Goal: Task Accomplishment & Management: Manage account settings

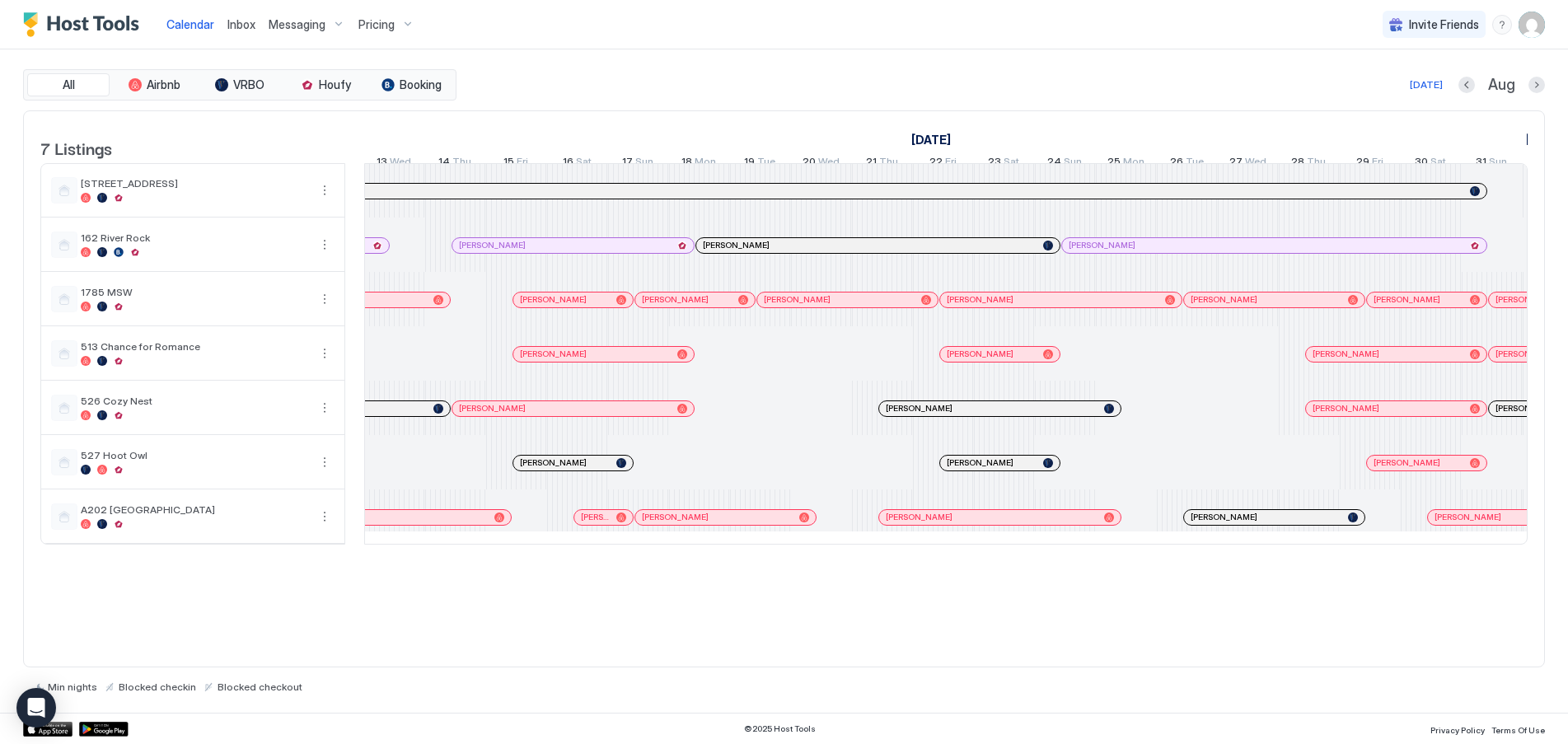
click at [1529, 27] on img "User profile" at bounding box center [1532, 25] width 27 height 27
click at [1407, 91] on div "Settings" at bounding box center [1439, 93] width 209 height 29
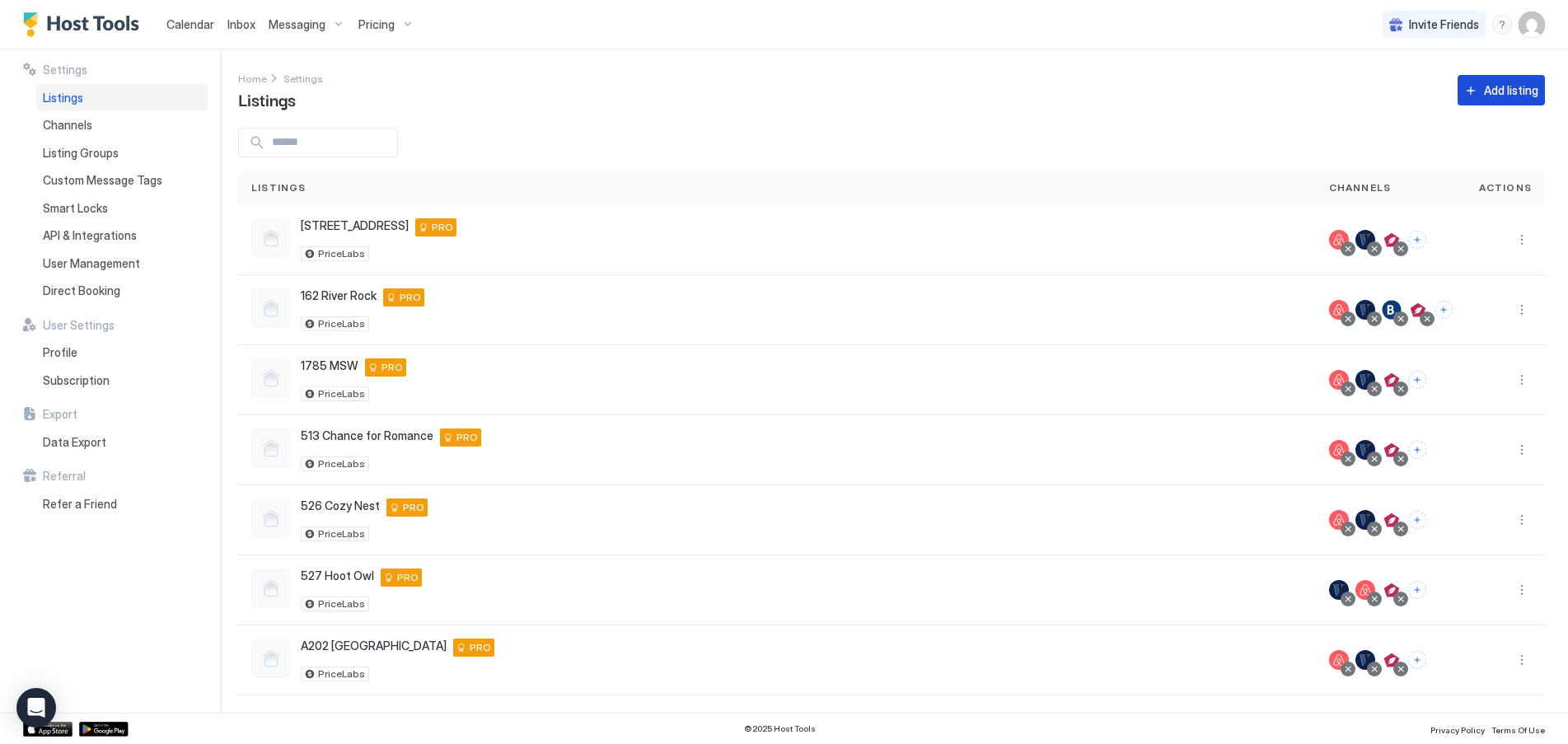
click at [1487, 92] on div "Add listing" at bounding box center [1511, 90] width 54 height 17
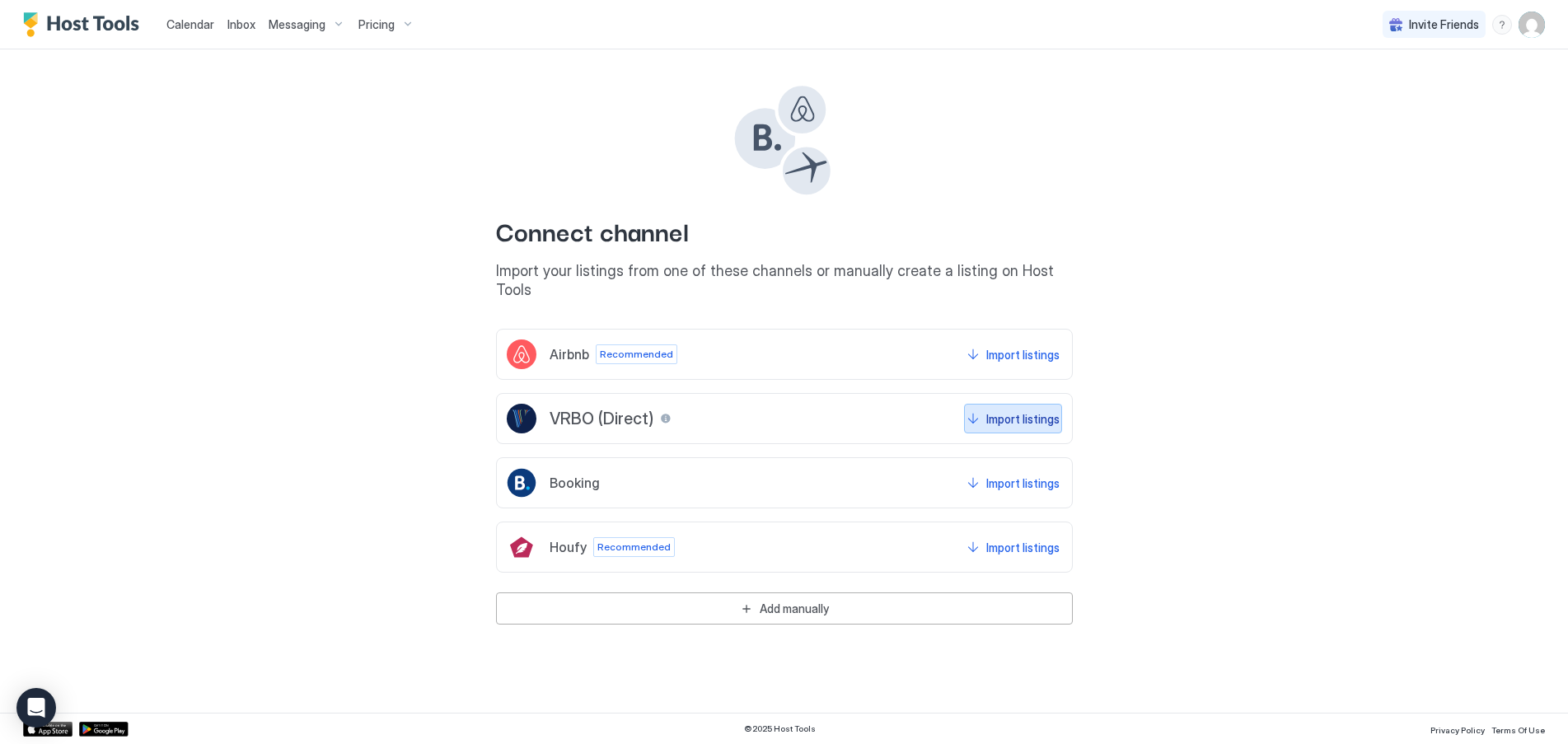
click at [1022, 410] on div "Import listings" at bounding box center [1023, 419] width 74 height 17
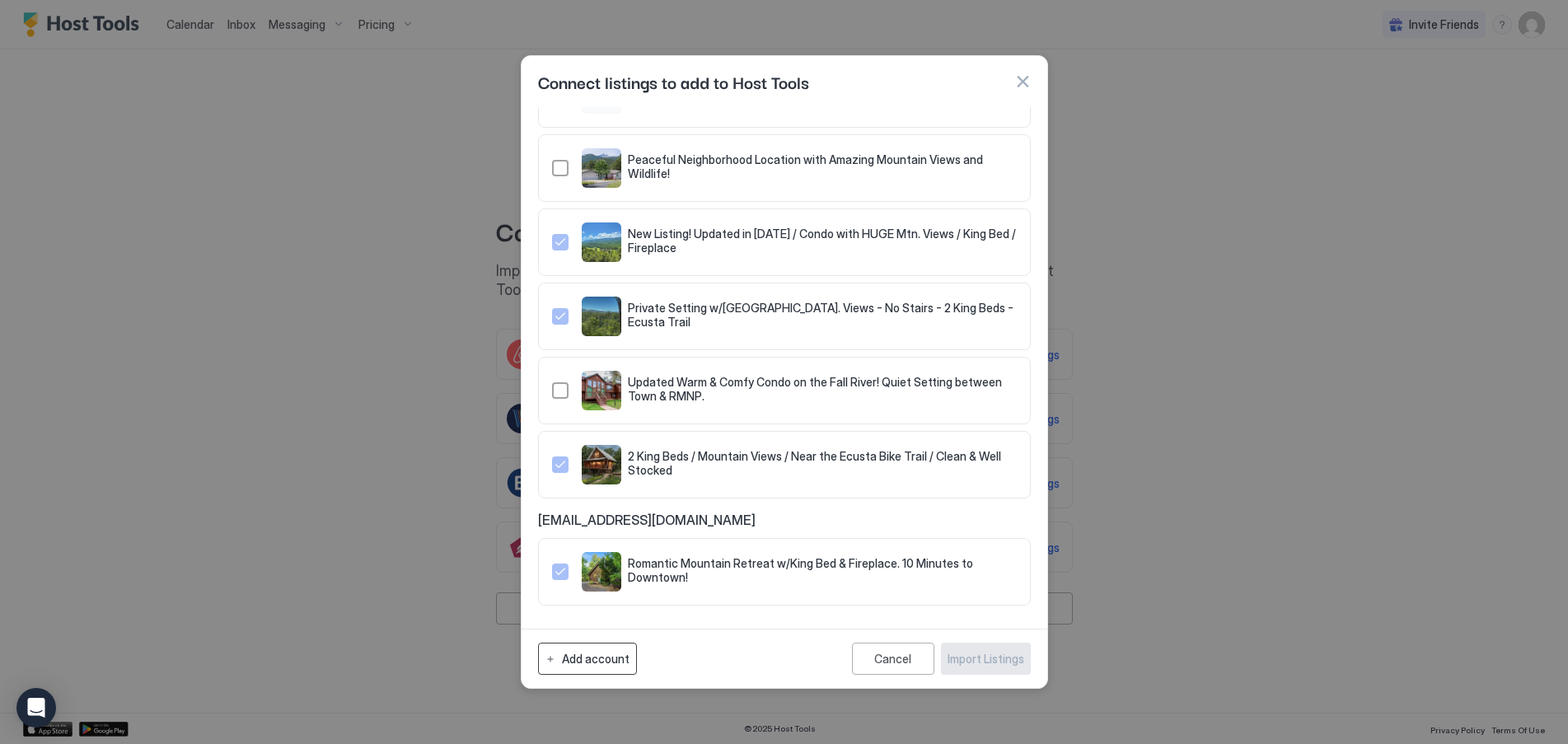
click at [616, 667] on button "Add account" at bounding box center [587, 659] width 98 height 33
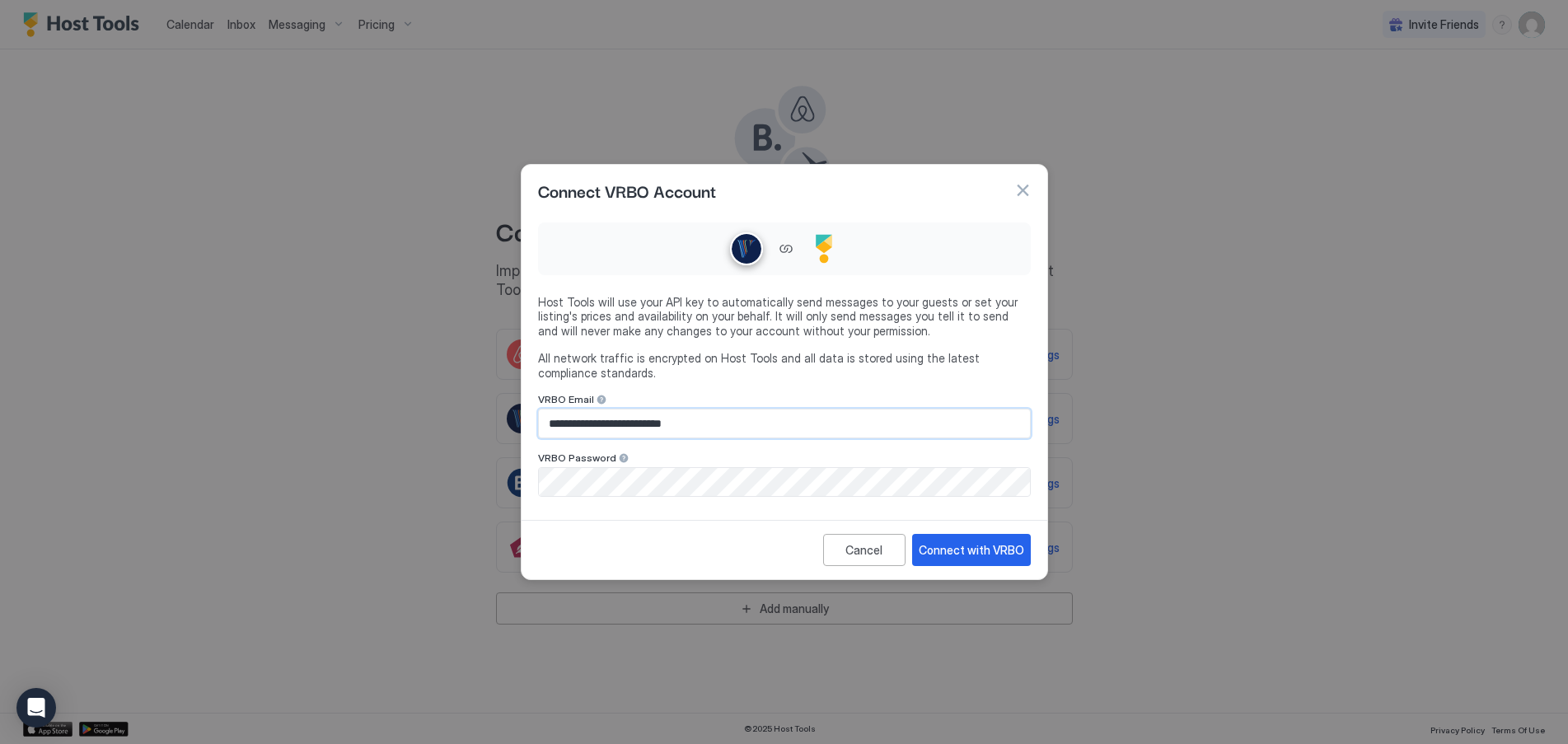
click at [777, 427] on input "**********" at bounding box center [785, 423] width 491 height 28
click at [944, 247] on div at bounding box center [784, 249] width 492 height 53
click at [724, 414] on input "**********" at bounding box center [785, 423] width 491 height 28
drag, startPoint x: 734, startPoint y: 424, endPoint x: 523, endPoint y: 428, distance: 211.0
click at [523, 428] on div "**********" at bounding box center [784, 365] width 526 height 298
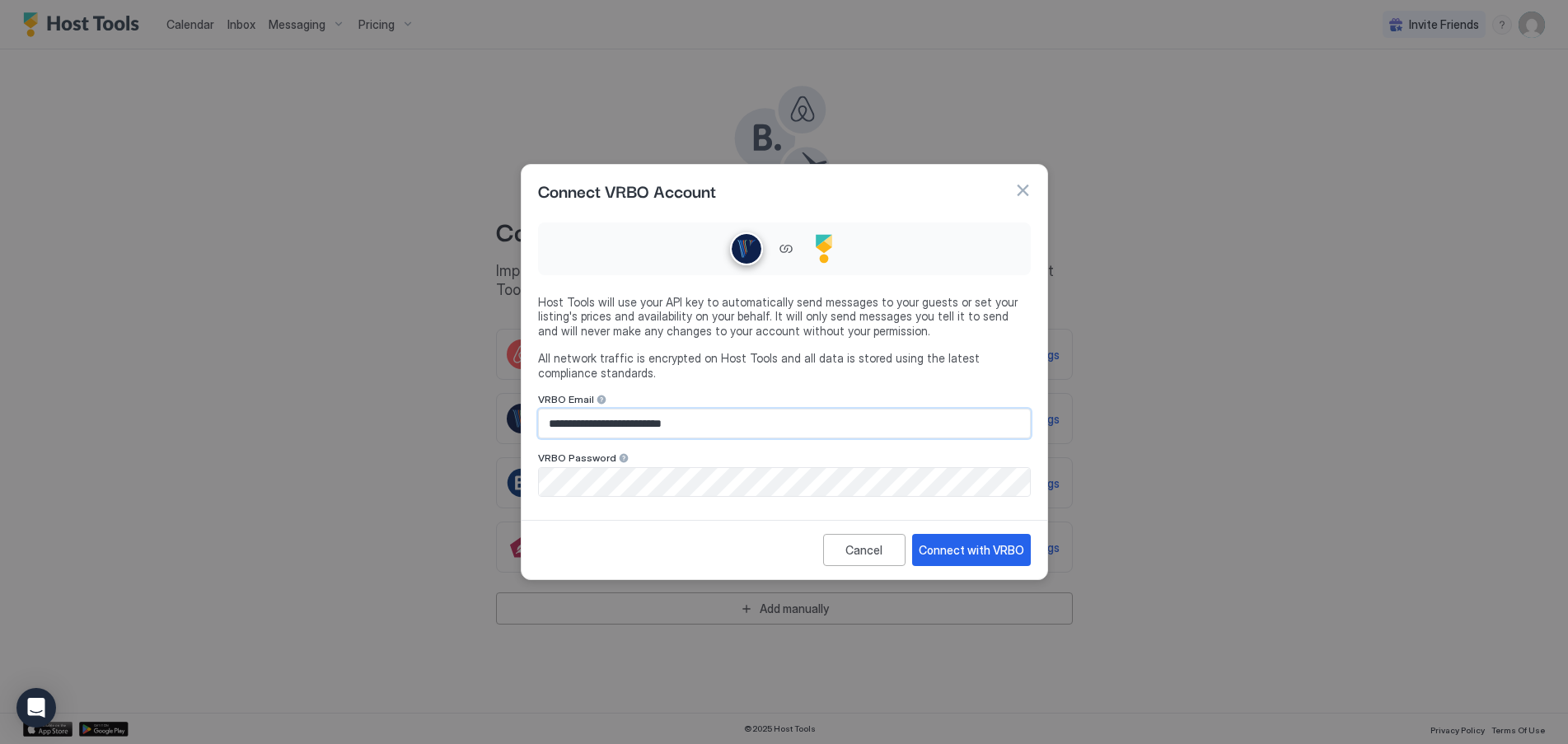
click at [643, 415] on input "**********" at bounding box center [785, 423] width 491 height 28
click at [636, 427] on input "**********" at bounding box center [785, 423] width 491 height 28
drag, startPoint x: 630, startPoint y: 427, endPoint x: 541, endPoint y: 437, distance: 89.6
click at [541, 437] on input "**********" at bounding box center [785, 423] width 491 height 28
type input "**********"
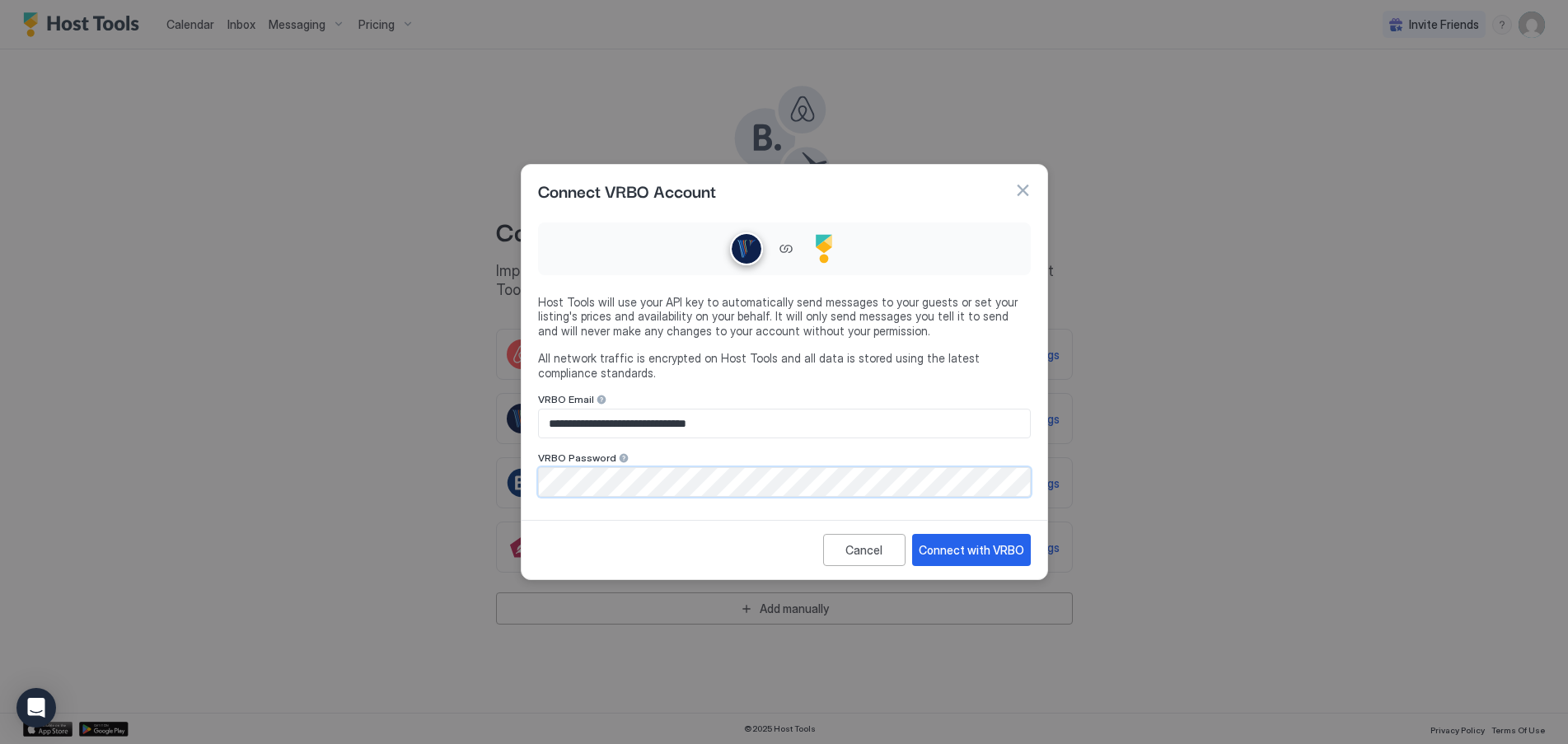
click at [523, 475] on div "**********" at bounding box center [784, 365] width 526 height 298
click at [767, 569] on div "Cancel Connect with VRBO" at bounding box center [784, 550] width 526 height 59
click at [973, 552] on div "Connect with VRBO" at bounding box center [971, 550] width 105 height 17
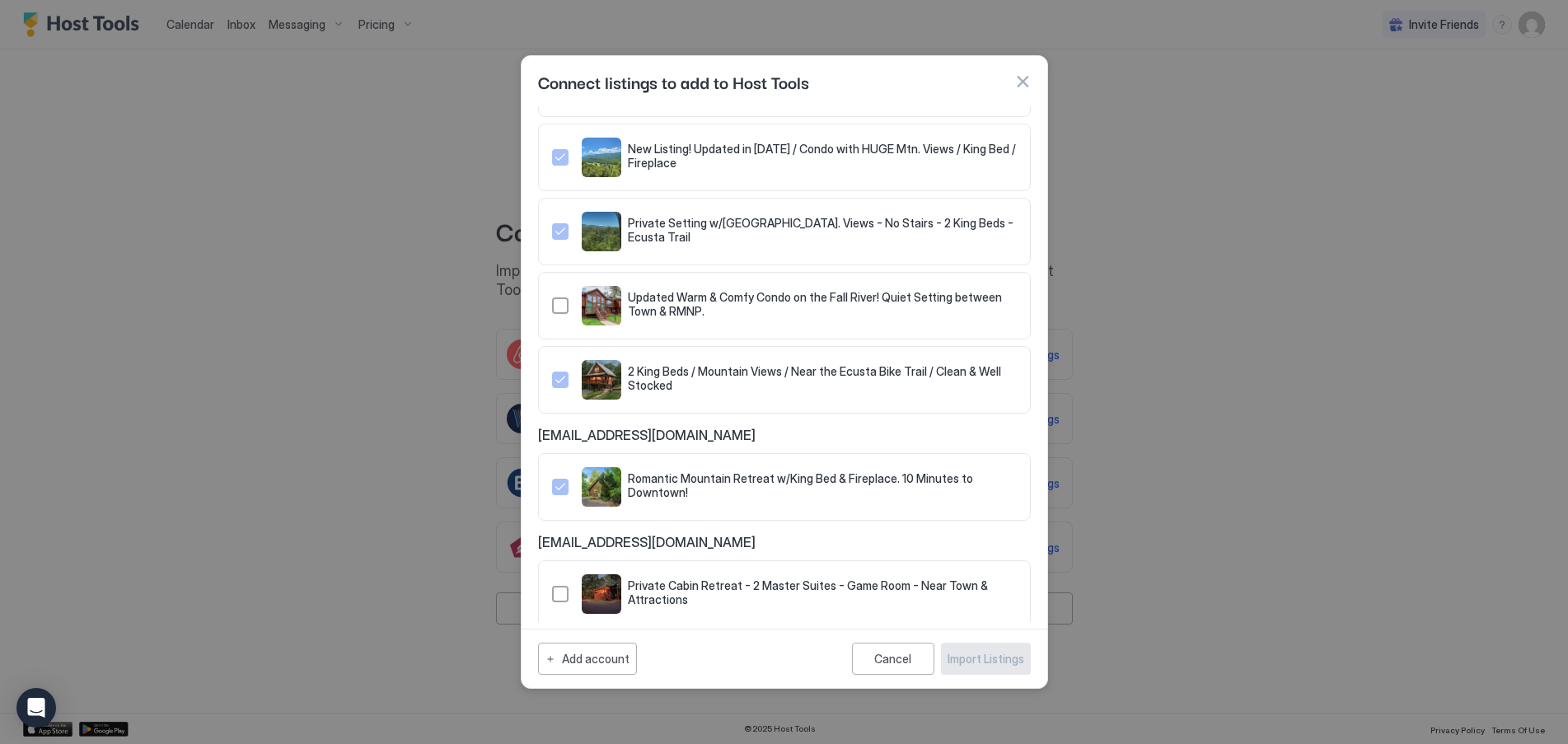
scroll to position [617, 0]
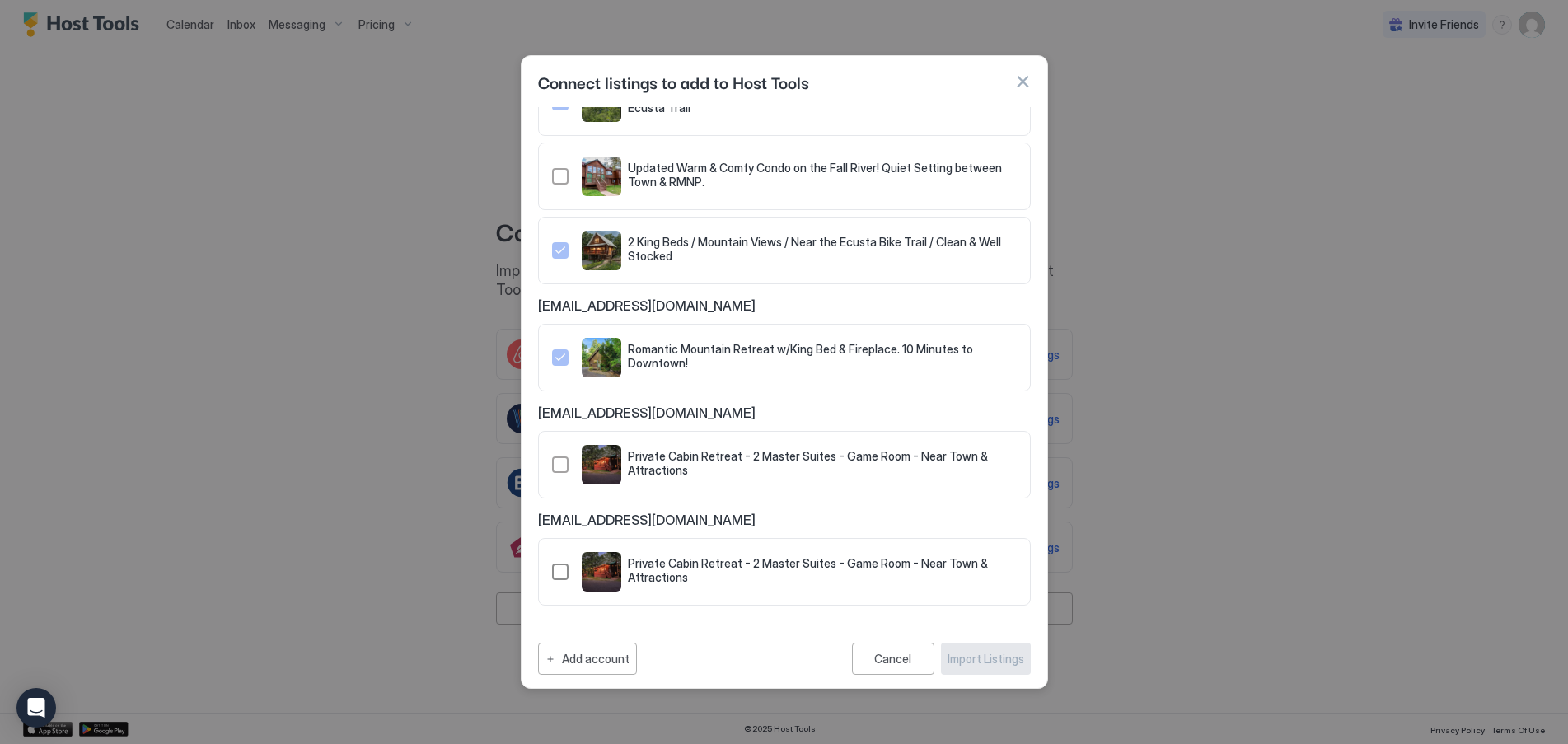
click at [555, 575] on div "321.4828217.5402384" at bounding box center [559, 571] width 16 height 16
click at [965, 653] on div "Import Listings" at bounding box center [986, 659] width 76 height 17
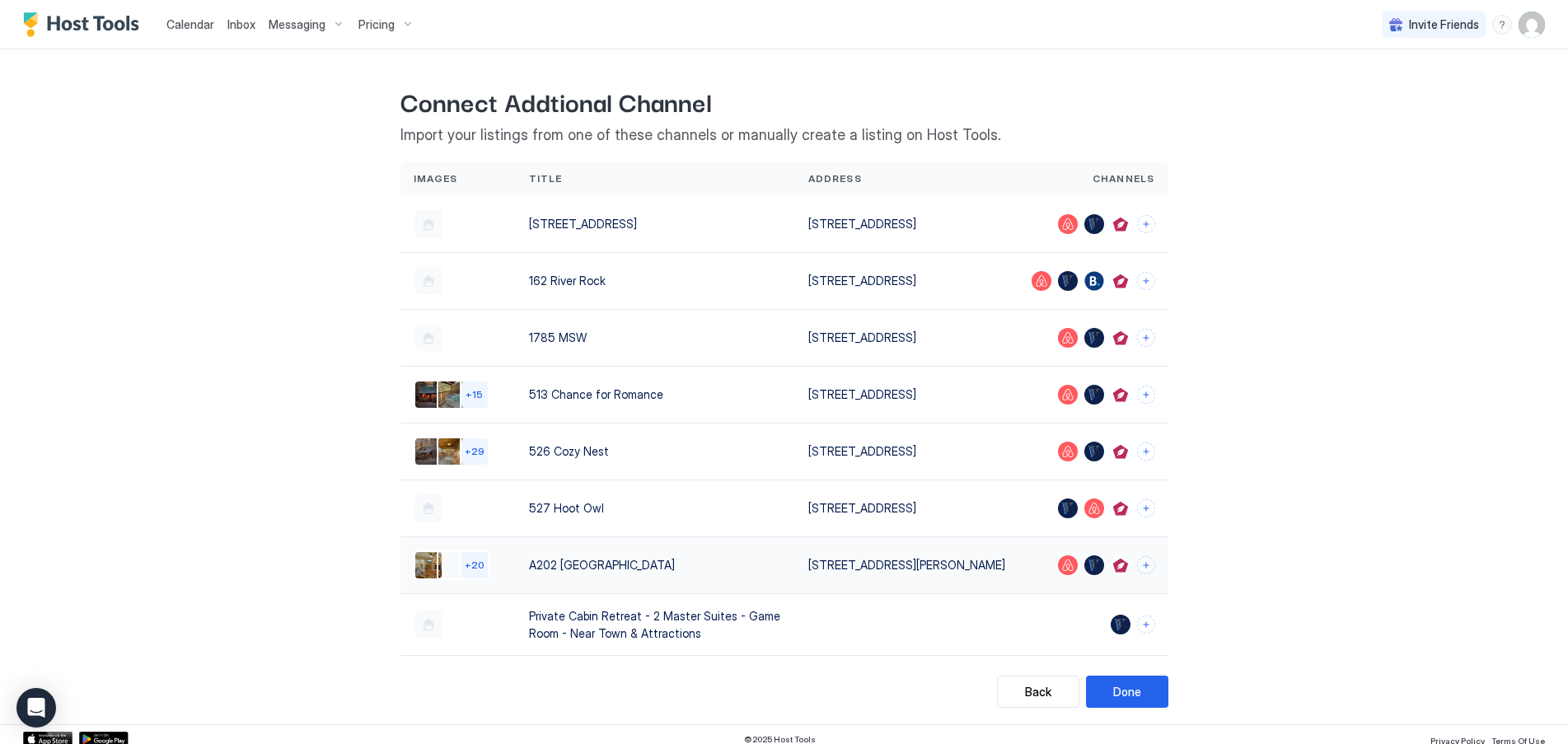
scroll to position [45, 0]
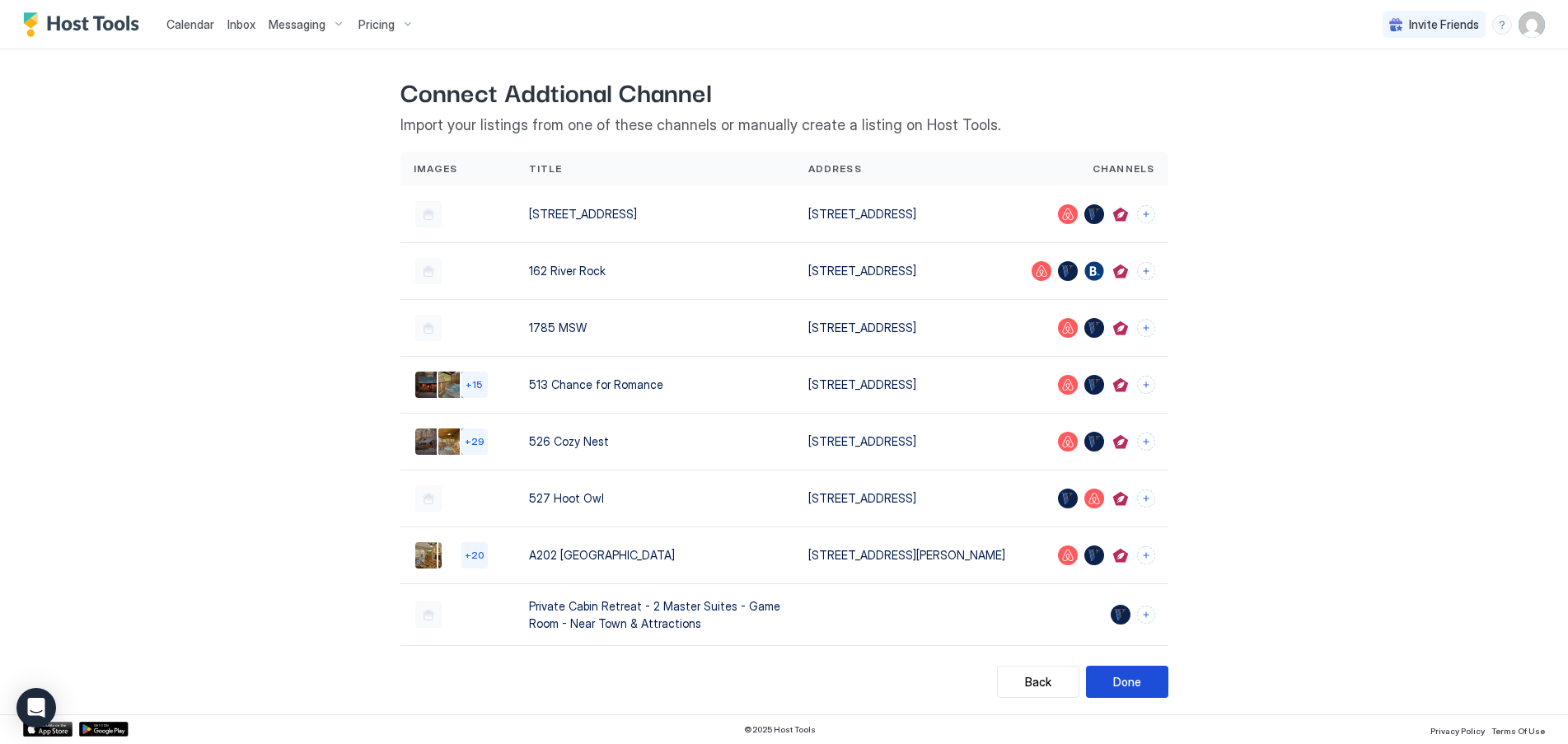
click at [1129, 686] on div "Done" at bounding box center [1126, 682] width 28 height 17
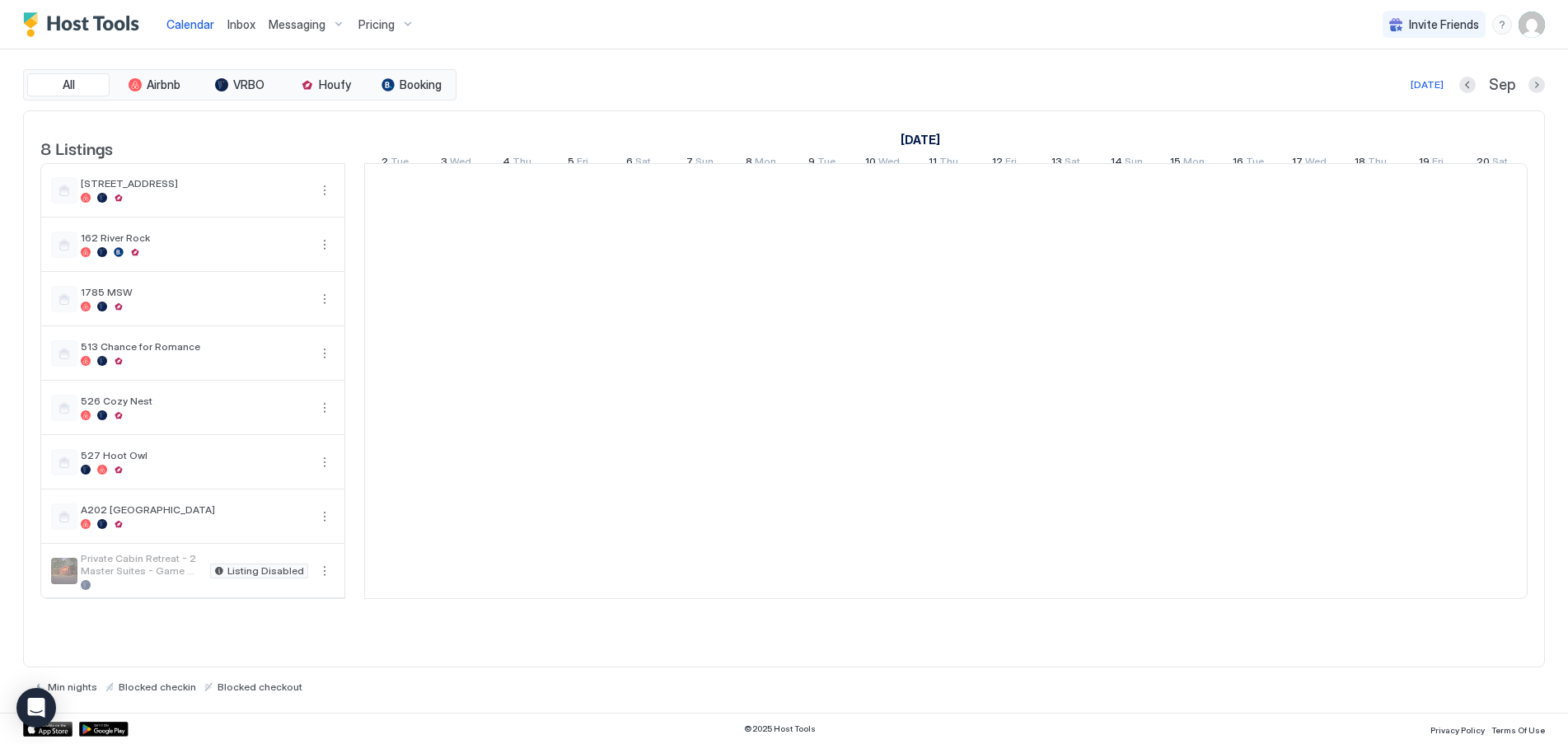
scroll to position [0, 915]
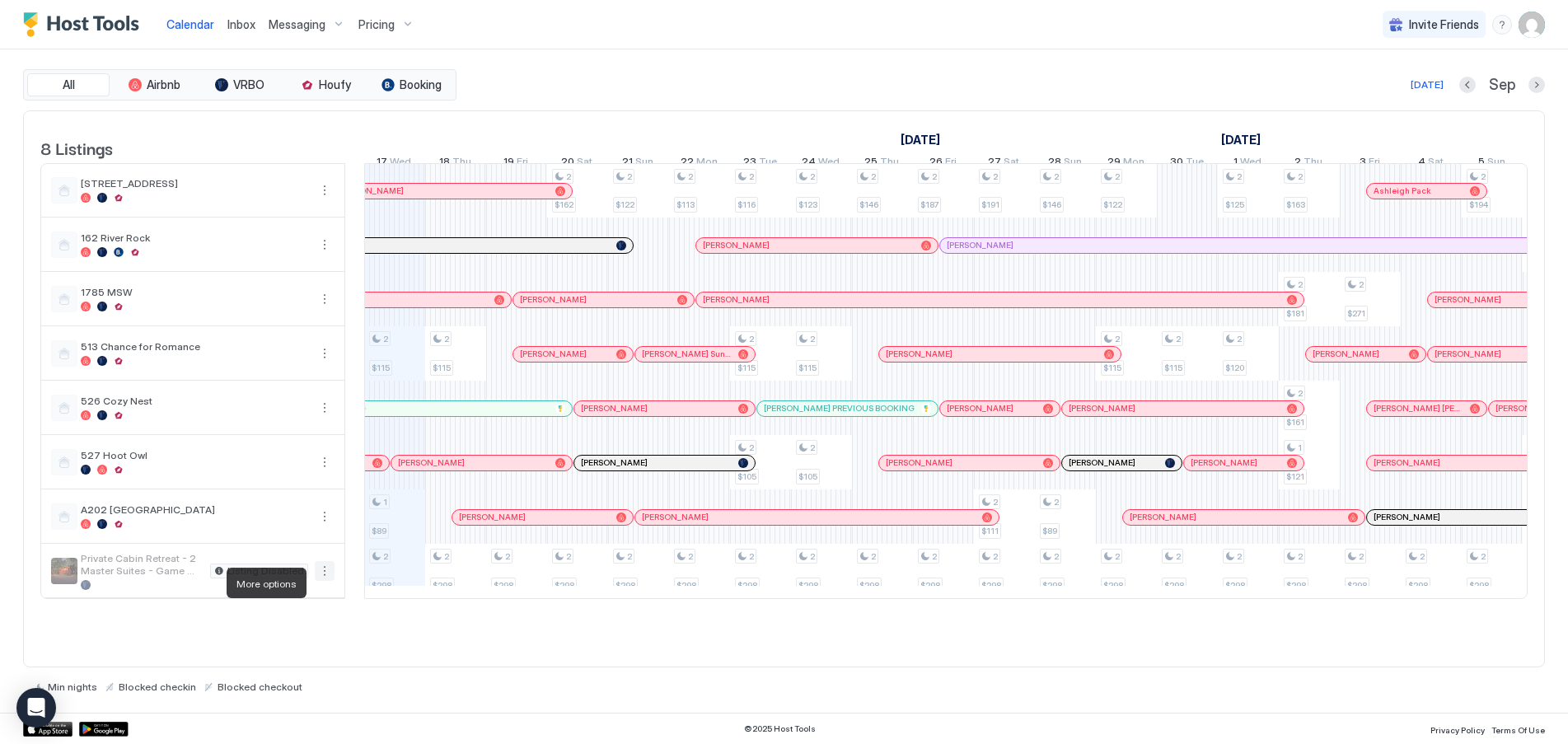
click at [320, 581] on button "More options" at bounding box center [324, 571] width 20 height 20
click at [289, 662] on span "Listing Settings" at bounding box center [295, 659] width 74 height 12
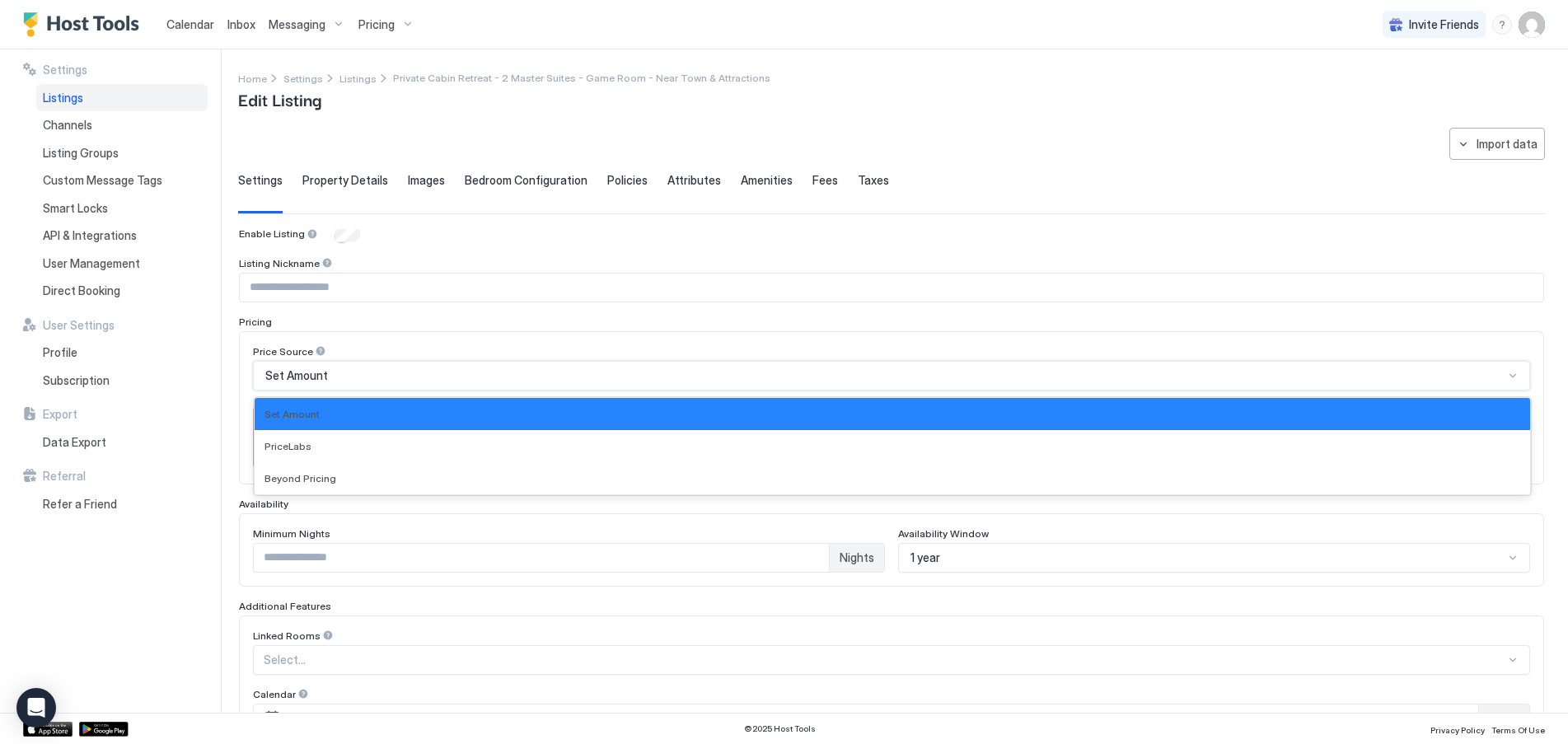
click at [415, 373] on div "Set Amount" at bounding box center [883, 376] width 1238 height 15
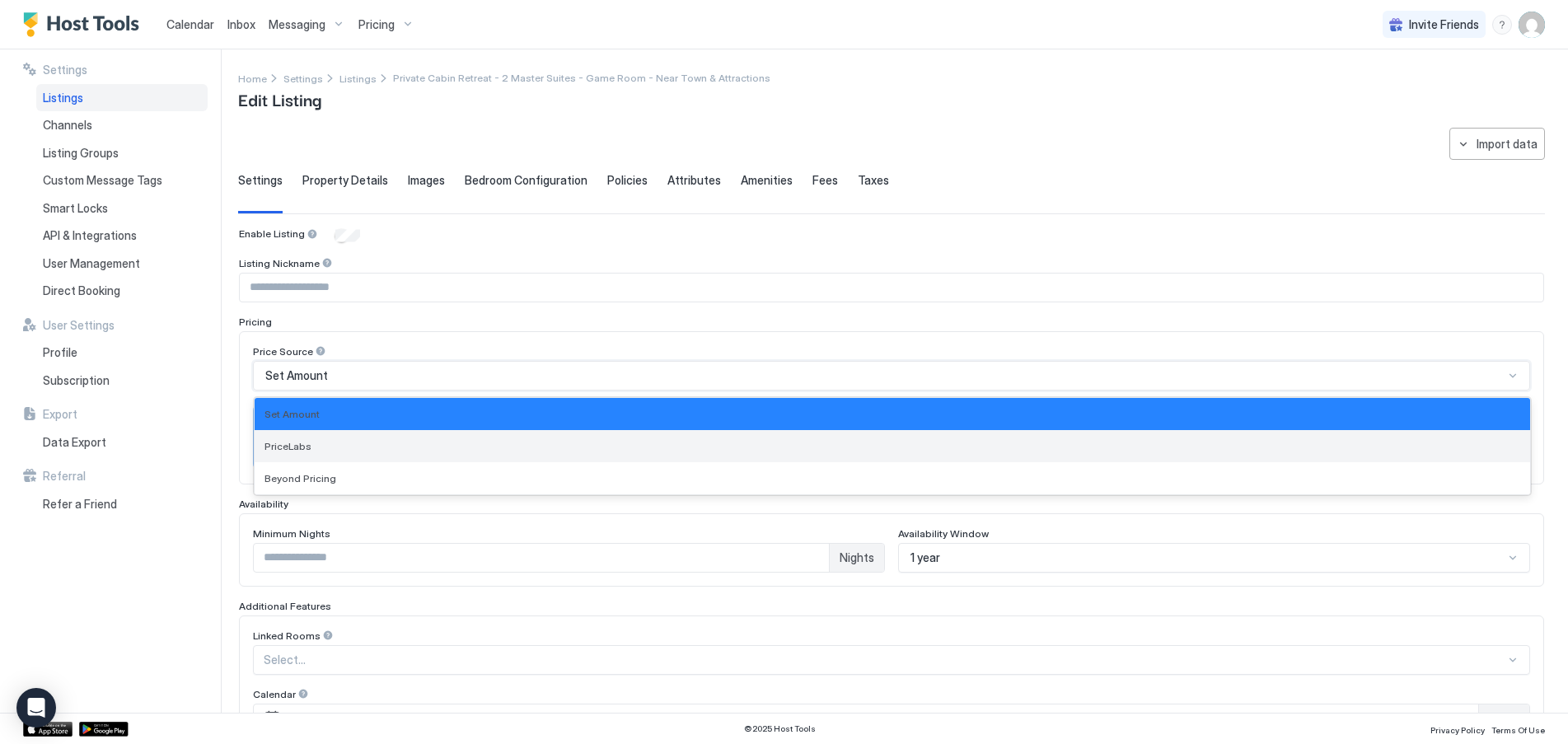
click at [334, 437] on div "PriceLabs" at bounding box center [892, 447] width 1275 height 33
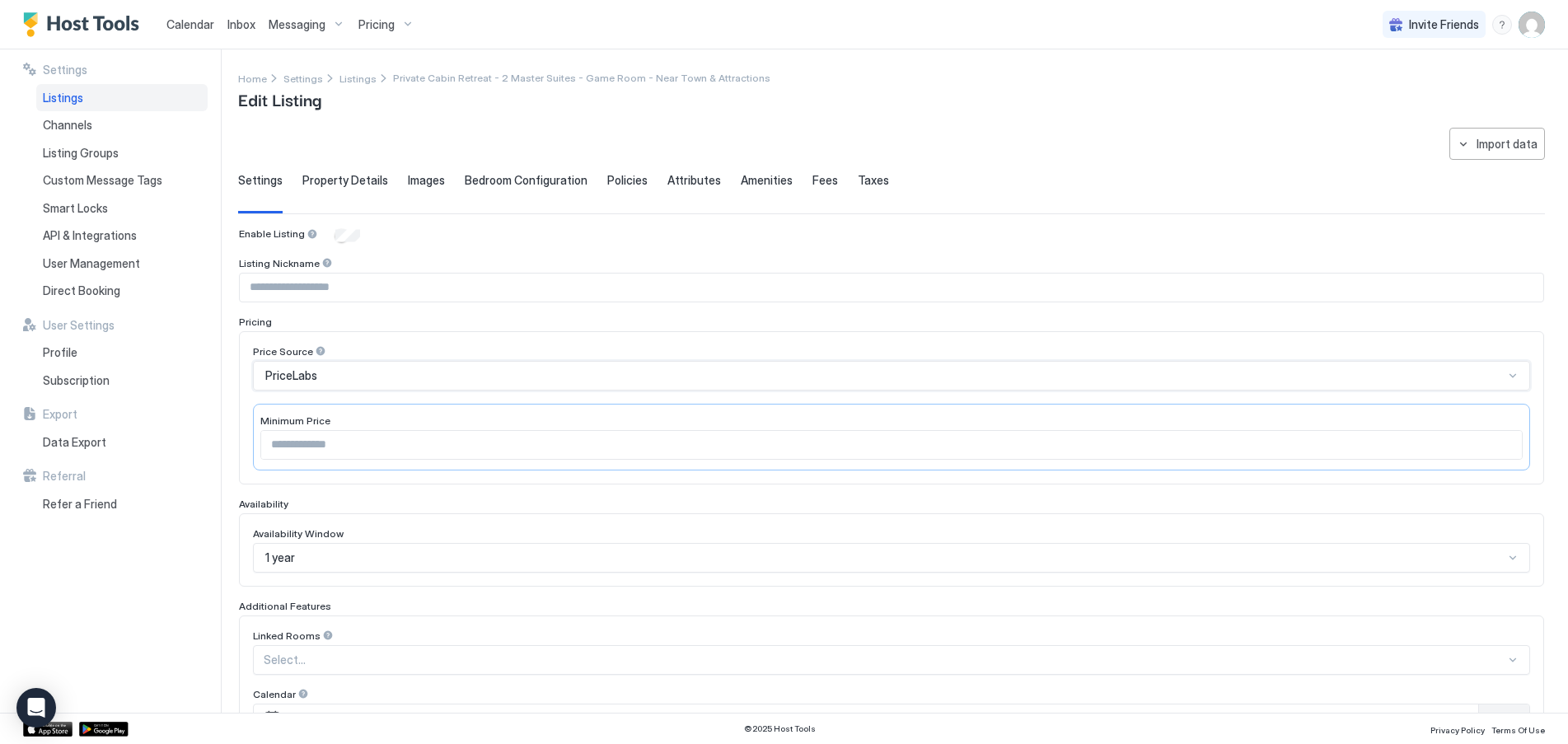
click at [354, 373] on div "PriceLabs" at bounding box center [883, 376] width 1238 height 15
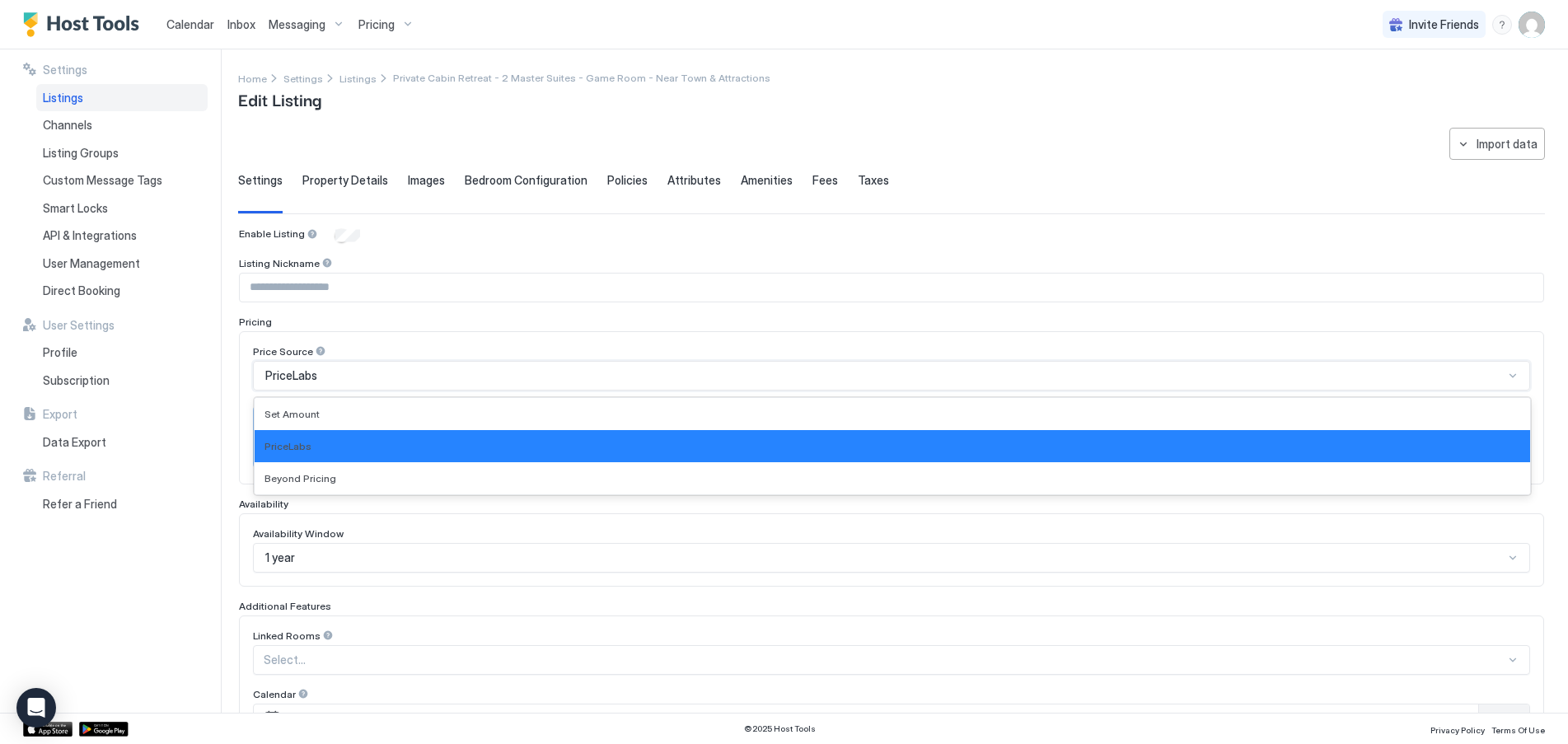
click at [426, 316] on div "Pricing" at bounding box center [891, 321] width 1305 height 12
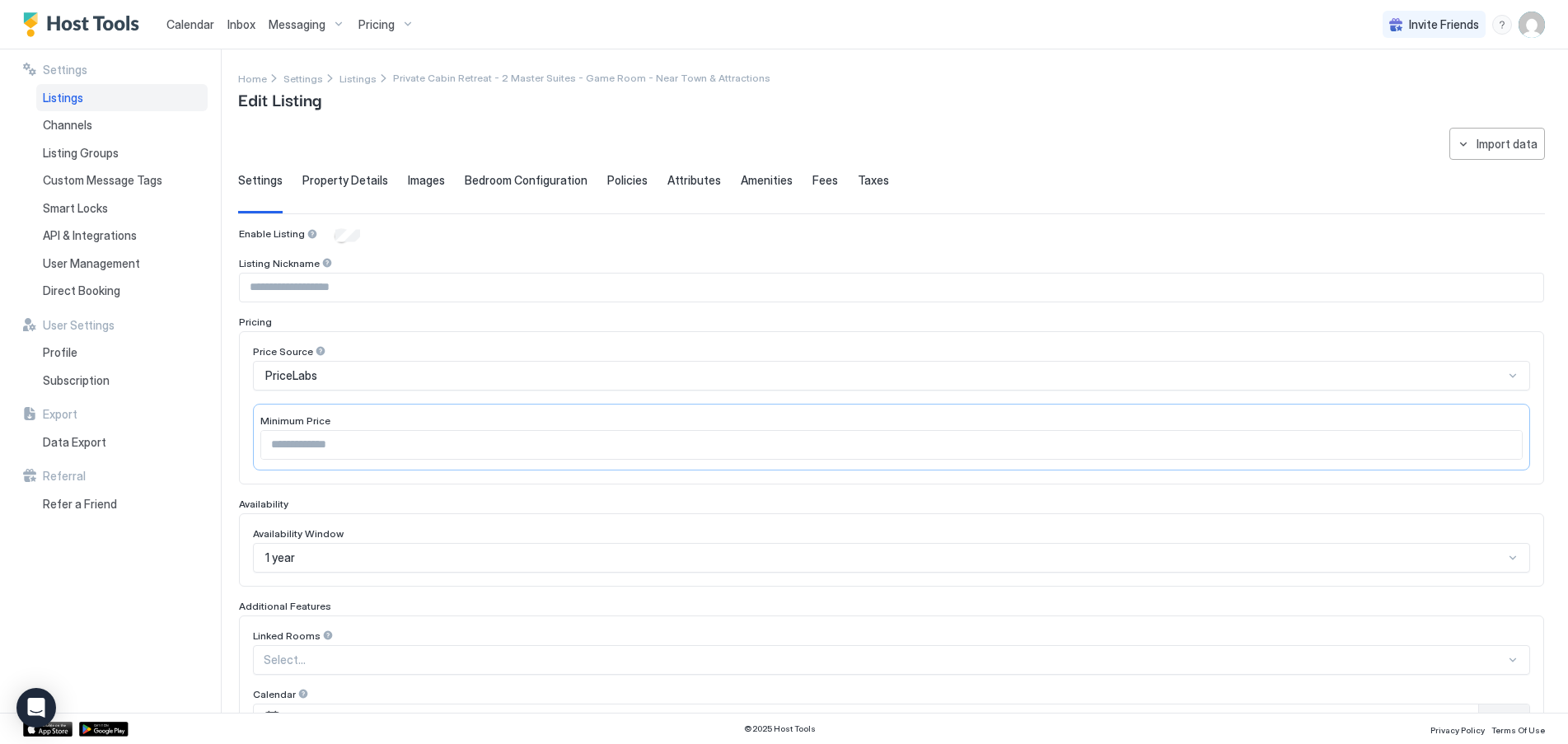
scroll to position [164, 0]
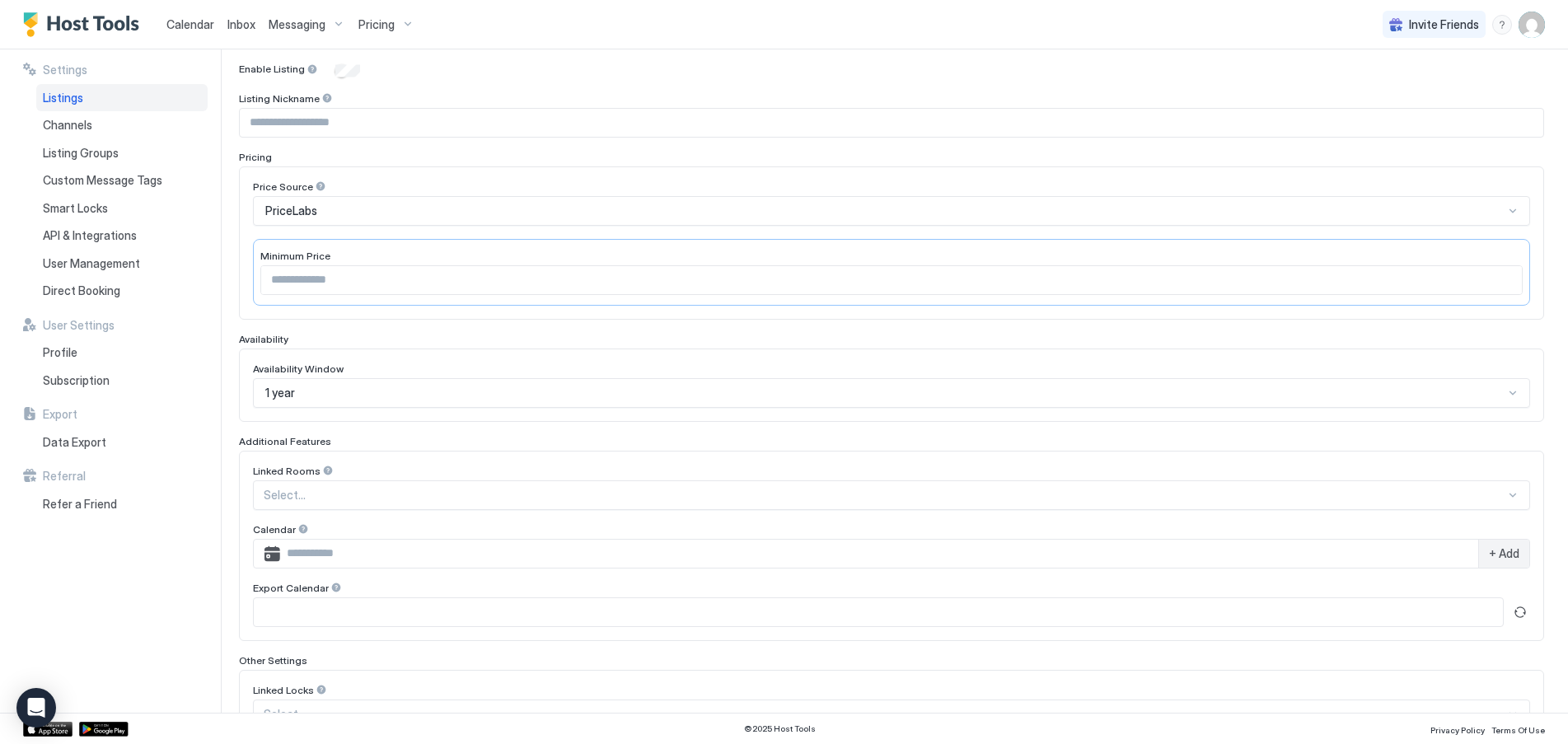
click at [384, 279] on input "Input Field" at bounding box center [891, 279] width 1260 height 28
type input "***"
click at [372, 405] on div "1 year" at bounding box center [892, 393] width 1277 height 30
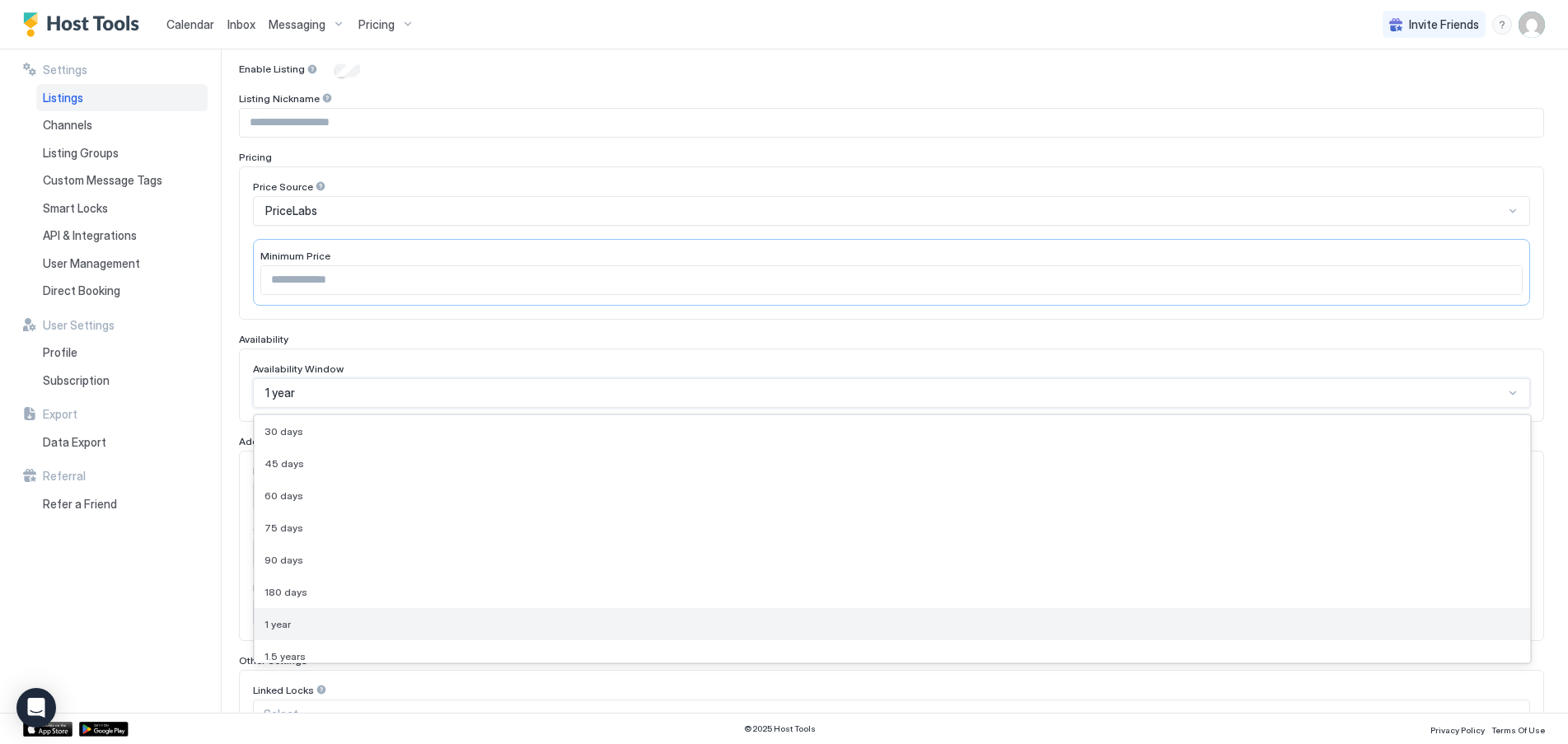
click at [300, 620] on div "1 year" at bounding box center [892, 624] width 1255 height 12
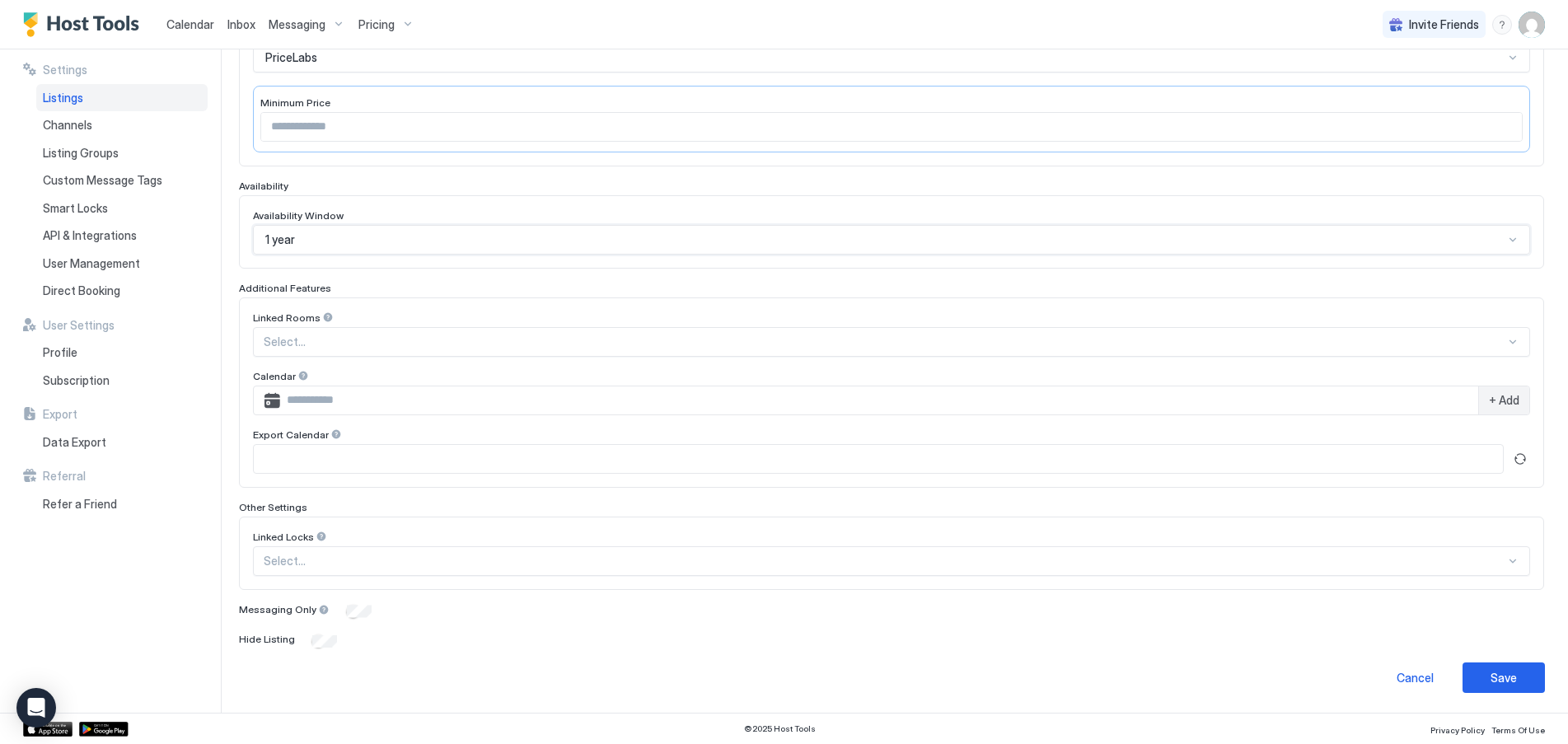
scroll to position [0, 0]
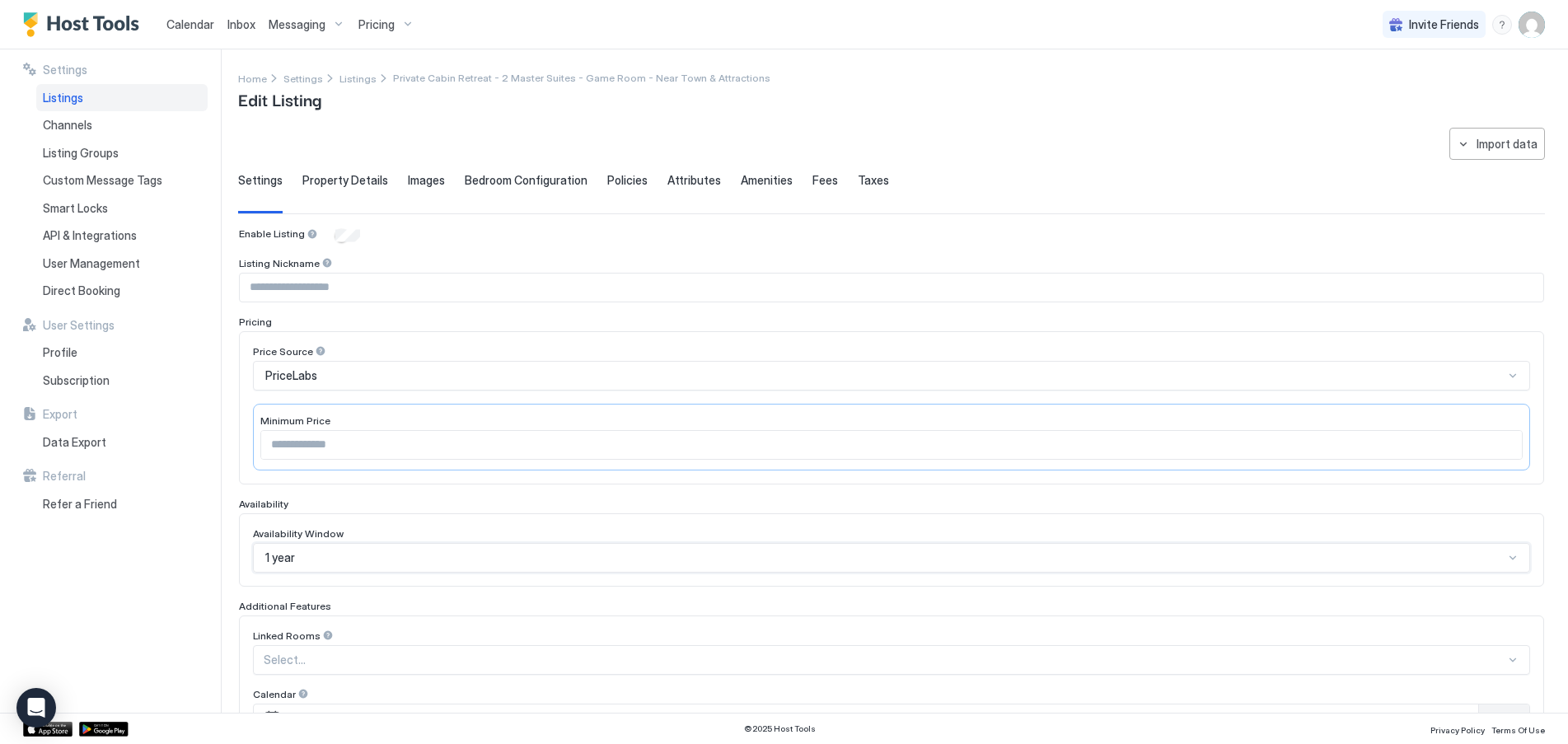
click at [372, 286] on input "Input Field" at bounding box center [891, 287] width 1303 height 28
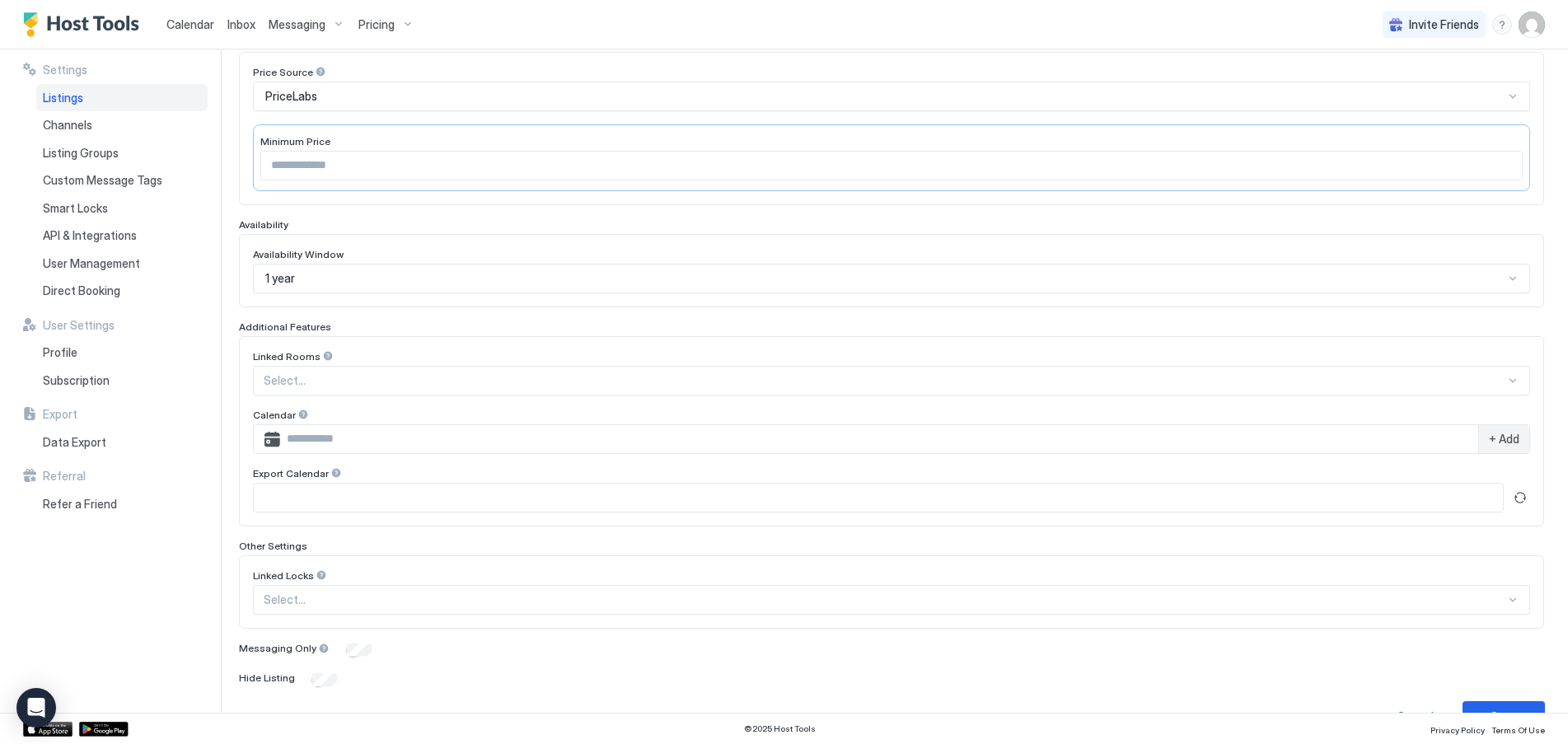
scroll to position [318, 0]
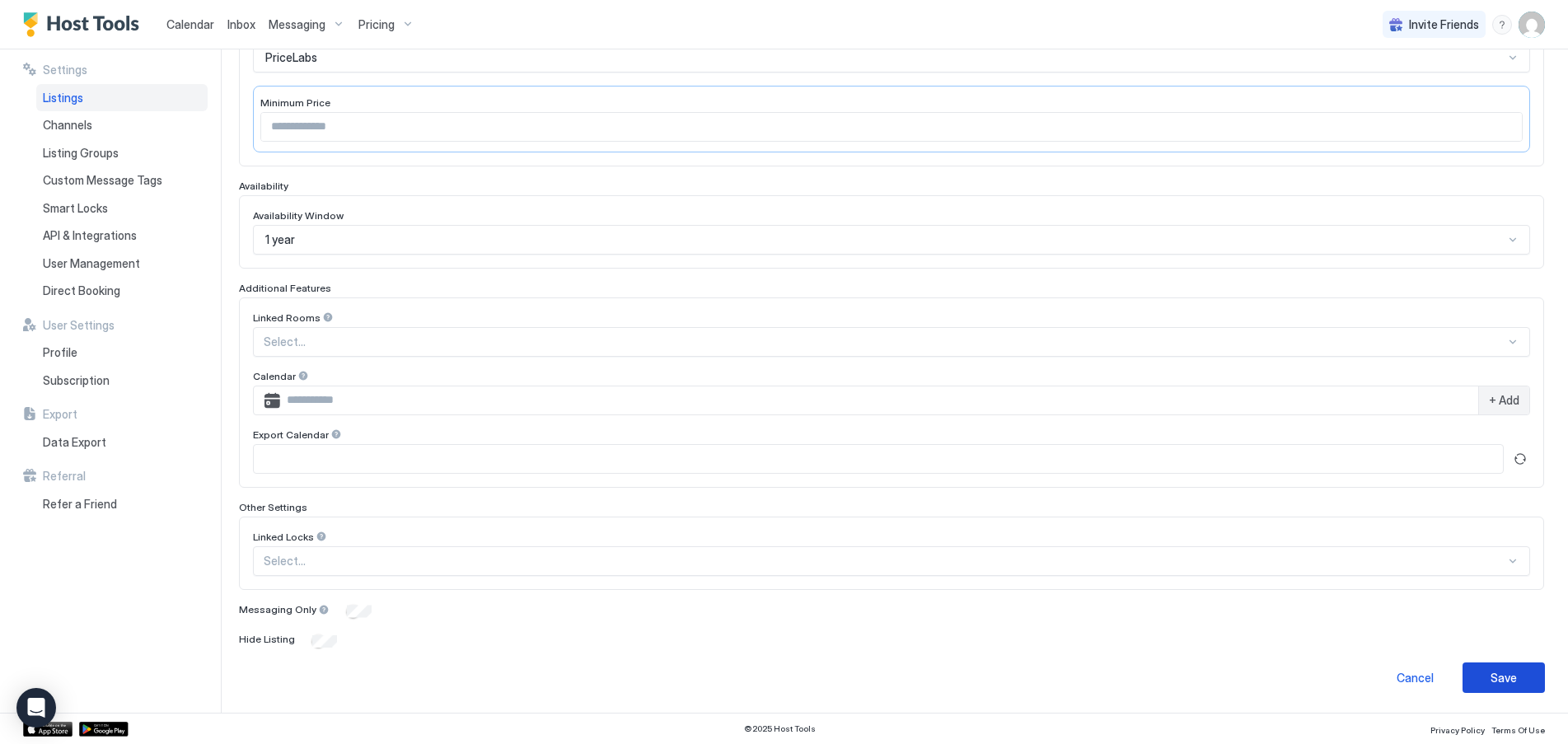
drag, startPoint x: 1505, startPoint y: 678, endPoint x: 1492, endPoint y: 678, distance: 13.0
click at [1505, 678] on button "Save" at bounding box center [1504, 678] width 82 height 31
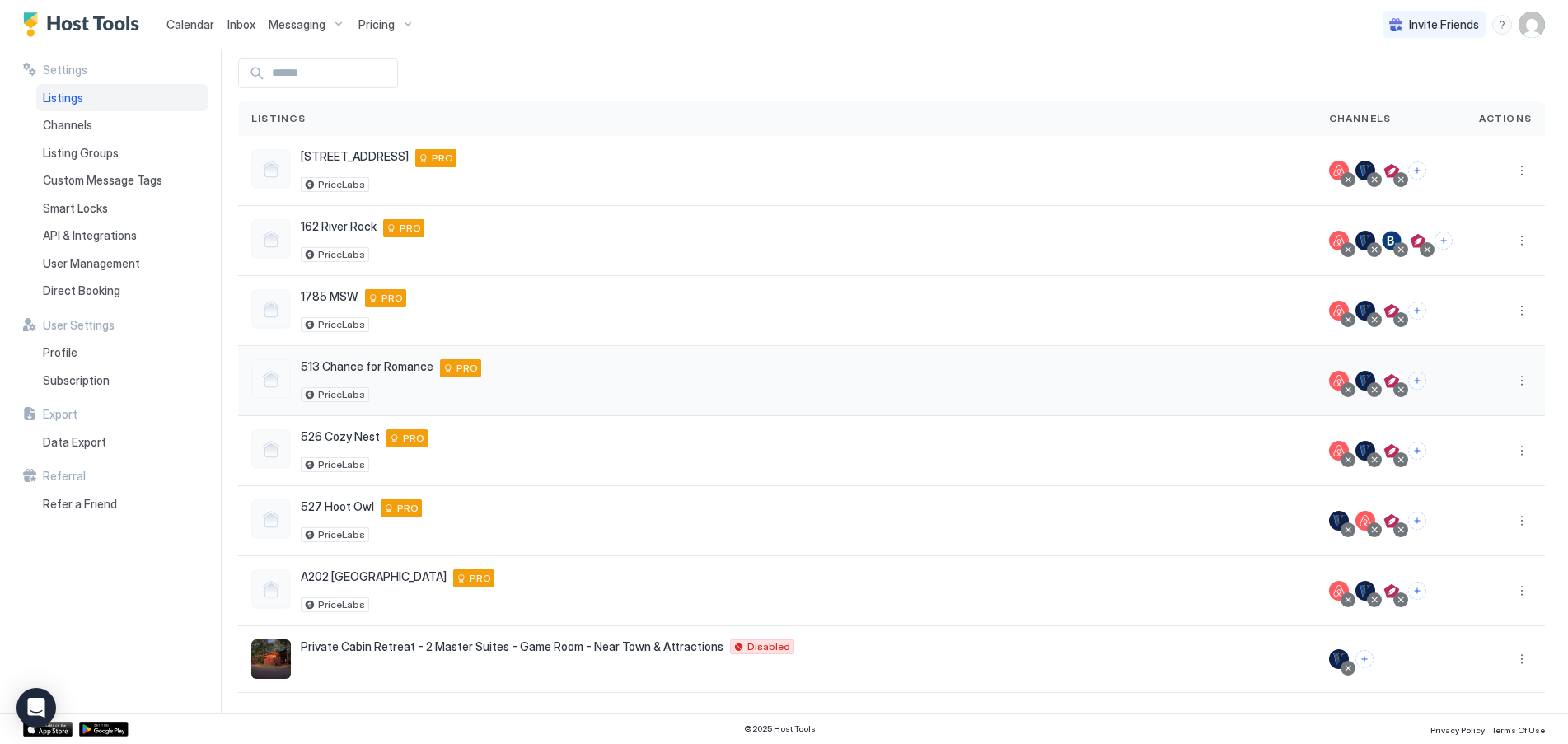
scroll to position [69, 0]
click at [1512, 516] on button "More options" at bounding box center [1521, 520] width 20 height 20
click at [1448, 599] on span "Listing Settings" at bounding box center [1471, 597] width 74 height 12
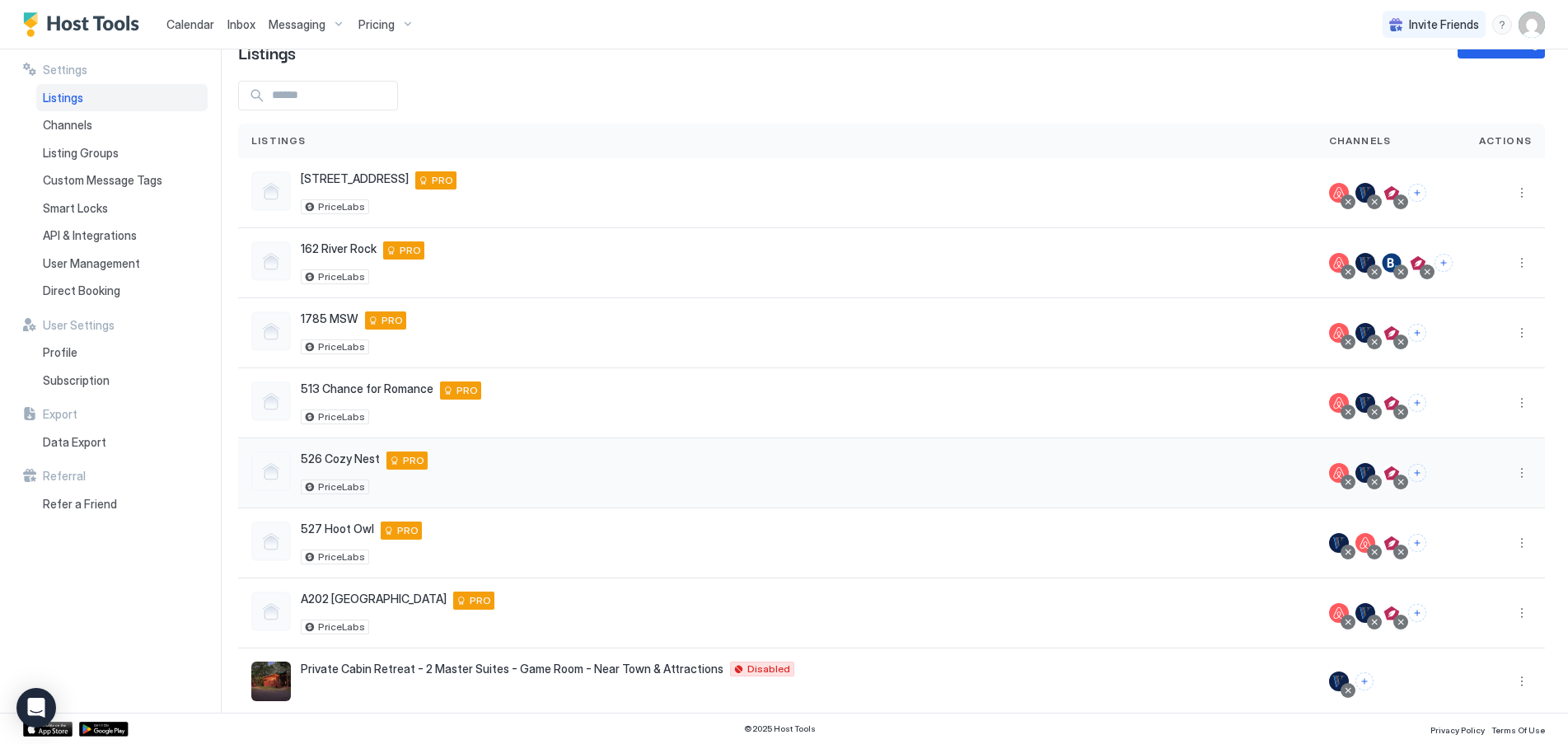
scroll to position [69, 0]
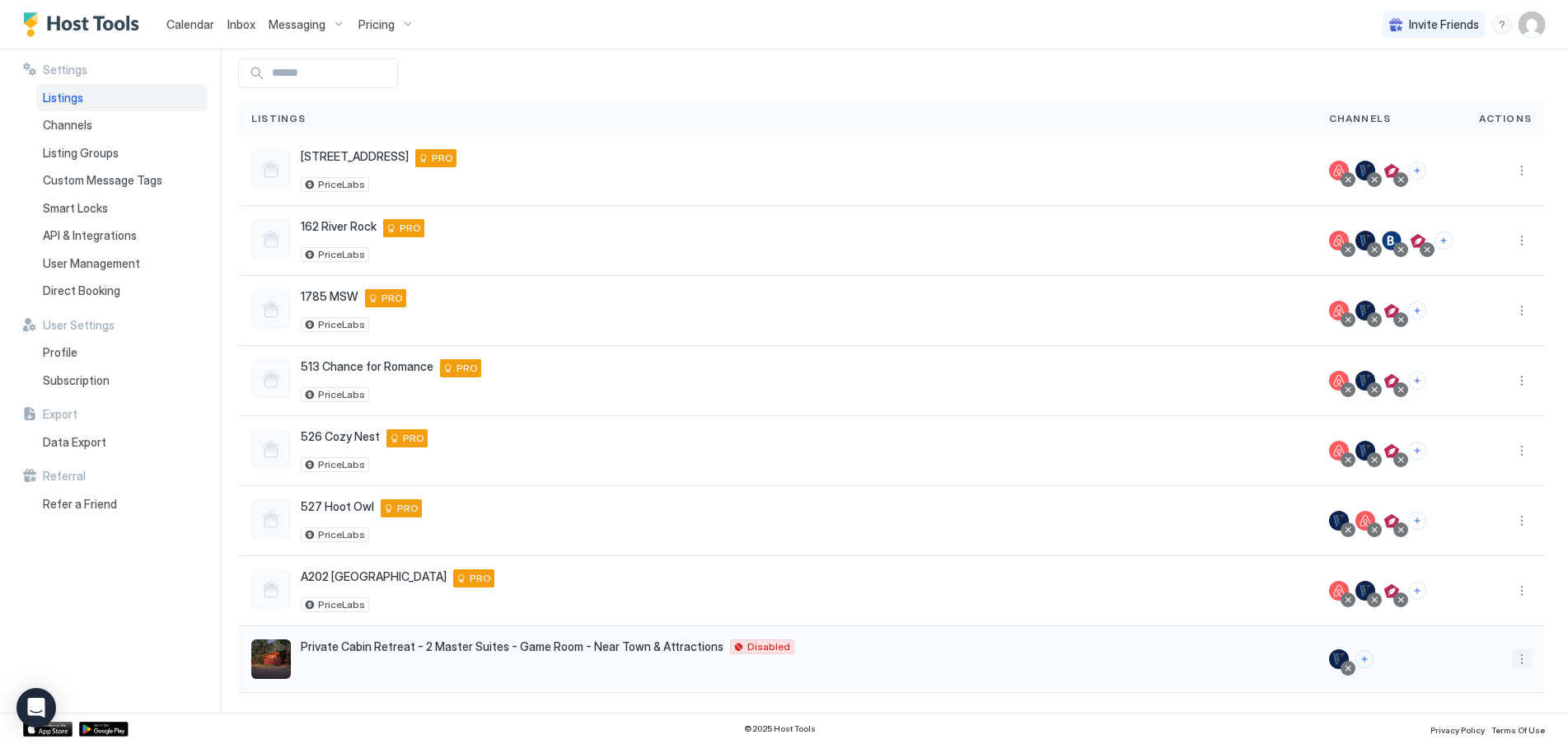
click at [1514, 656] on button "More options" at bounding box center [1521, 659] width 20 height 20
click at [1476, 585] on span "Listing Settings" at bounding box center [1471, 581] width 74 height 12
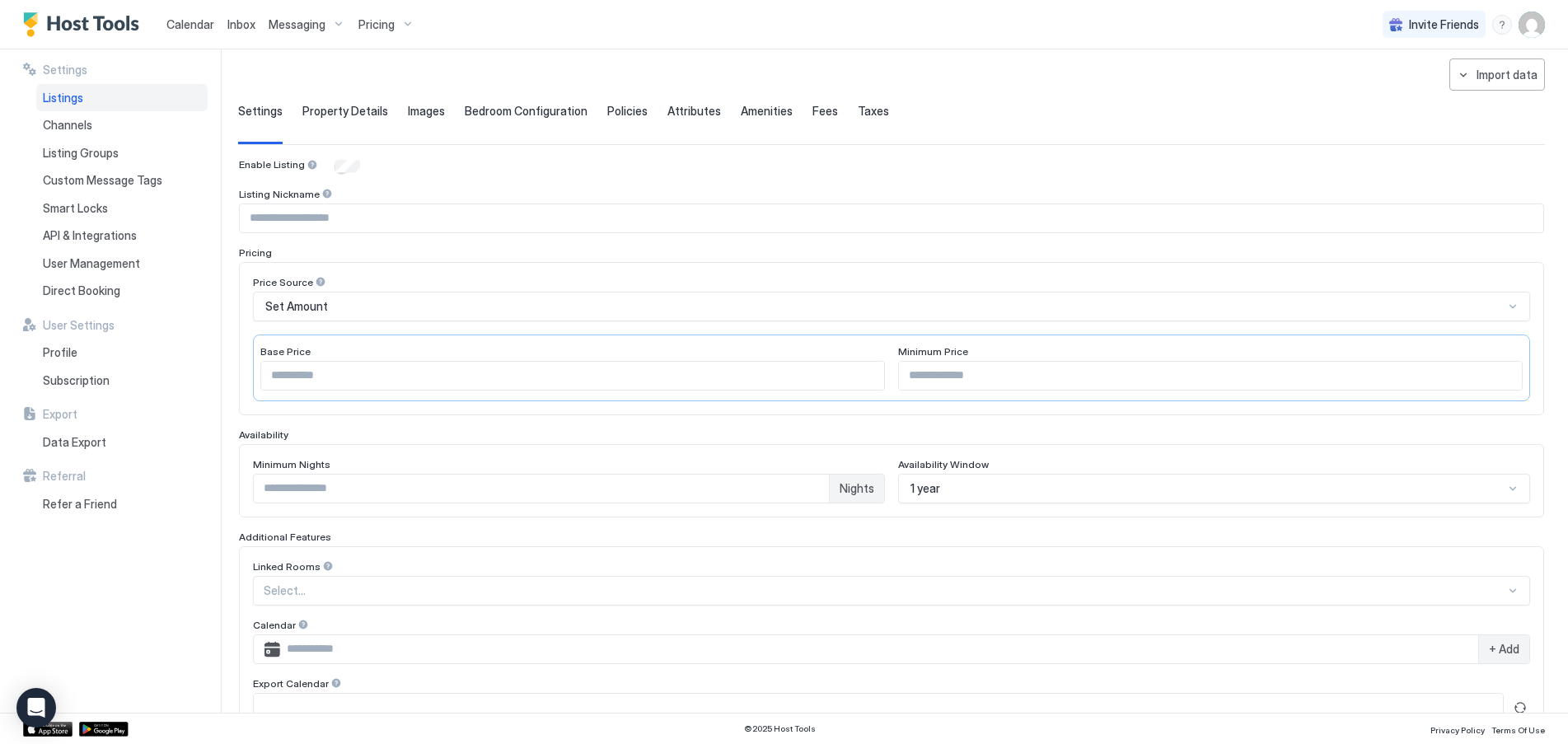
type input "***"
click at [338, 216] on input "Input Field" at bounding box center [891, 218] width 1303 height 28
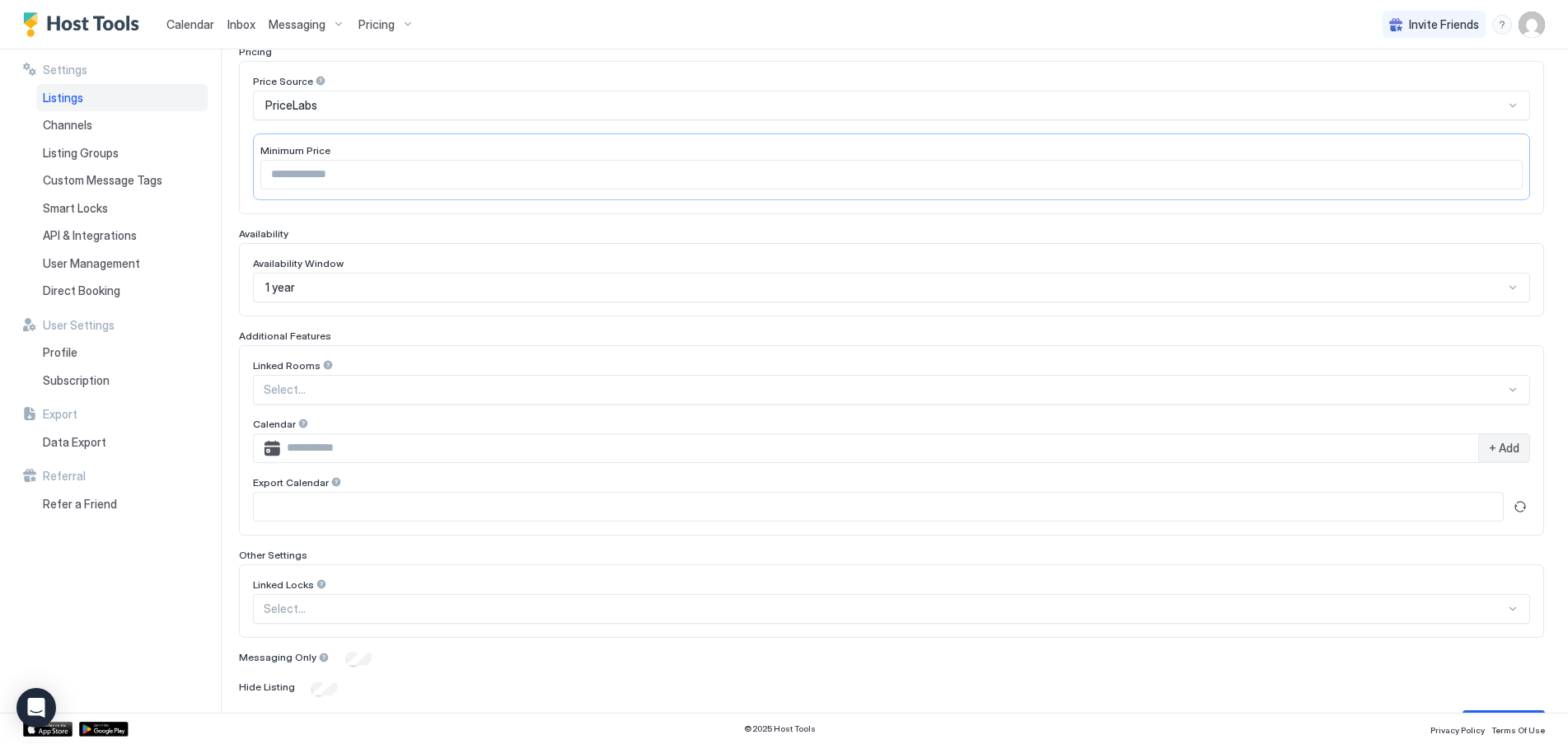
scroll to position [318, 0]
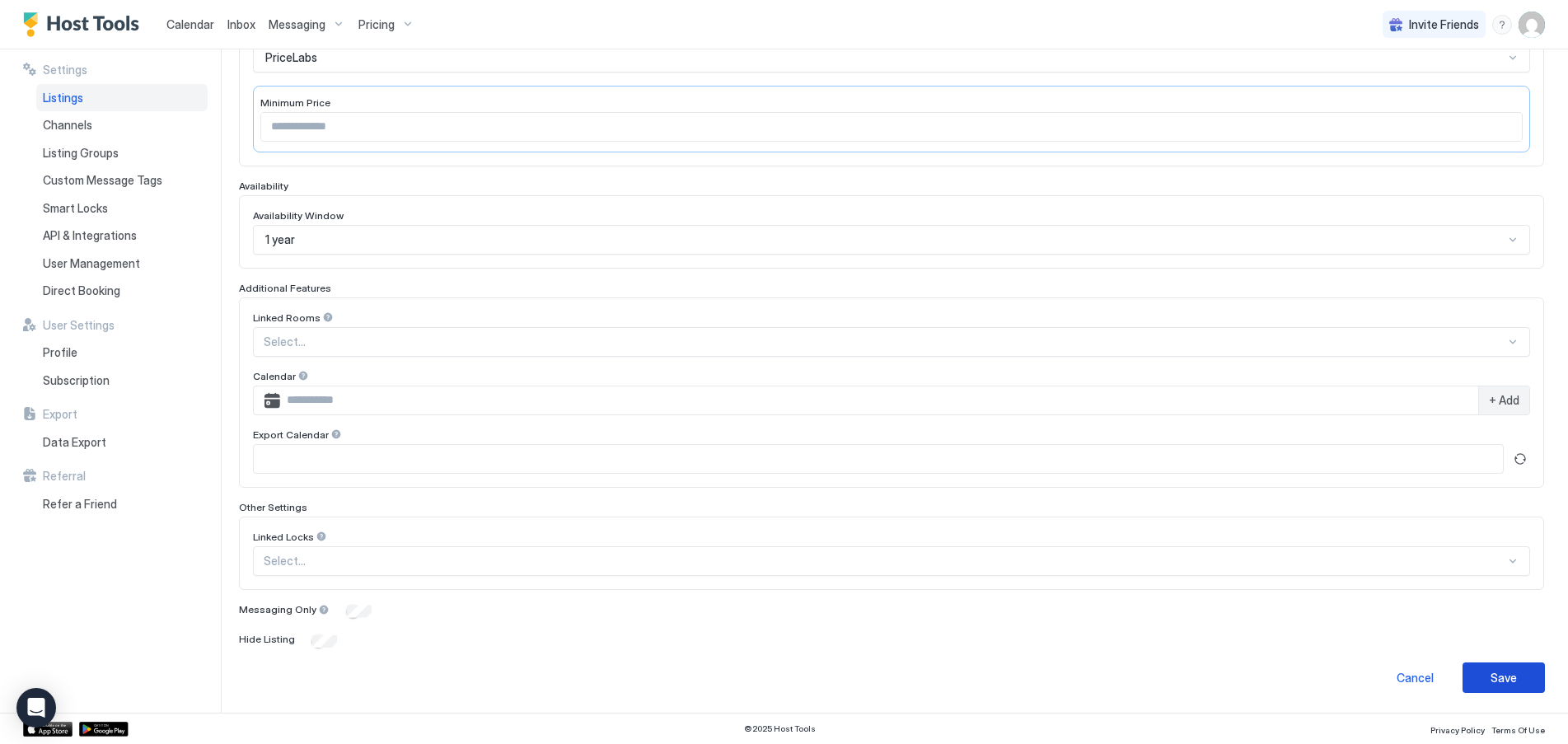
type input "**********"
click at [1491, 677] on div "Save" at bounding box center [1504, 678] width 27 height 17
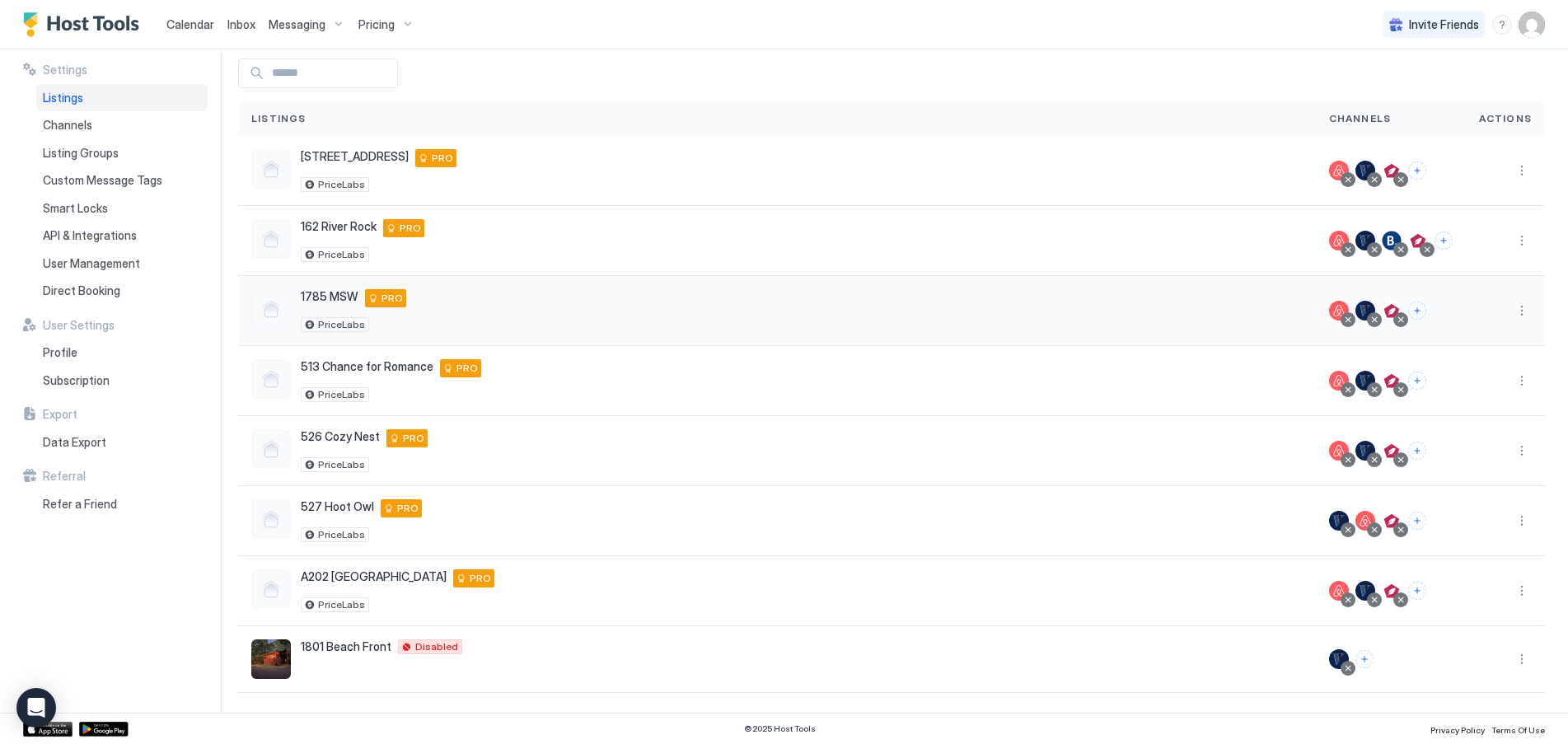
scroll to position [69, 0]
click at [1512, 658] on button "More options" at bounding box center [1521, 659] width 20 height 20
click at [1475, 583] on span "Listing Settings" at bounding box center [1471, 581] width 74 height 12
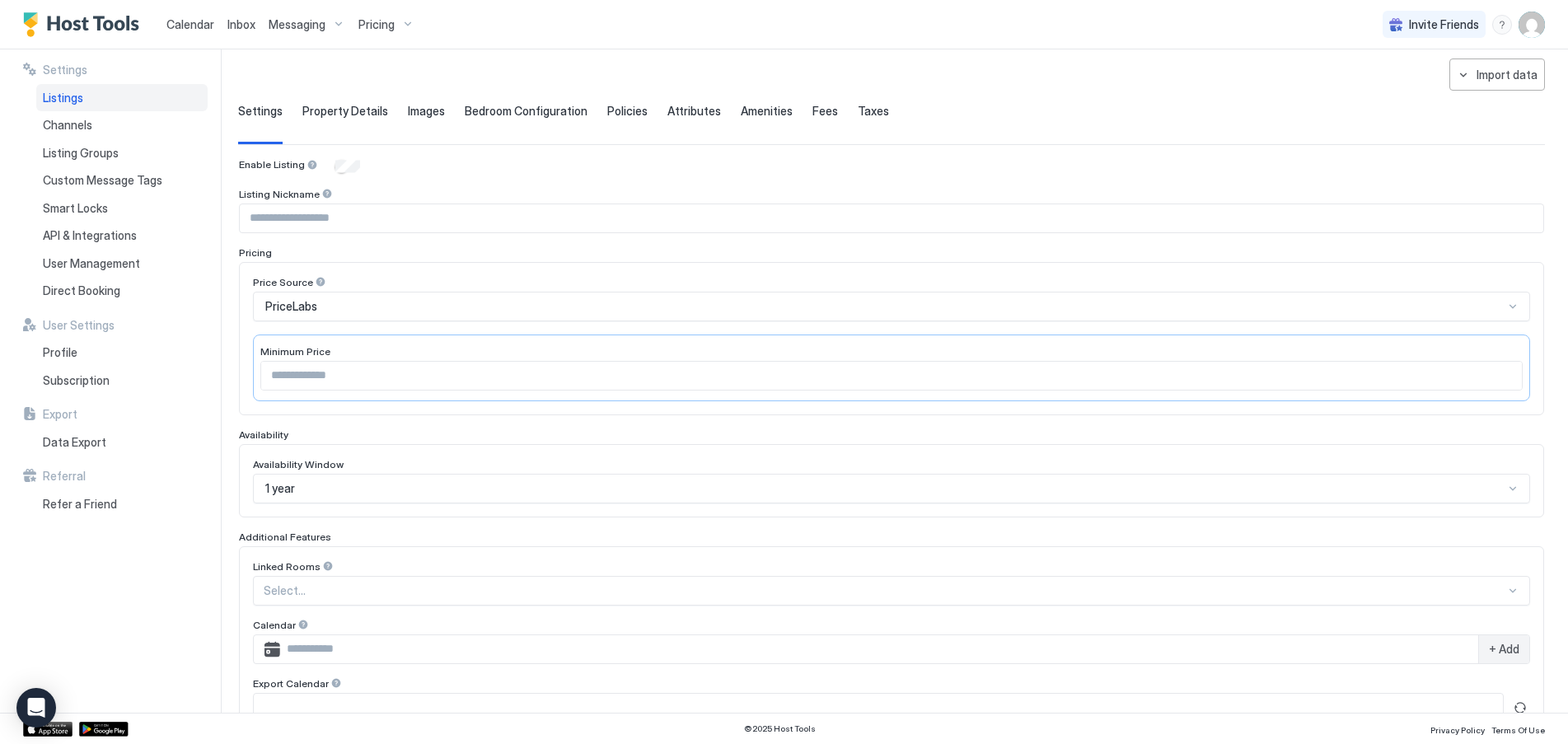
type input "**********"
click at [325, 110] on span "Property Details" at bounding box center [345, 112] width 86 height 15
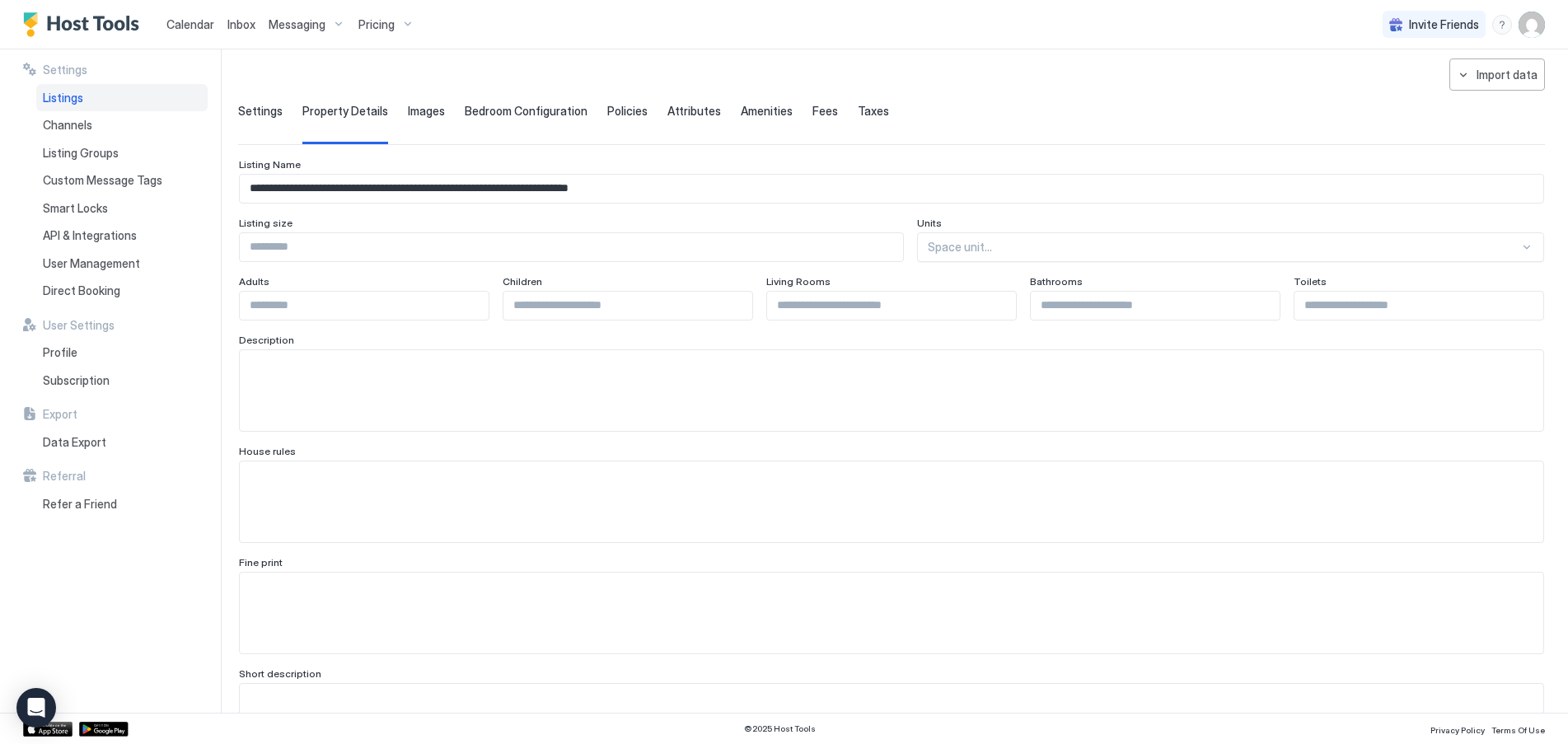
click at [423, 111] on span "Images" at bounding box center [426, 112] width 37 height 15
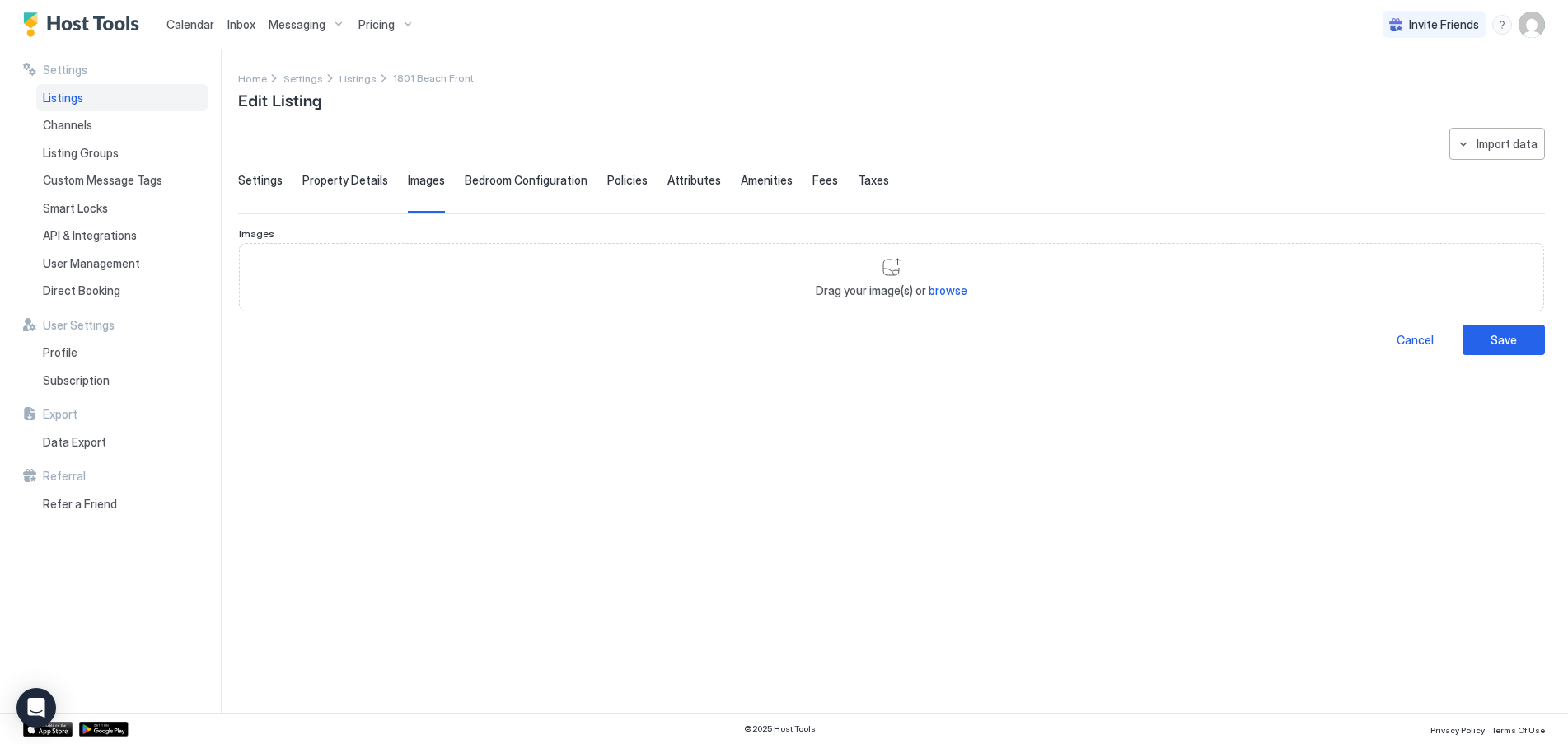
click at [521, 182] on span "Bedroom Configuration" at bounding box center [526, 181] width 122 height 15
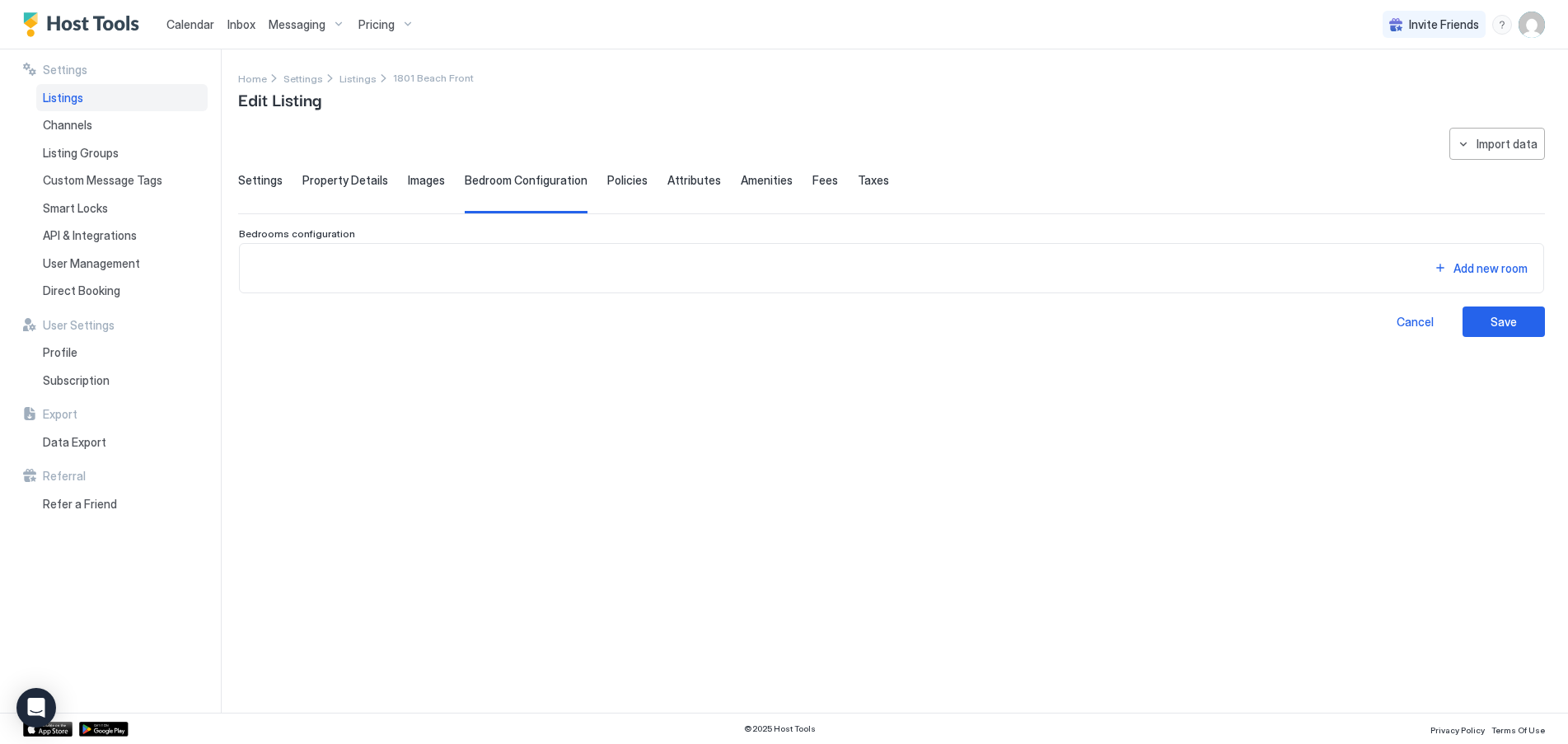
click at [617, 179] on span "Policies" at bounding box center [627, 181] width 40 height 15
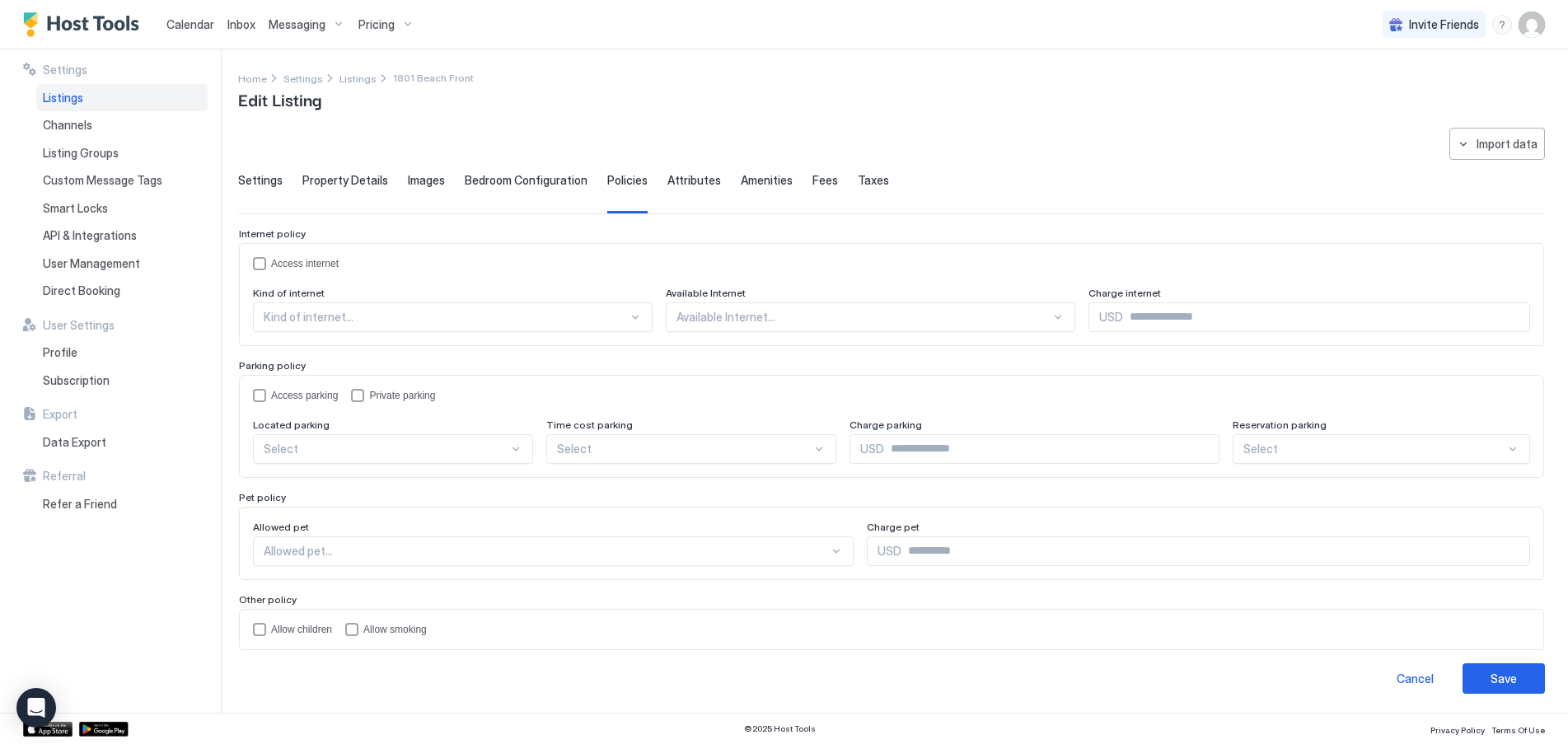
click at [676, 180] on span "Attributes" at bounding box center [694, 181] width 54 height 15
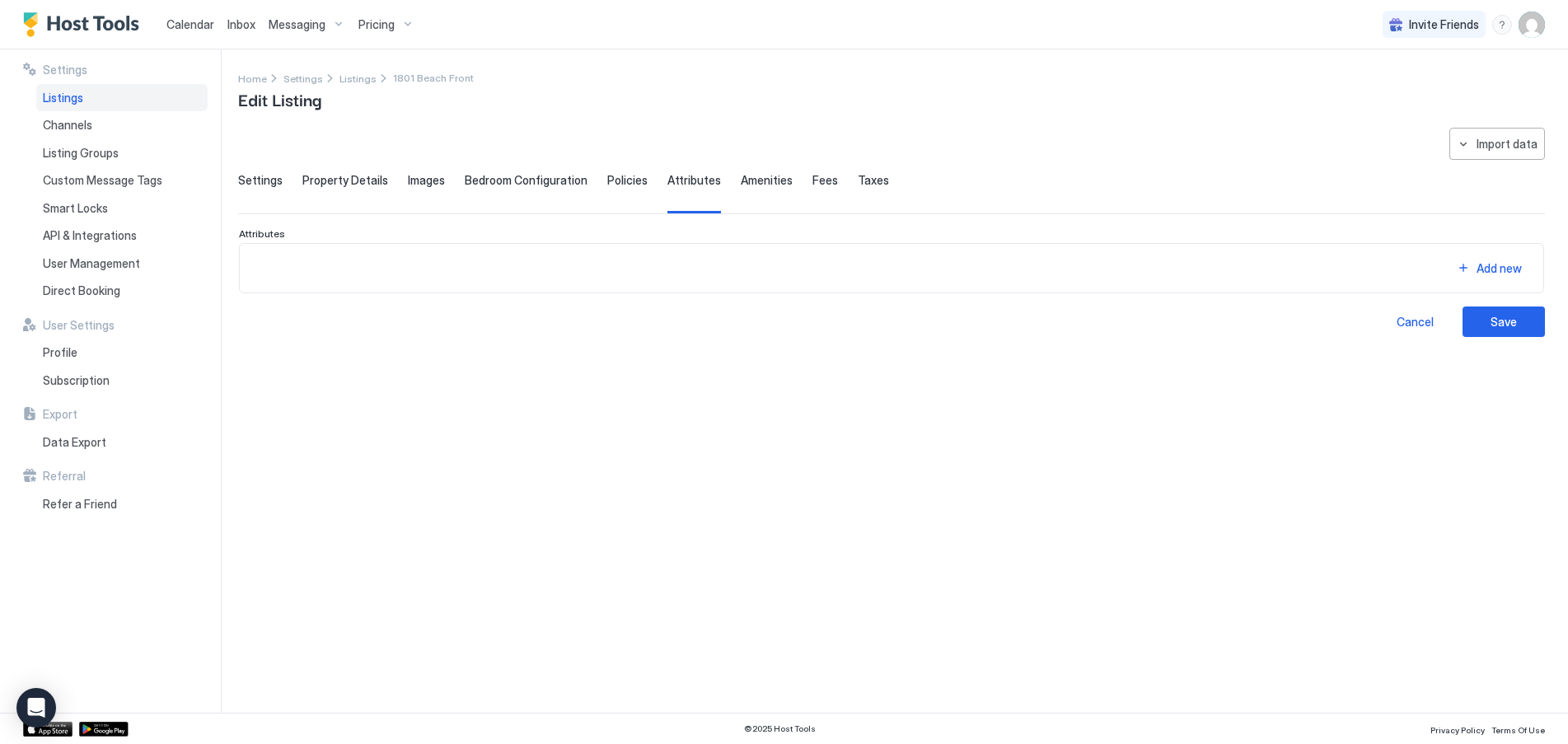
click at [742, 182] on span "Amenities" at bounding box center [767, 181] width 52 height 15
click at [813, 180] on span "Fees" at bounding box center [825, 181] width 26 height 15
click at [346, 77] on span "Listings" at bounding box center [358, 78] width 37 height 12
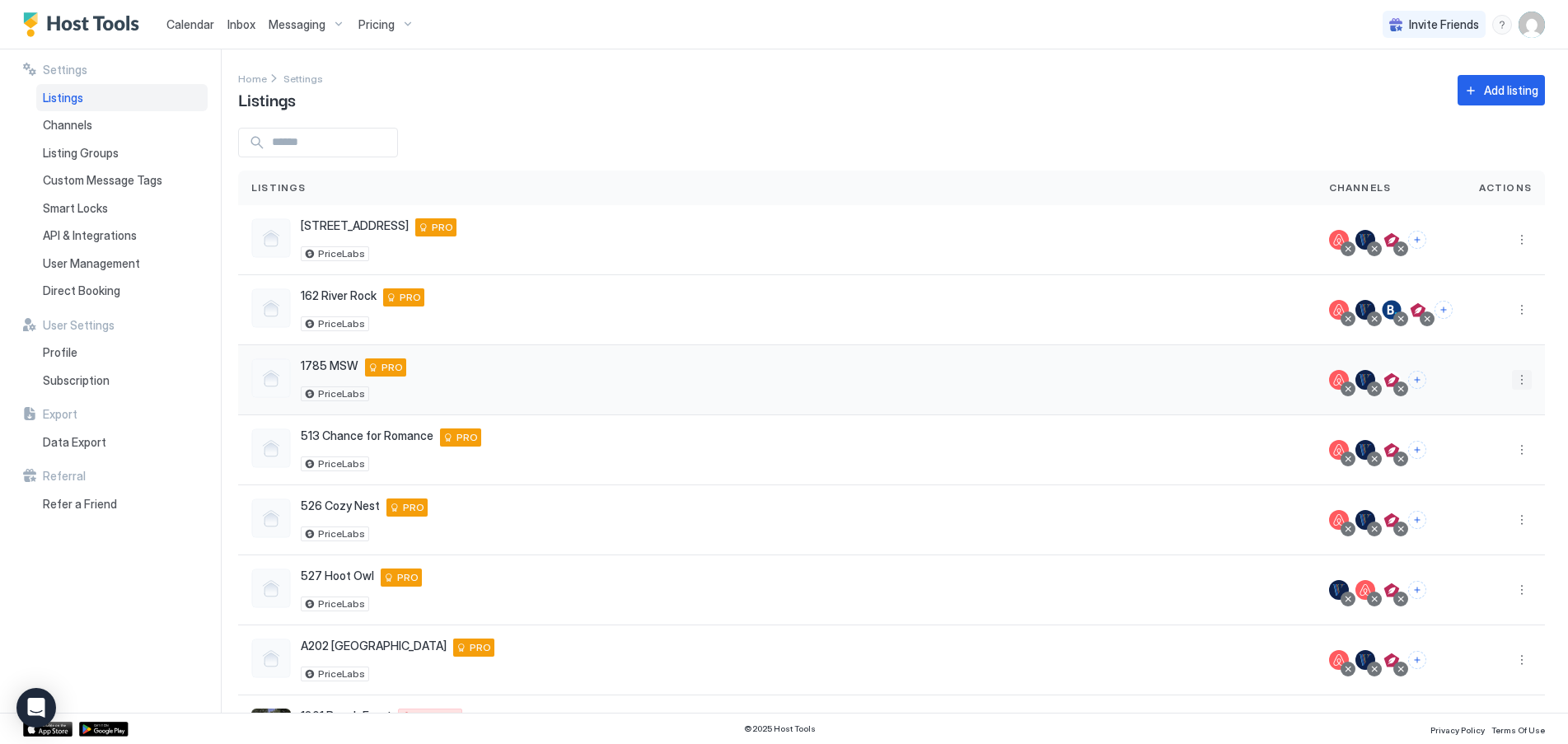
click at [1512, 383] on button "More options" at bounding box center [1521, 380] width 20 height 20
click at [1469, 457] on span "Listing Settings" at bounding box center [1471, 456] width 74 height 12
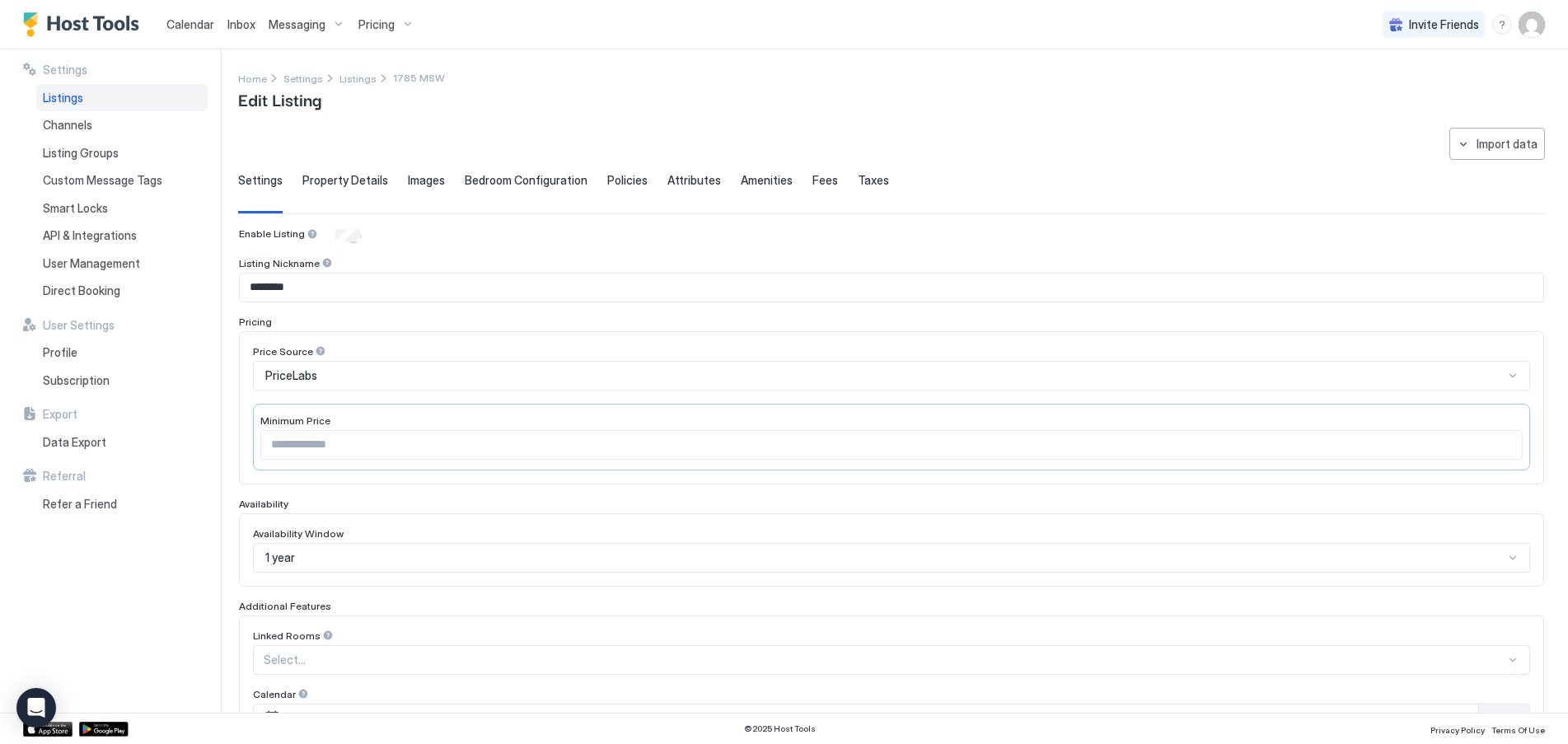
click at [332, 181] on span "Property Details" at bounding box center [345, 181] width 86 height 15
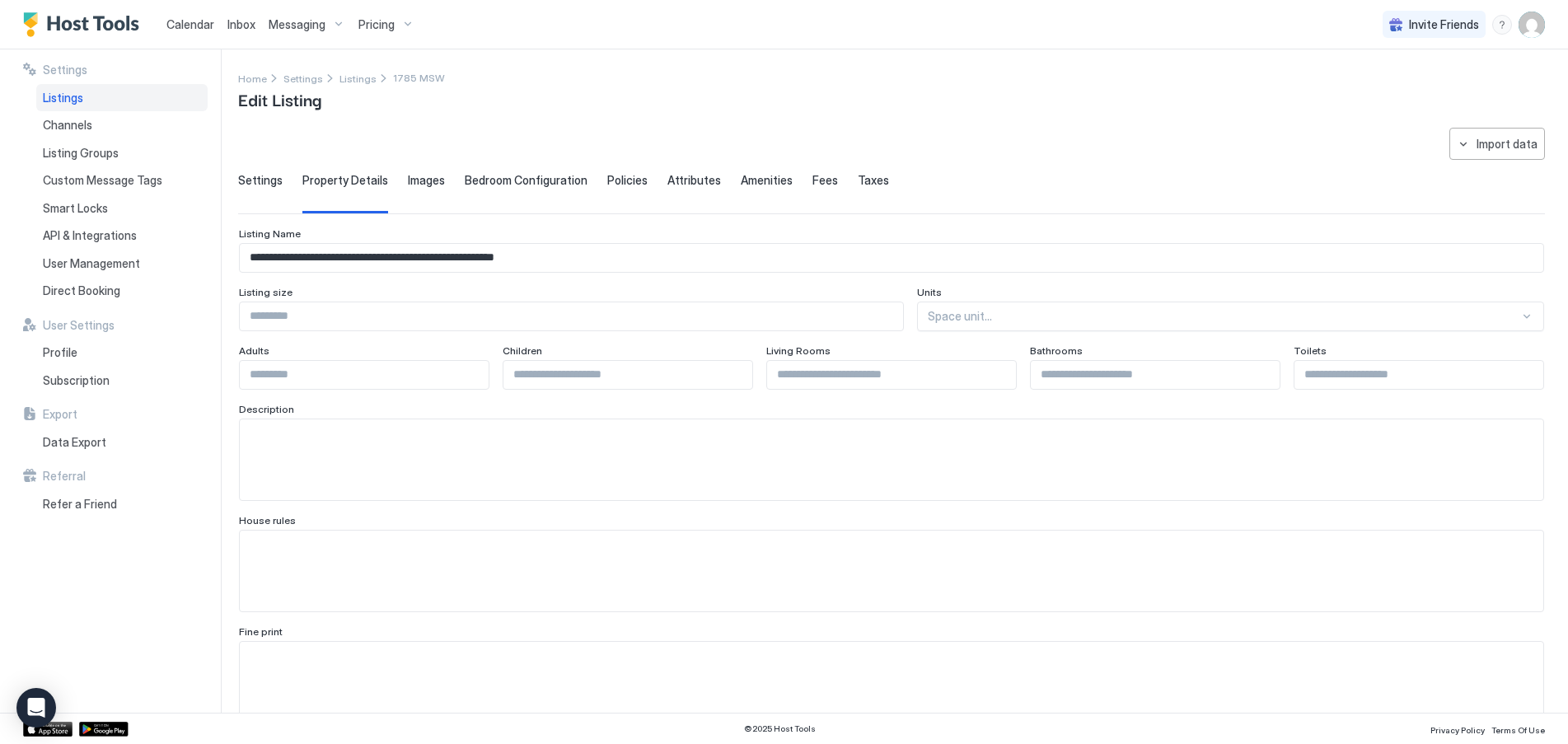
click at [421, 181] on span "Images" at bounding box center [426, 181] width 37 height 15
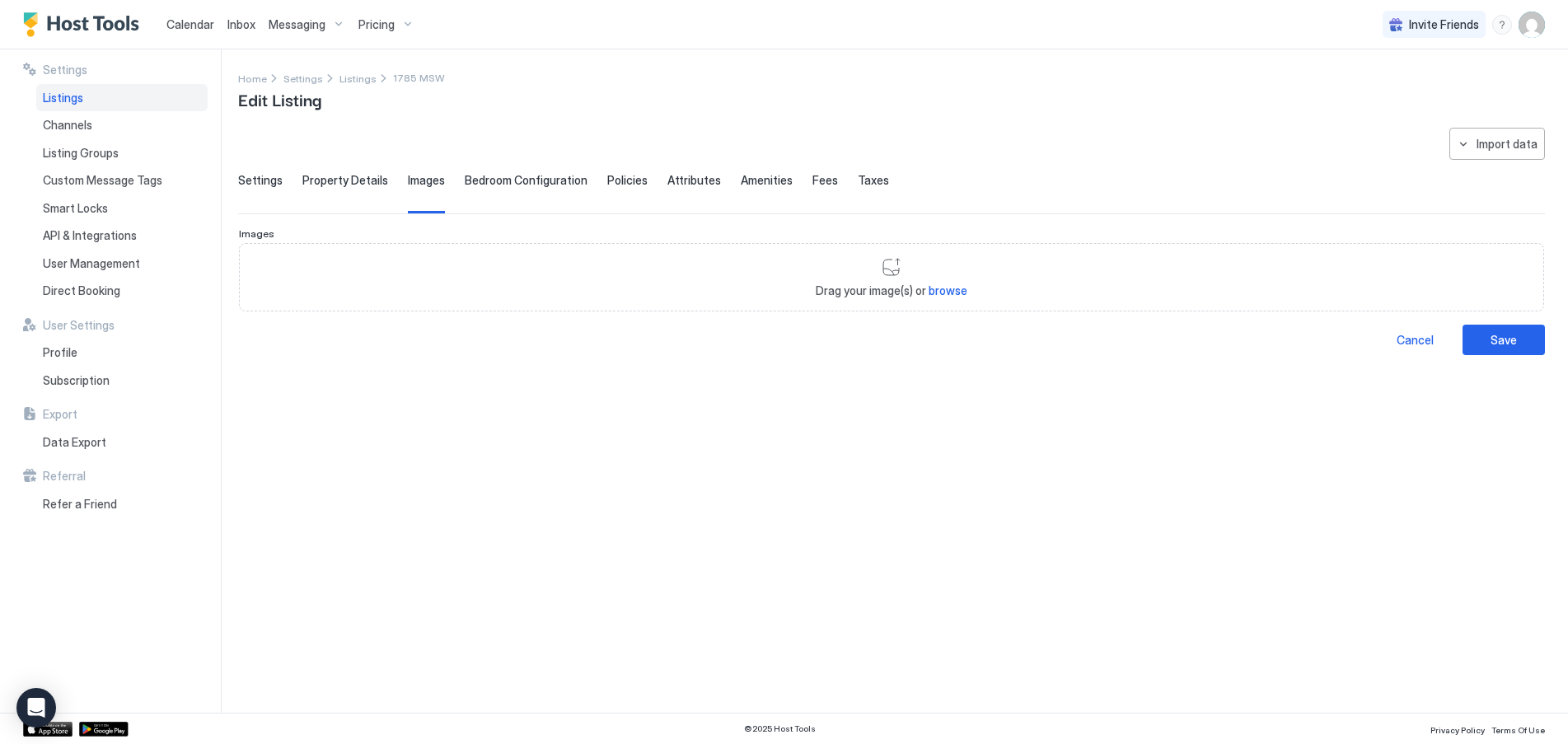
click at [515, 184] on span "Bedroom Configuration" at bounding box center [526, 181] width 122 height 15
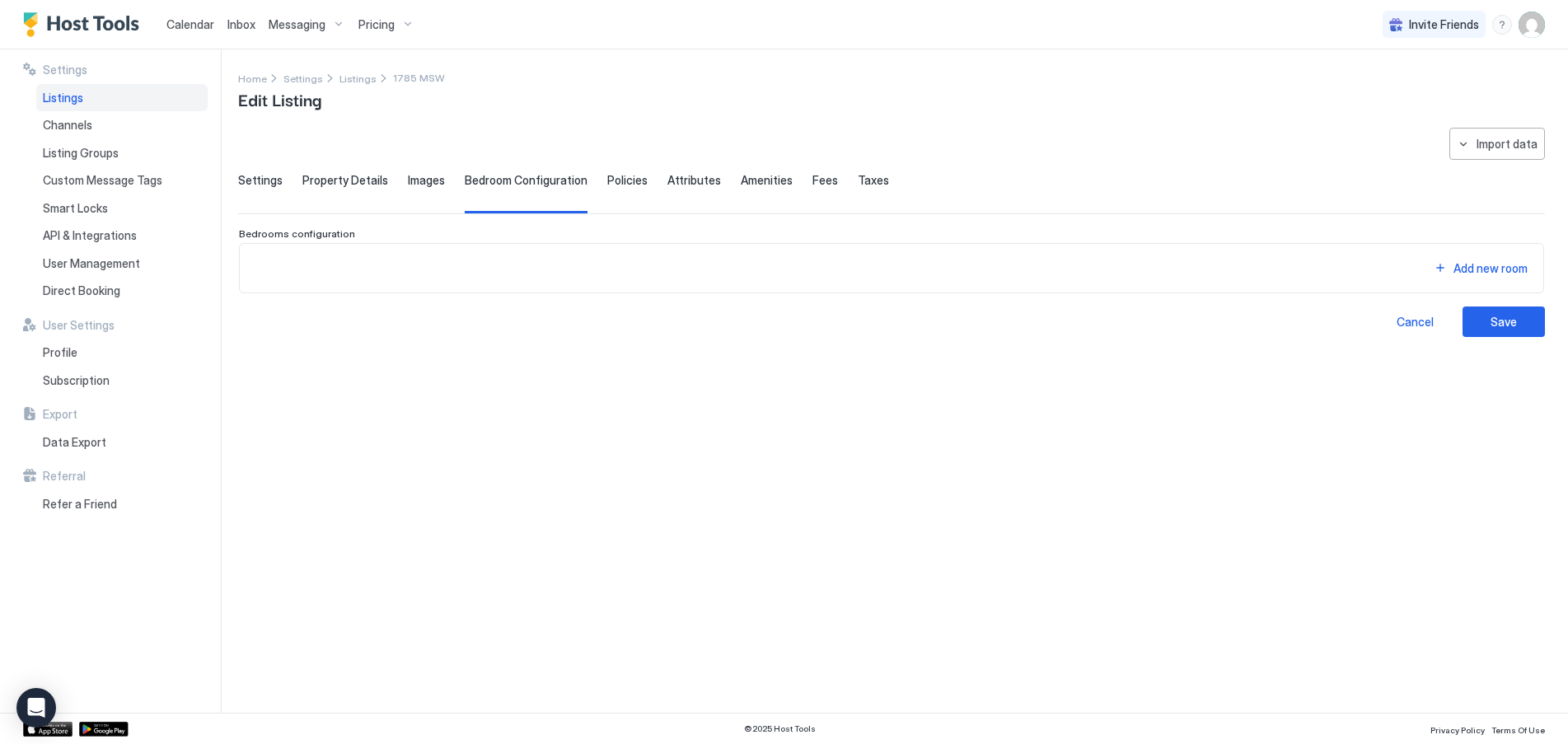
click at [627, 182] on span "Policies" at bounding box center [627, 181] width 40 height 15
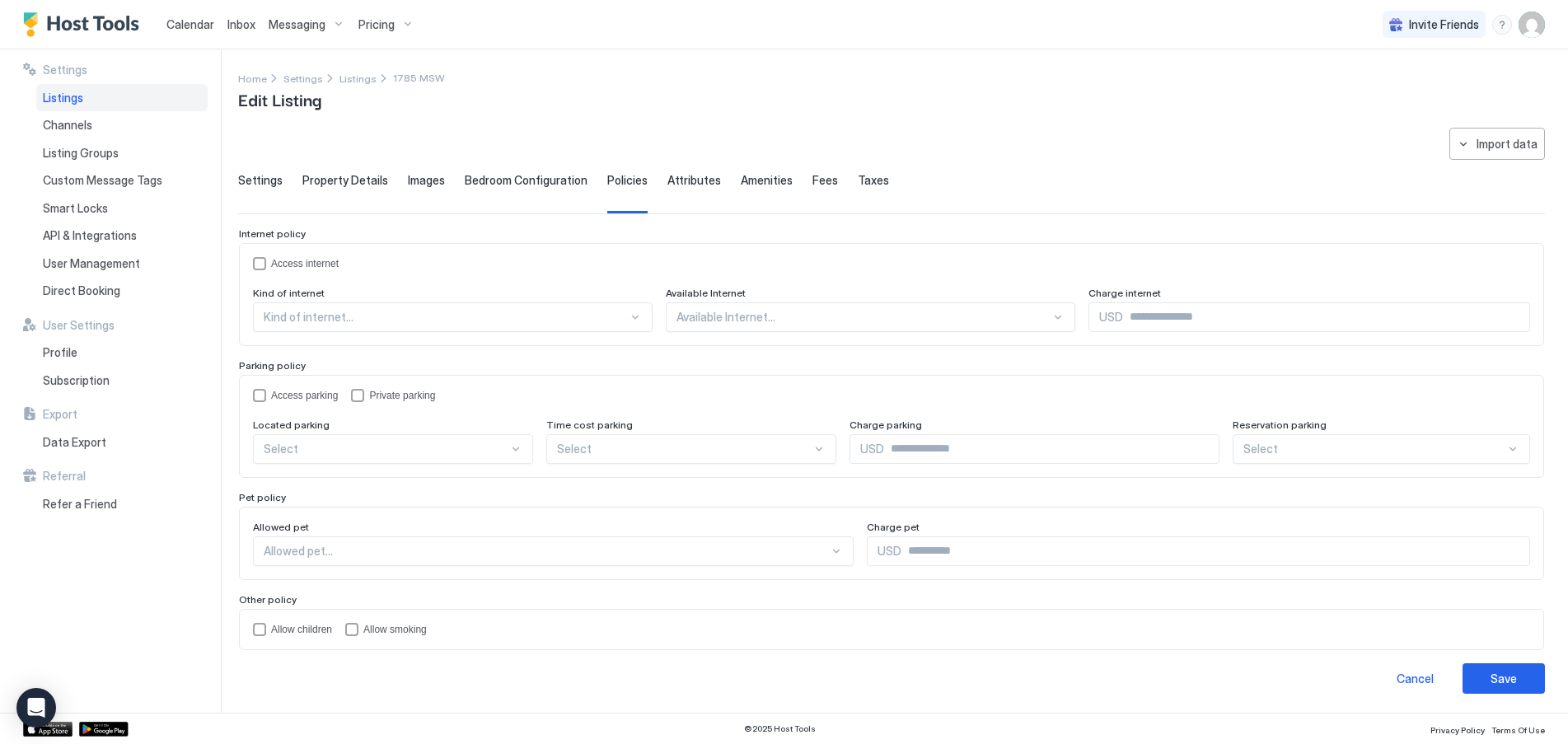
click at [684, 182] on span "Attributes" at bounding box center [694, 181] width 54 height 15
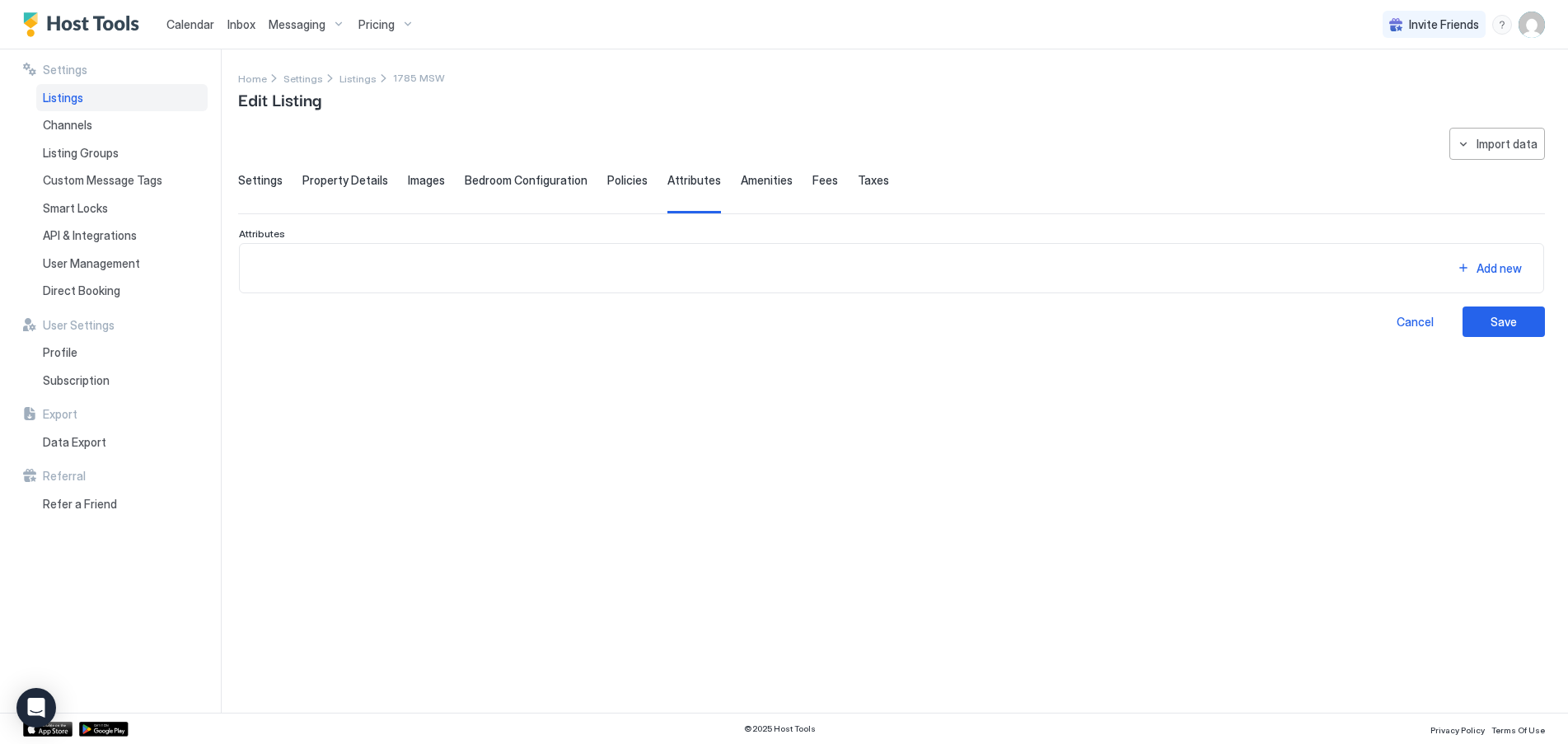
click at [667, 174] on span "Attributes" at bounding box center [694, 181] width 54 height 15
click at [607, 182] on span "Policies" at bounding box center [627, 181] width 40 height 15
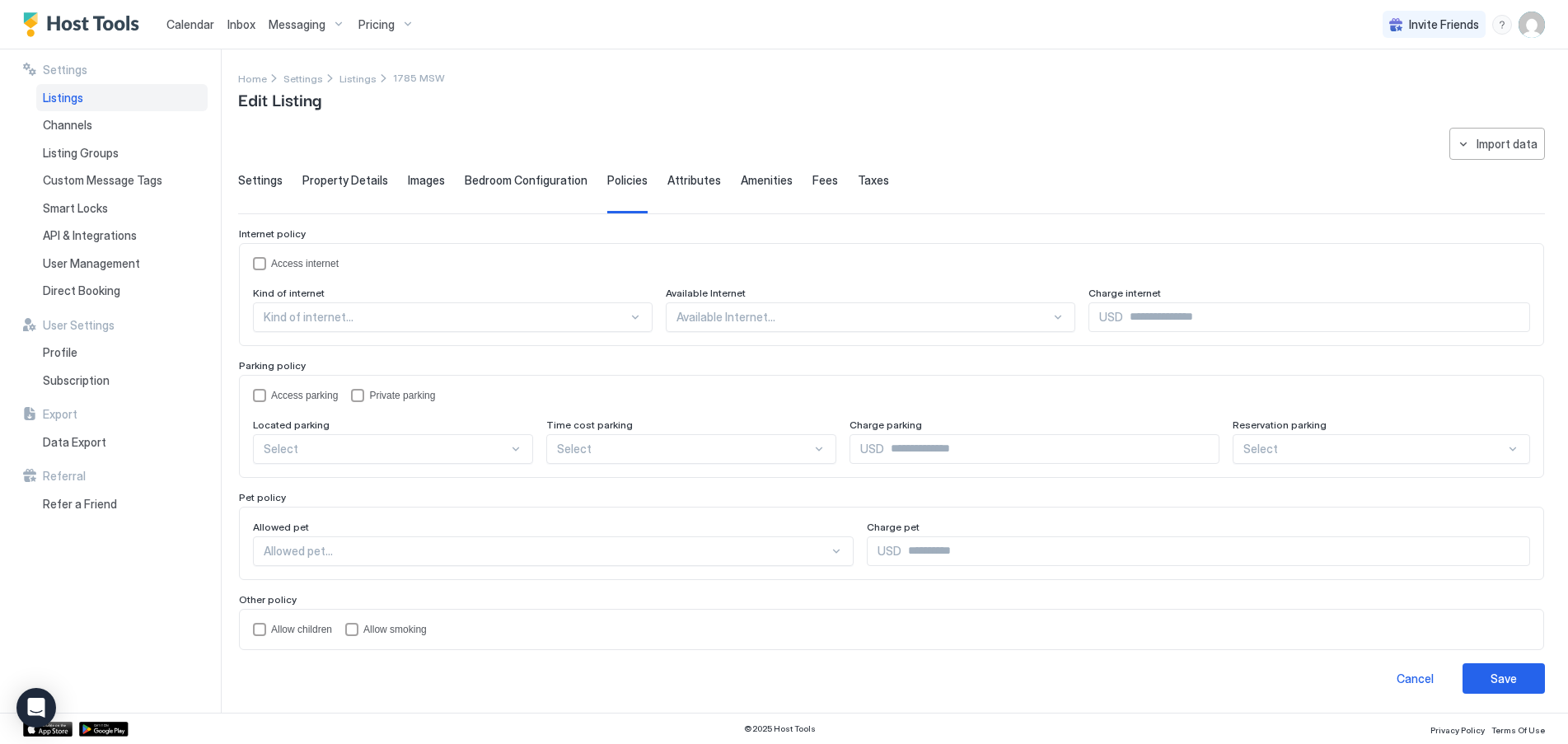
click at [505, 177] on span "Bedroom Configuration" at bounding box center [526, 181] width 122 height 15
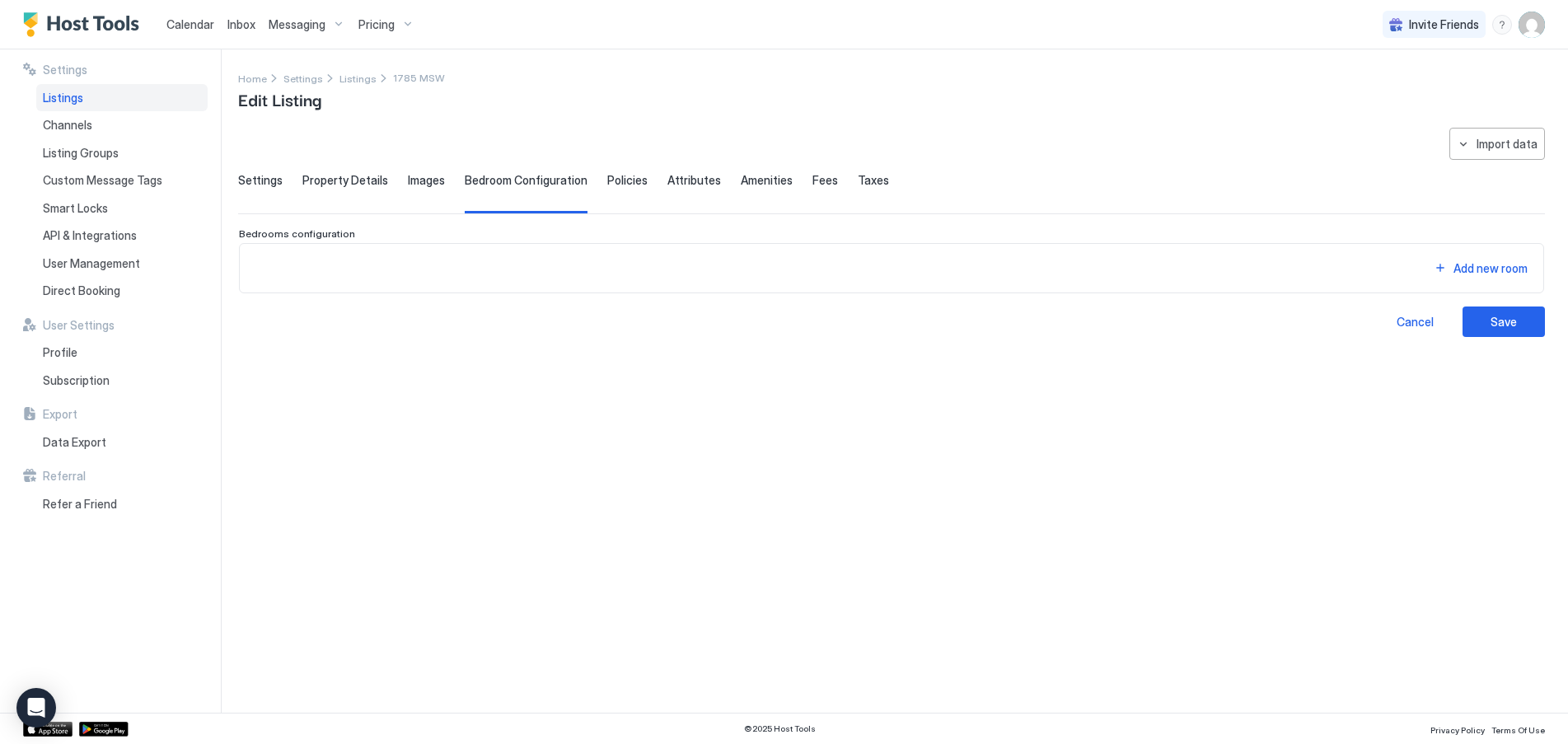
click at [426, 180] on span "Images" at bounding box center [426, 181] width 37 height 15
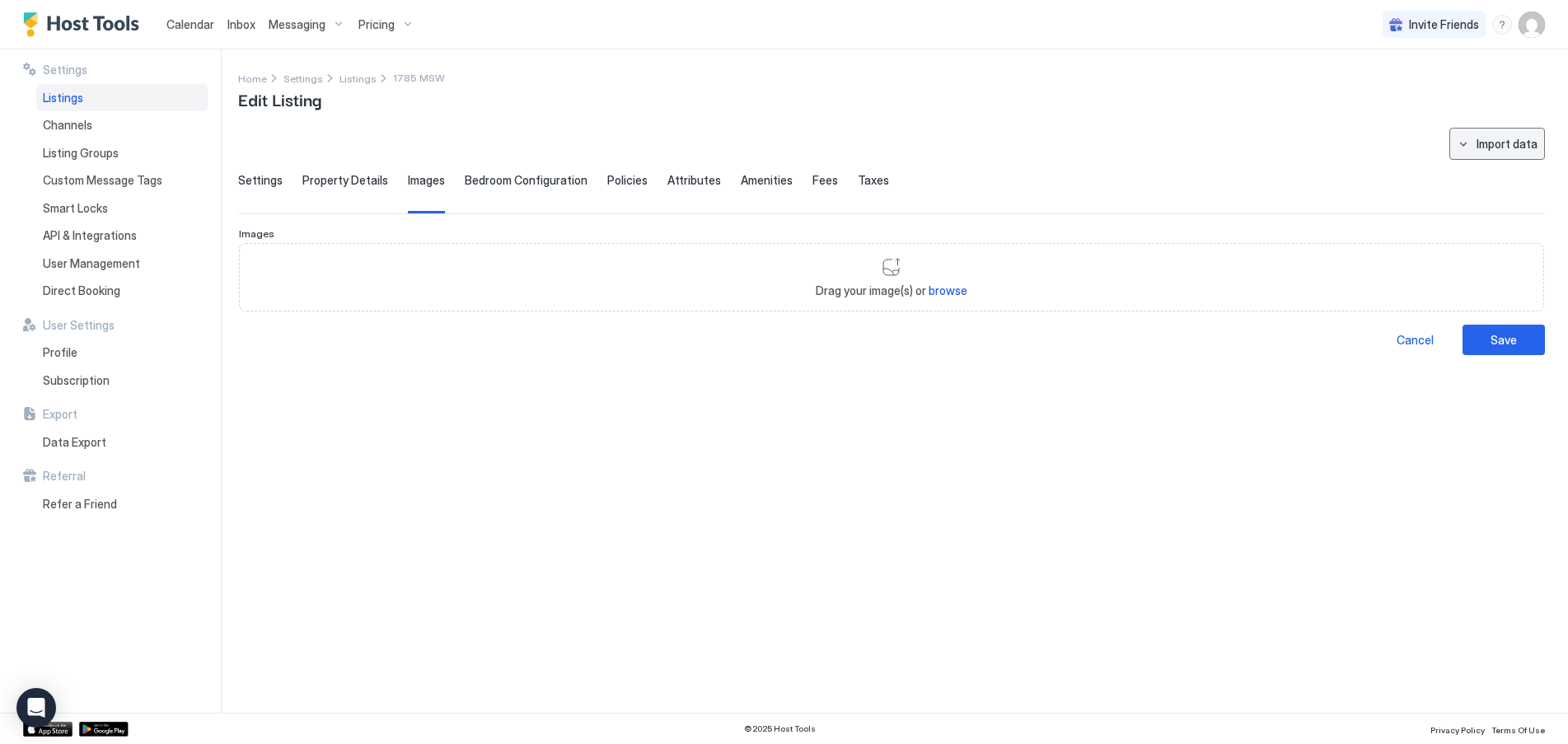
click at [1492, 153] on button "Import data" at bounding box center [1497, 144] width 96 height 33
click at [1264, 134] on div at bounding box center [784, 372] width 1568 height 744
click at [362, 179] on span "Property Details" at bounding box center [345, 181] width 86 height 15
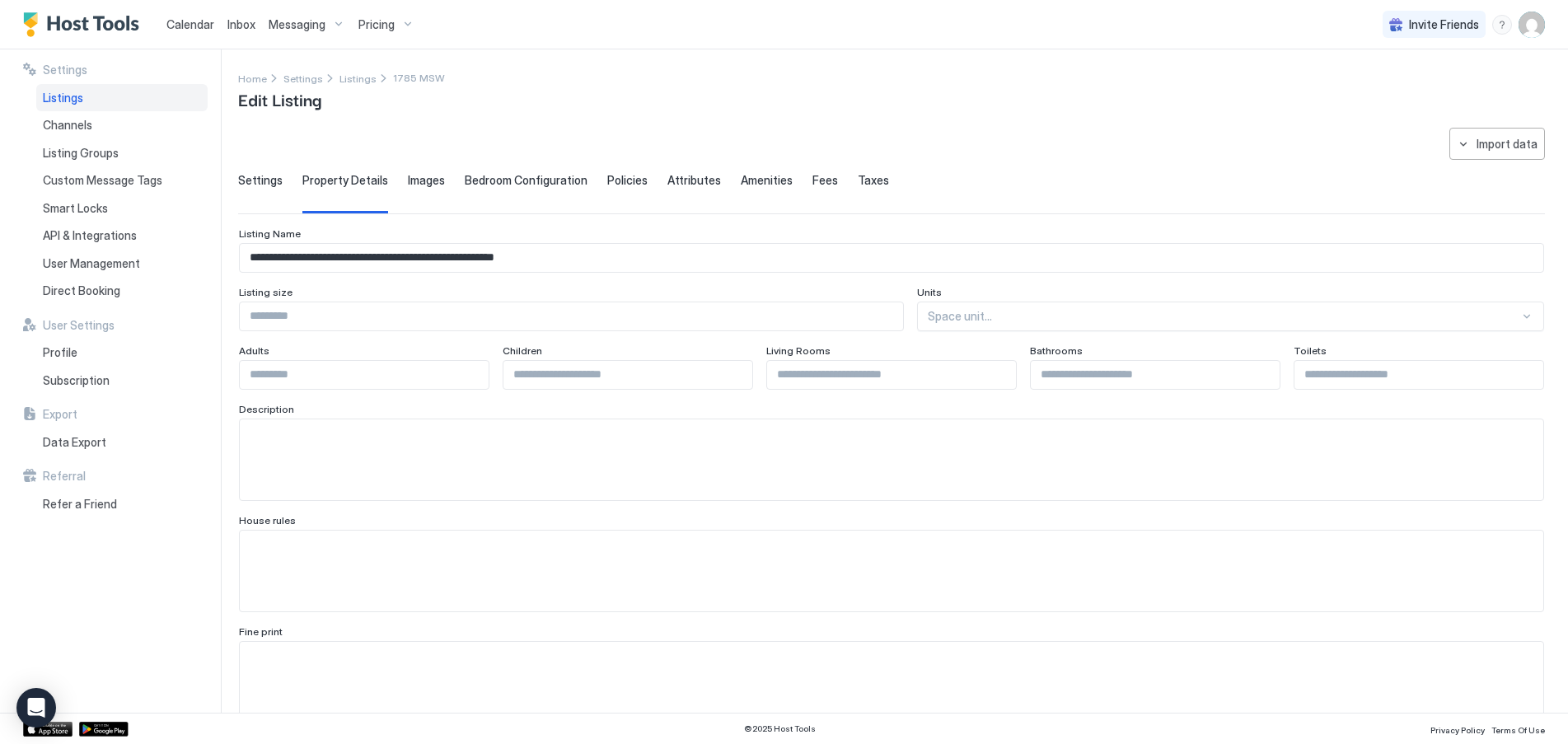
click at [253, 183] on span "Settings" at bounding box center [260, 181] width 45 height 15
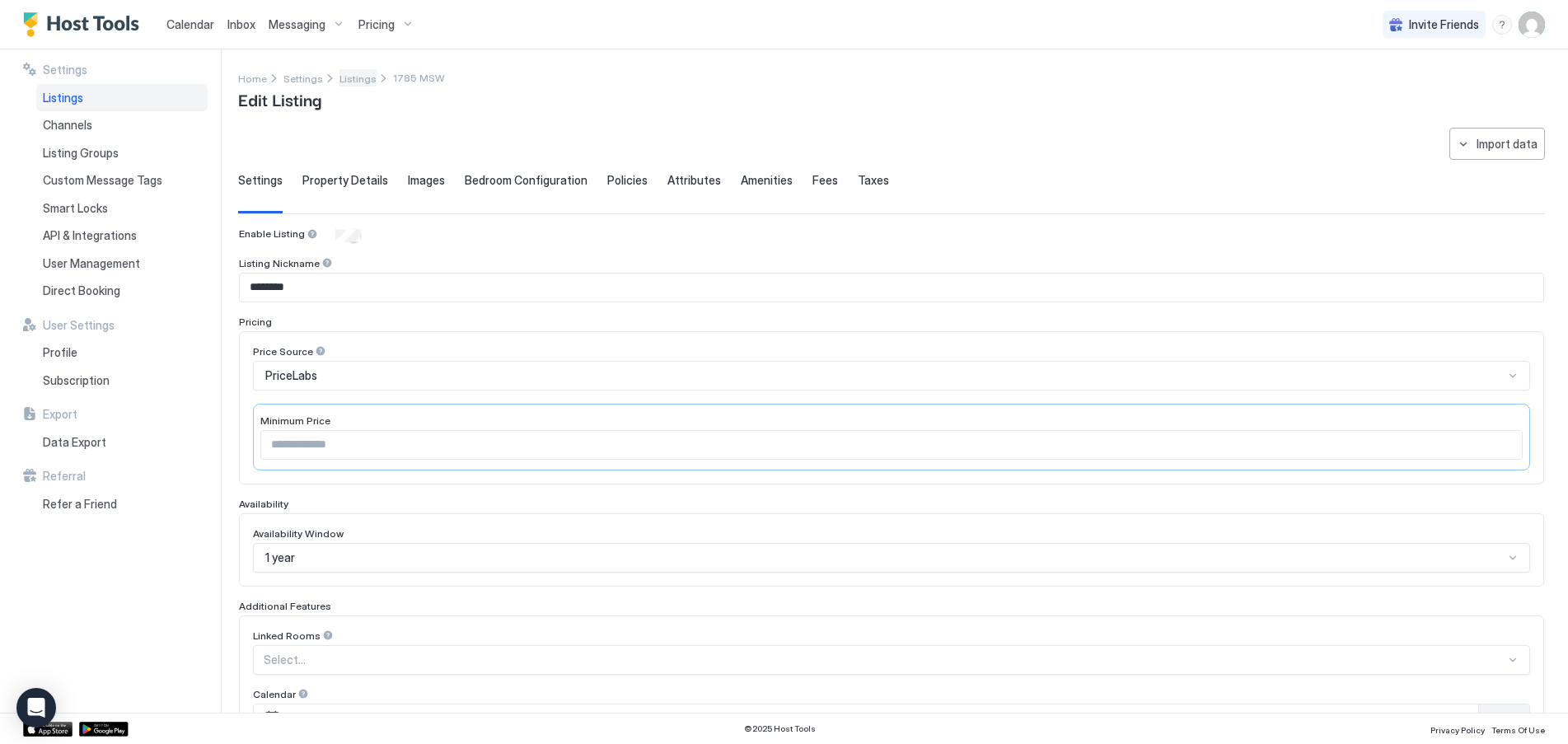
click at [349, 81] on span "Listings" at bounding box center [358, 78] width 37 height 12
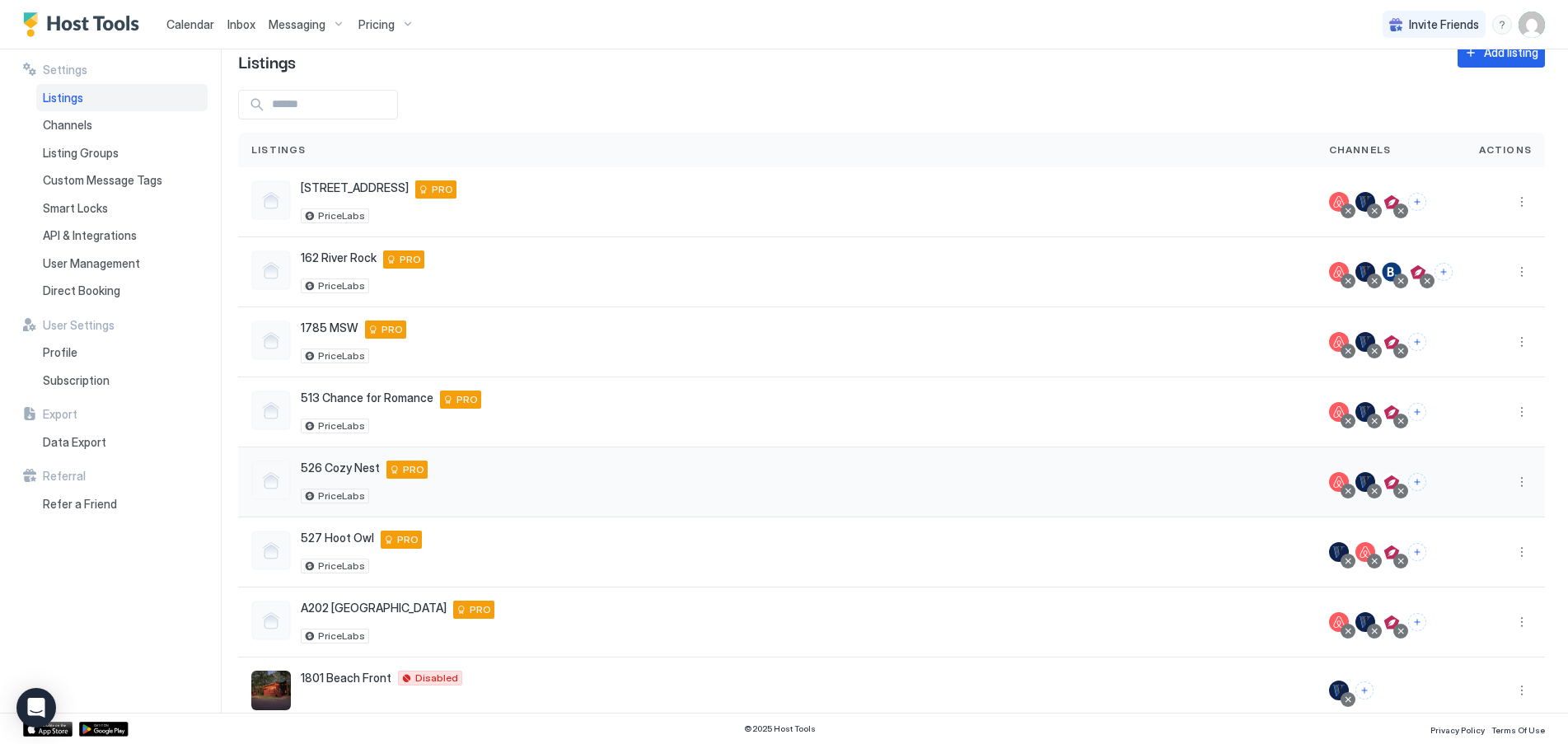
scroll to position [69, 0]
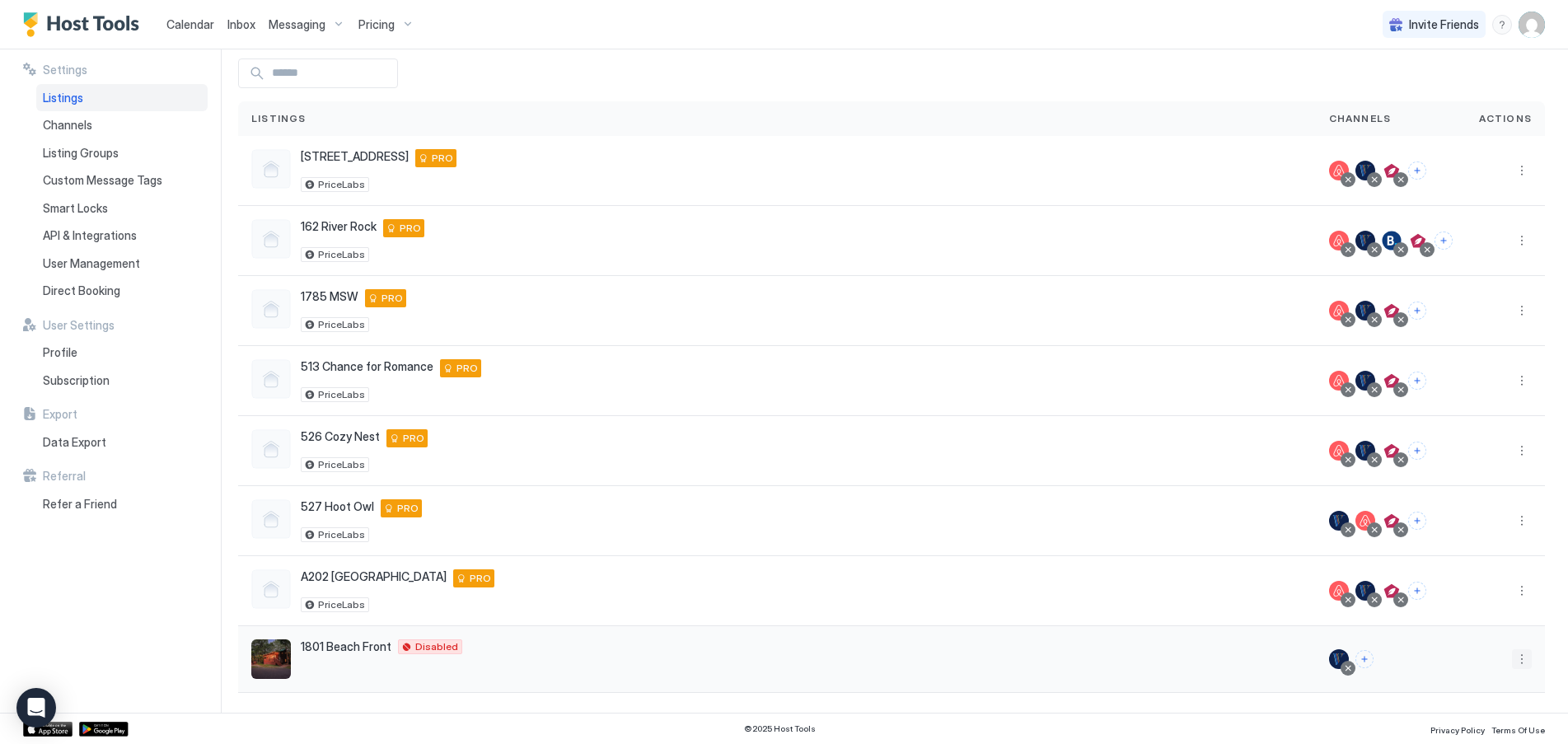
click at [1515, 663] on button "More options" at bounding box center [1521, 659] width 20 height 20
click at [292, 26] on div at bounding box center [784, 372] width 1568 height 744
click at [325, 23] on div "Messaging" at bounding box center [307, 24] width 90 height 28
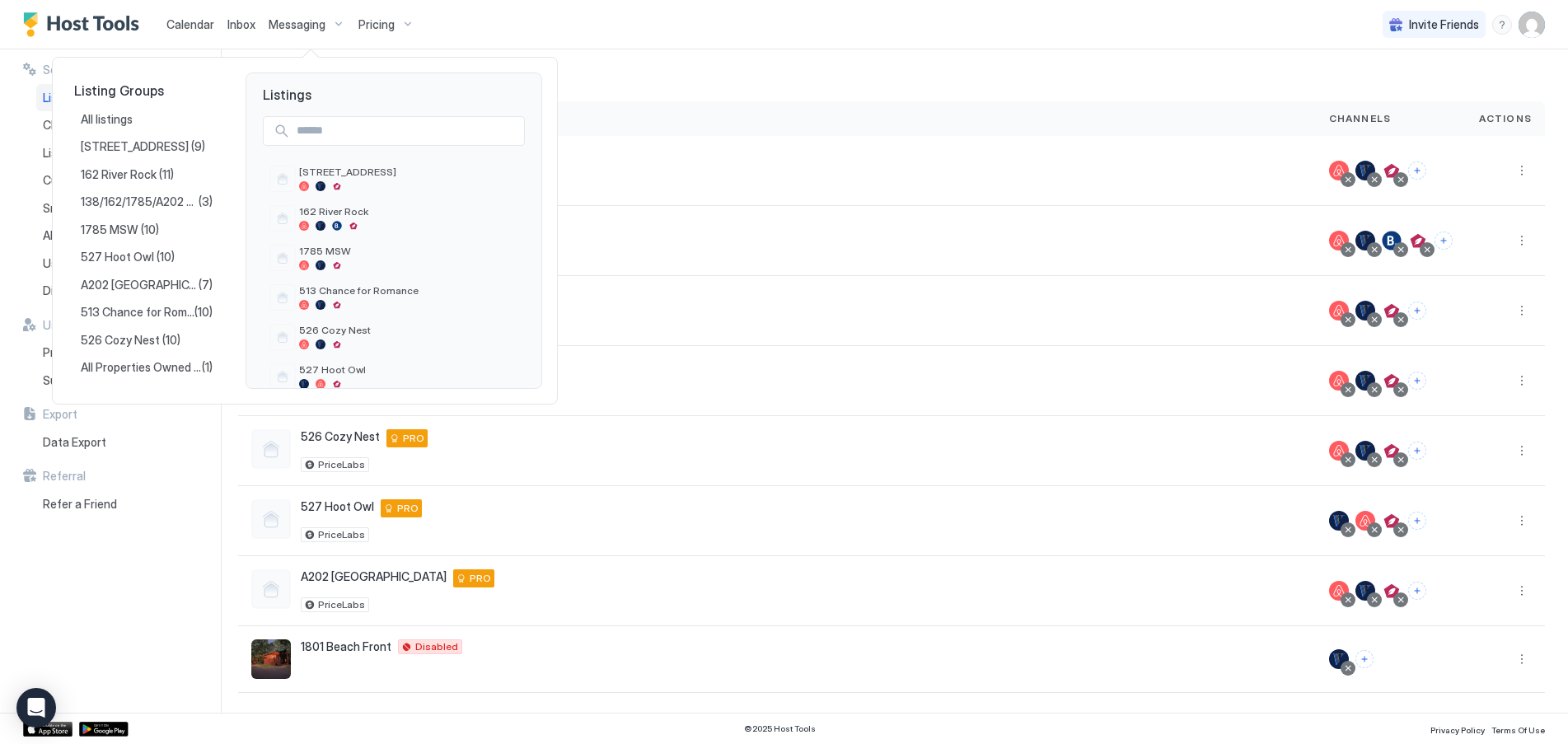
click at [1529, 28] on div at bounding box center [784, 372] width 1568 height 744
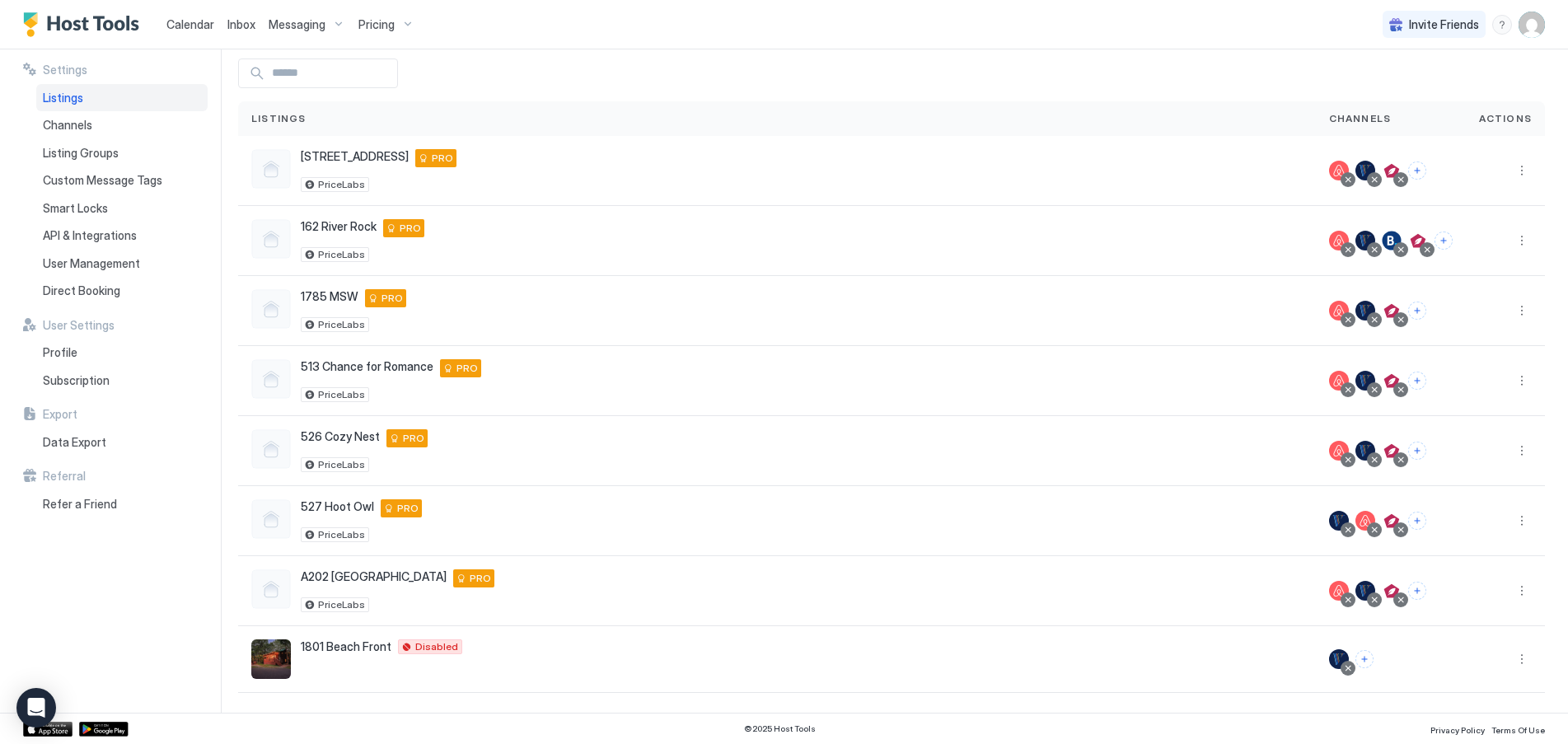
click at [315, 24] on span "Messaging" at bounding box center [296, 25] width 56 height 15
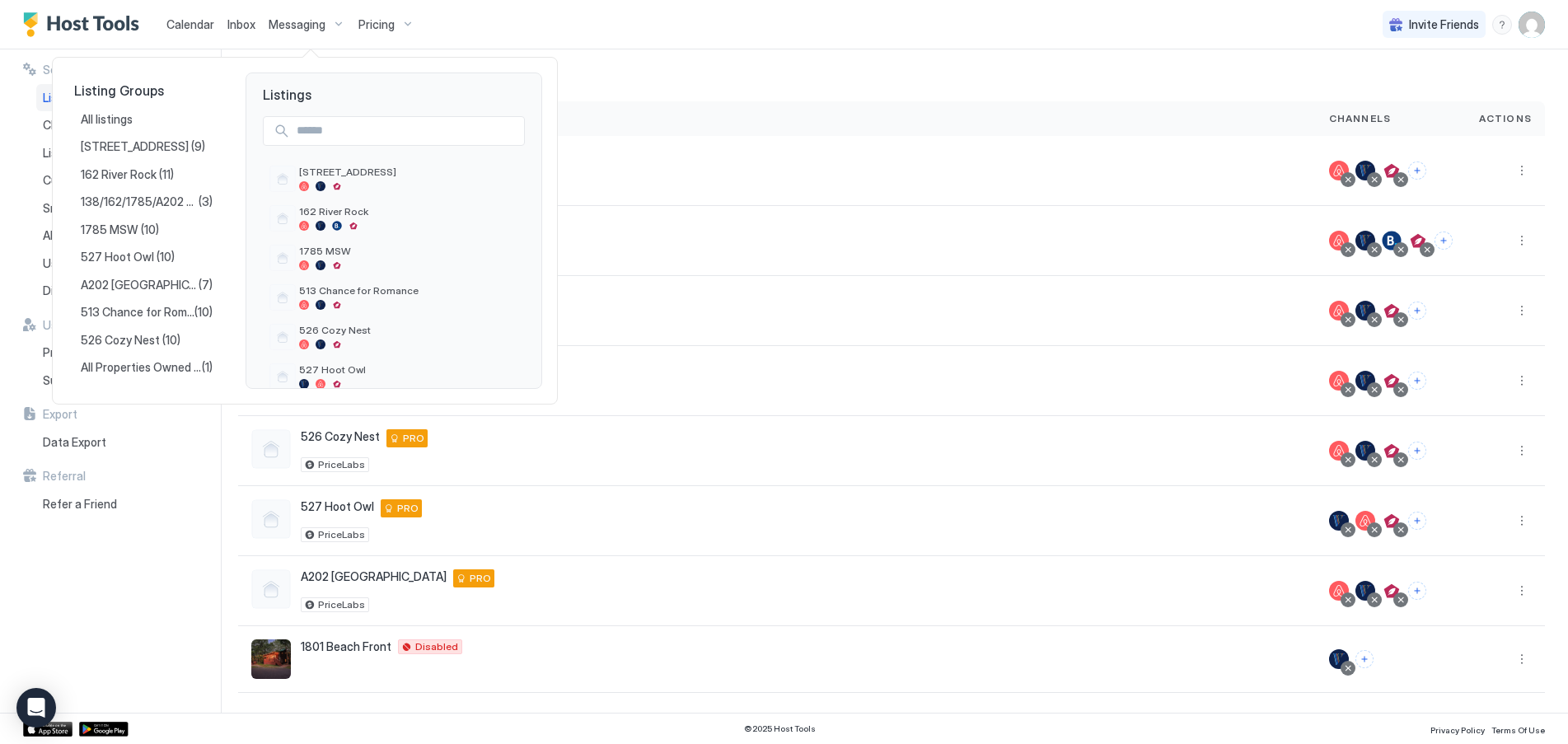
click at [1530, 25] on div at bounding box center [784, 372] width 1568 height 744
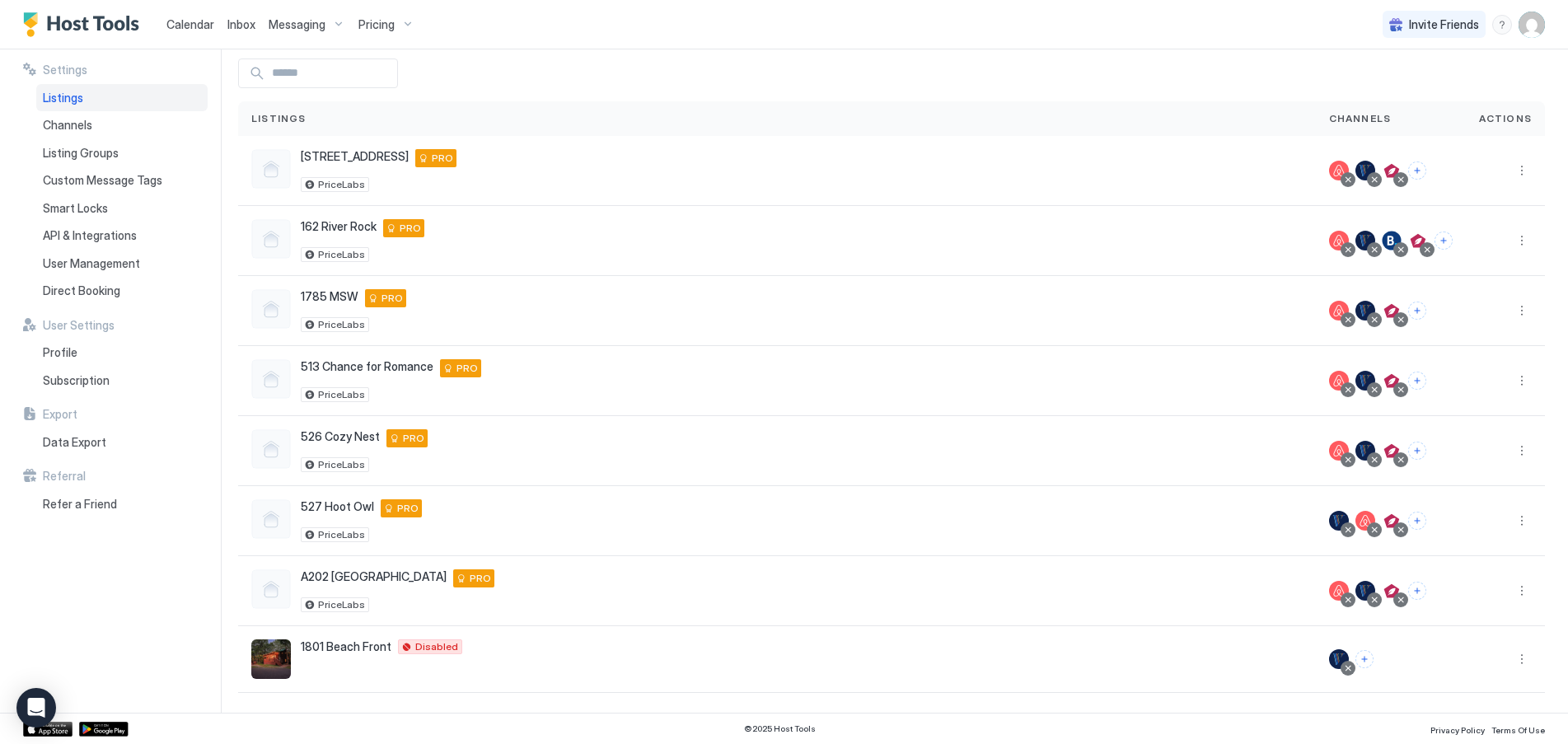
click at [1530, 25] on img "User profile" at bounding box center [1532, 25] width 27 height 27
click at [1400, 90] on span "Settings" at bounding box center [1383, 93] width 45 height 15
click at [109, 154] on div at bounding box center [784, 372] width 1568 height 744
click at [92, 154] on span "Listing Groups" at bounding box center [80, 154] width 76 height 15
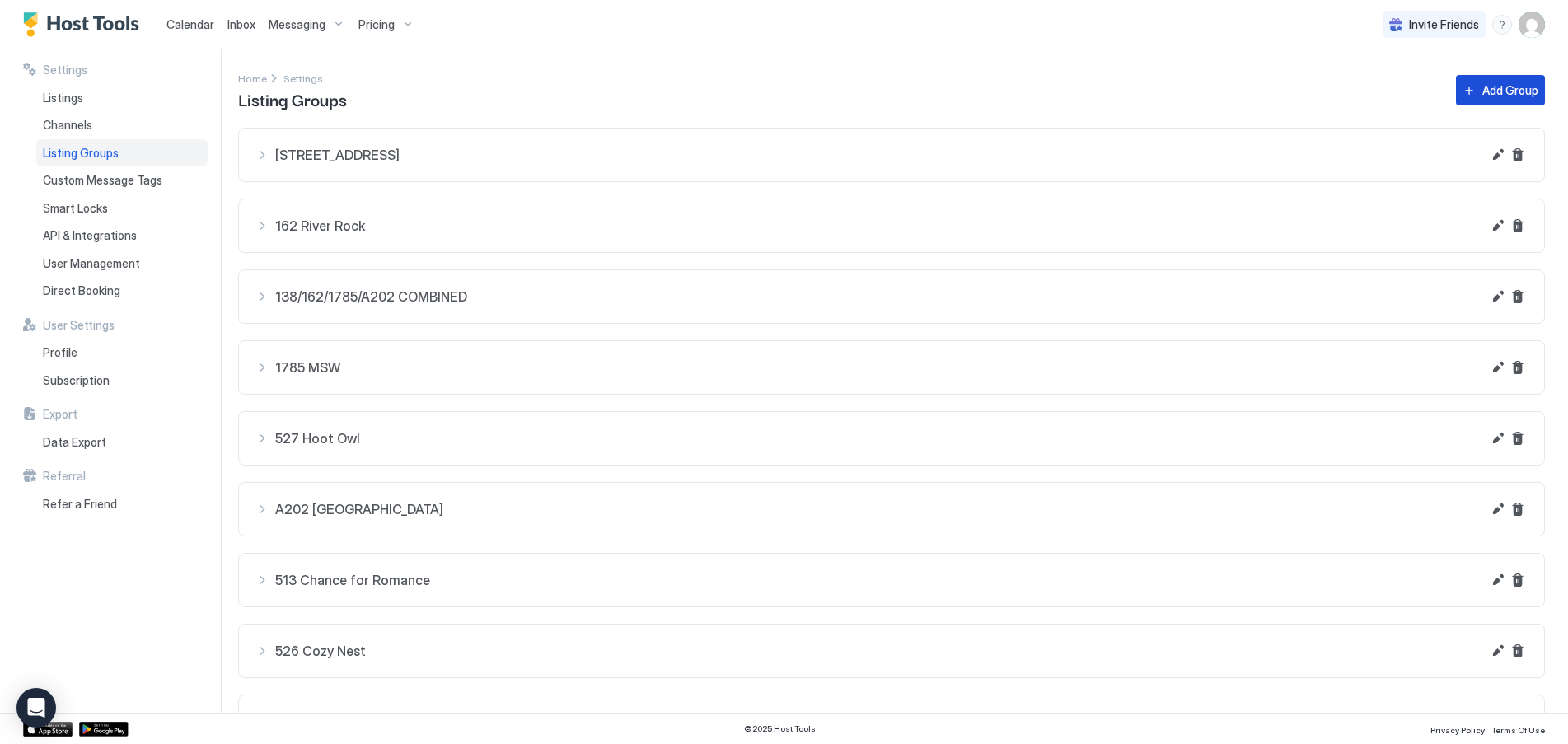
click at [1493, 91] on div "Add Group" at bounding box center [1510, 90] width 56 height 17
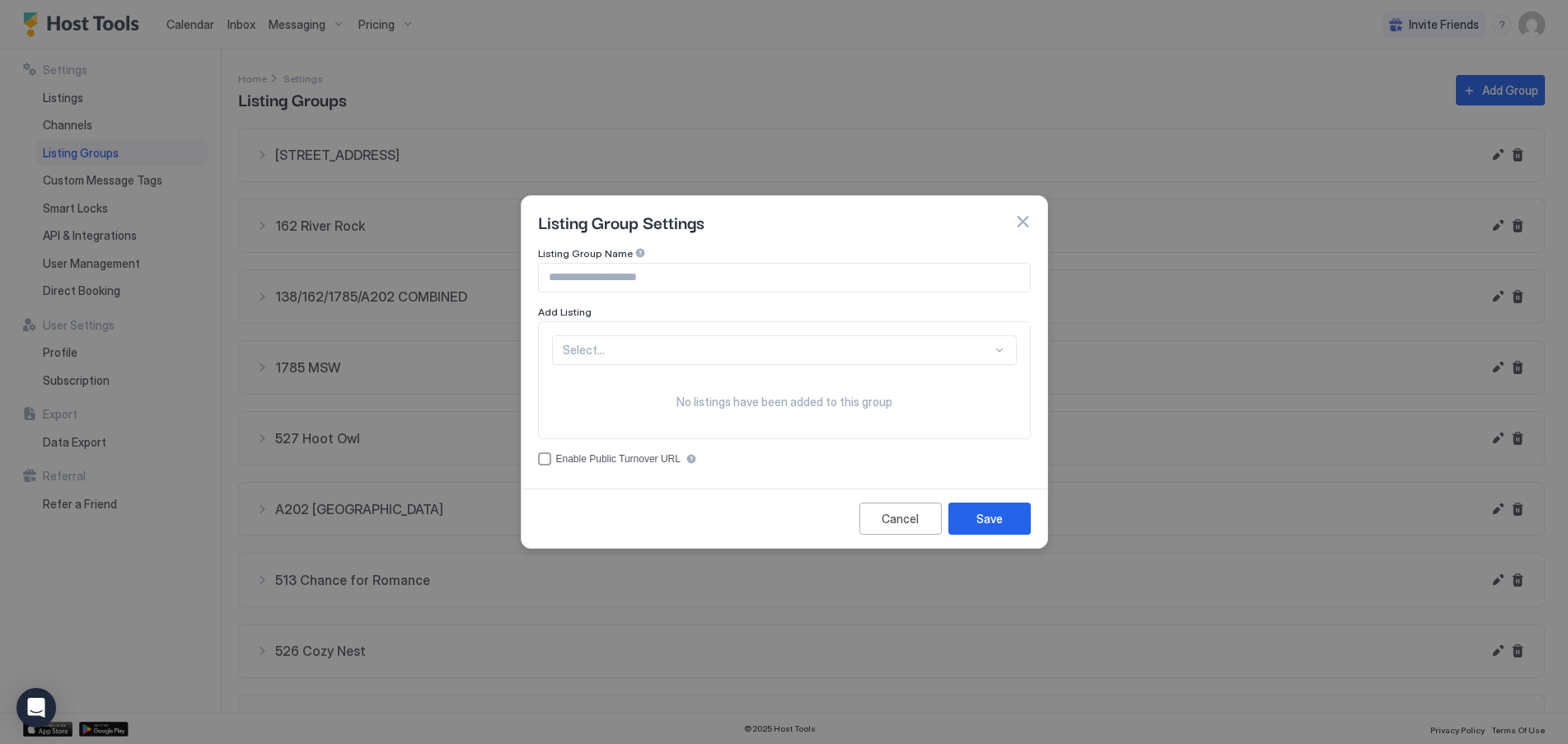
click at [657, 274] on input "Input Field" at bounding box center [785, 277] width 491 height 28
type input "**********"
click at [773, 351] on div "Select..." at bounding box center [784, 350] width 465 height 30
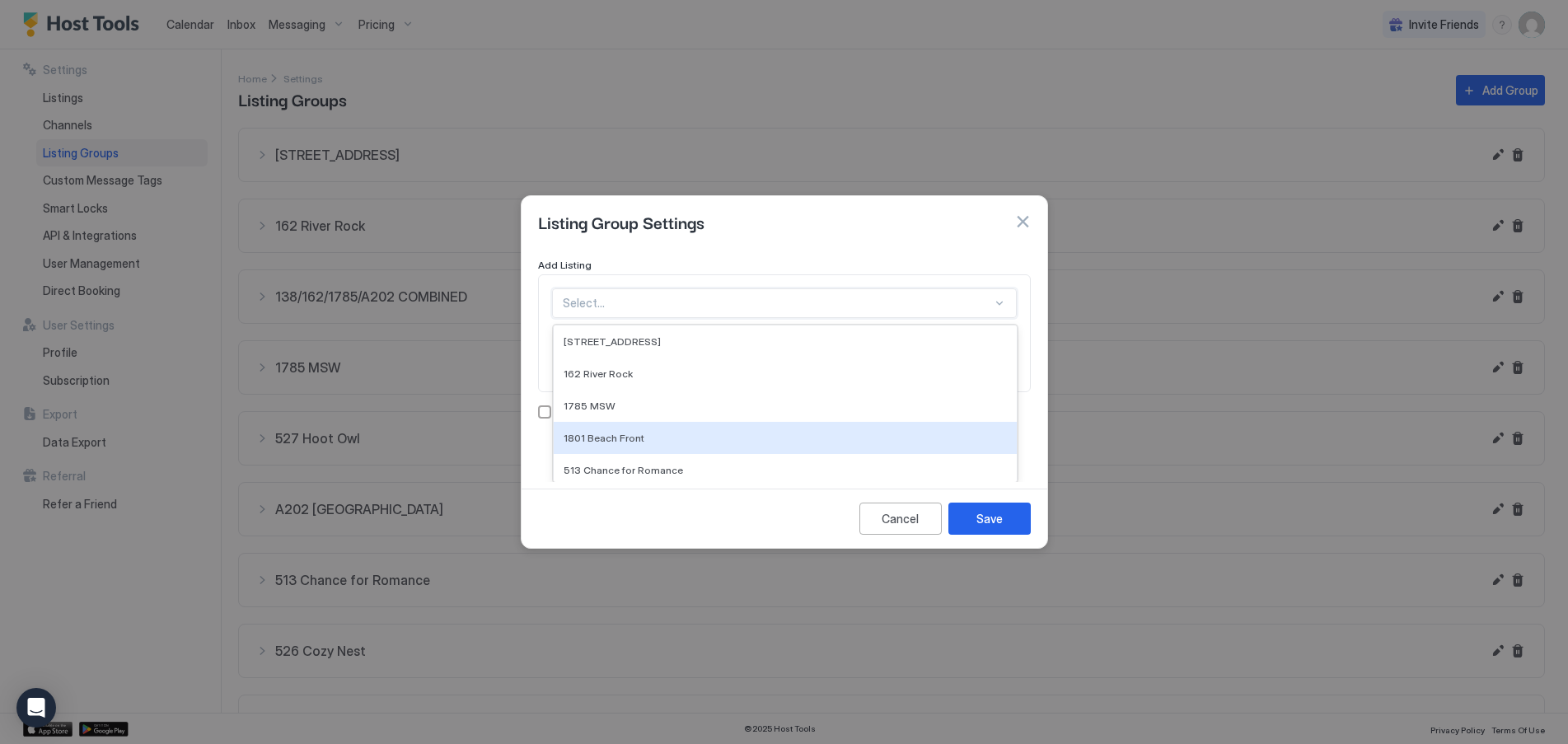
click at [587, 437] on span "1801 Beach Front" at bounding box center [603, 438] width 80 height 12
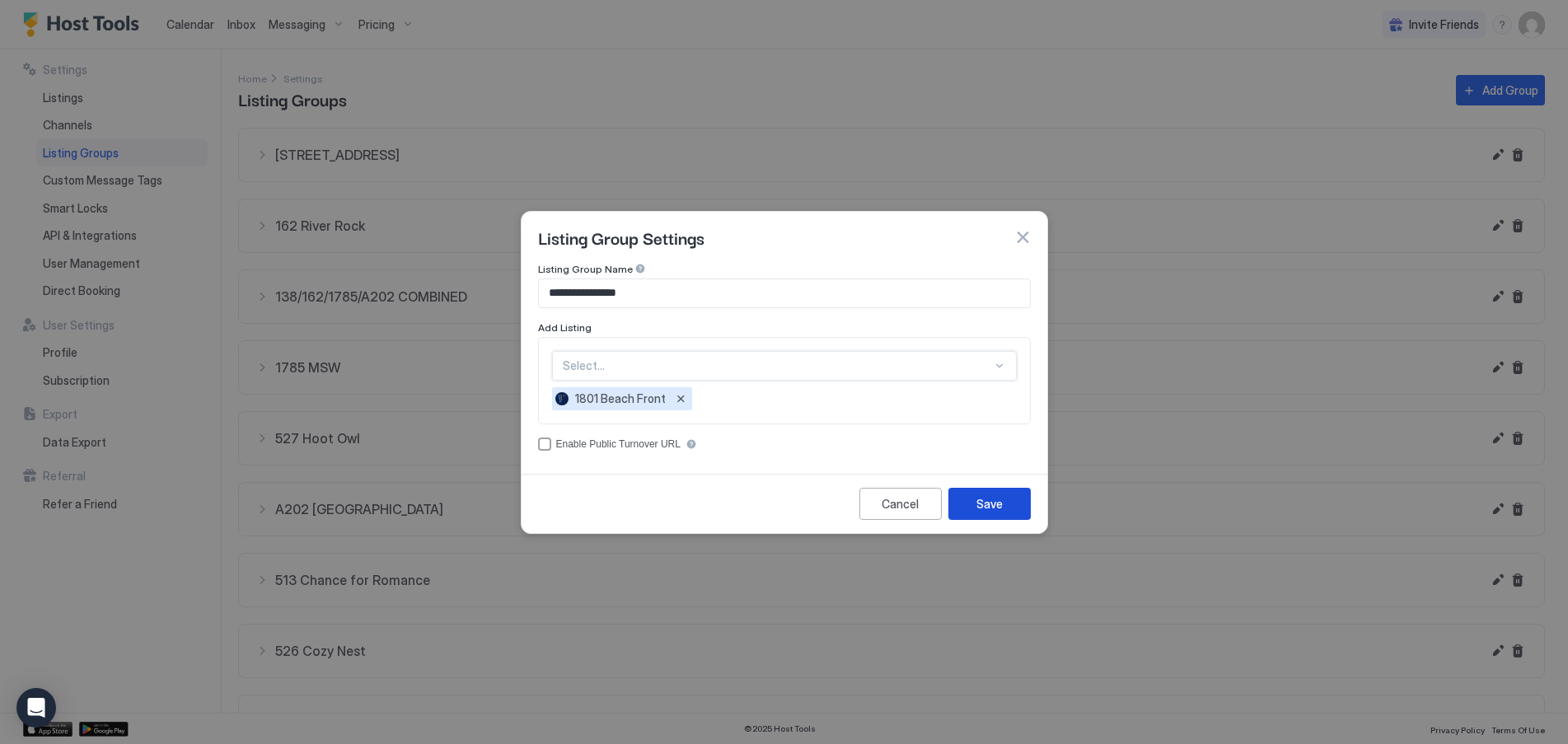
click at [979, 504] on div "Save" at bounding box center [990, 504] width 27 height 17
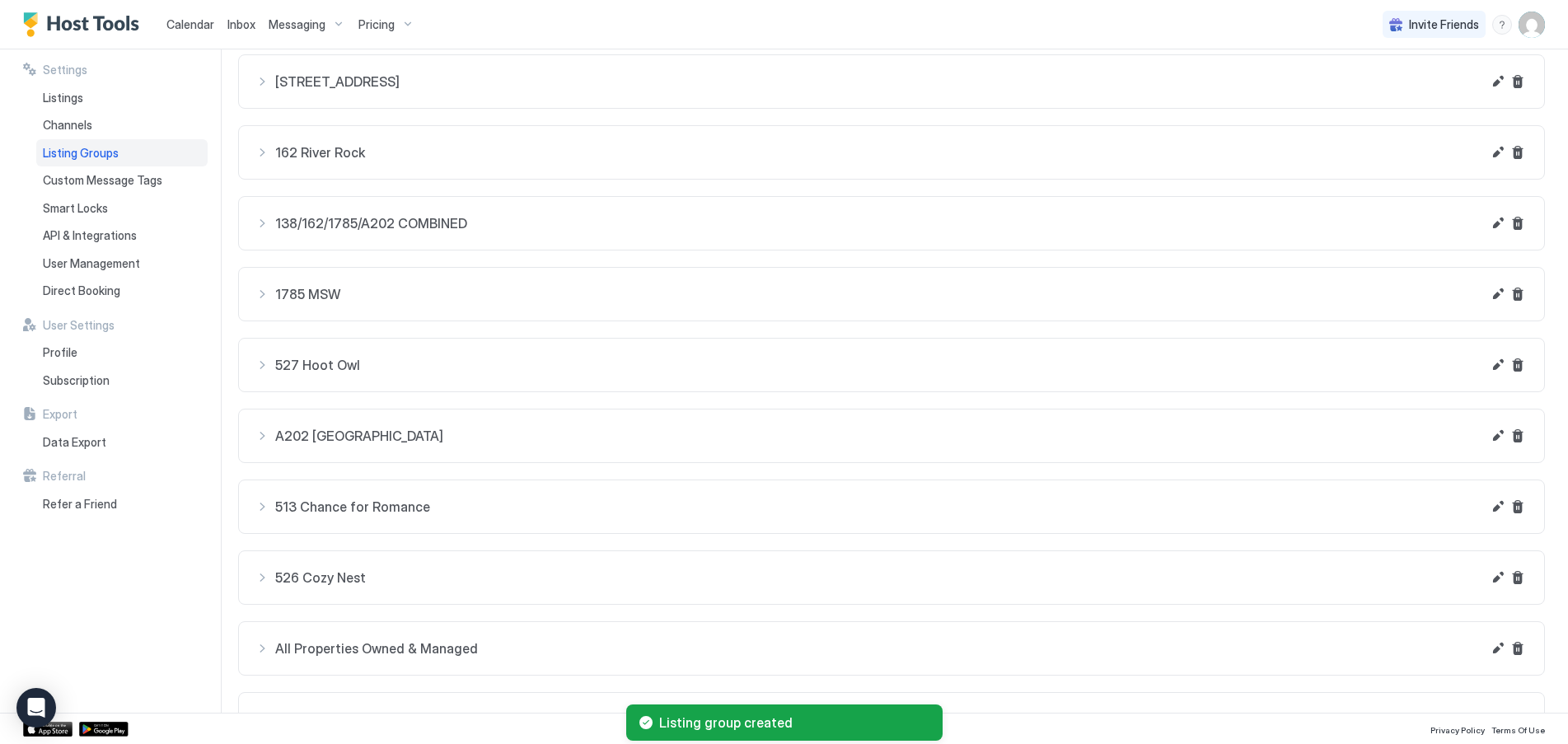
scroll to position [127, 0]
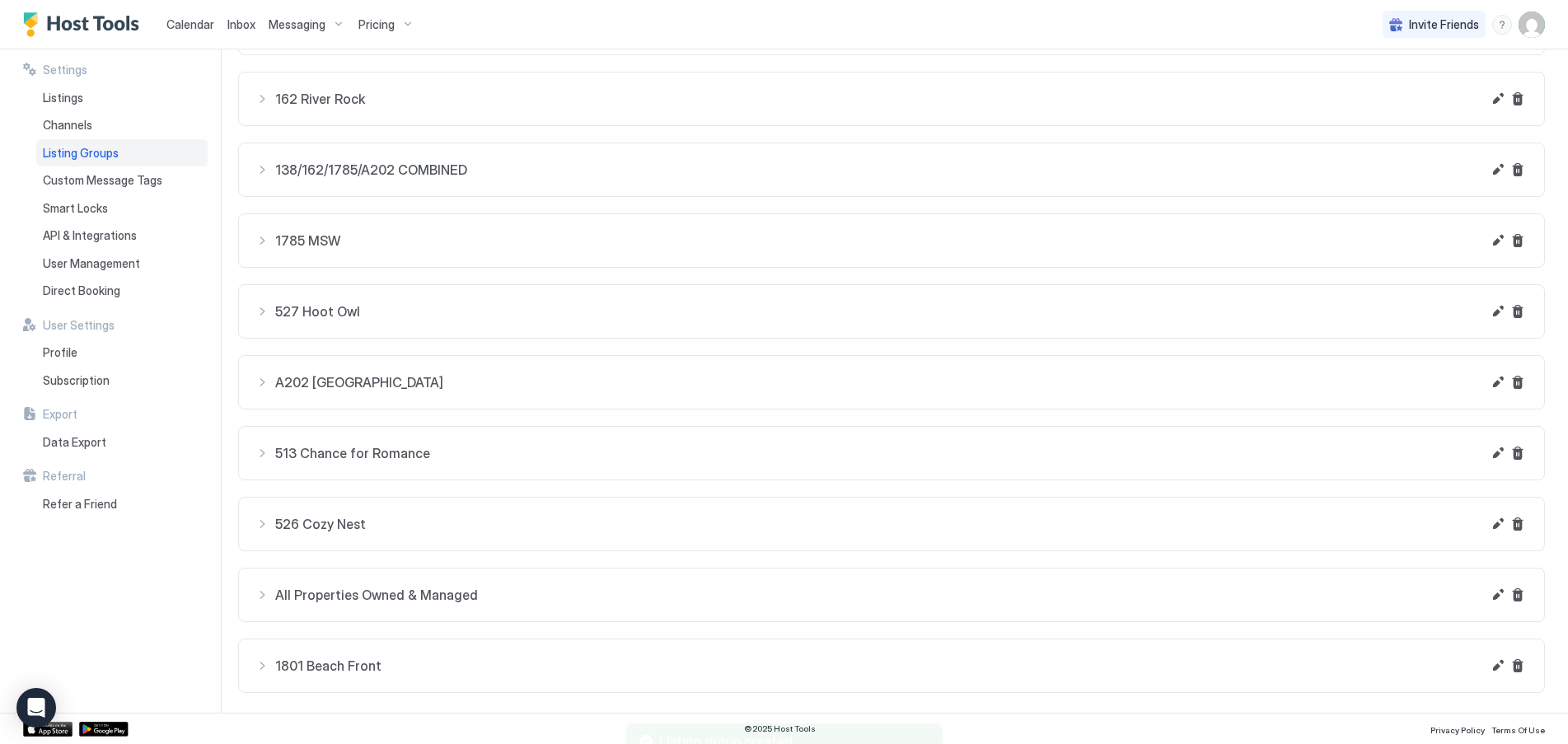
click at [266, 521] on div "526 Cozy Nest" at bounding box center [868, 524] width 1226 height 20
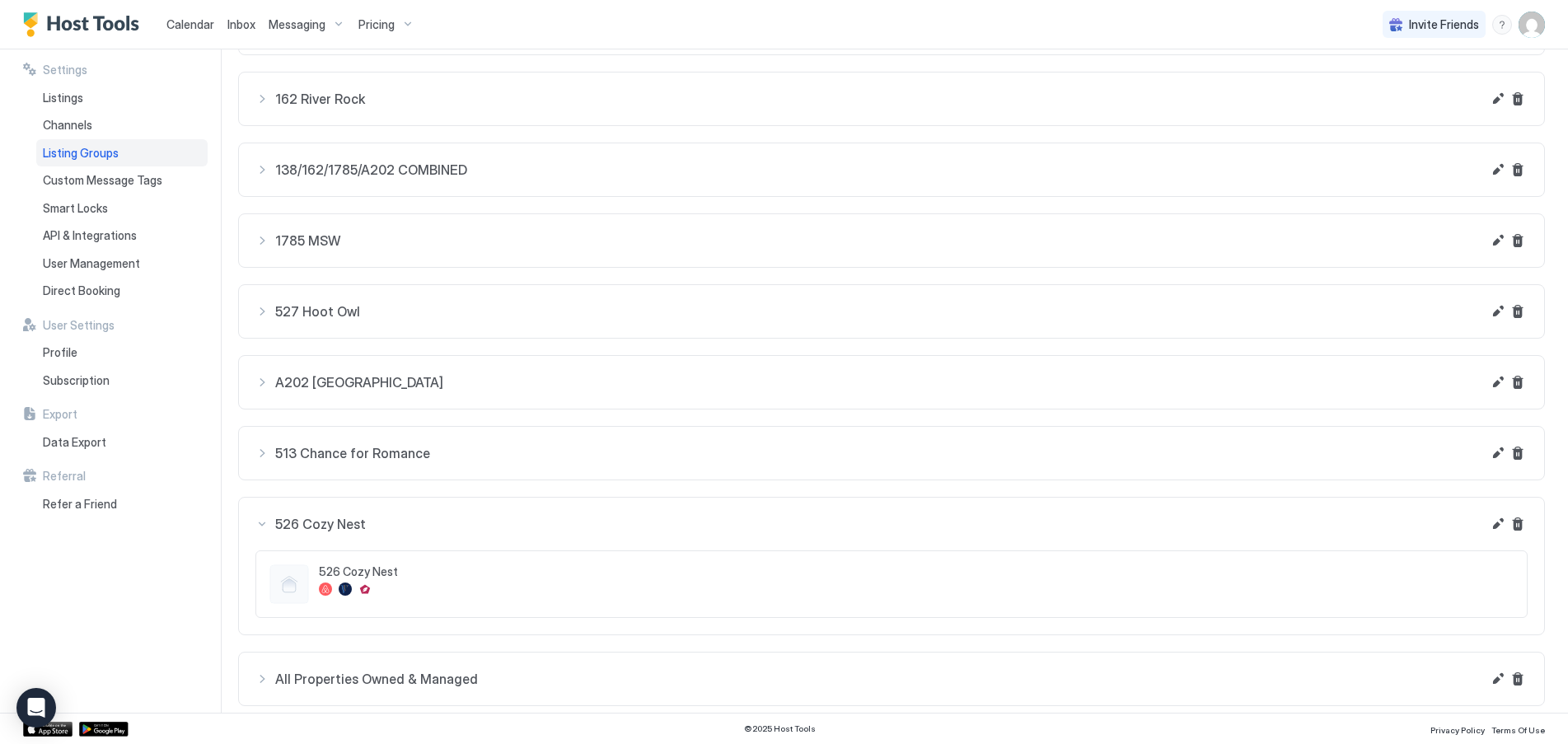
click at [267, 521] on div "526 Cozy Nest" at bounding box center [868, 524] width 1226 height 20
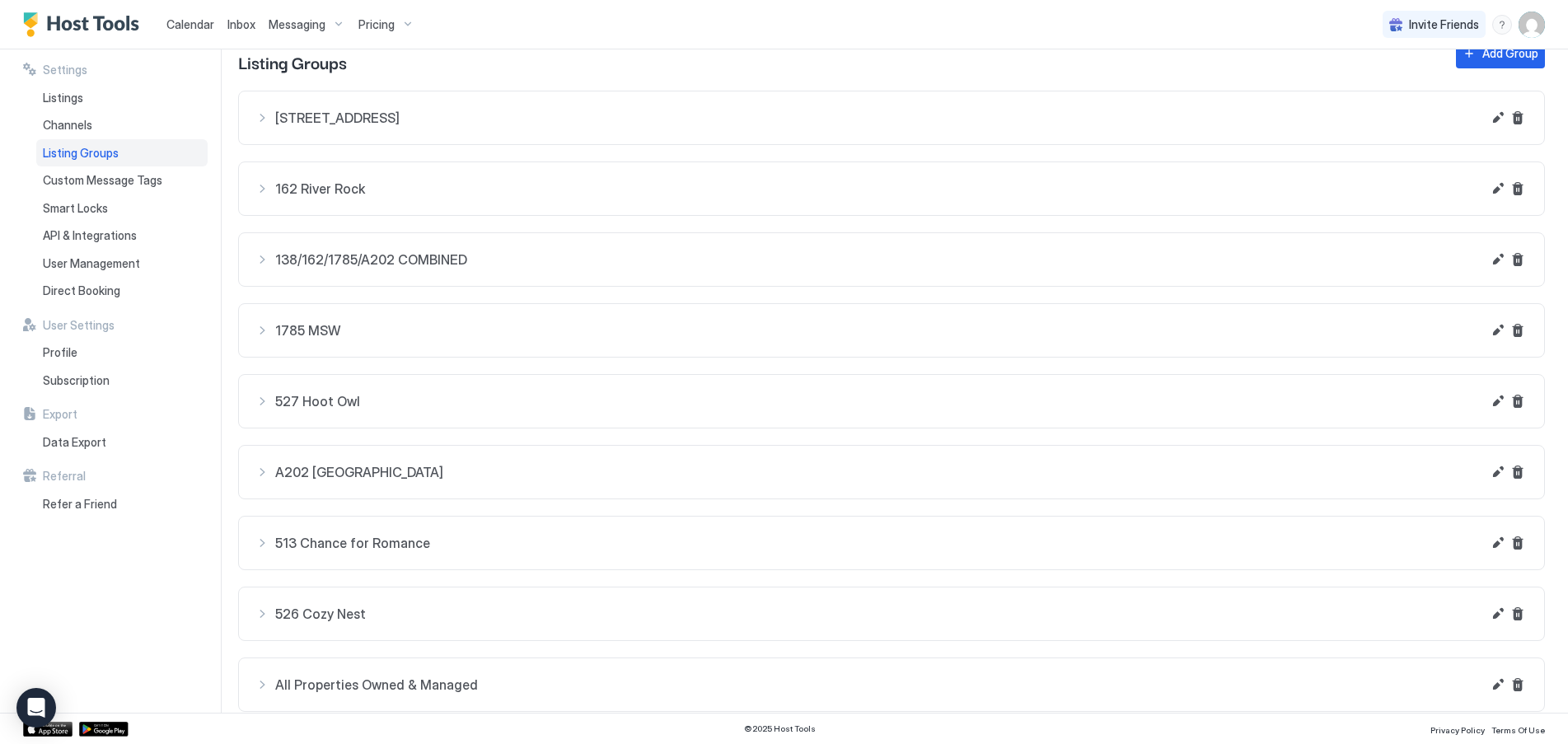
scroll to position [0, 0]
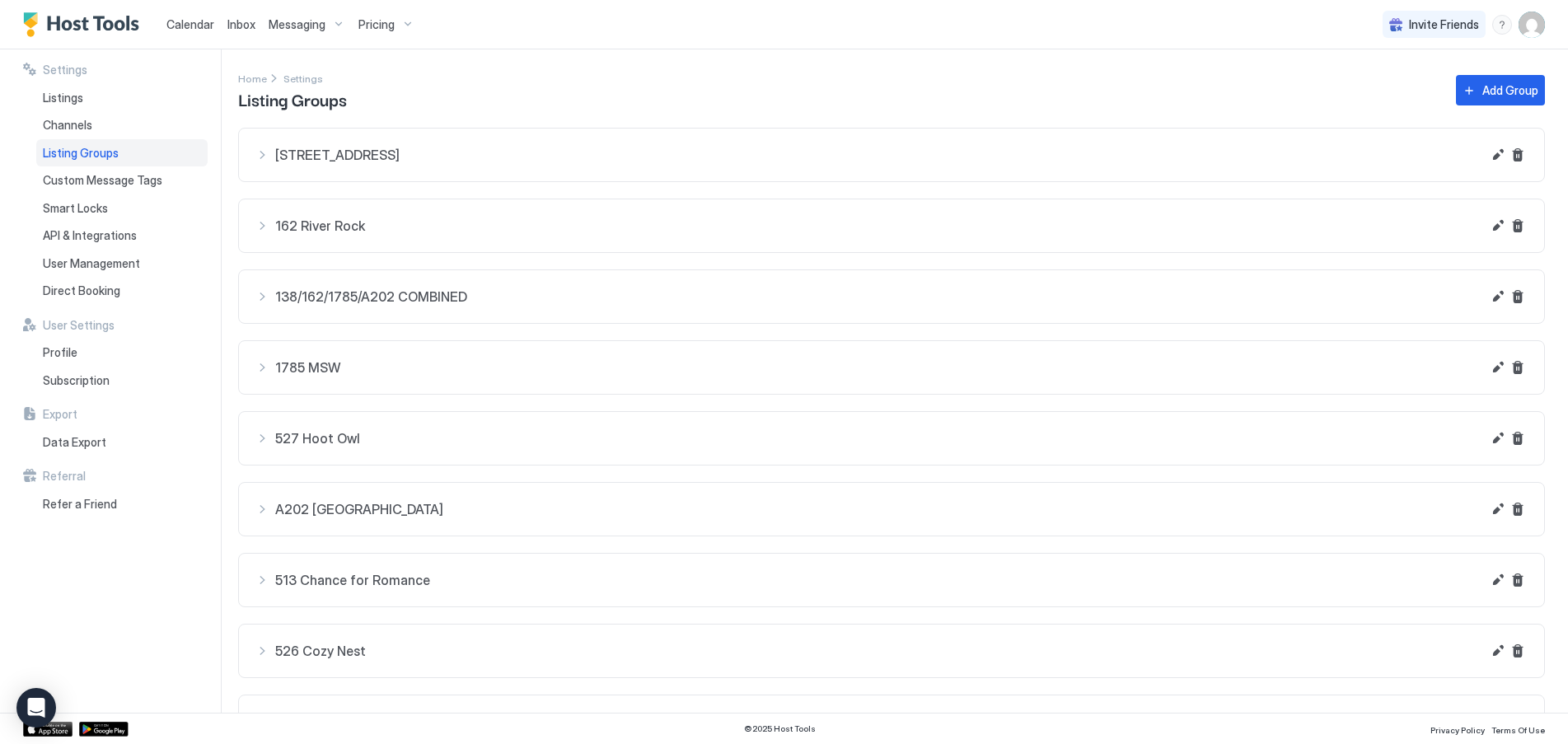
click at [325, 27] on div "Messaging" at bounding box center [307, 24] width 90 height 28
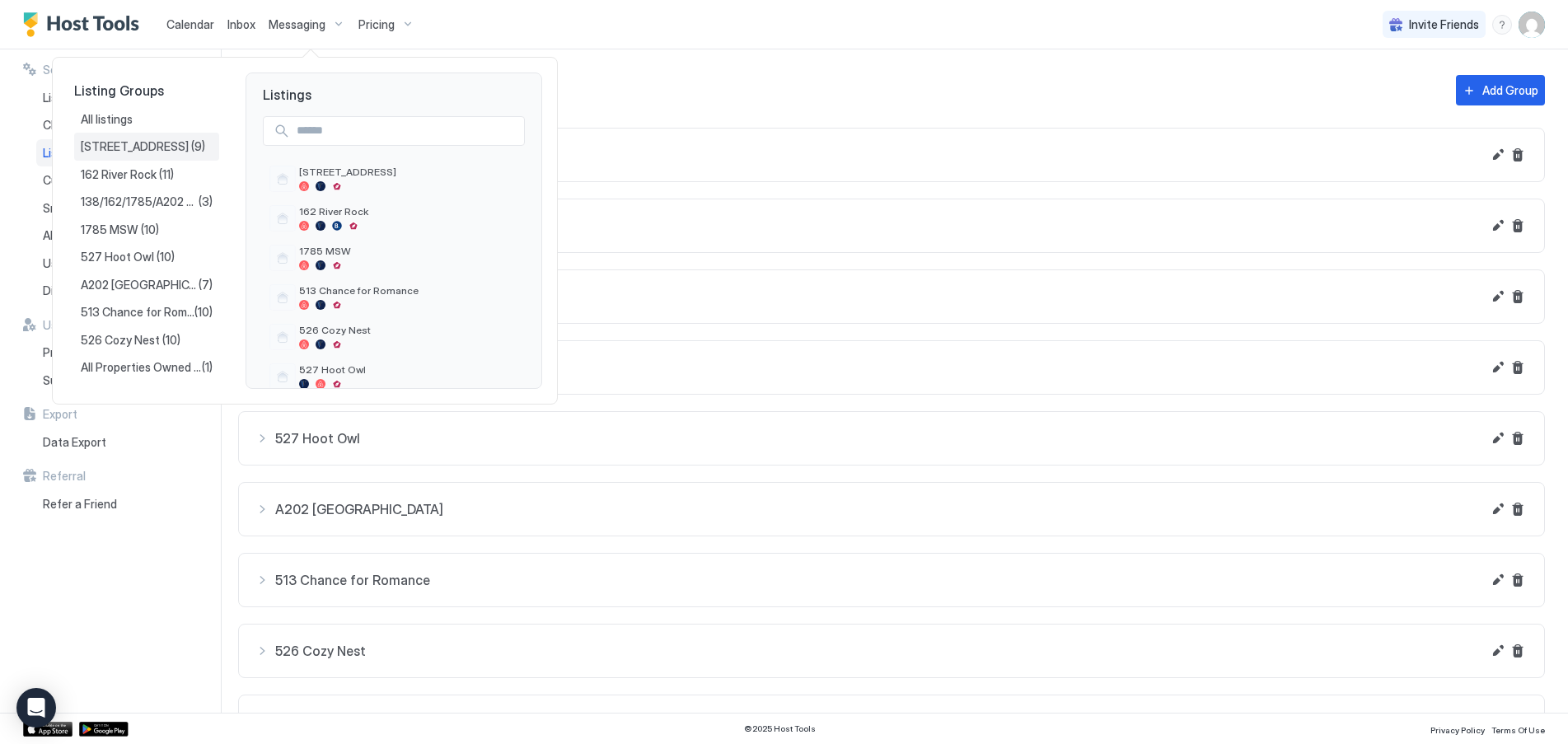
scroll to position [20, 0]
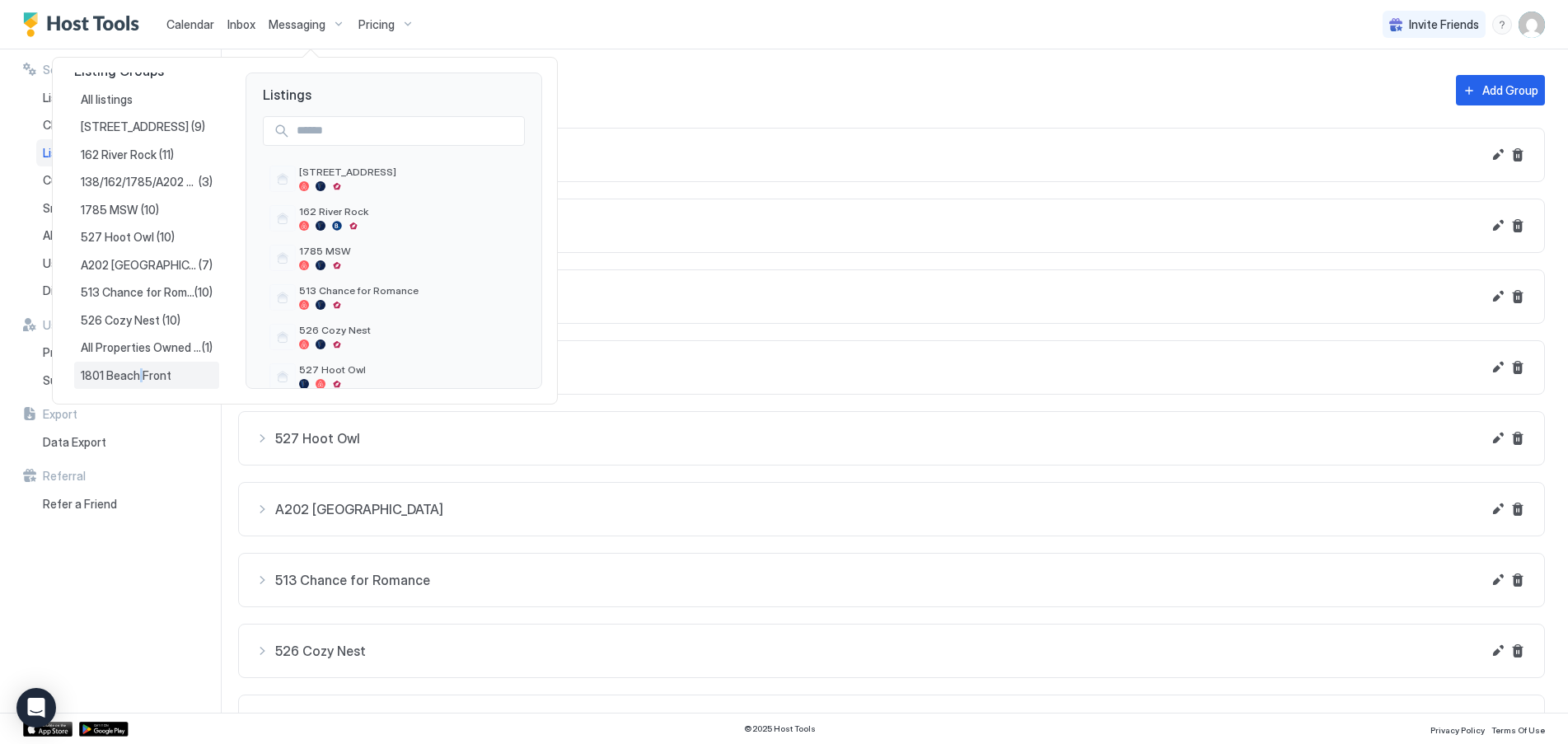
click at [140, 376] on span "1801 Beach Front" at bounding box center [126, 376] width 93 height 15
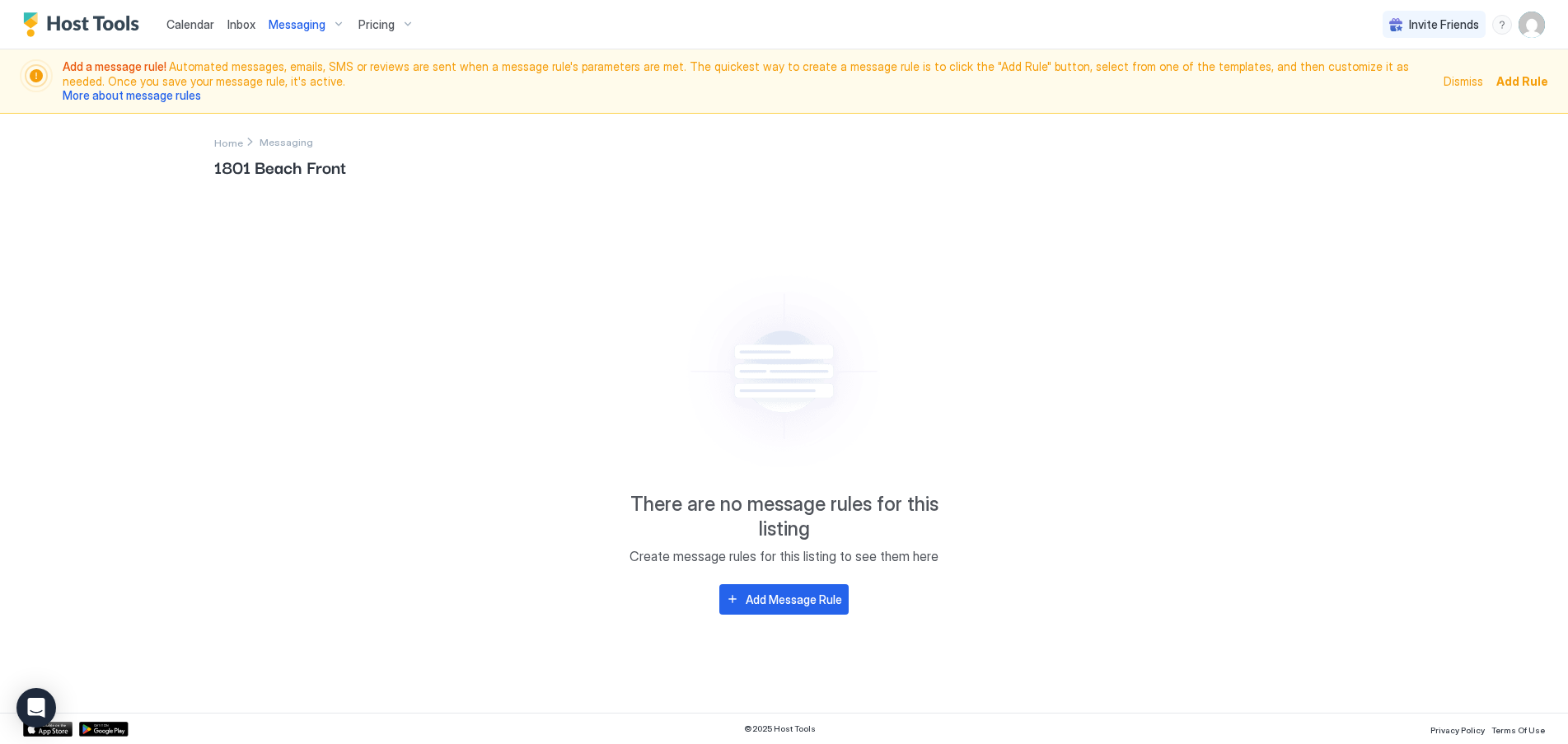
click at [1527, 80] on span "Add Rule" at bounding box center [1522, 81] width 52 height 17
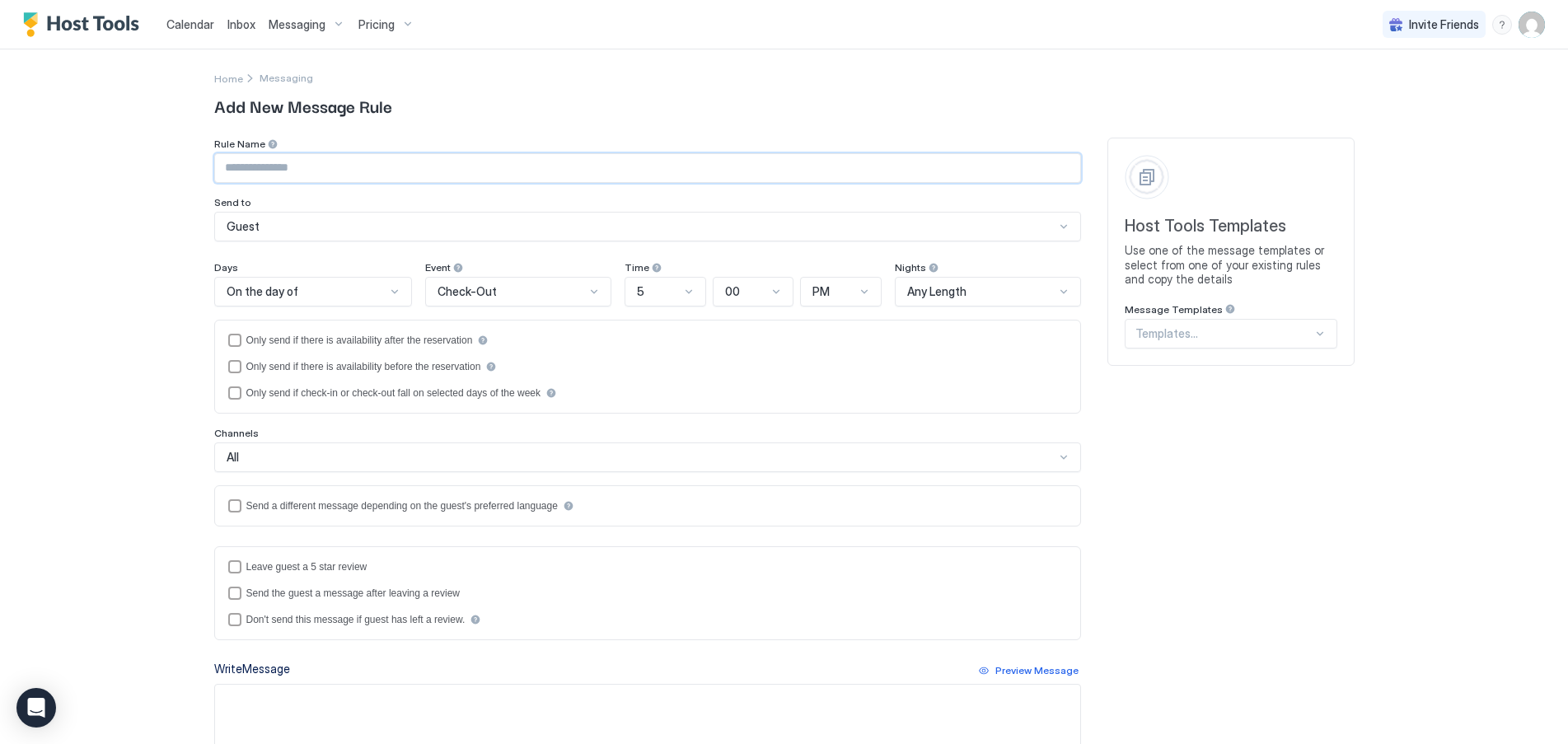
click at [377, 167] on input "Input Field" at bounding box center [647, 167] width 865 height 28
click at [1280, 334] on div at bounding box center [1223, 334] width 177 height 15
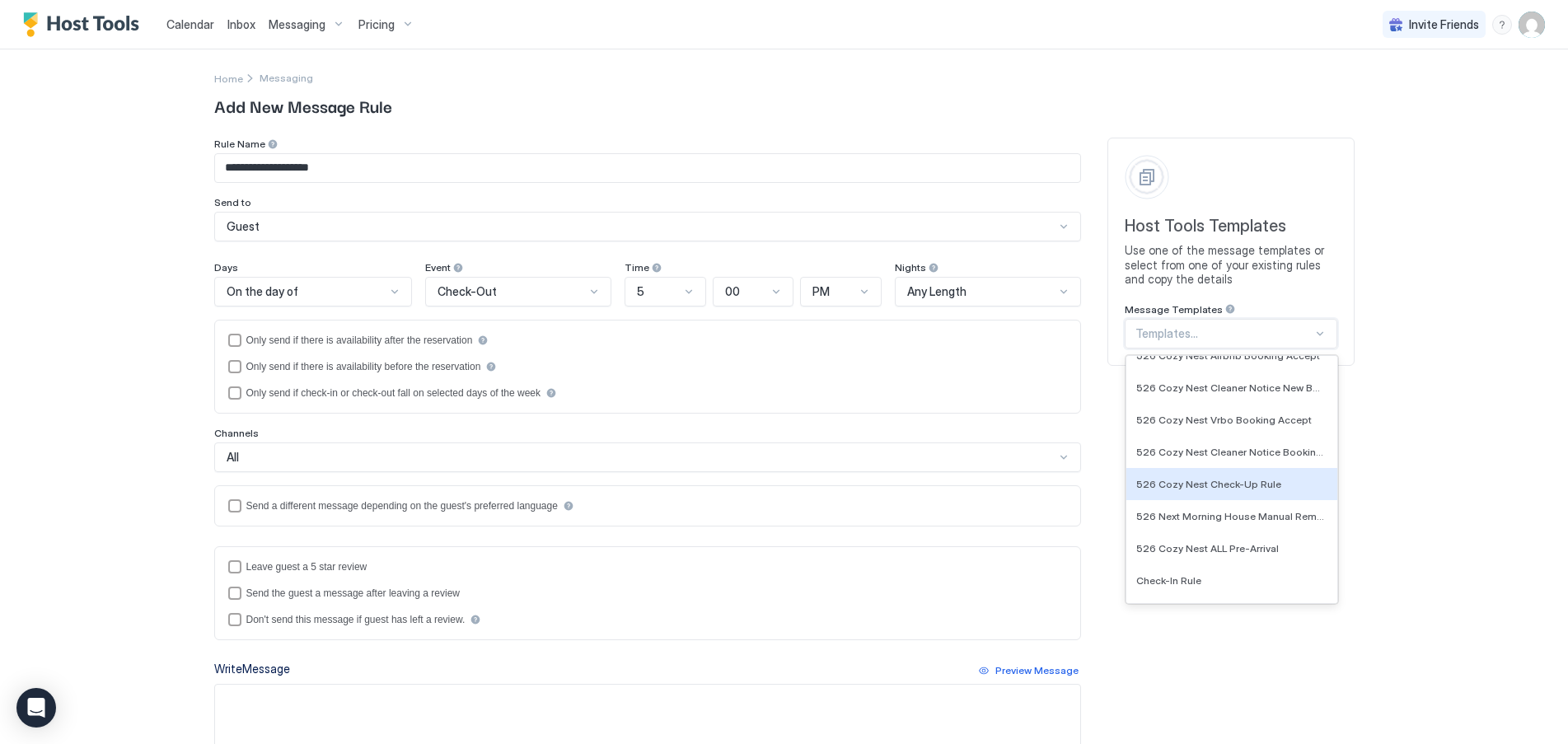
scroll to position [1134, 0]
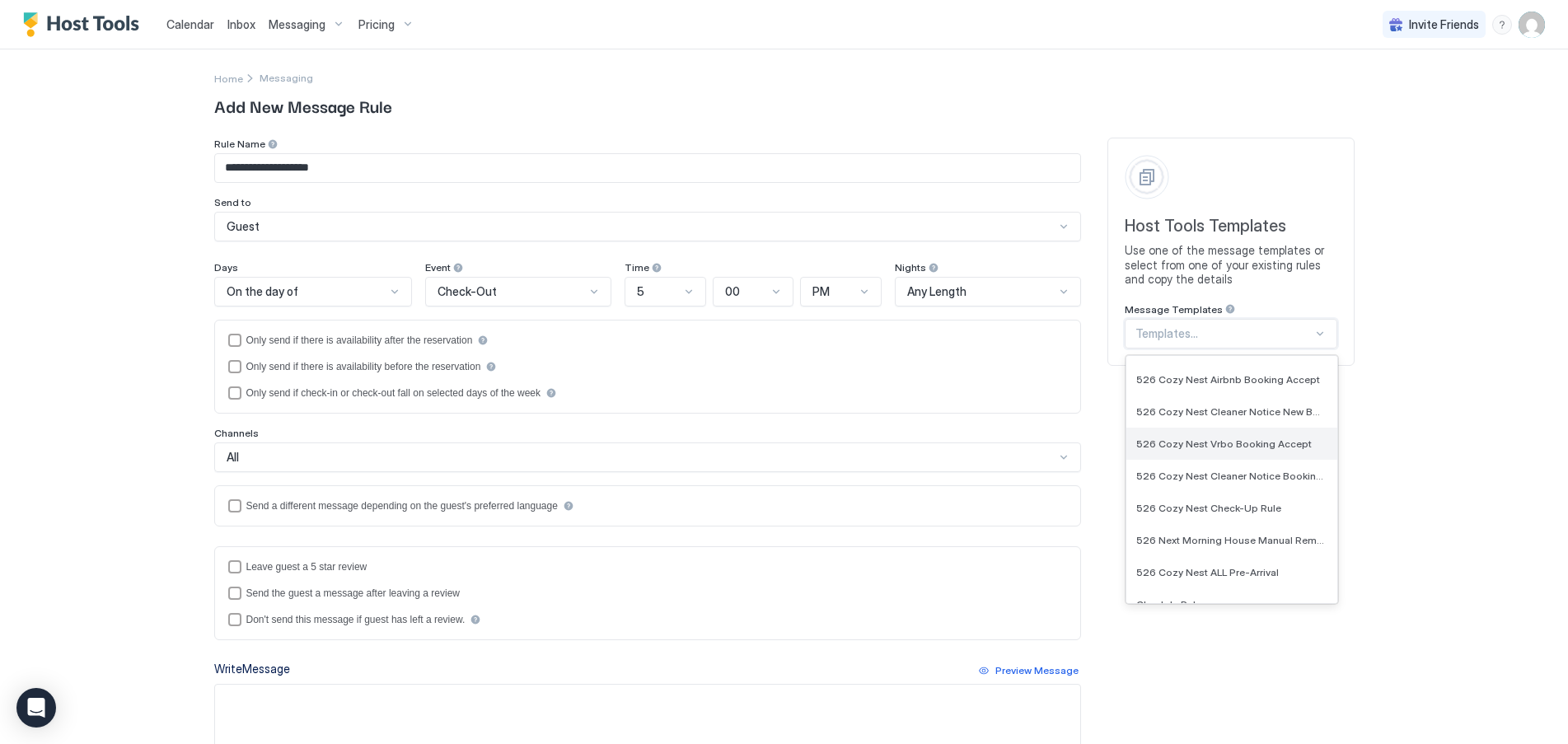
click at [1235, 444] on span "526 Cozy Nest Vrbo Booking Accept" at bounding box center [1224, 443] width 176 height 12
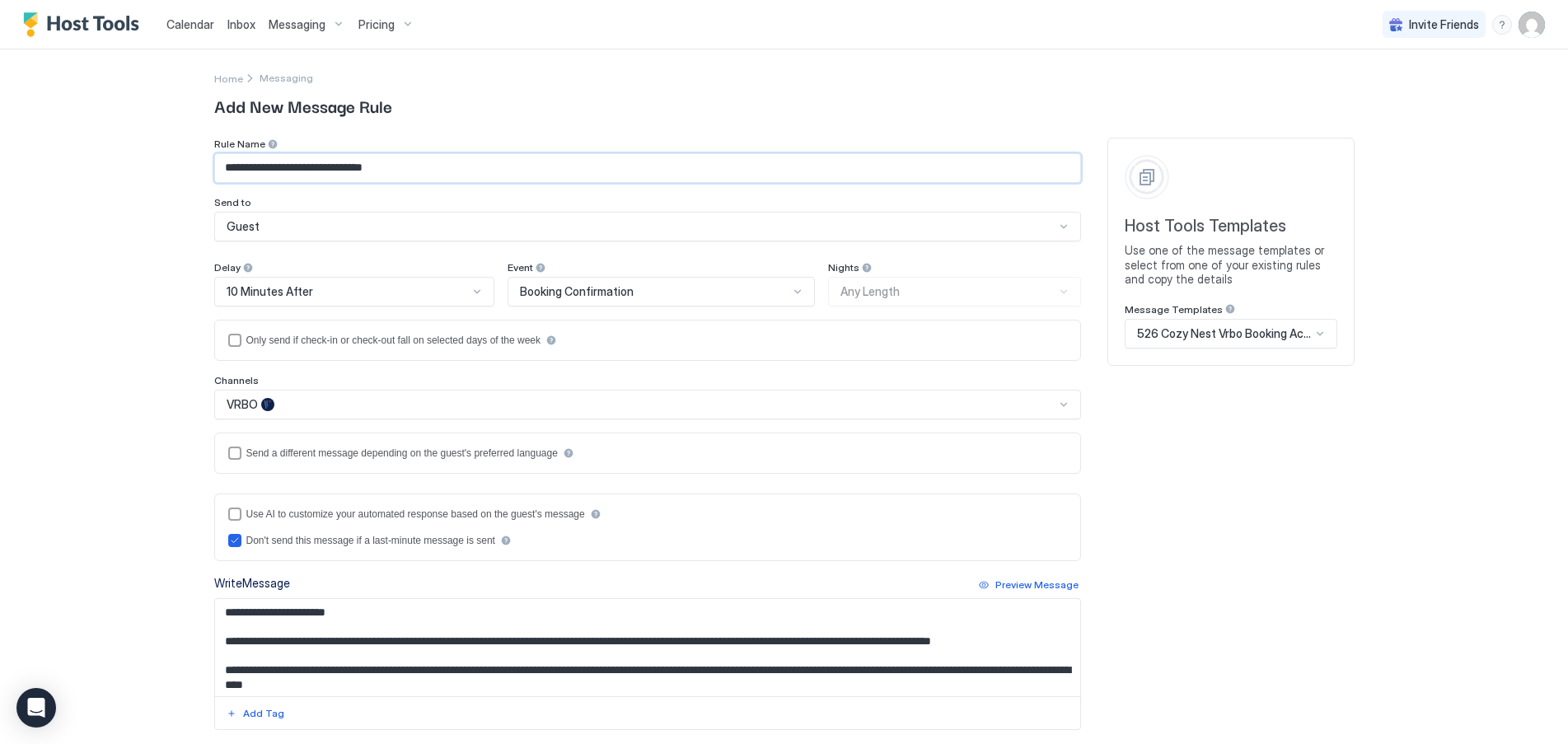
drag, startPoint x: 294, startPoint y: 169, endPoint x: 218, endPoint y: 177, distance: 76.4
click at [218, 177] on input "**********" at bounding box center [647, 167] width 865 height 28
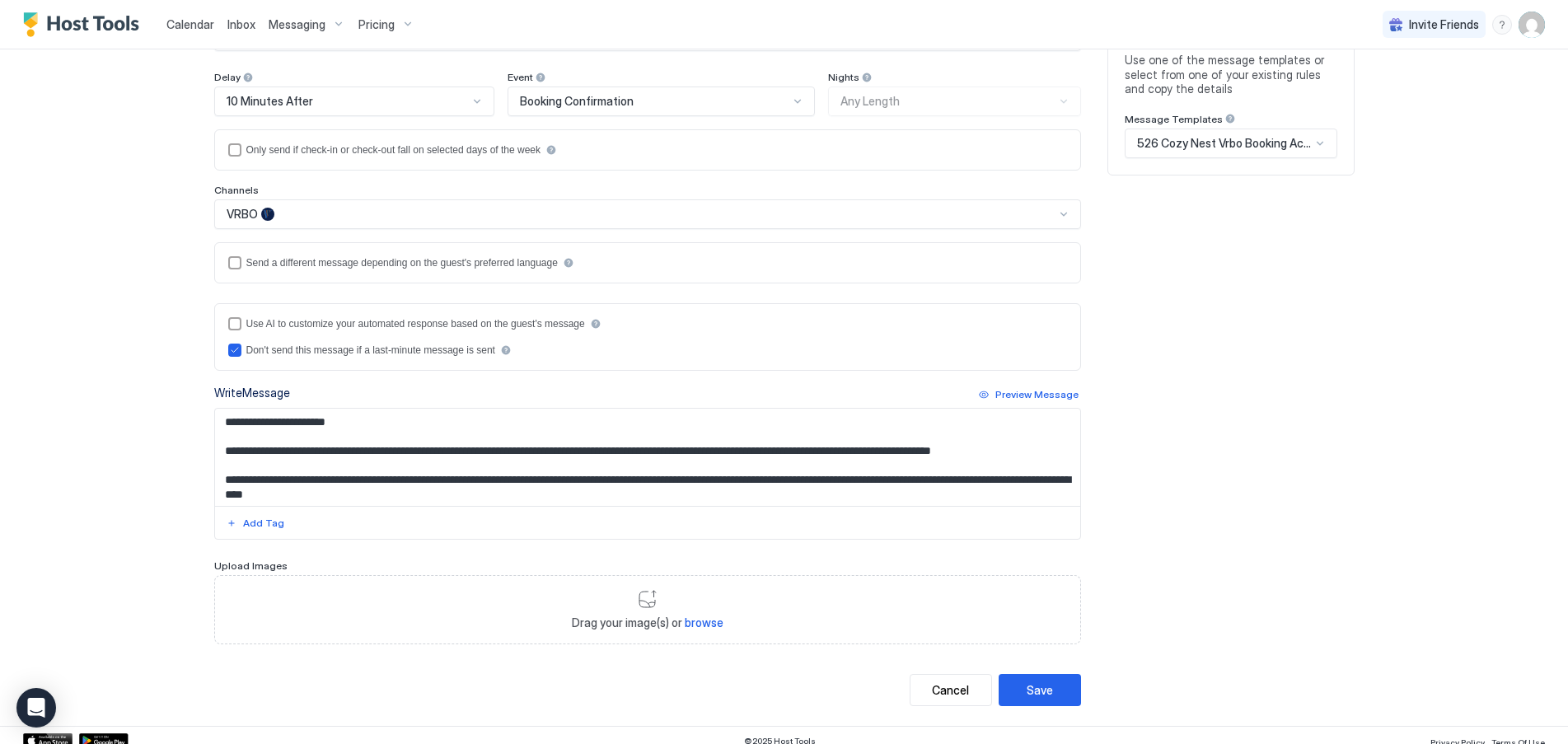
scroll to position [202, 0]
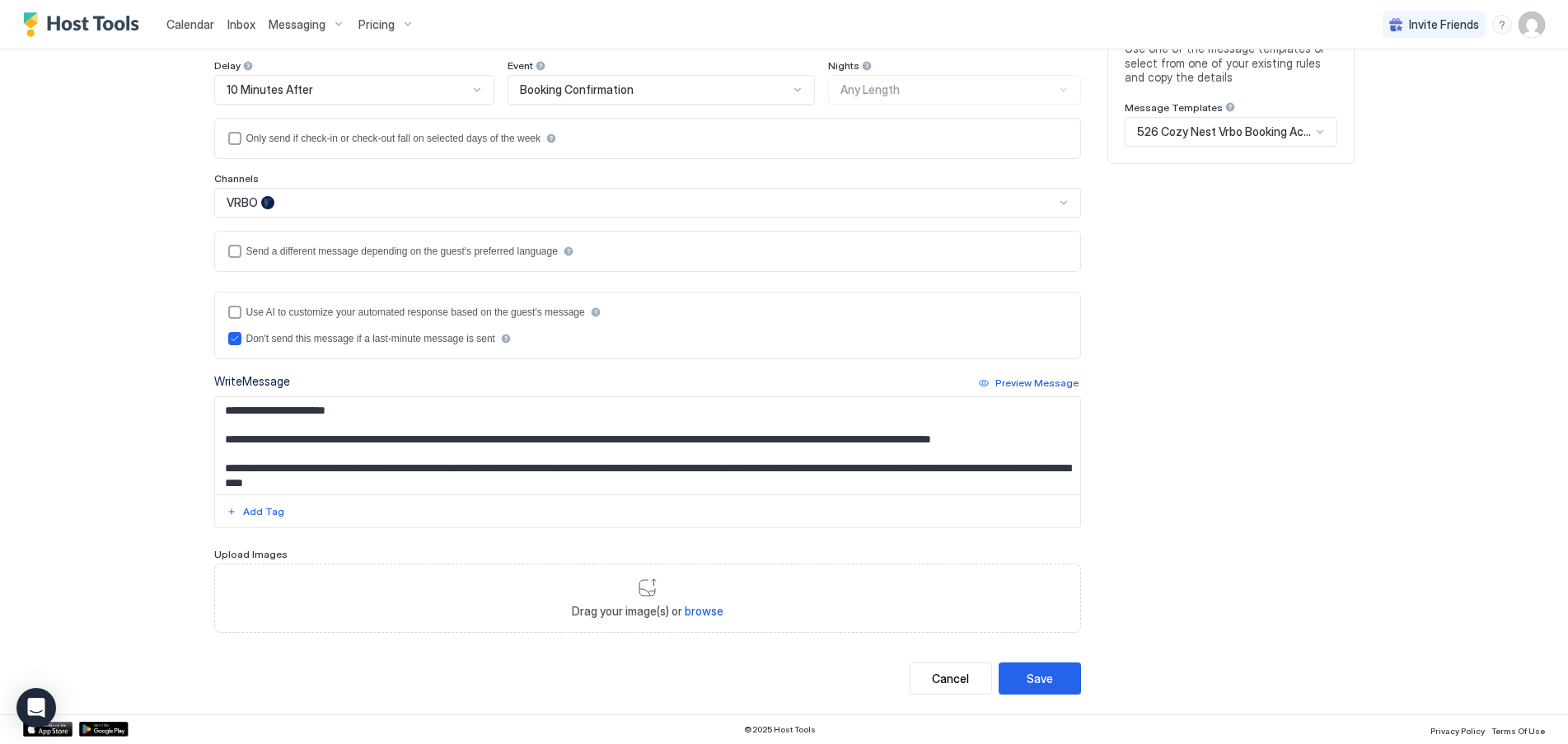
type input "**********"
drag, startPoint x: 877, startPoint y: 441, endPoint x: 930, endPoint y: 442, distance: 53.0
click at [930, 442] on textarea "**********" at bounding box center [647, 446] width 865 height 98
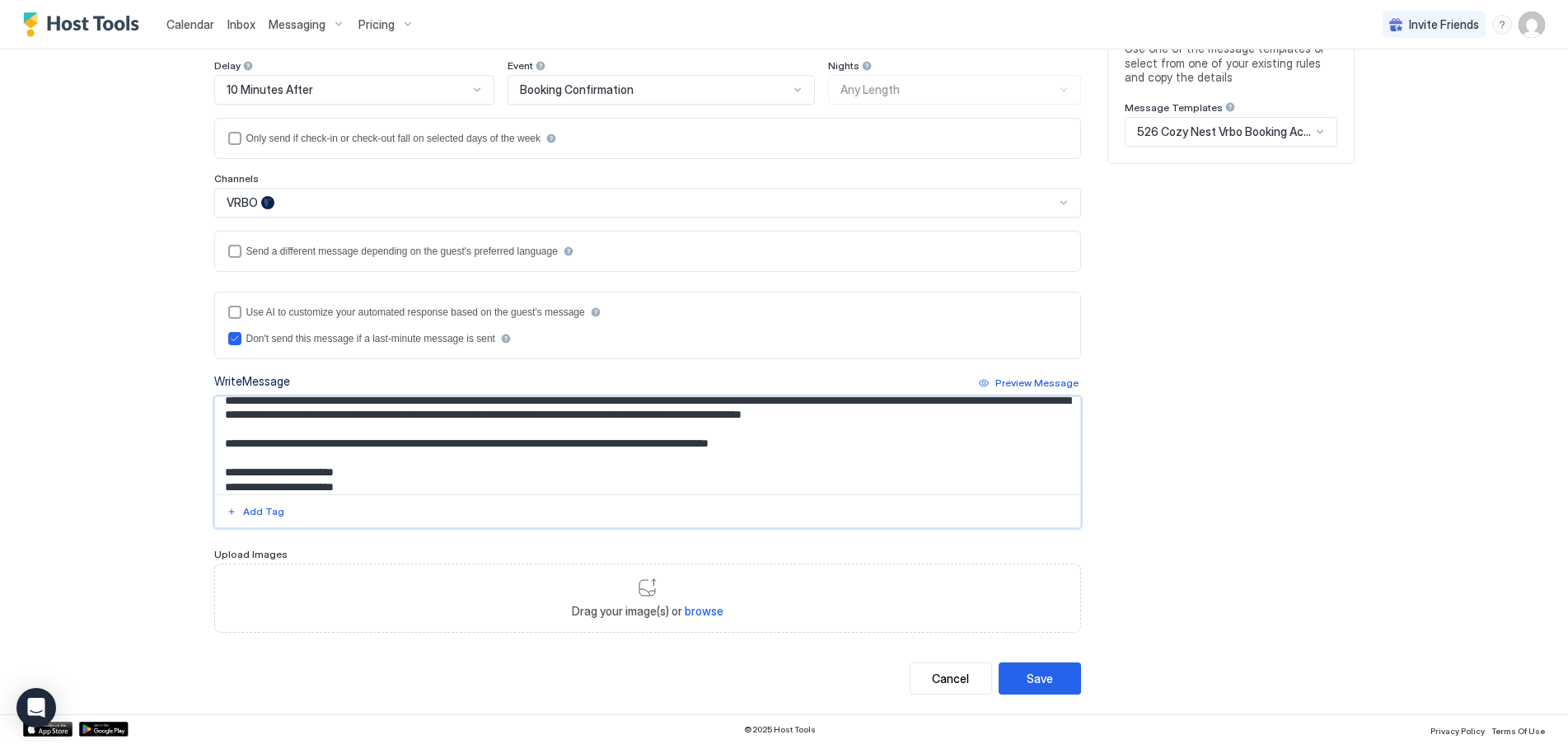
scroll to position [125, 0]
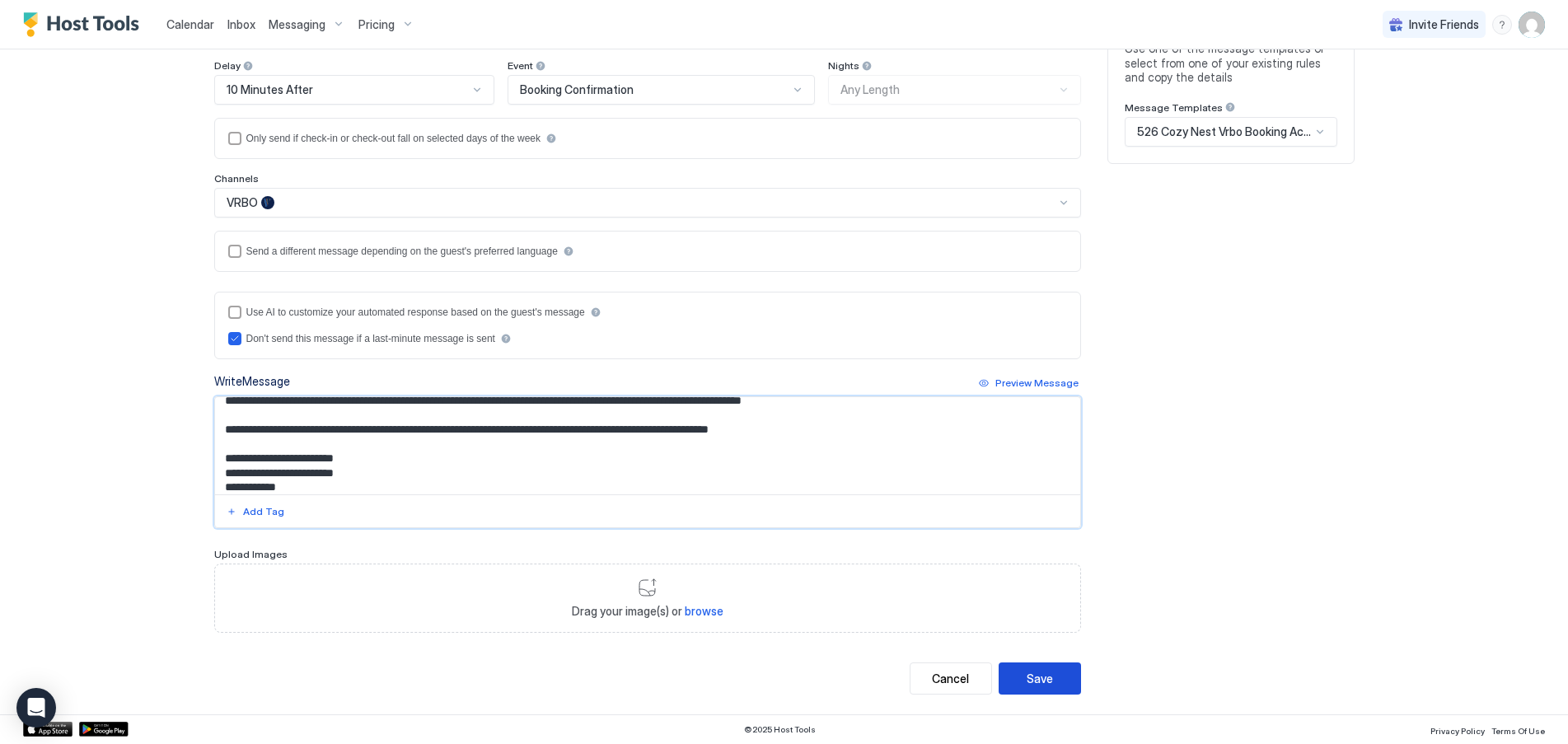
type textarea "**********"
click at [1037, 675] on div "Save" at bounding box center [1040, 679] width 27 height 17
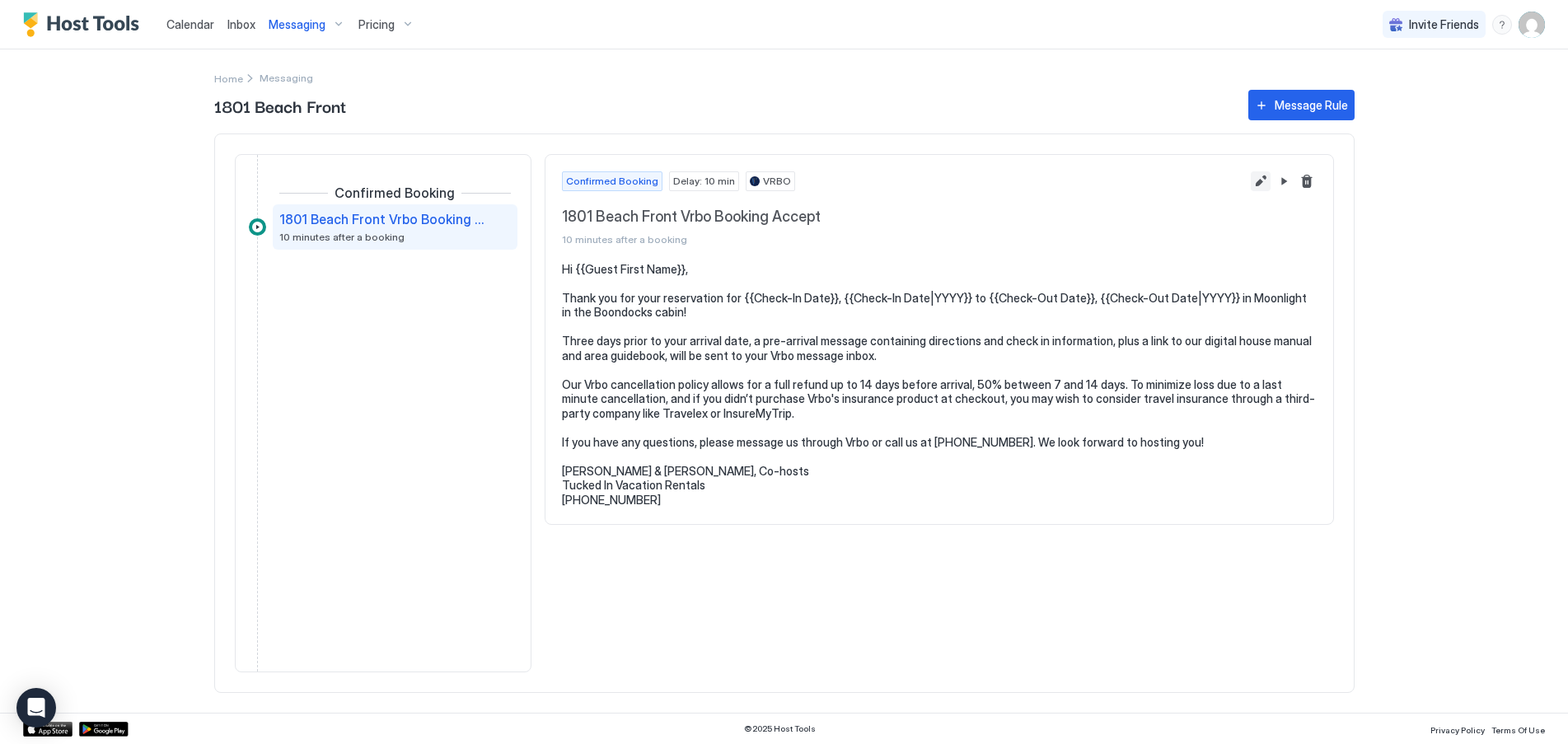
click at [1257, 177] on button "Edit message rule" at bounding box center [1260, 181] width 20 height 20
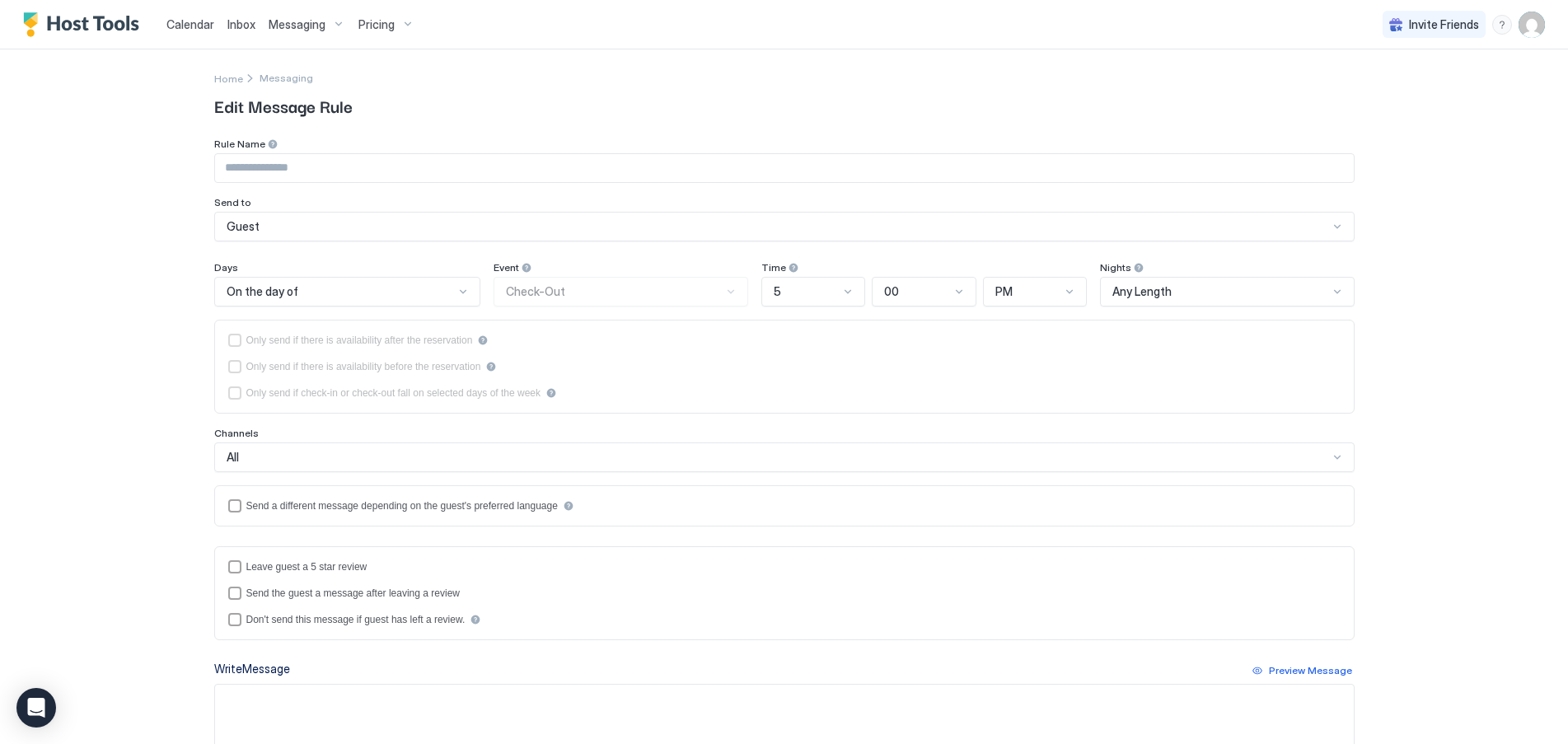
type input "**********"
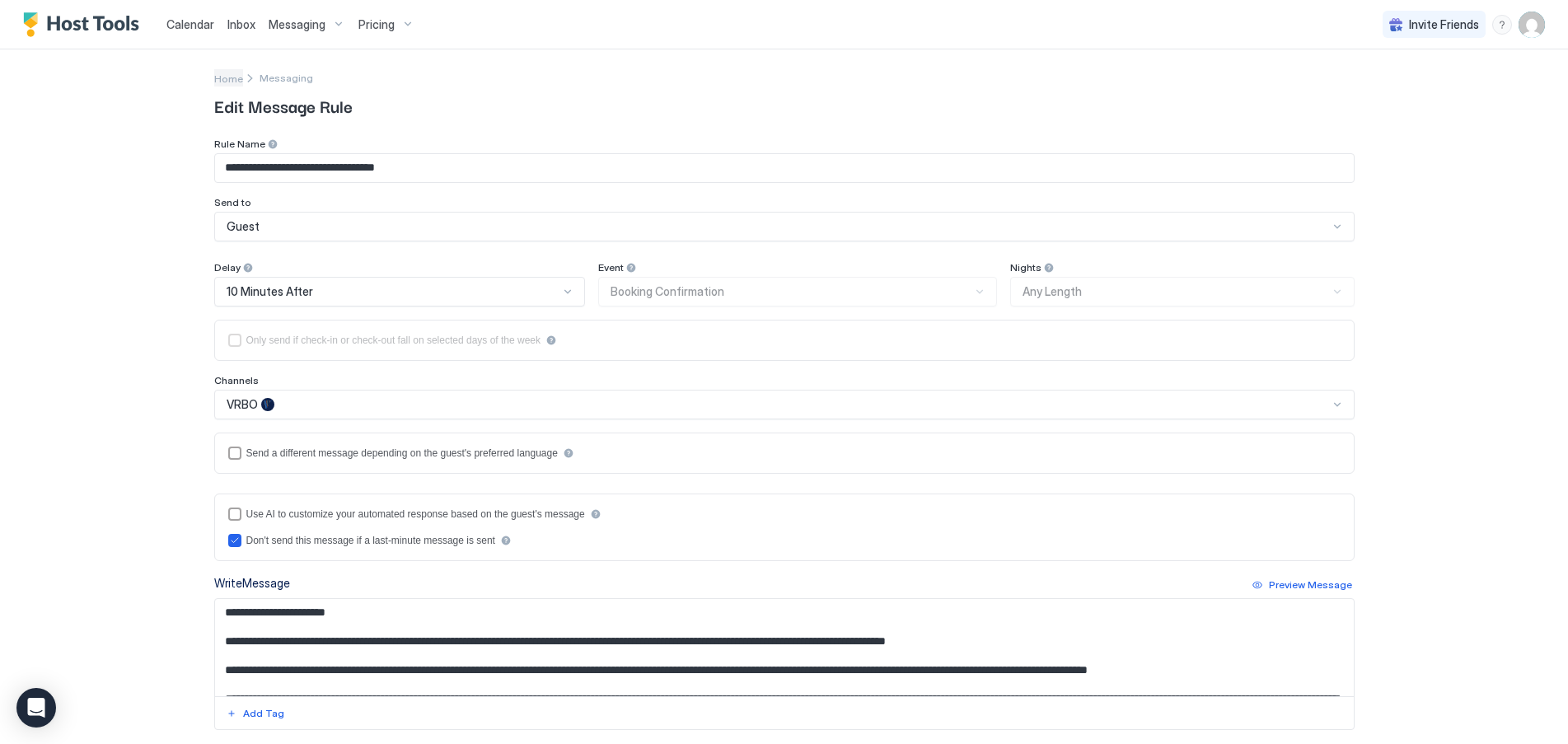
click at [215, 77] on span "Home" at bounding box center [229, 78] width 29 height 12
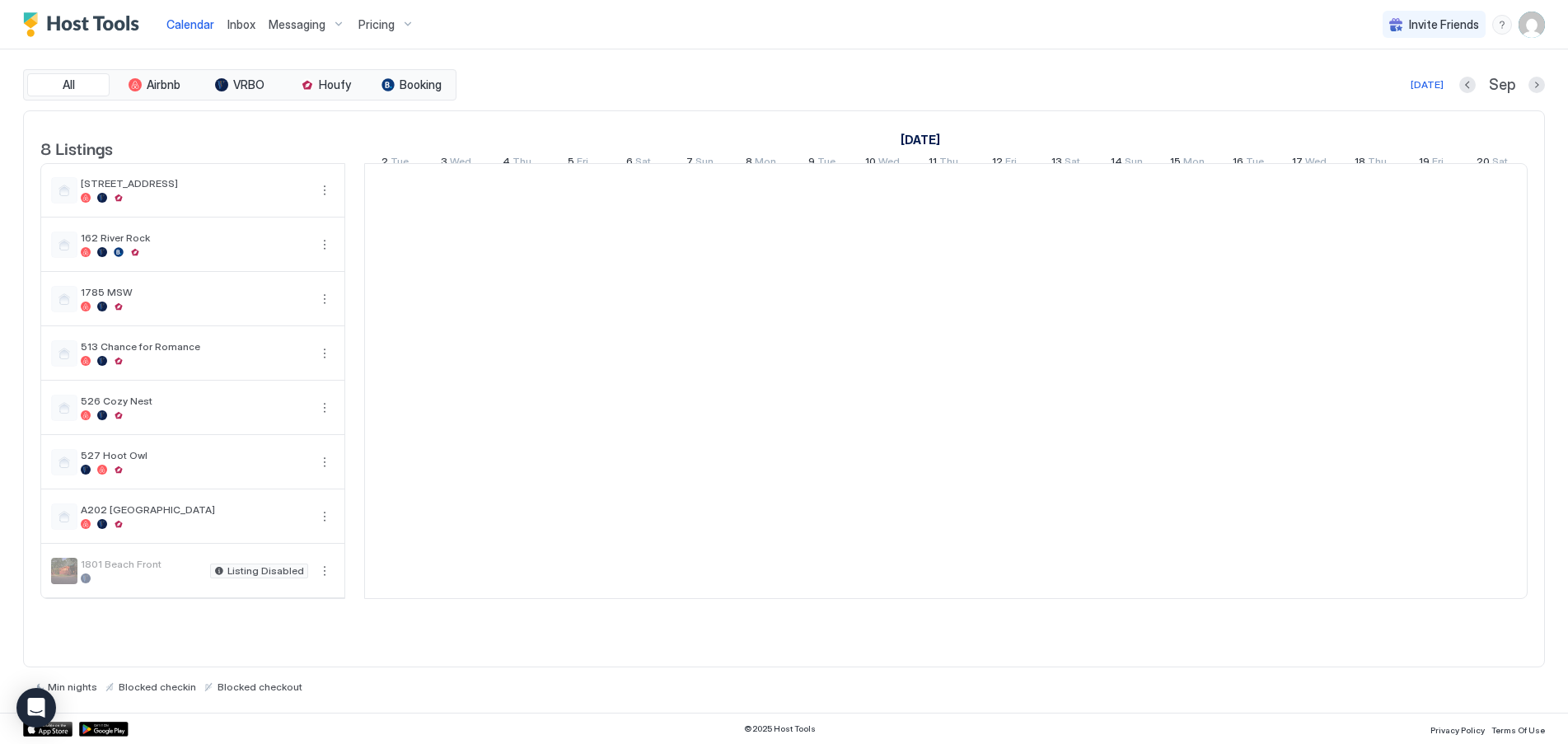
scroll to position [0, 915]
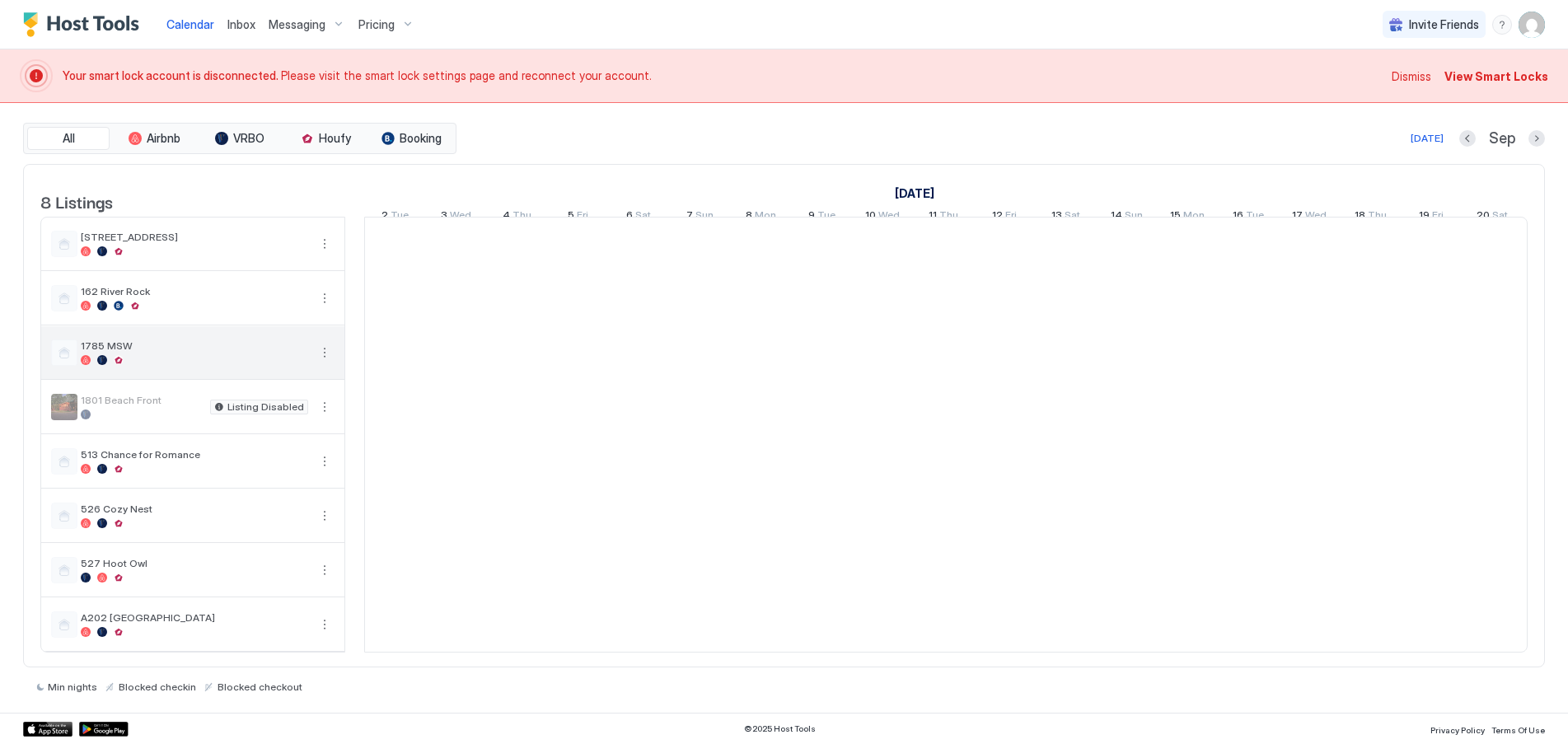
scroll to position [0, 915]
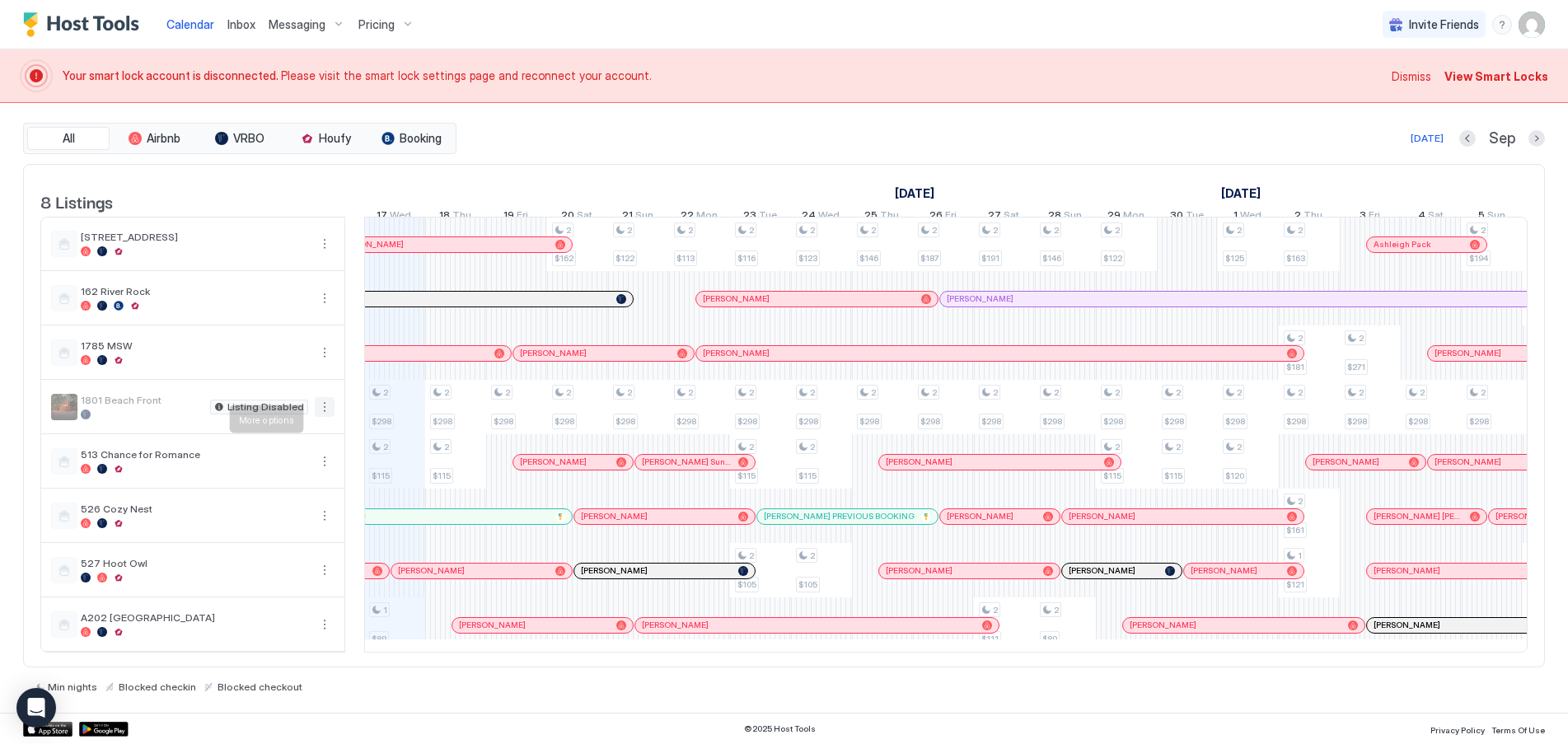
click at [326, 417] on button "More options" at bounding box center [324, 406] width 20 height 20
click at [283, 444] on span "Messaging" at bounding box center [286, 442] width 54 height 12
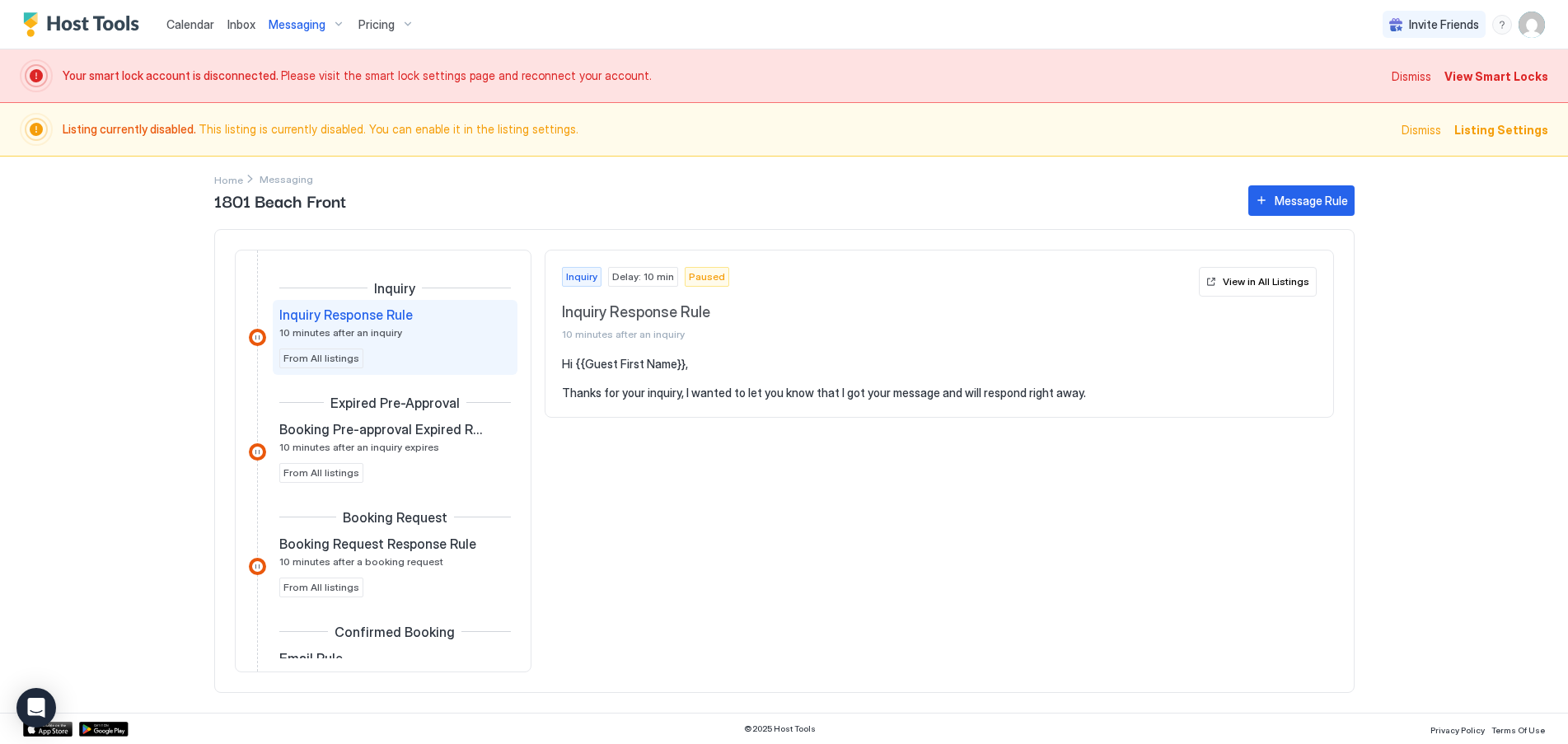
click at [1509, 127] on span "Listing Settings" at bounding box center [1501, 130] width 94 height 17
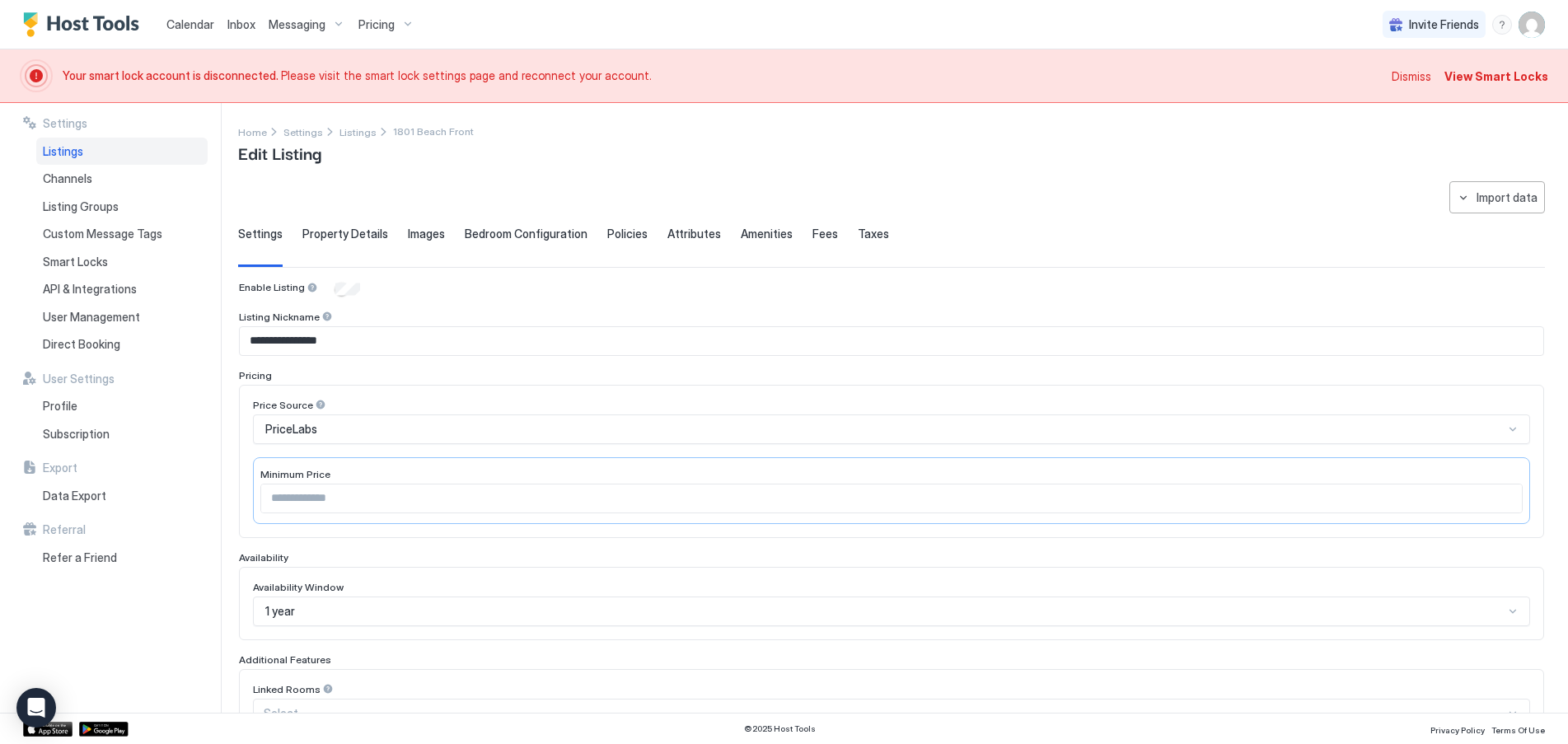
click at [360, 233] on span "Property Details" at bounding box center [345, 234] width 86 height 15
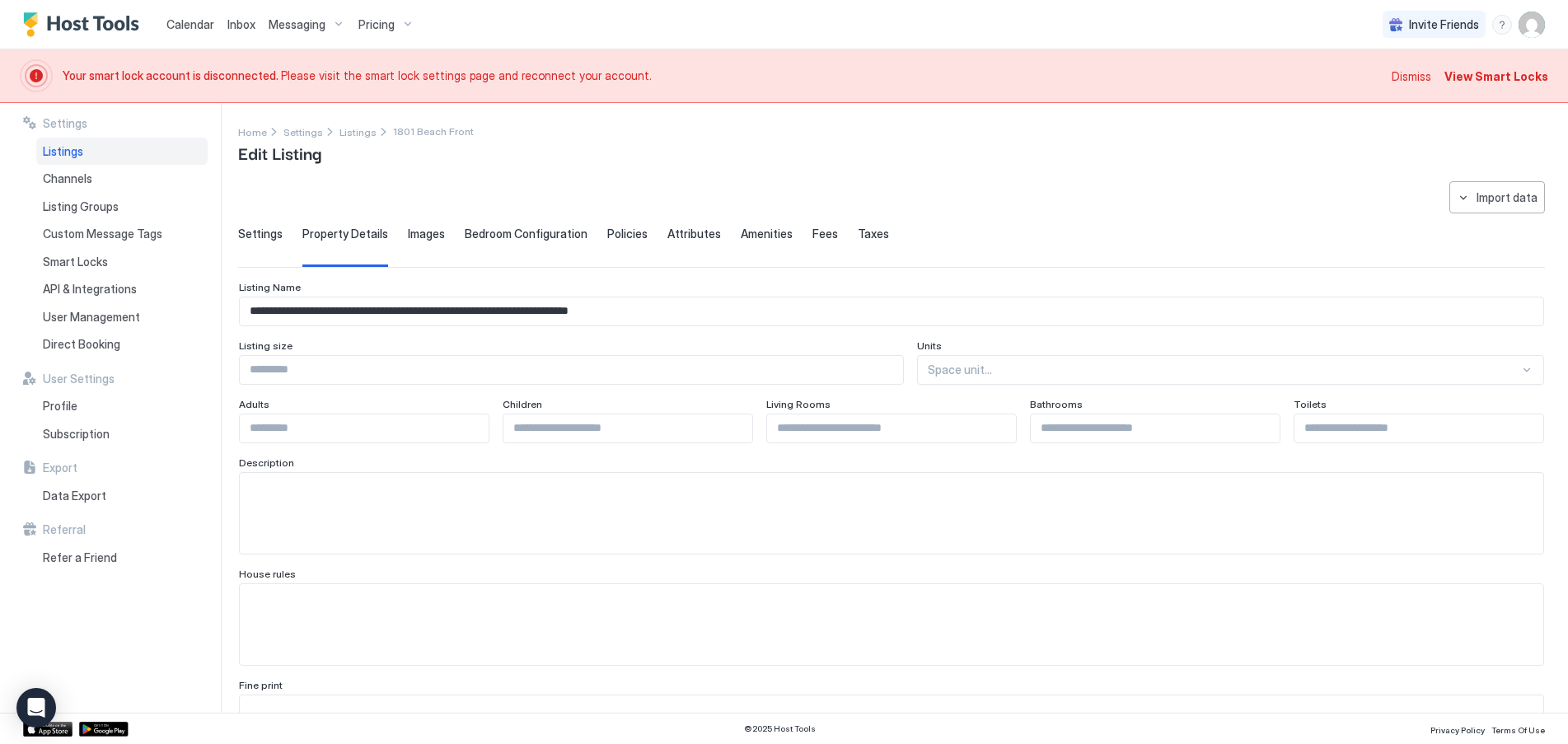
click at [424, 232] on span "Images" at bounding box center [426, 234] width 37 height 15
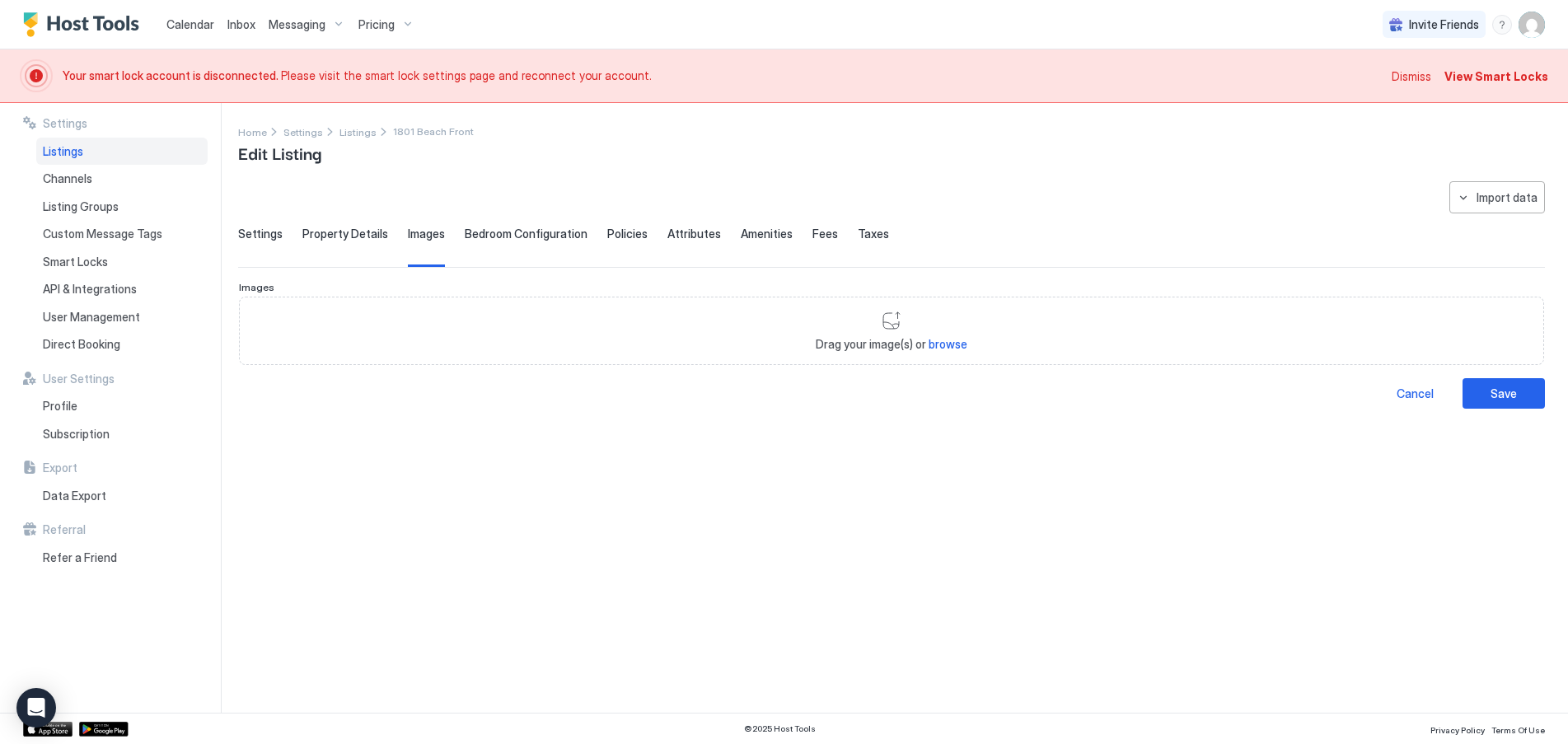
click at [538, 238] on span "Bedroom Configuration" at bounding box center [526, 234] width 122 height 15
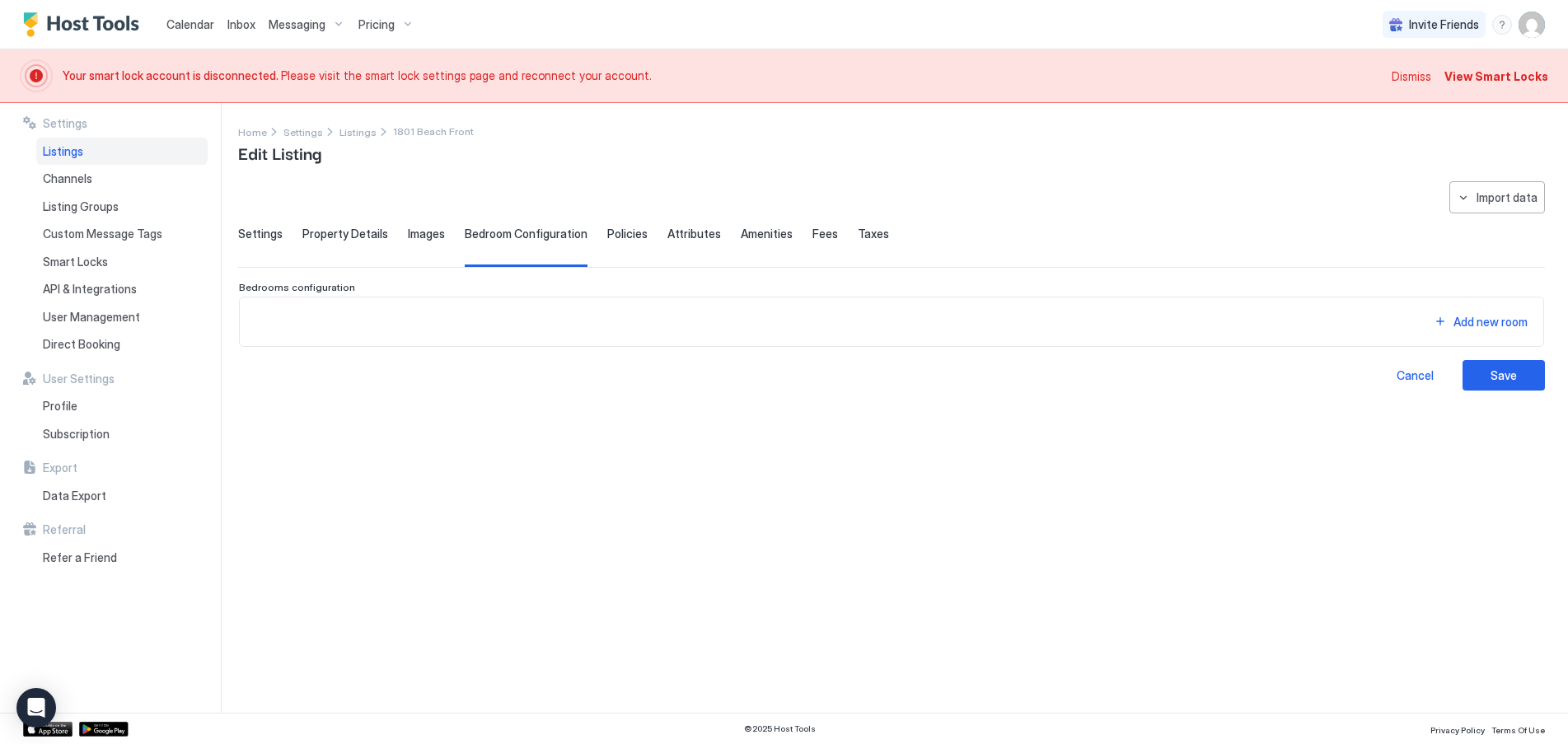
click at [607, 238] on span "Policies" at bounding box center [627, 234] width 40 height 15
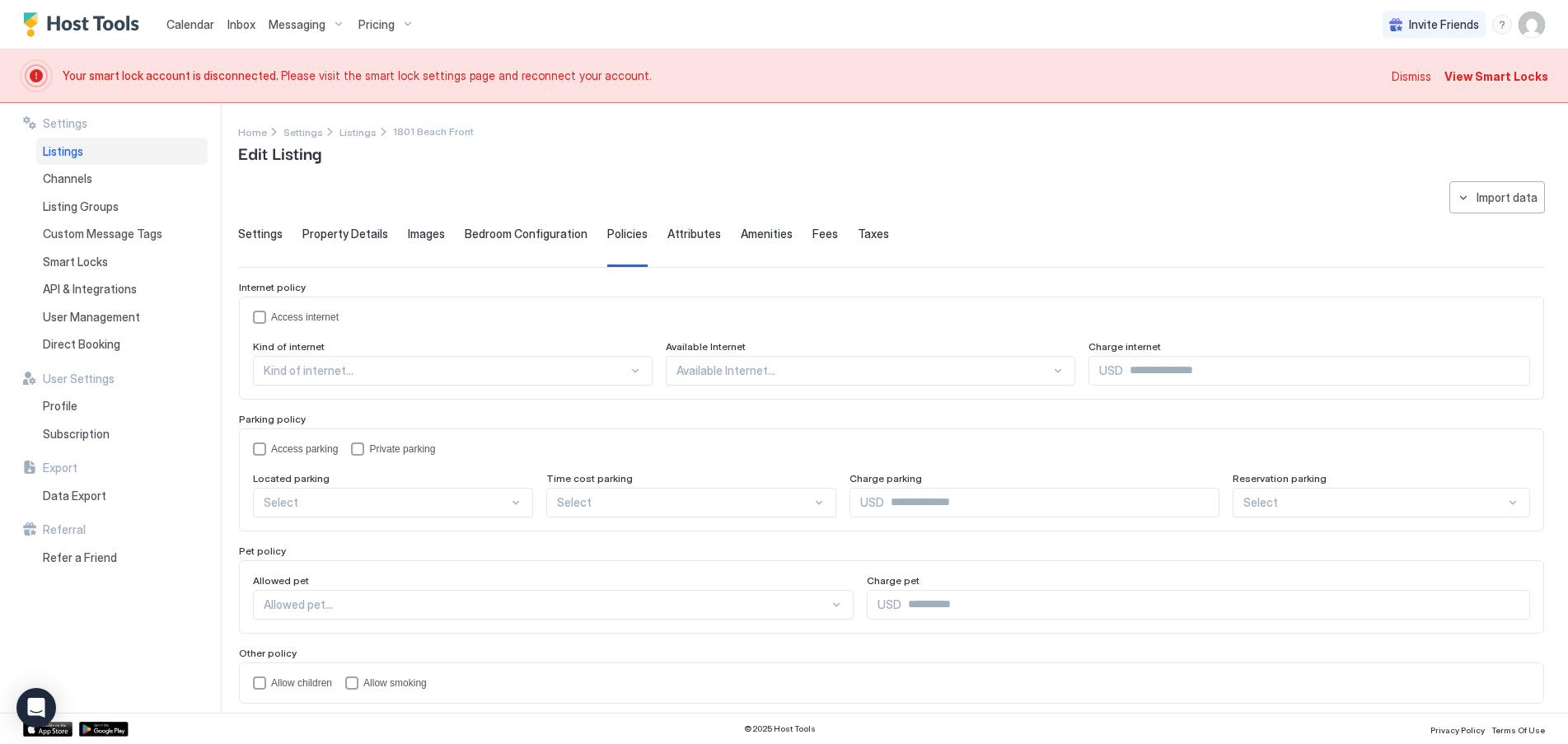
click at [690, 235] on span "Attributes" at bounding box center [694, 234] width 54 height 15
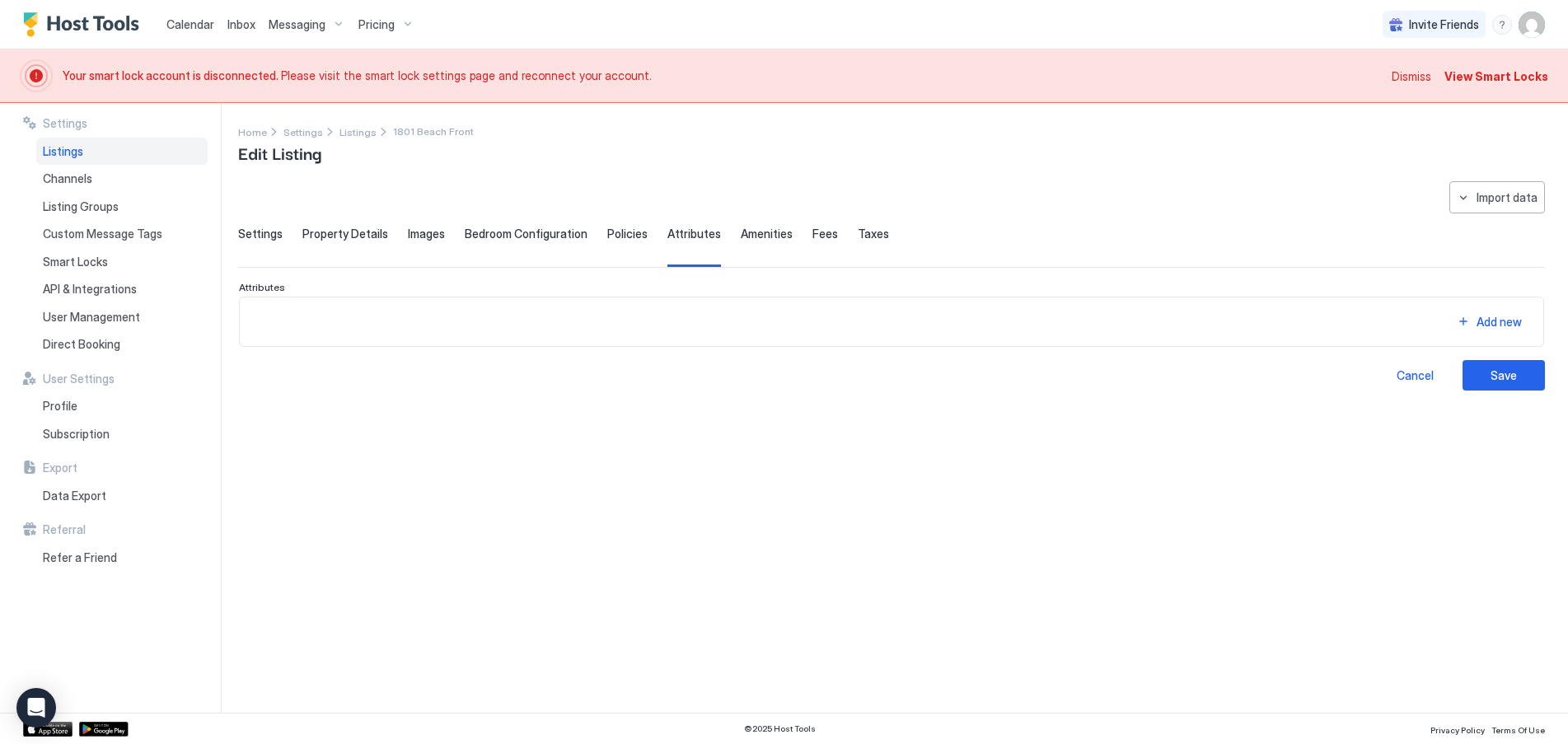
click at [751, 235] on span "Amenities" at bounding box center [767, 234] width 52 height 15
click at [263, 240] on span "Settings" at bounding box center [260, 234] width 45 height 15
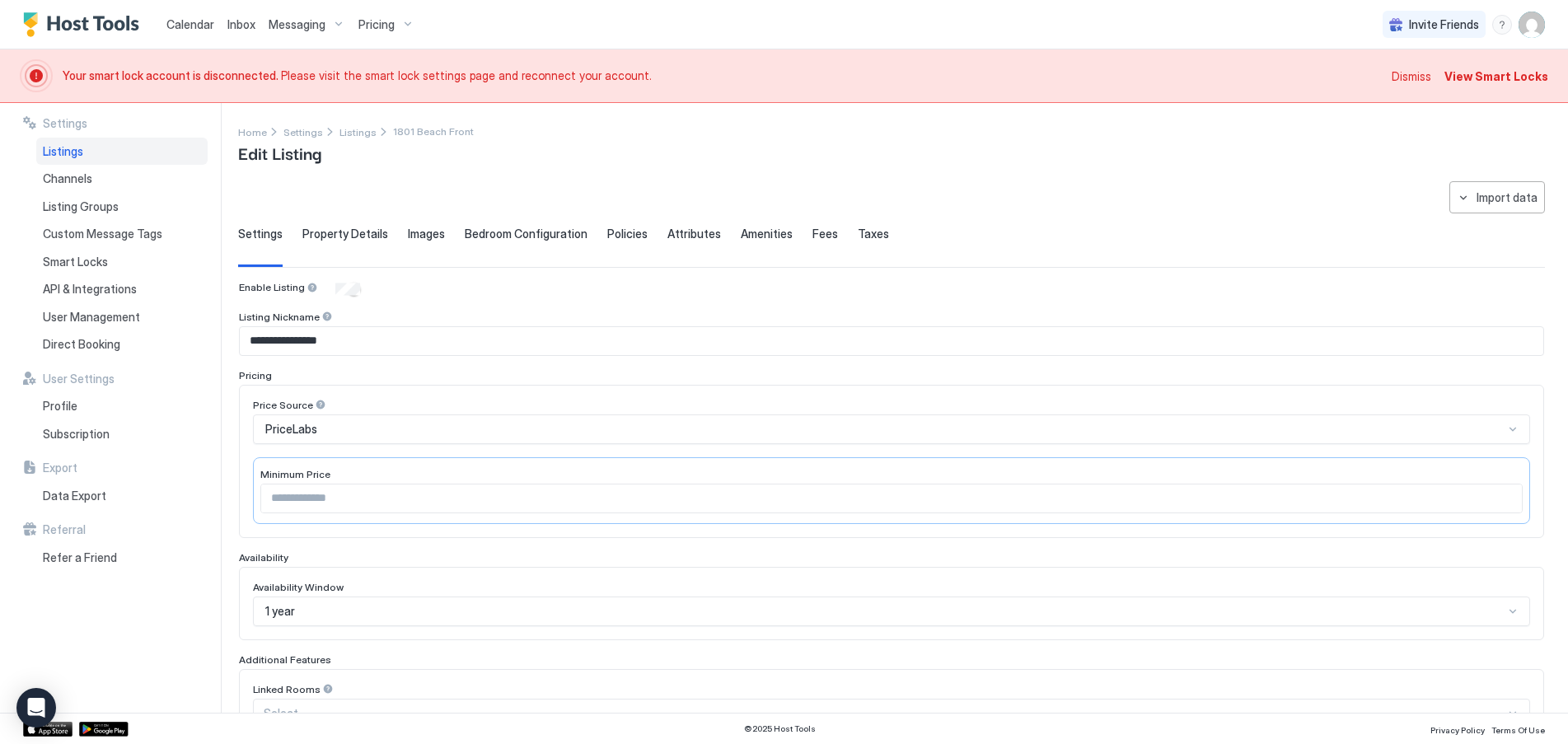
click at [521, 181] on div "**********" at bounding box center [903, 408] width 1330 height 610
click at [1475, 74] on span "View Smart Locks" at bounding box center [1496, 77] width 104 height 17
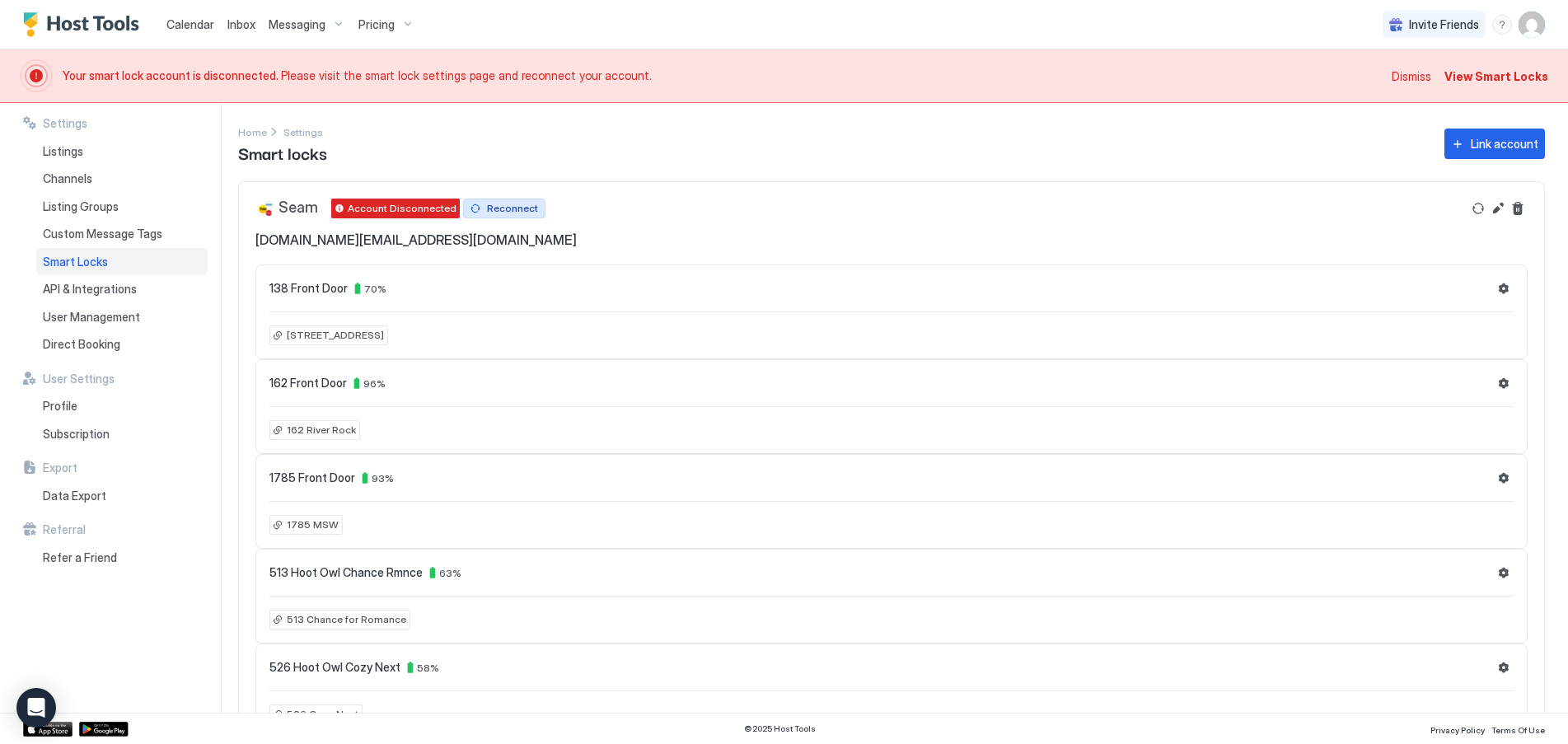
click at [513, 208] on div "Reconnect" at bounding box center [512, 208] width 51 height 15
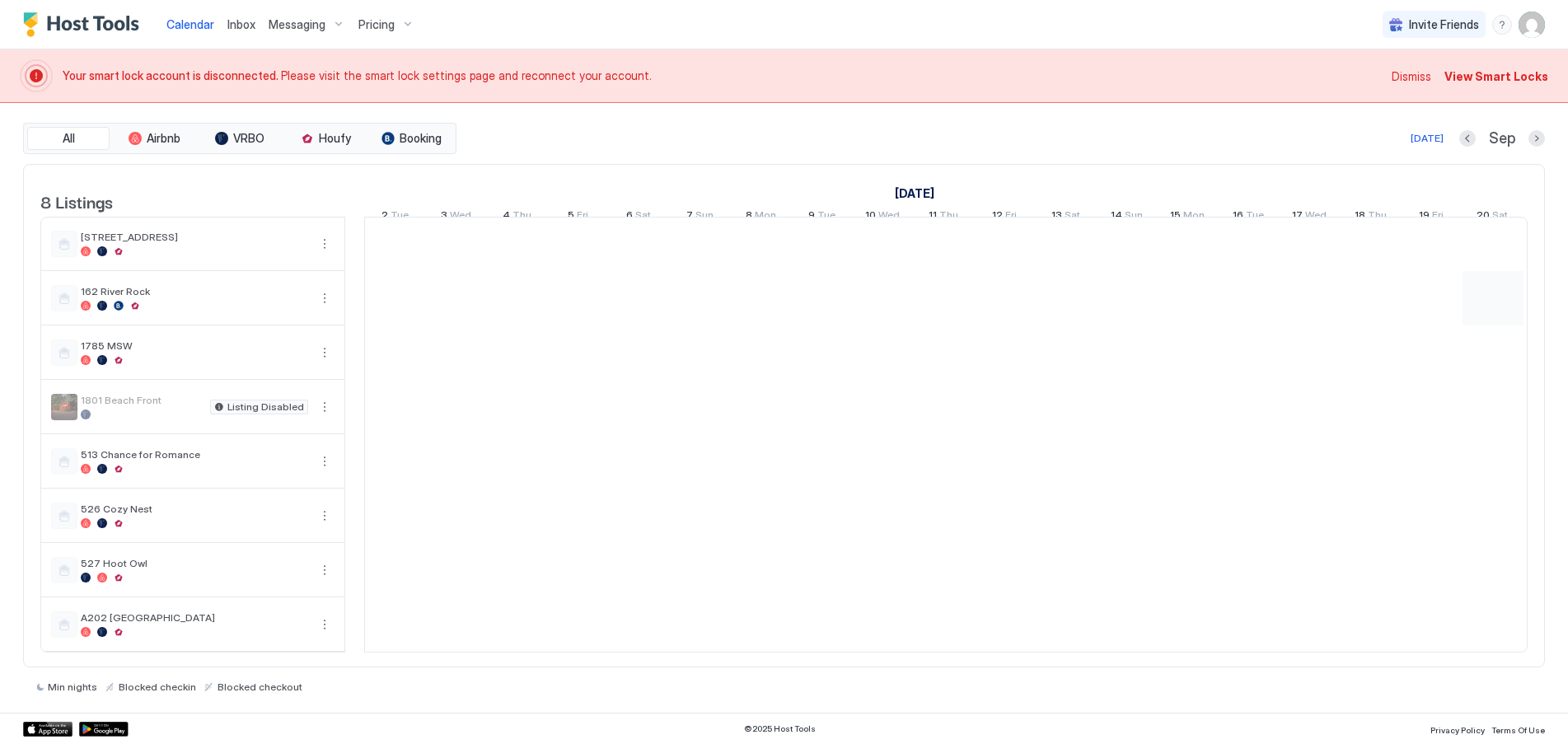
scroll to position [0, 915]
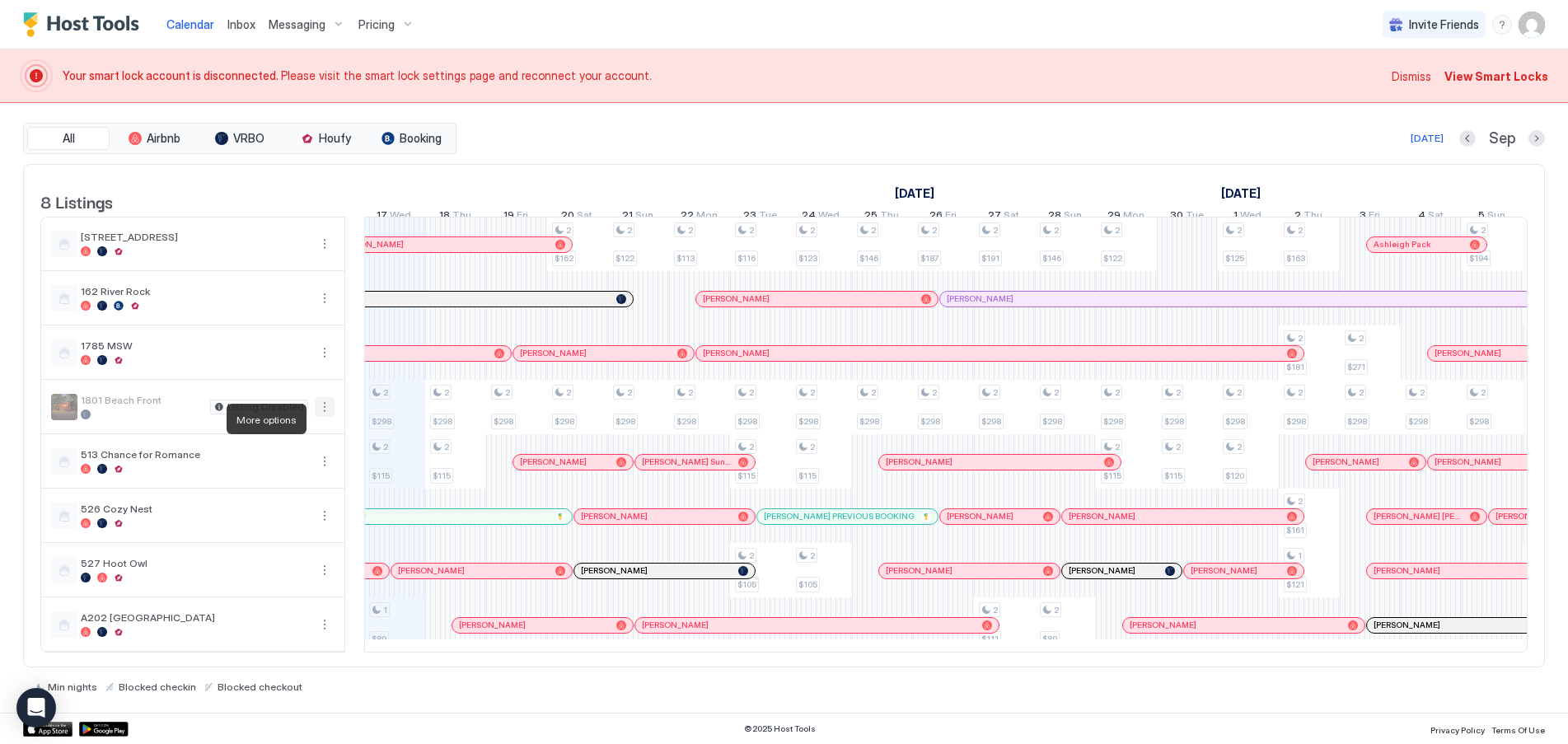
click at [331, 417] on button "More options" at bounding box center [324, 406] width 20 height 20
click at [274, 467] on span "Pricing" at bounding box center [275, 468] width 33 height 12
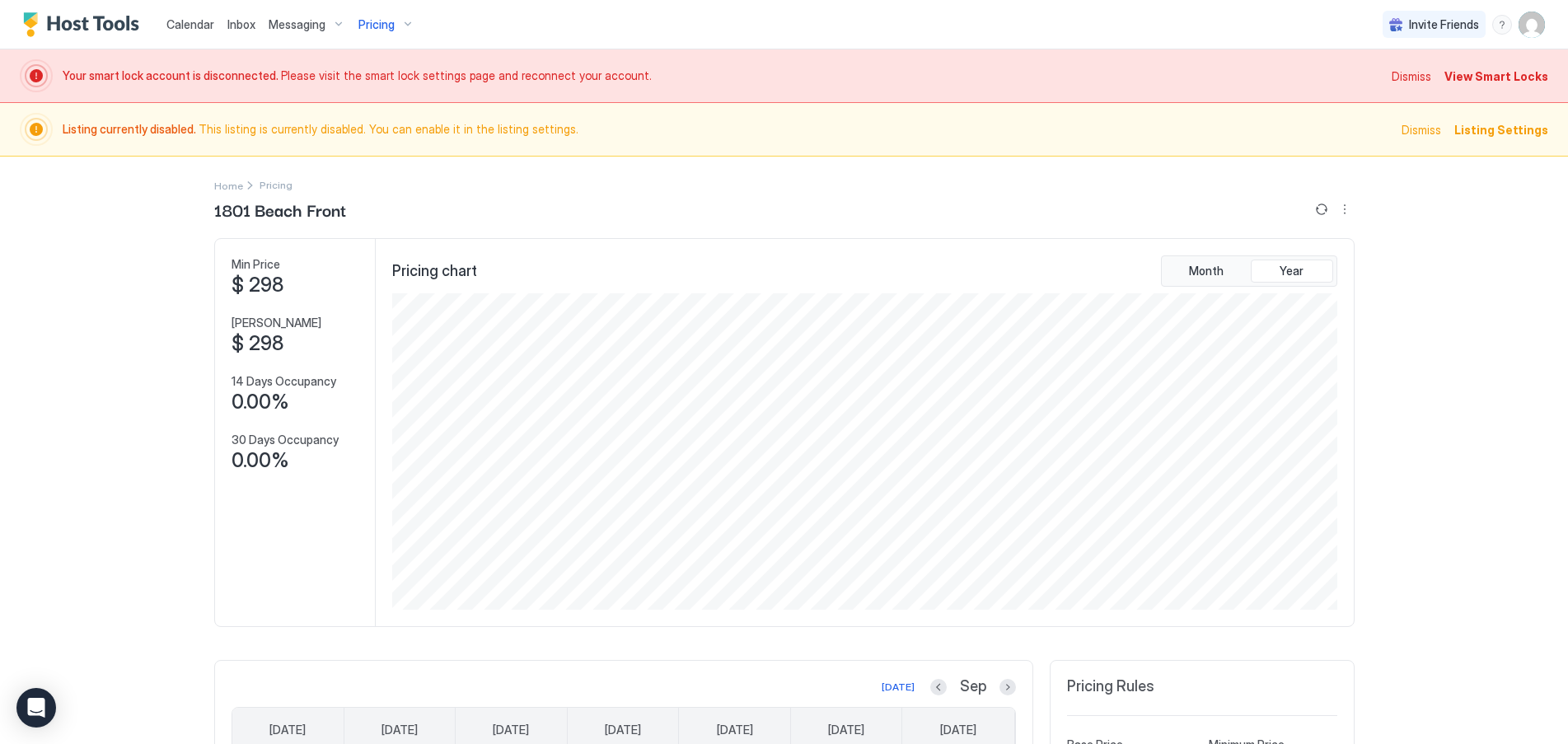
click at [1475, 128] on span "Listing Settings" at bounding box center [1501, 130] width 94 height 17
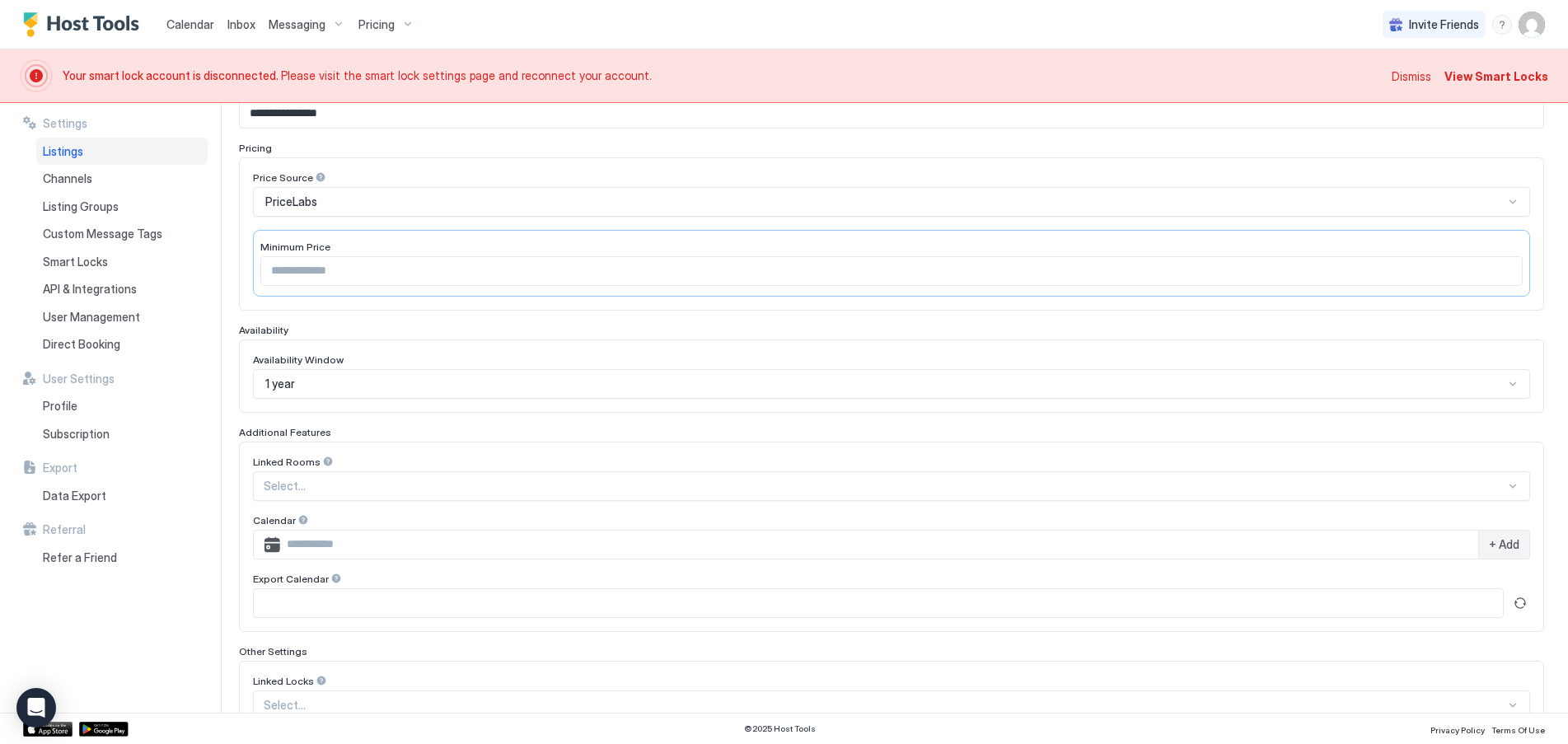
scroll to position [342, 0]
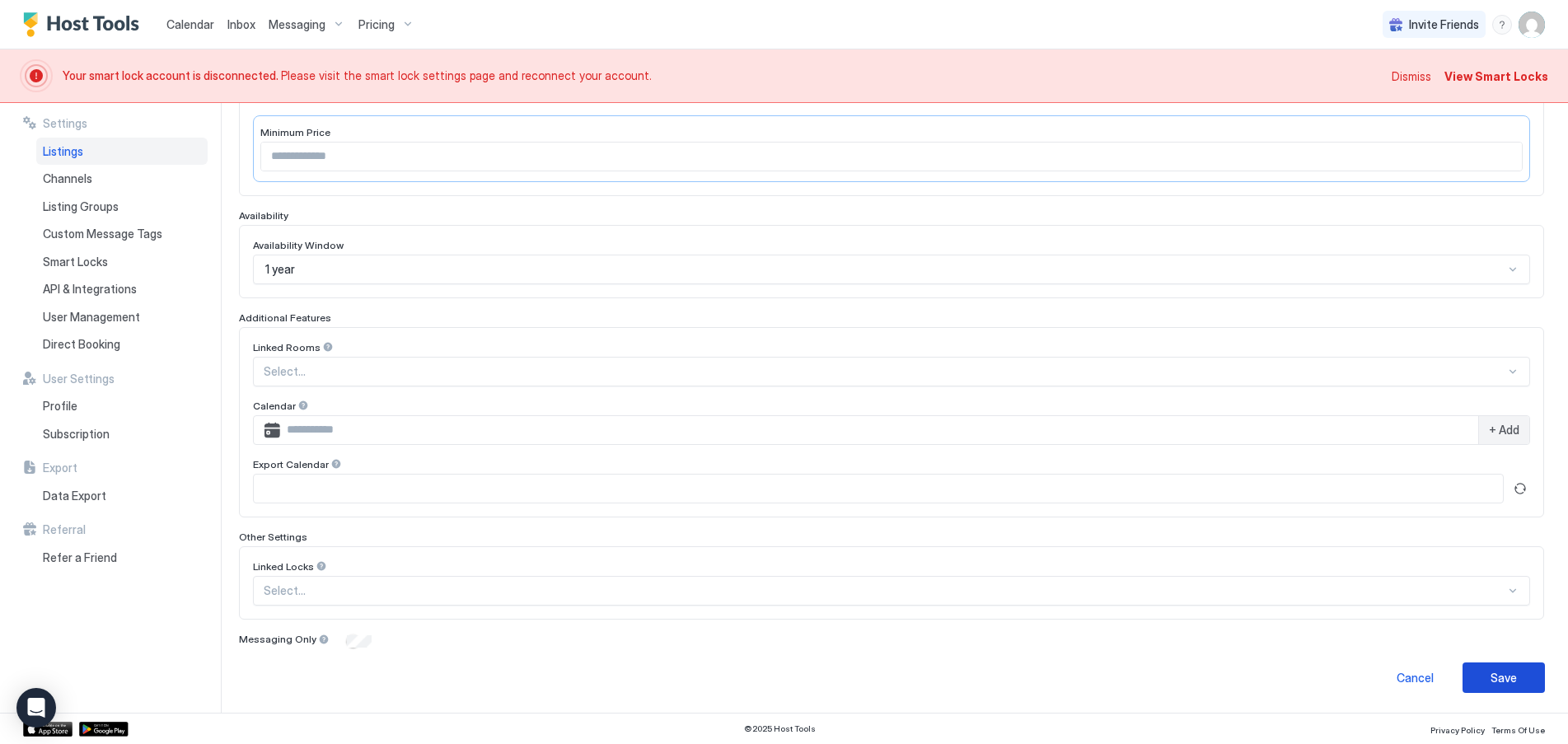
click at [1491, 671] on div "Save" at bounding box center [1504, 678] width 27 height 17
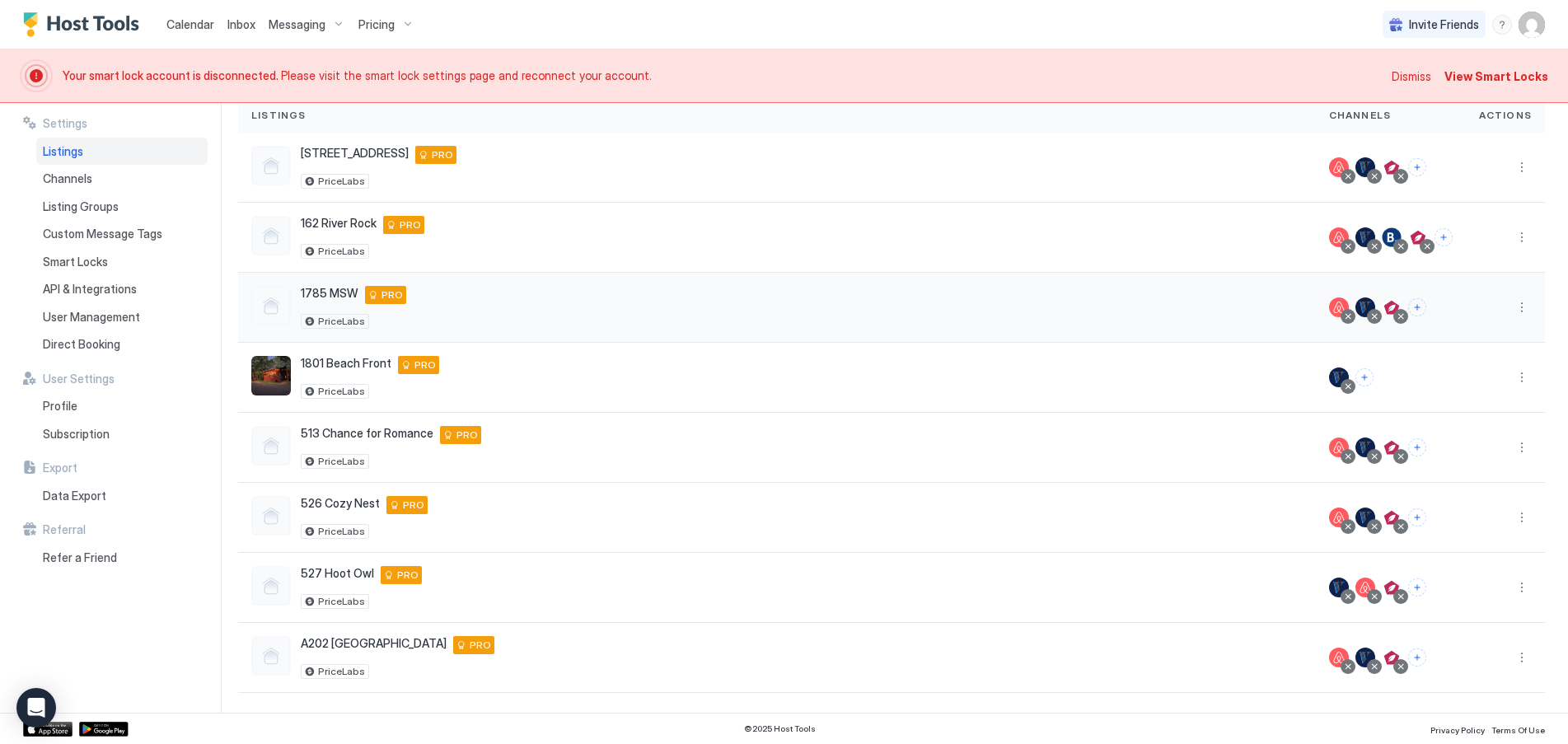
scroll to position [126, 0]
click at [1408, 74] on span "Dismiss" at bounding box center [1410, 77] width 39 height 17
click at [184, 22] on span "Calendar" at bounding box center [190, 24] width 48 height 14
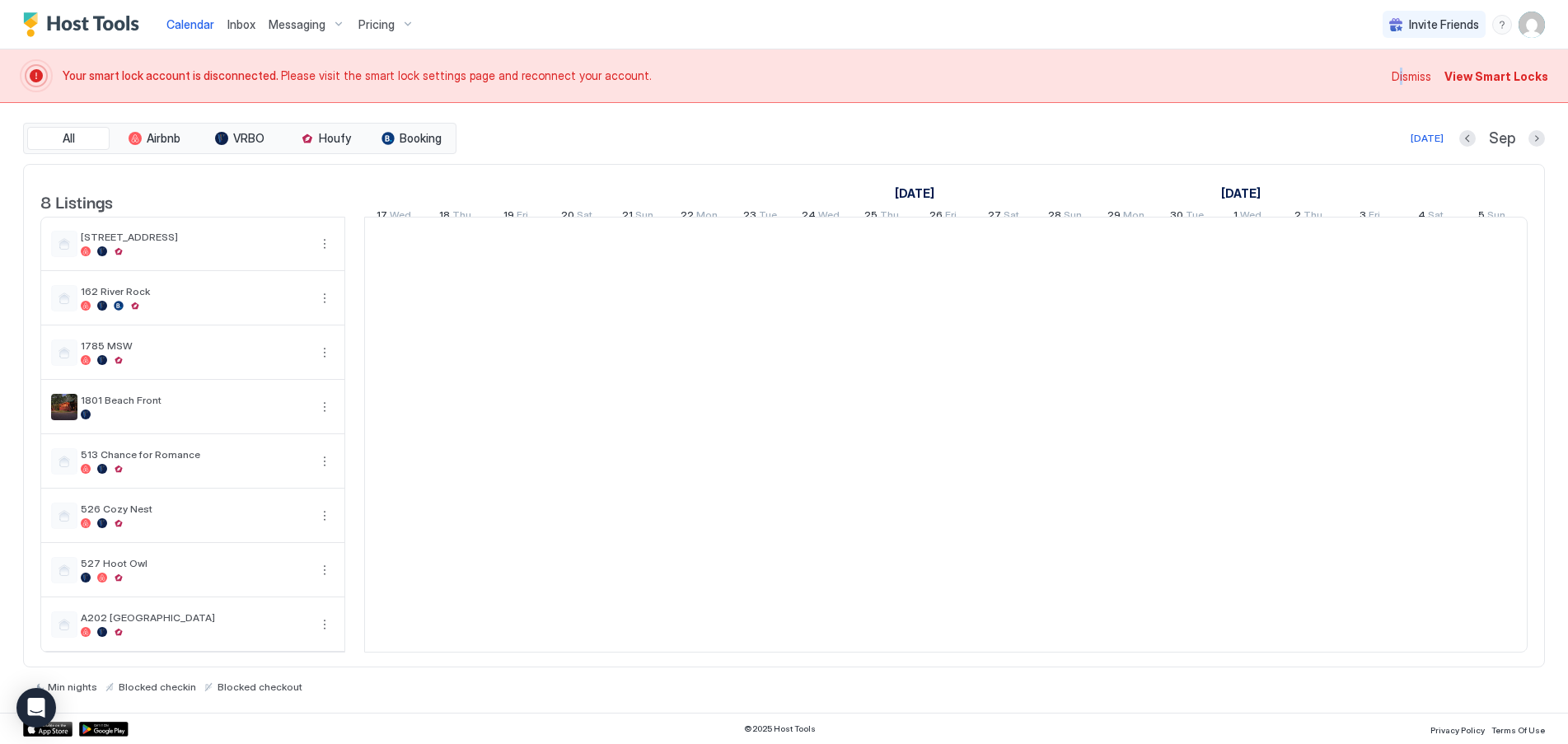
scroll to position [0, 915]
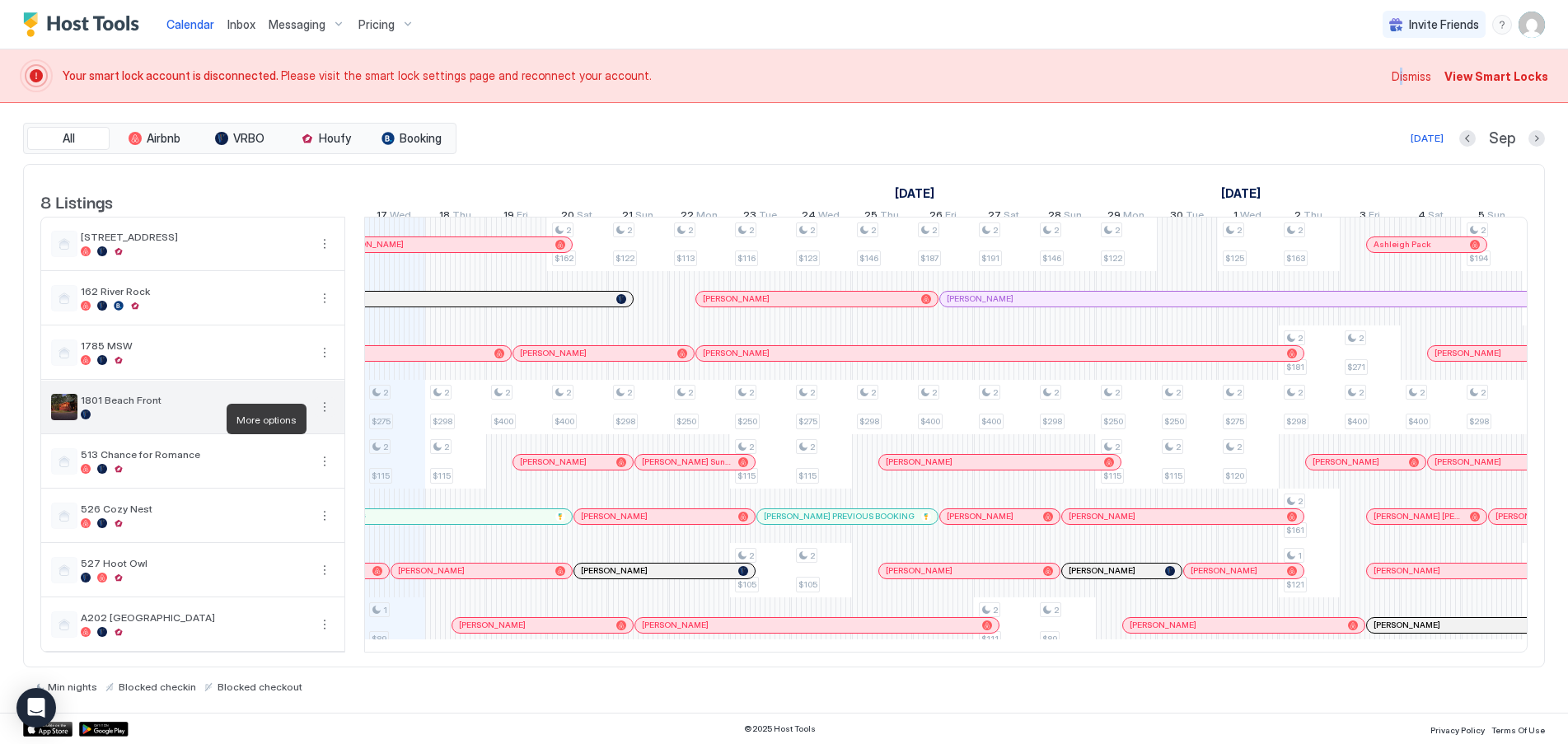
click at [325, 416] on button "More options" at bounding box center [324, 406] width 20 height 20
click at [300, 497] on span "Listing Settings" at bounding box center [295, 494] width 74 height 12
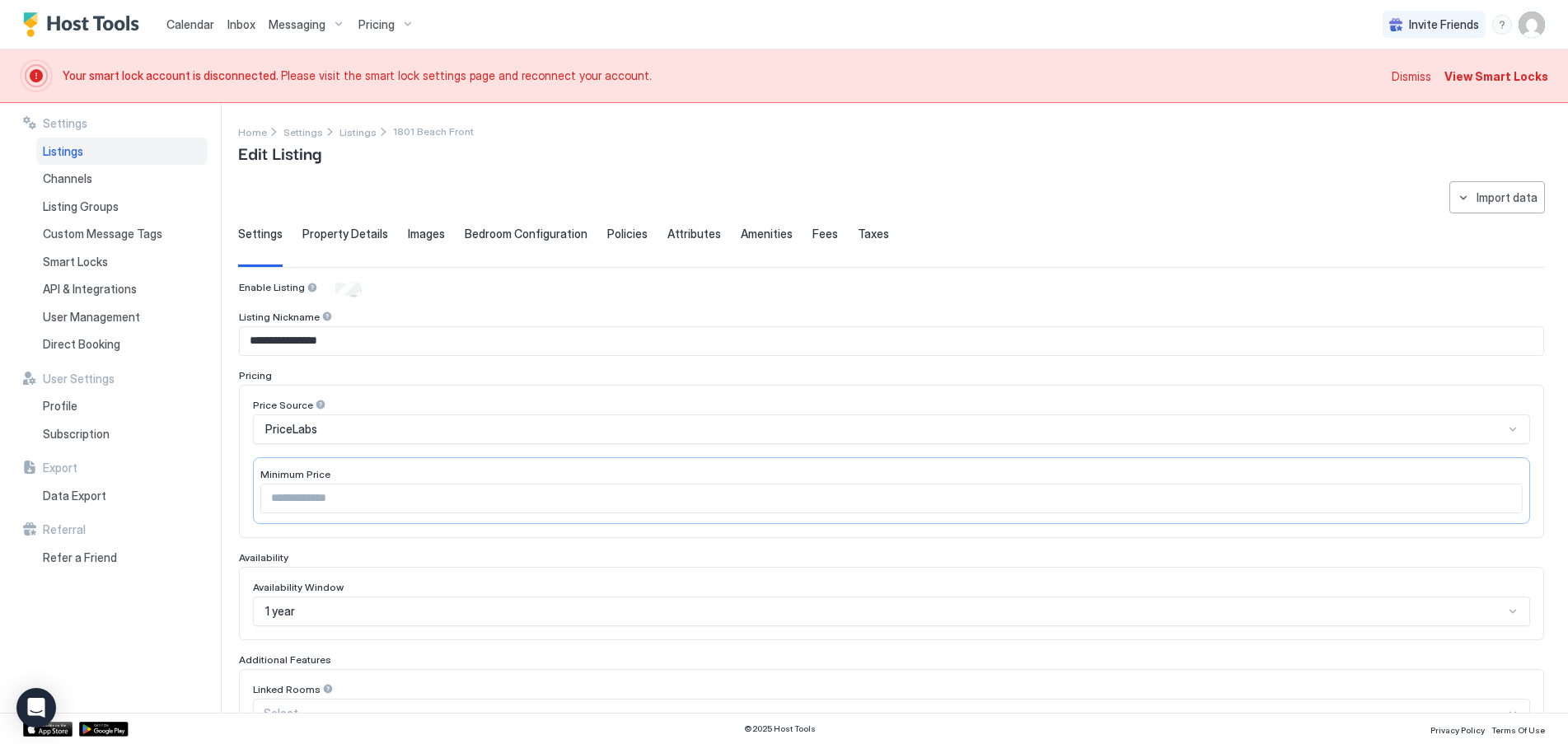
click at [355, 238] on span "Property Details" at bounding box center [345, 234] width 86 height 15
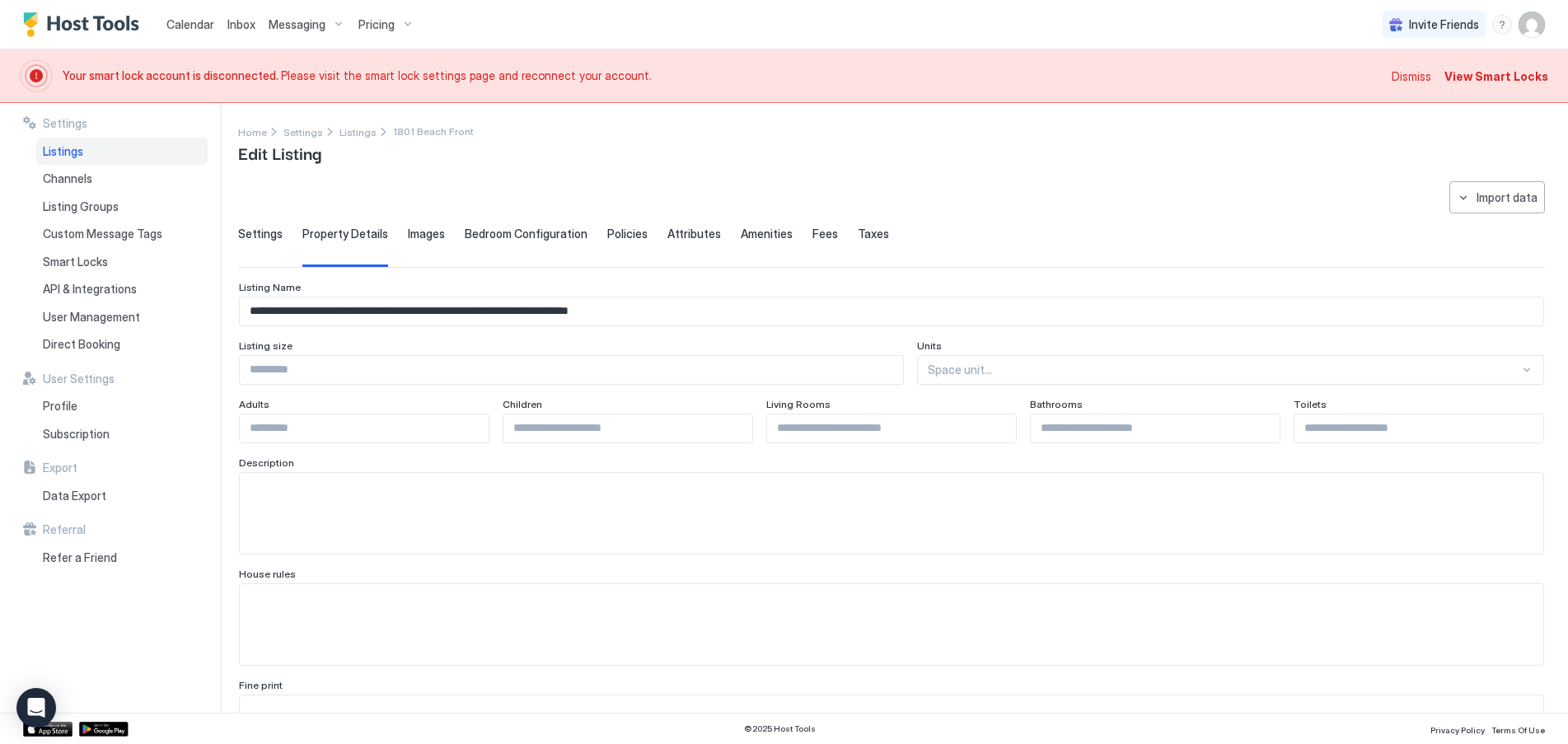
click at [427, 235] on span "Images" at bounding box center [426, 234] width 37 height 15
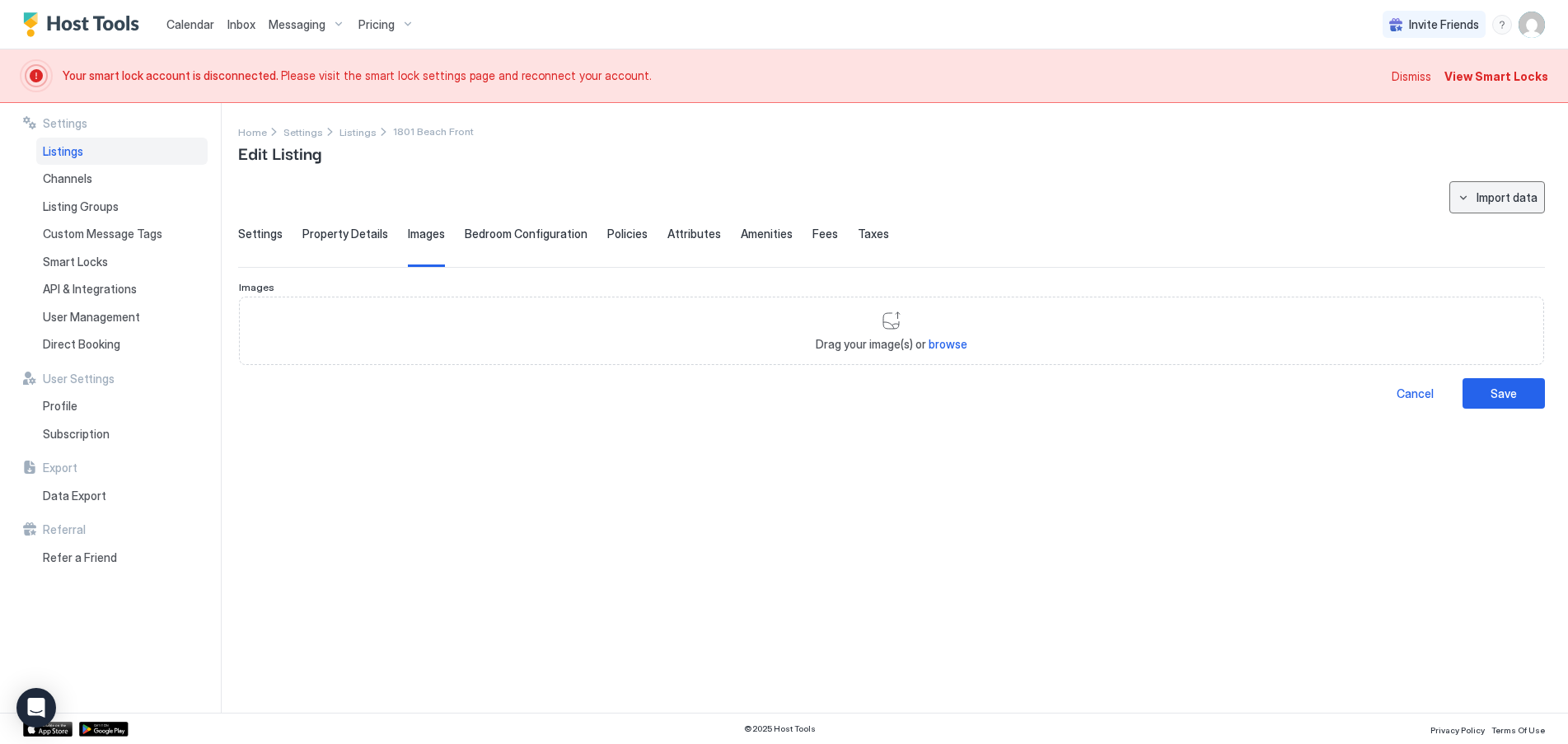
click at [1495, 198] on div "Import data" at bounding box center [1507, 197] width 61 height 17
click at [1501, 223] on div "VRBO" at bounding box center [1514, 229] width 48 height 15
type input "*"
type input "****"
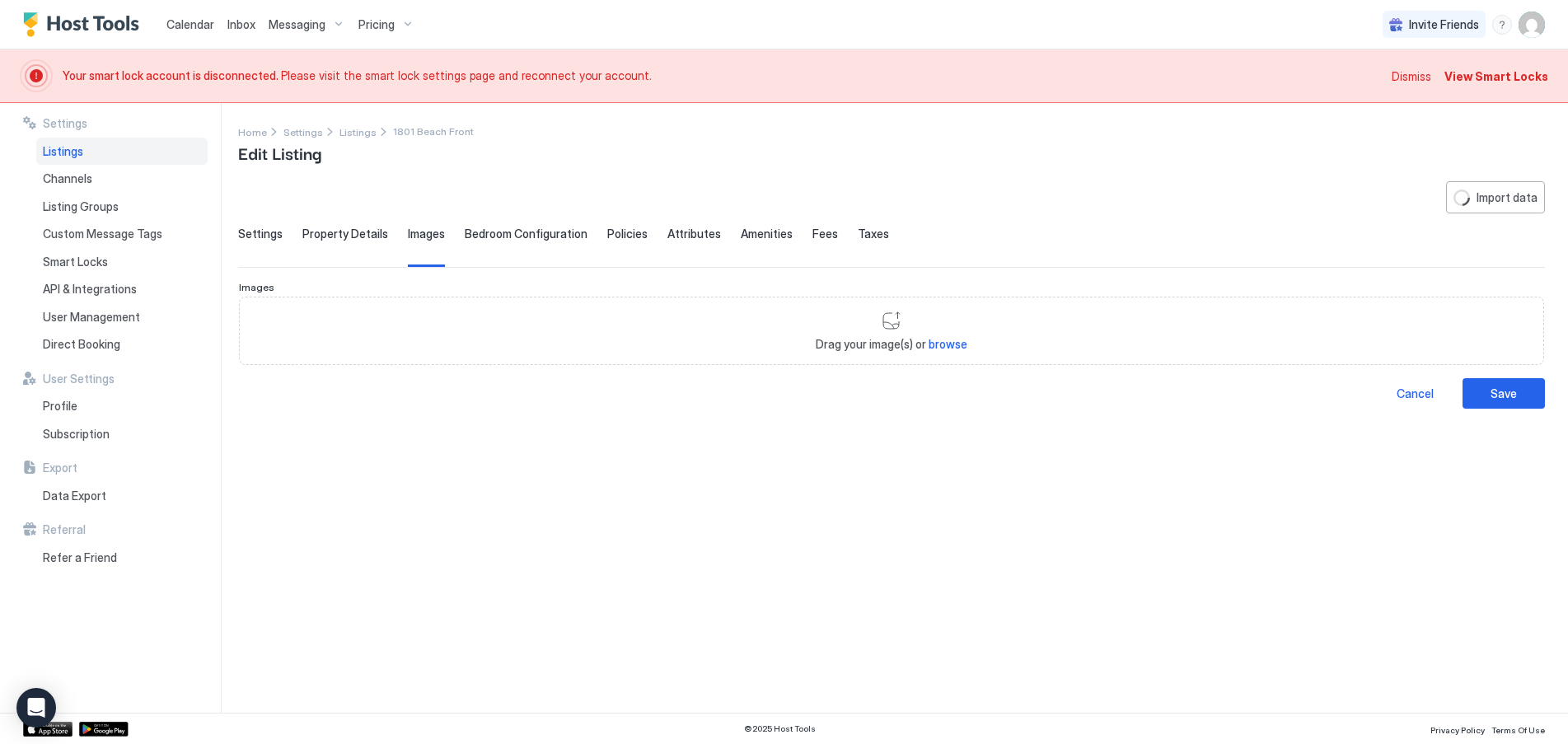
type input "**********"
type input "*********"
type input "*****"
type input "**********"
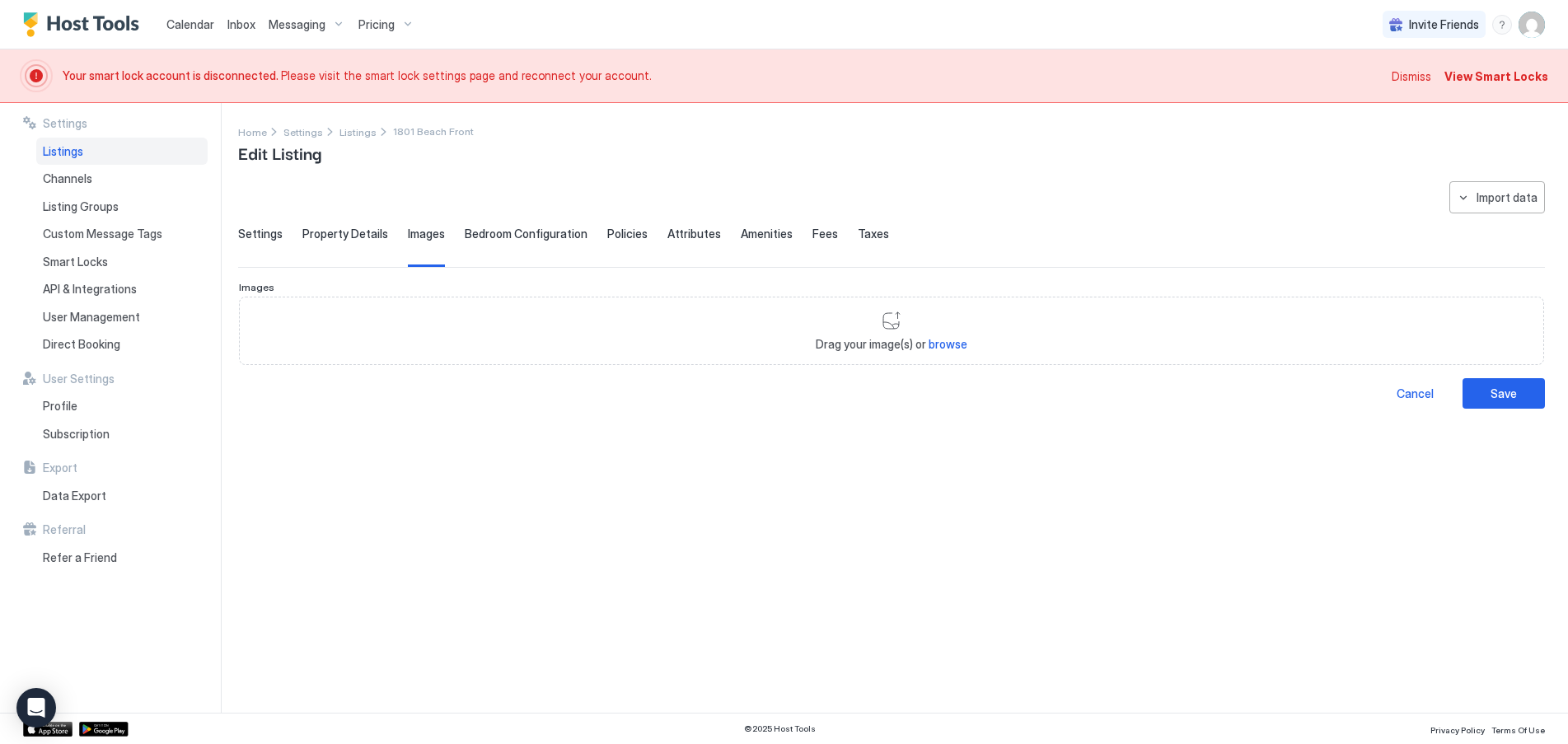
click at [537, 237] on span "Bedroom Configuration" at bounding box center [526, 234] width 122 height 15
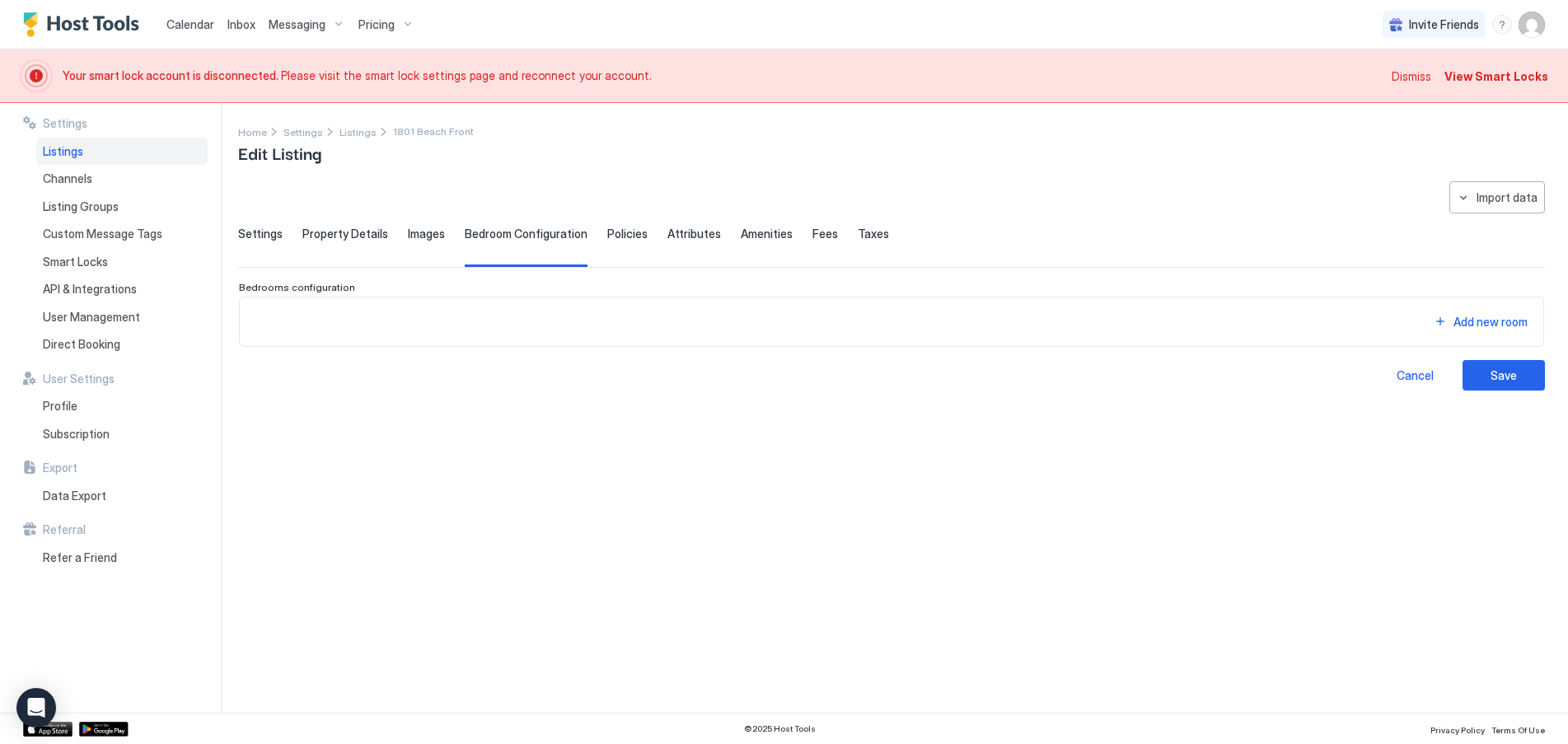
click at [349, 232] on span "Property Details" at bounding box center [345, 234] width 86 height 15
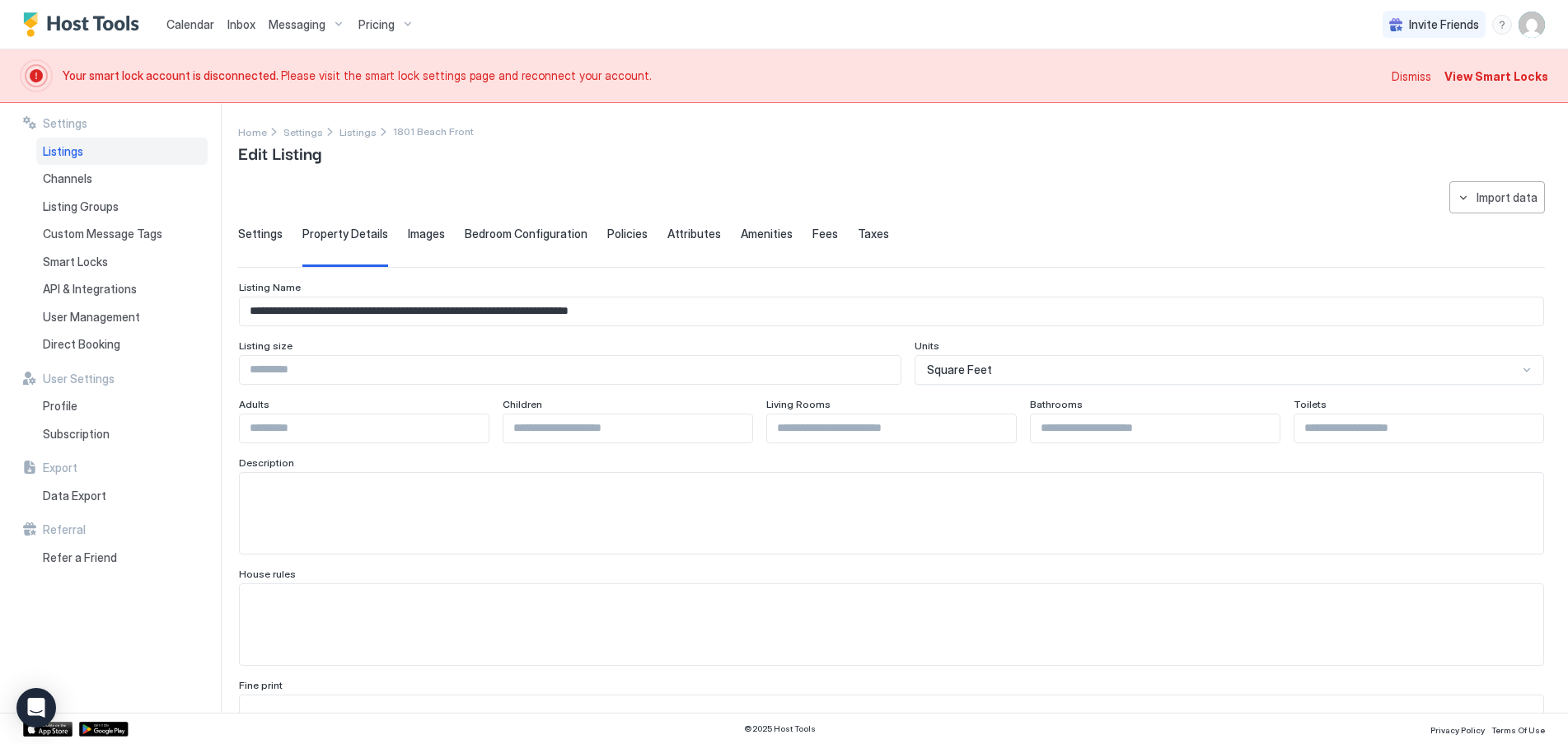
click at [688, 236] on span "Attributes" at bounding box center [694, 234] width 54 height 15
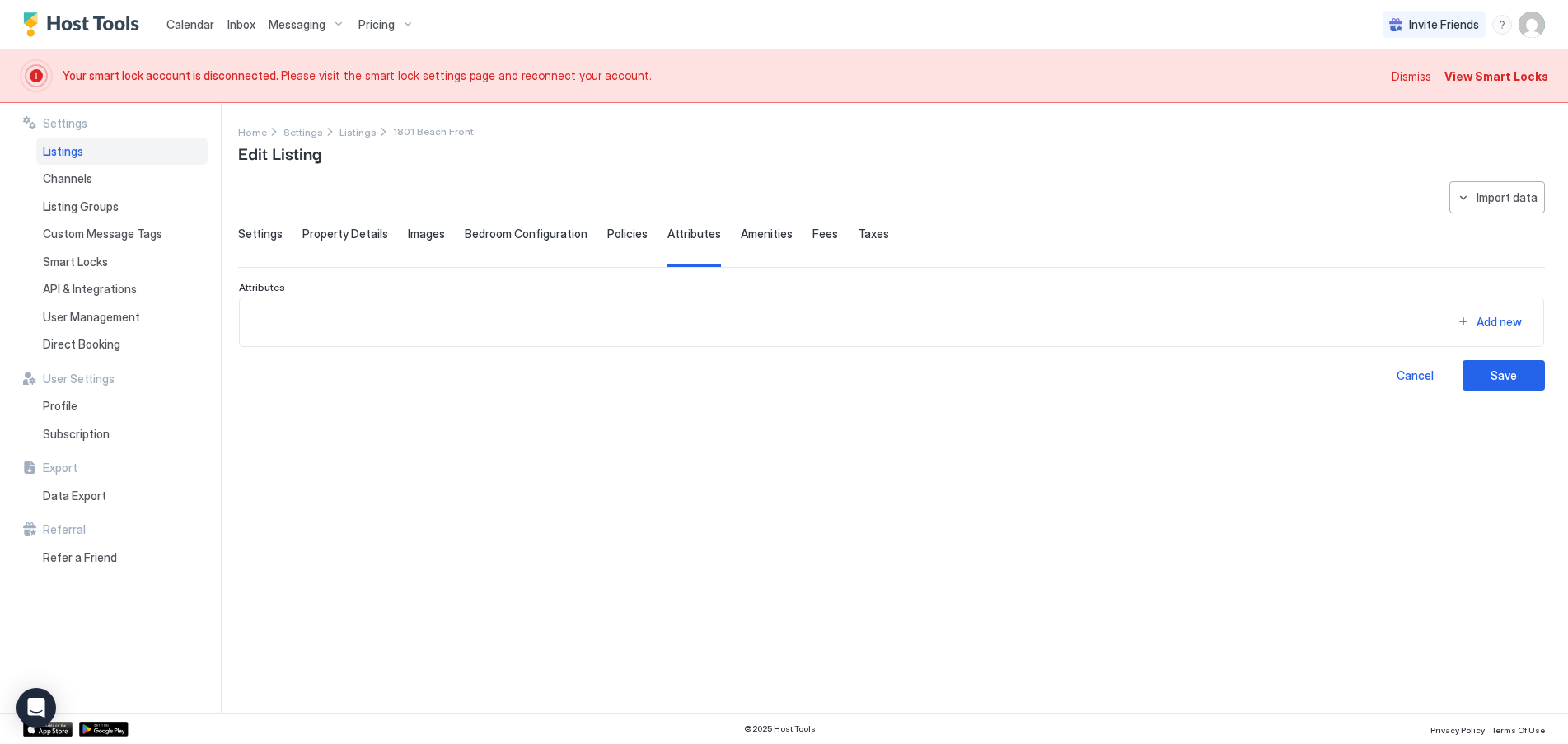
click at [743, 238] on span "Amenities" at bounding box center [767, 234] width 52 height 15
click at [813, 241] on div "Fees" at bounding box center [825, 247] width 26 height 40
click at [275, 241] on div "Settings" at bounding box center [260, 247] width 45 height 40
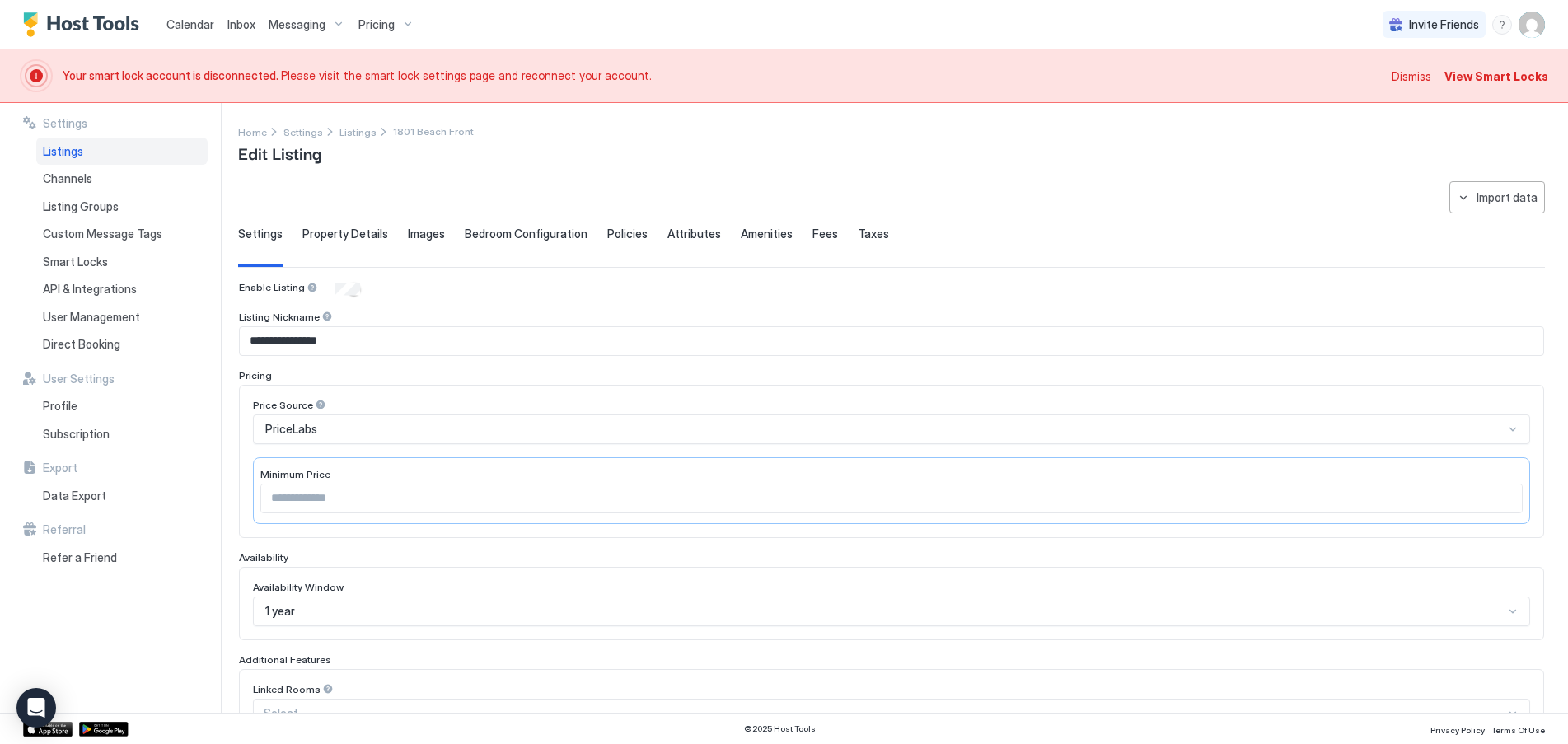
click at [1411, 76] on span "Dismiss" at bounding box center [1410, 77] width 39 height 17
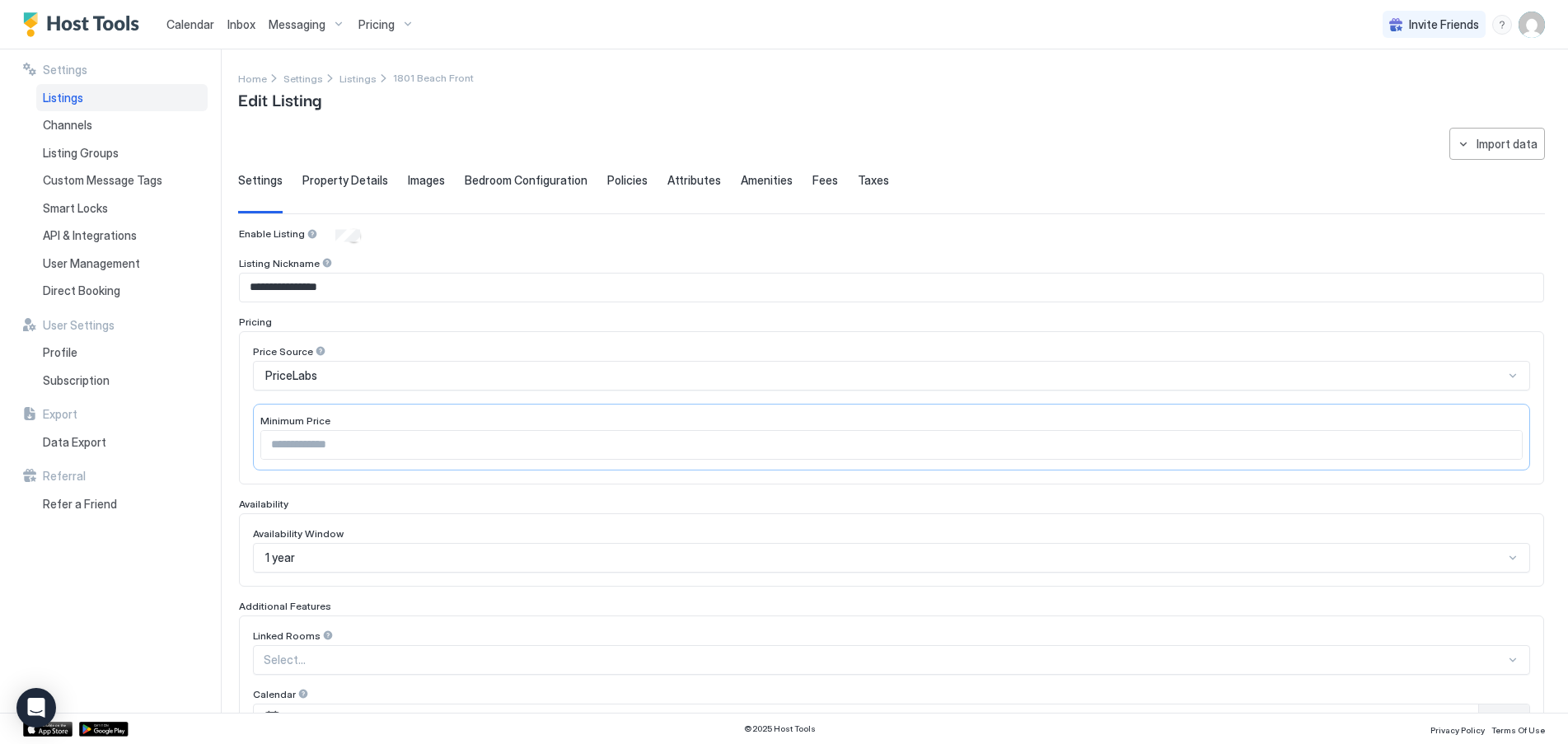
click at [363, 186] on span "Property Details" at bounding box center [345, 181] width 86 height 15
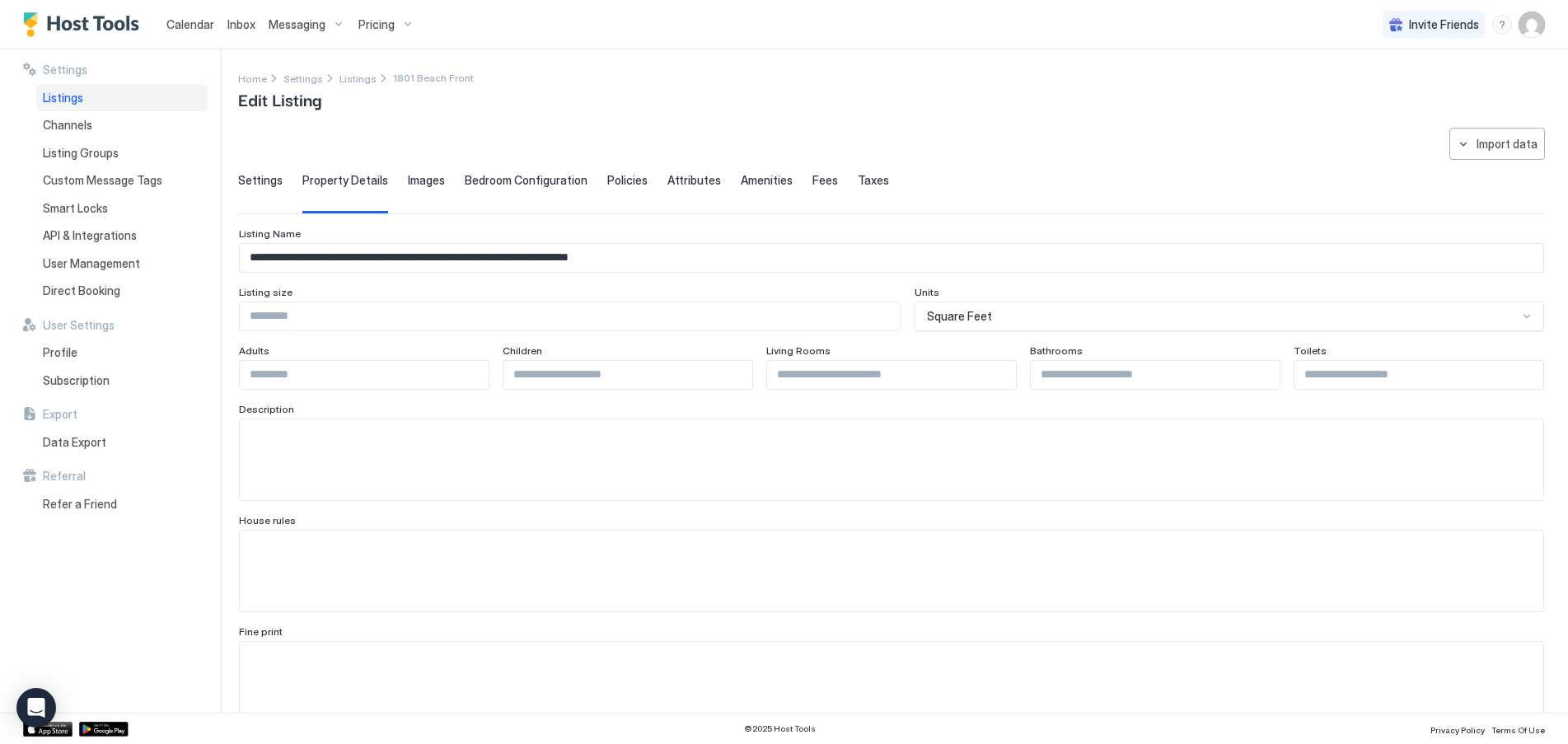
click at [425, 182] on span "Images" at bounding box center [426, 181] width 37 height 15
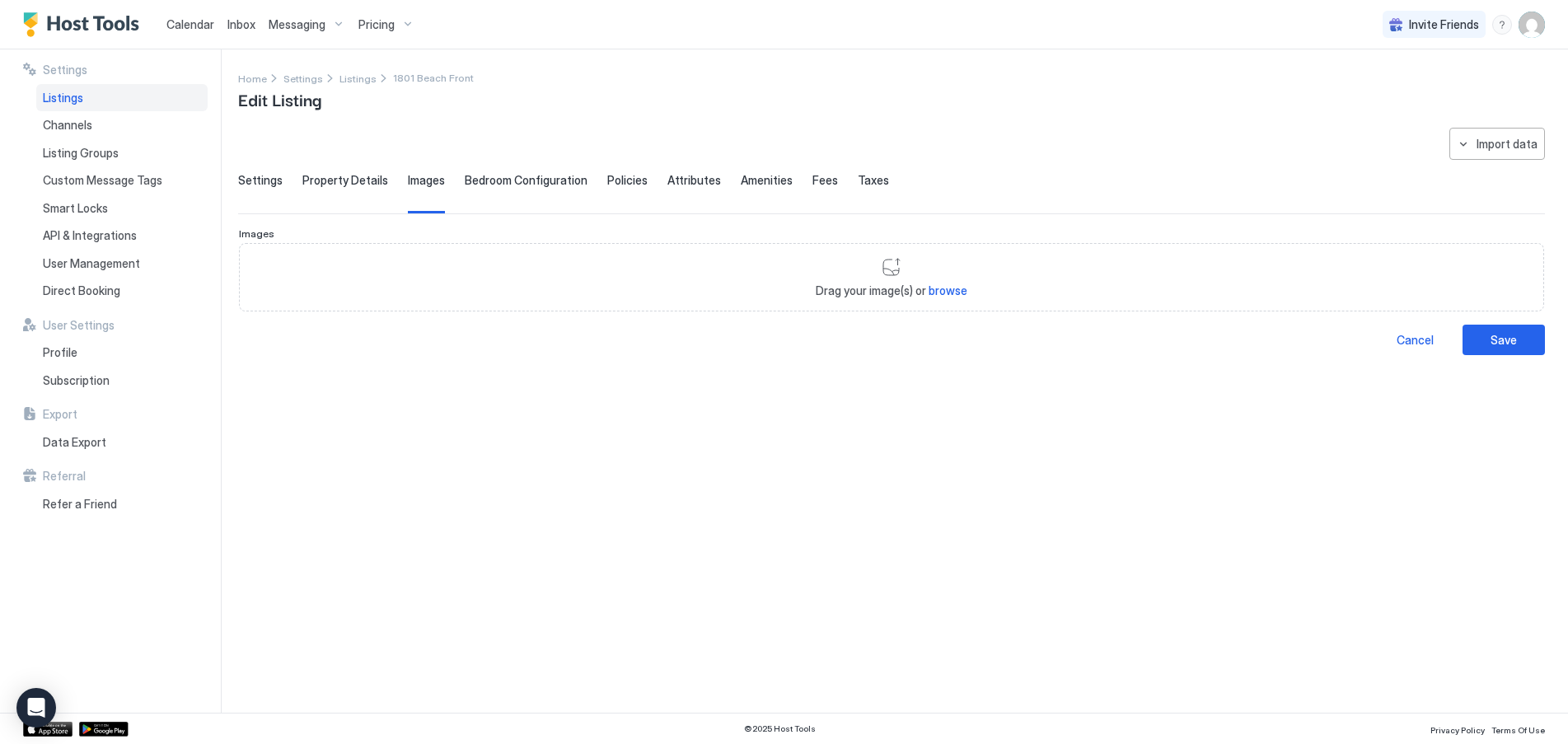
click at [503, 185] on span "Bedroom Configuration" at bounding box center [526, 181] width 122 height 15
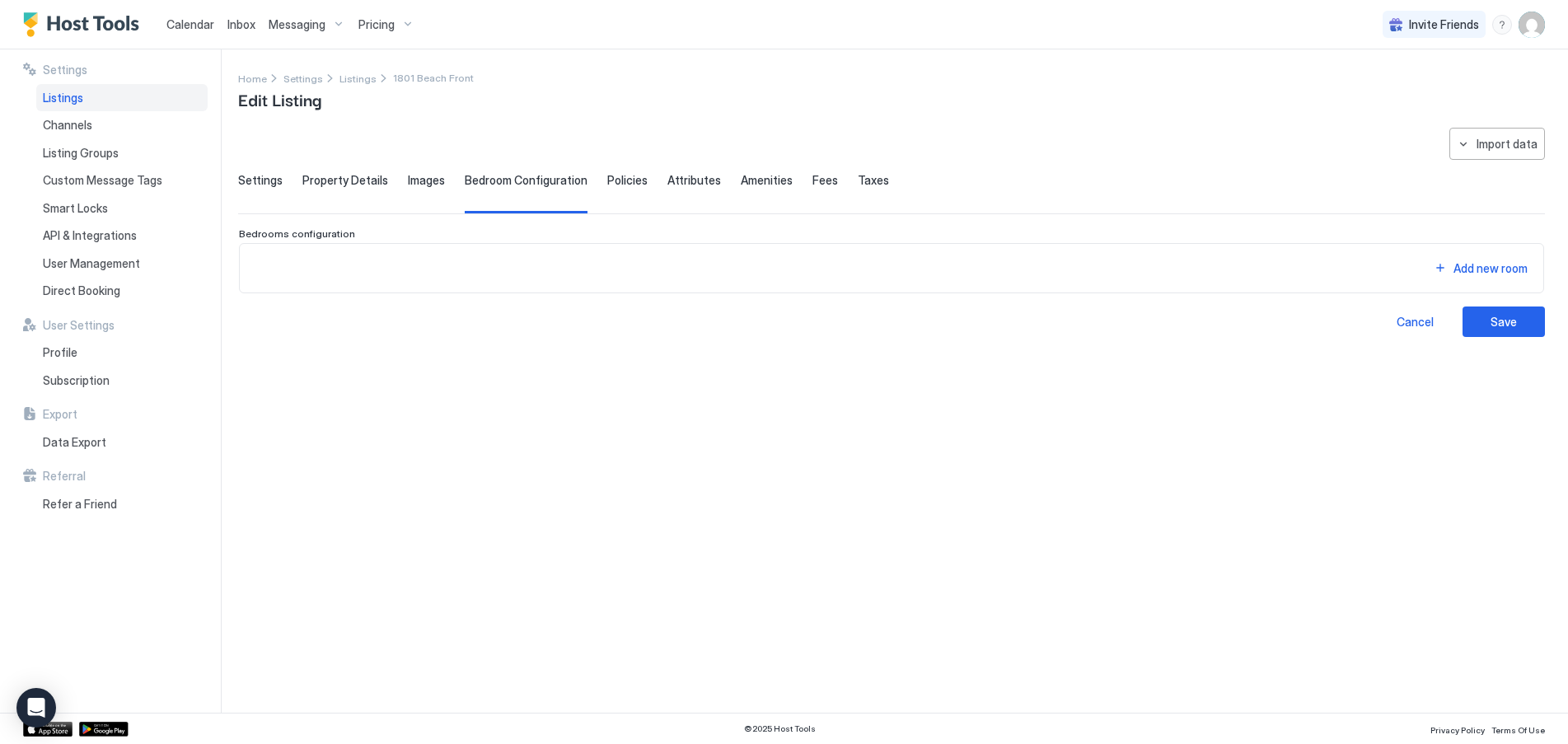
click at [633, 179] on span "Policies" at bounding box center [627, 181] width 40 height 15
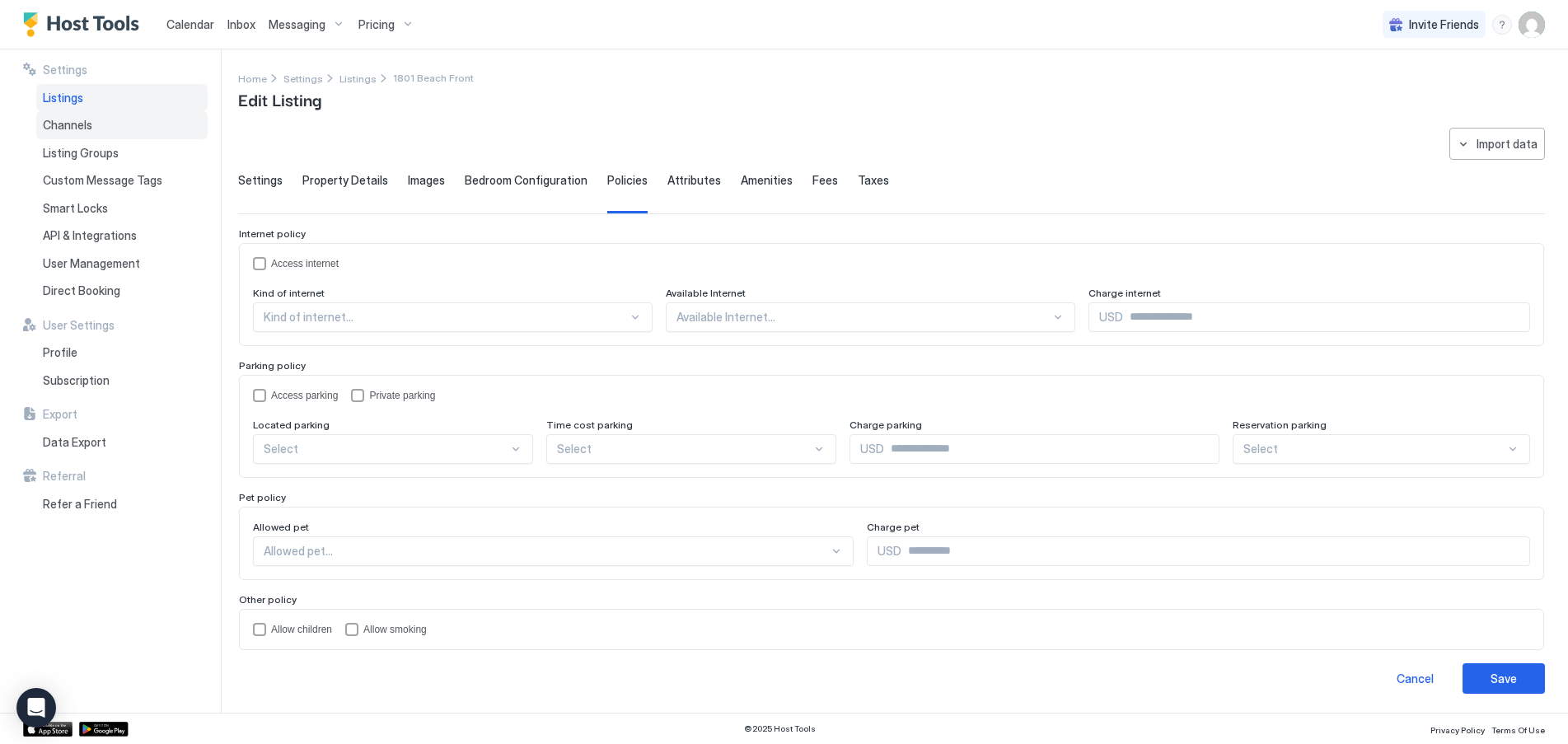
click at [56, 128] on span "Channels" at bounding box center [68, 125] width 50 height 15
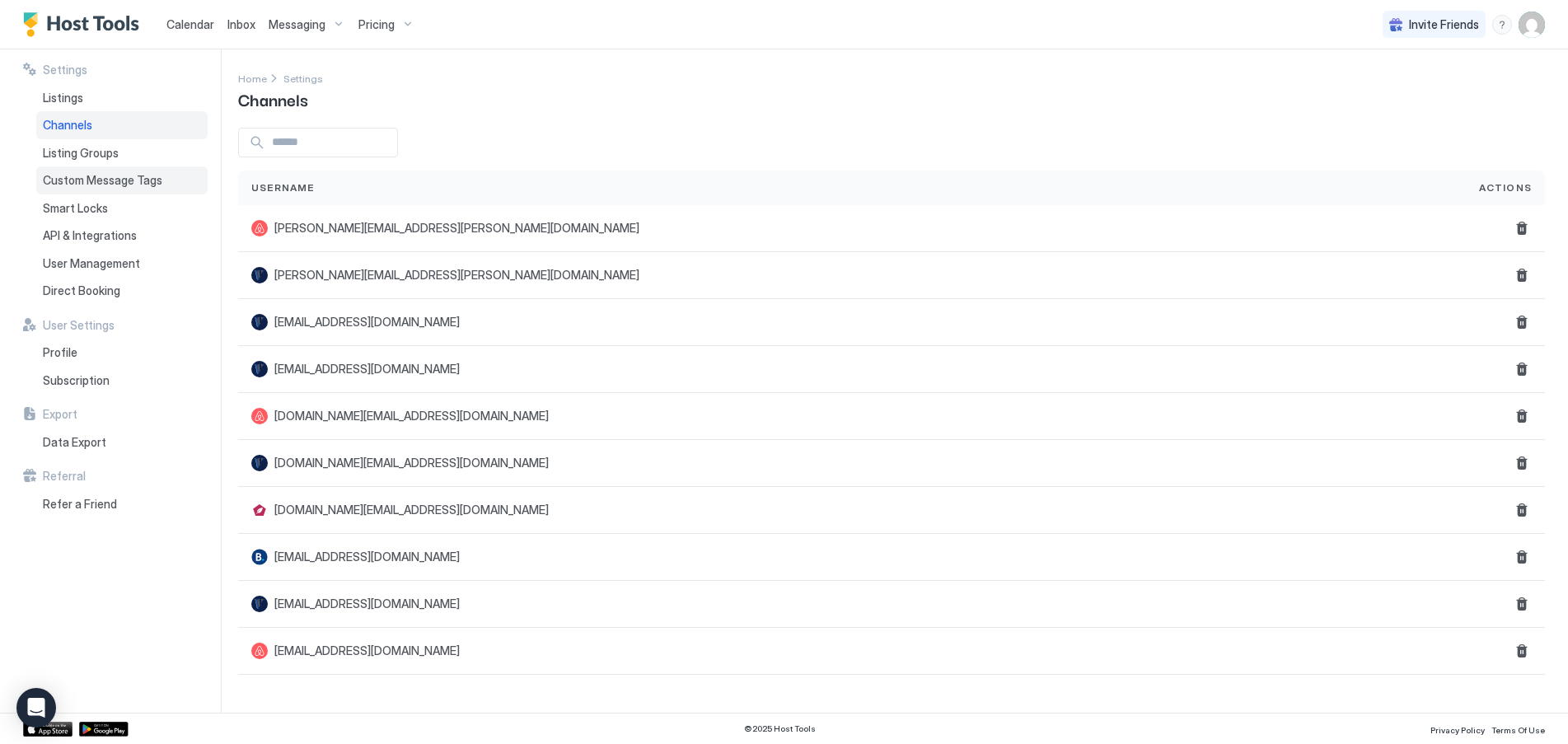
click at [75, 176] on span "Custom Message Tags" at bounding box center [102, 181] width 120 height 15
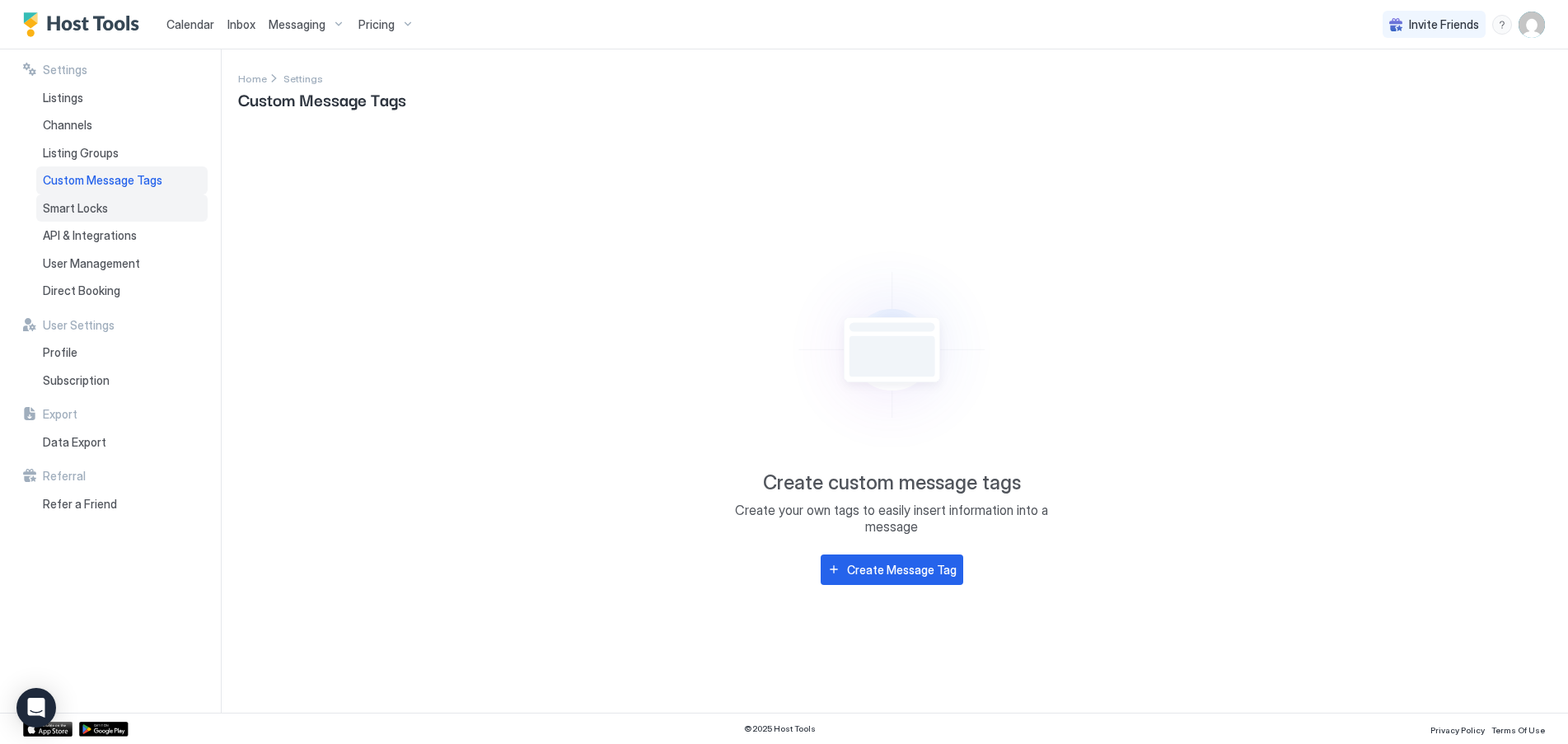
click at [69, 205] on span "Smart Locks" at bounding box center [76, 208] width 65 height 15
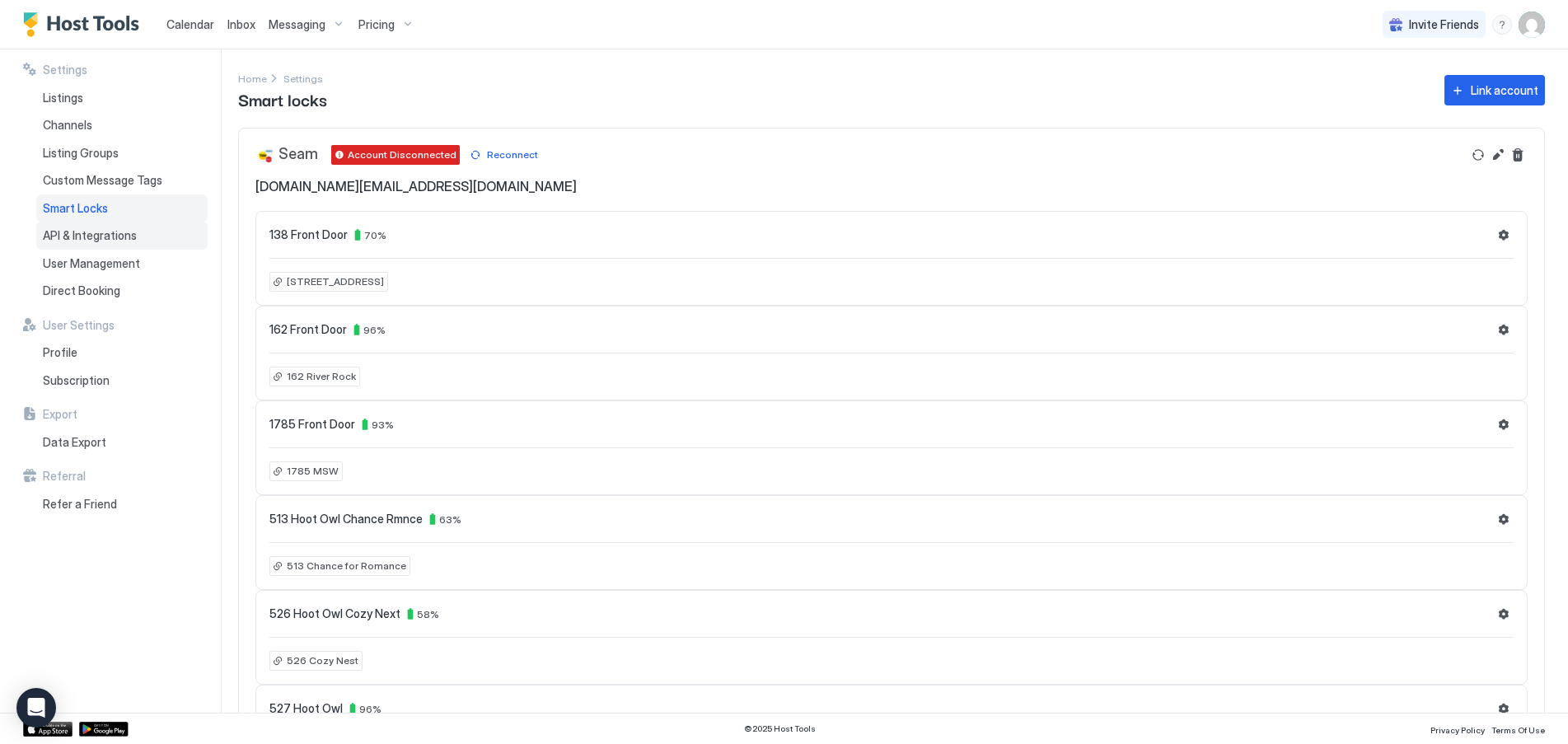
click at [101, 234] on span "API & Integrations" at bounding box center [90, 236] width 94 height 15
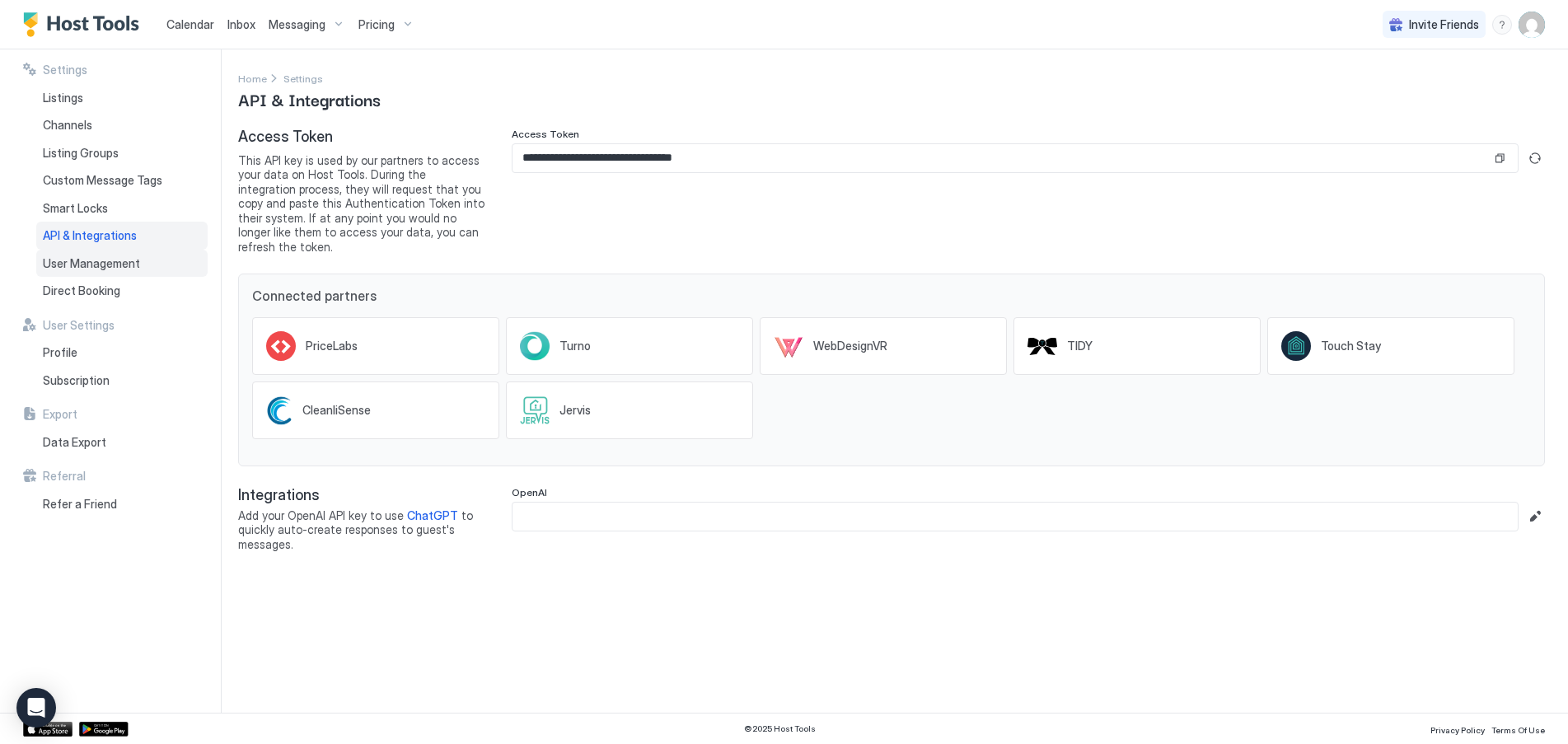
click at [96, 269] on span "User Management" at bounding box center [92, 264] width 98 height 15
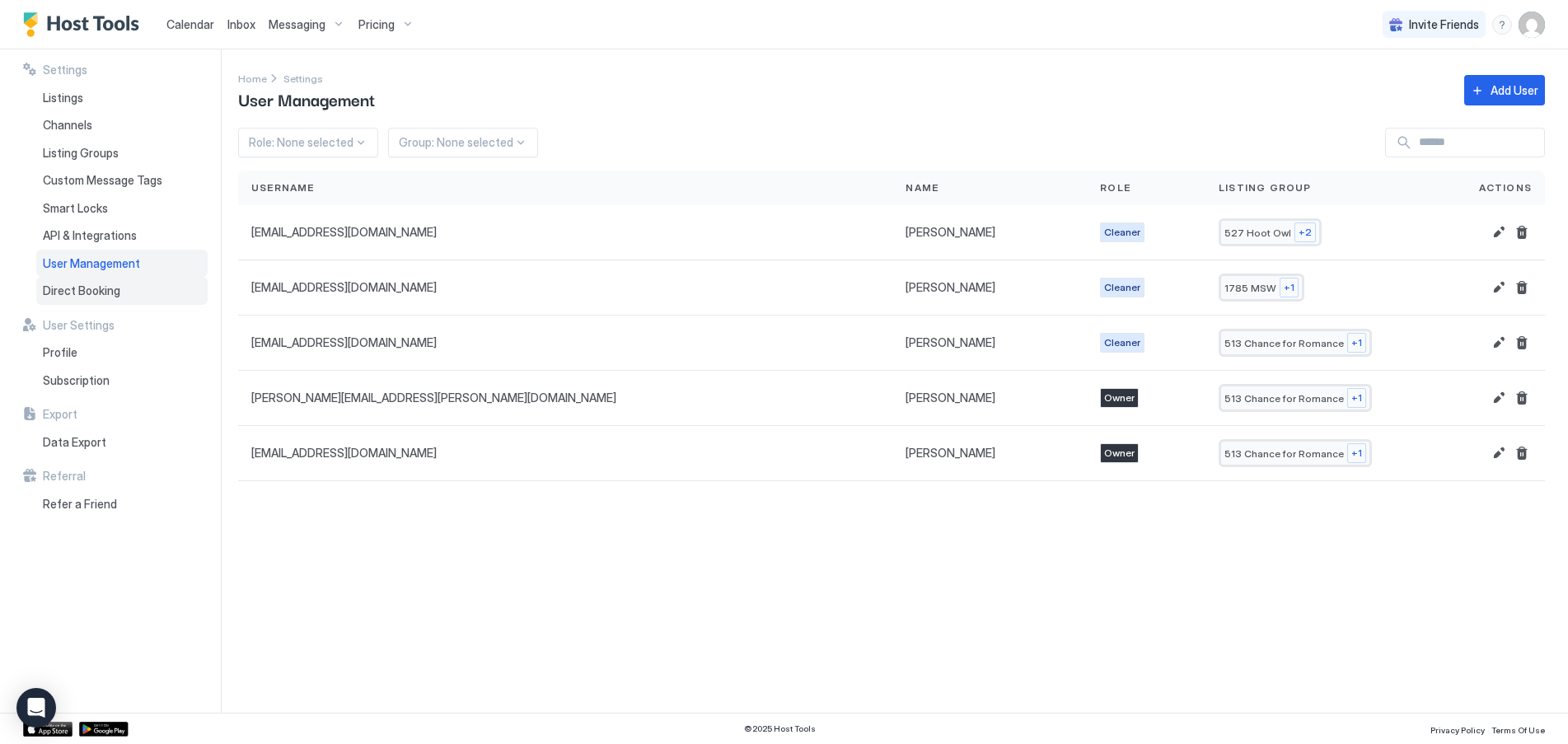
click at [81, 297] on span "Direct Booking" at bounding box center [81, 291] width 77 height 15
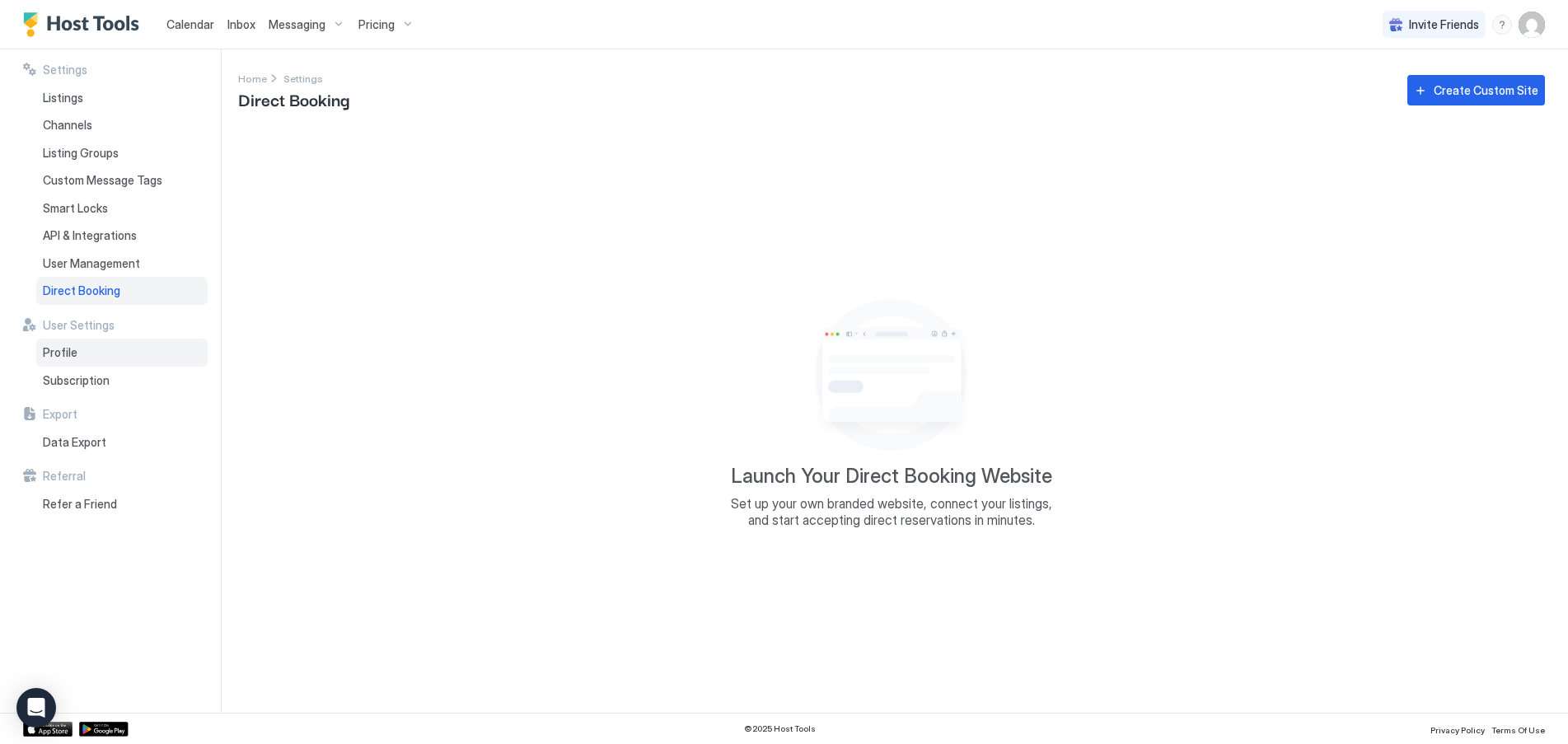
click at [75, 352] on span "Profile" at bounding box center [60, 353] width 34 height 15
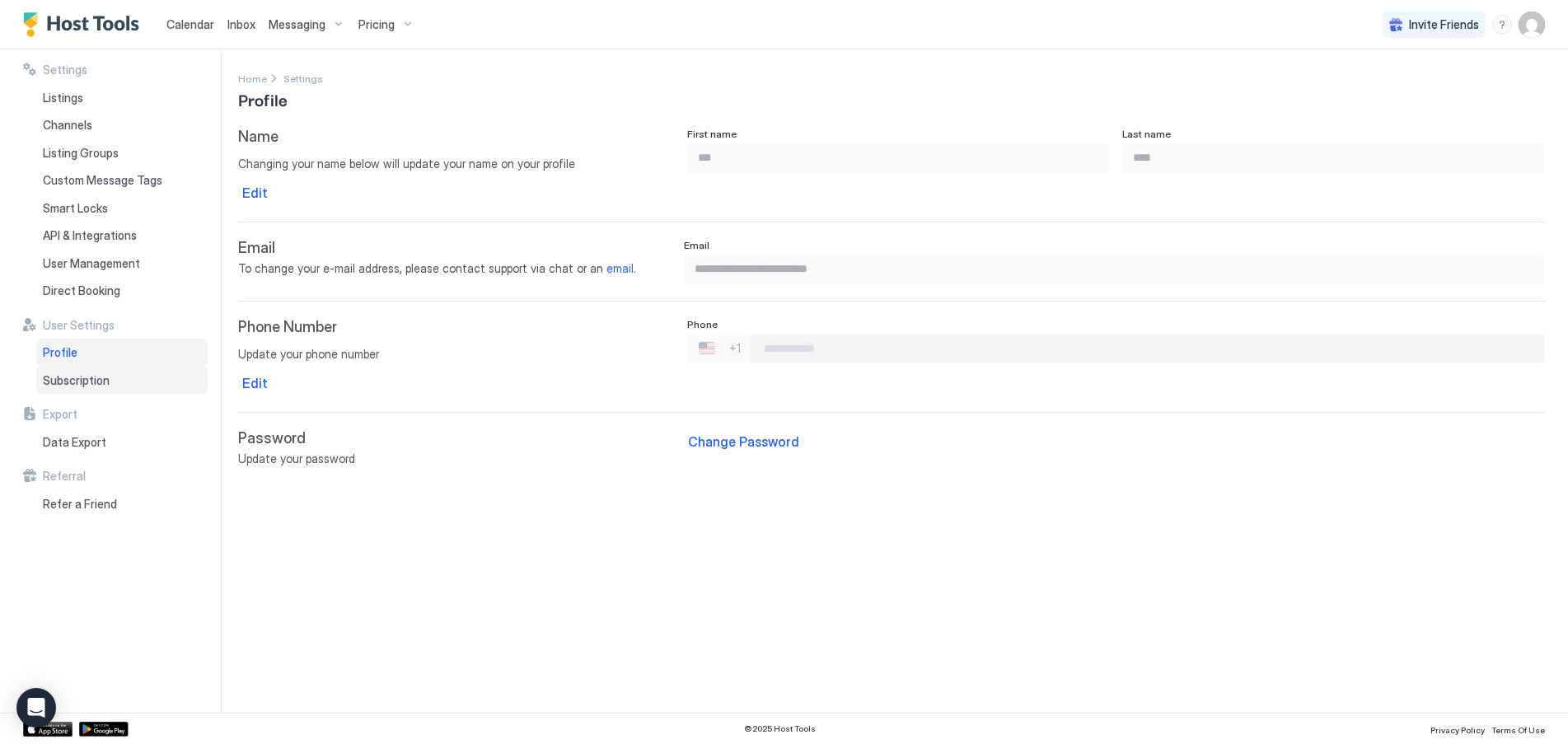
click at [75, 379] on span "Subscription" at bounding box center [76, 381] width 67 height 15
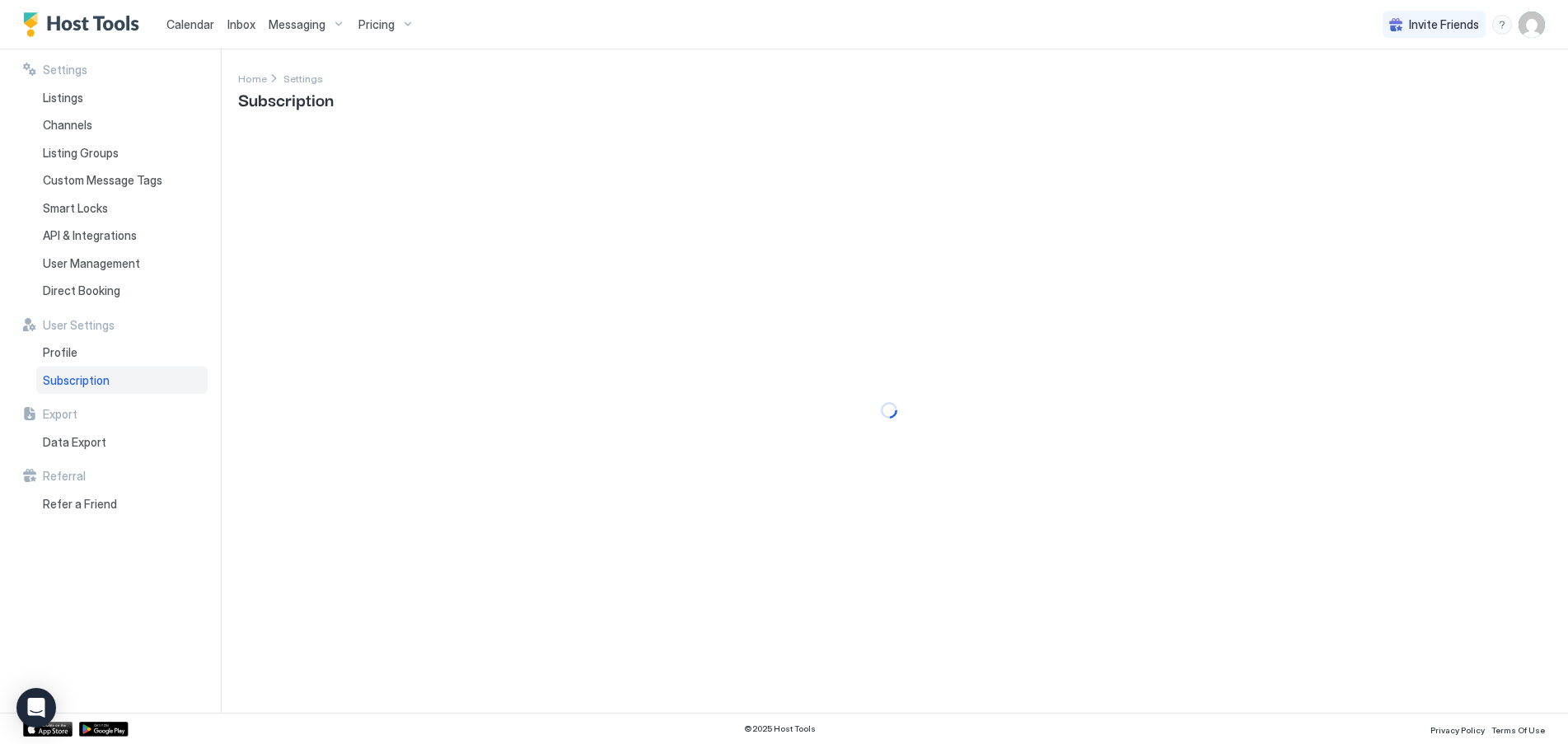
click at [193, 26] on span "Calendar" at bounding box center [190, 24] width 48 height 14
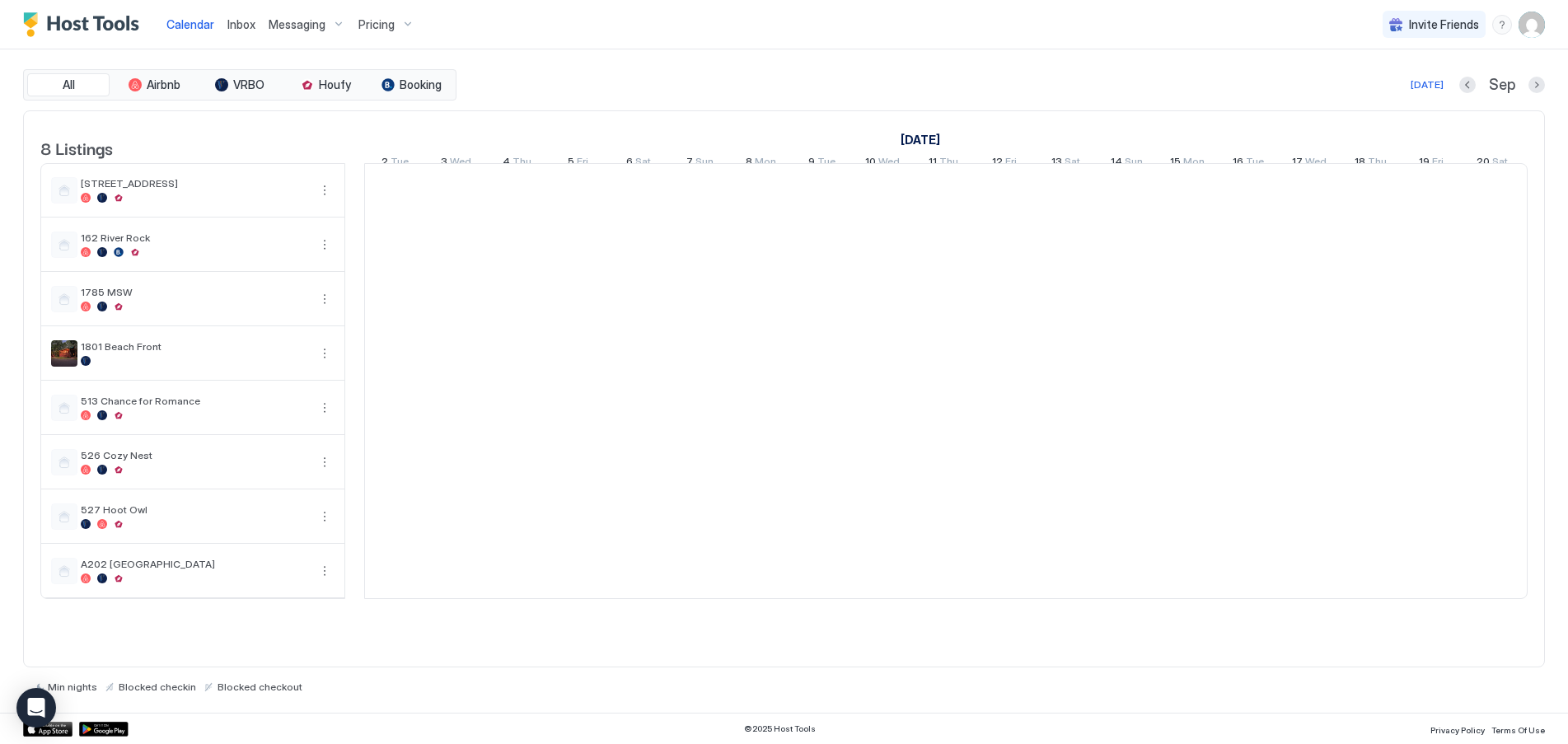
scroll to position [0, 915]
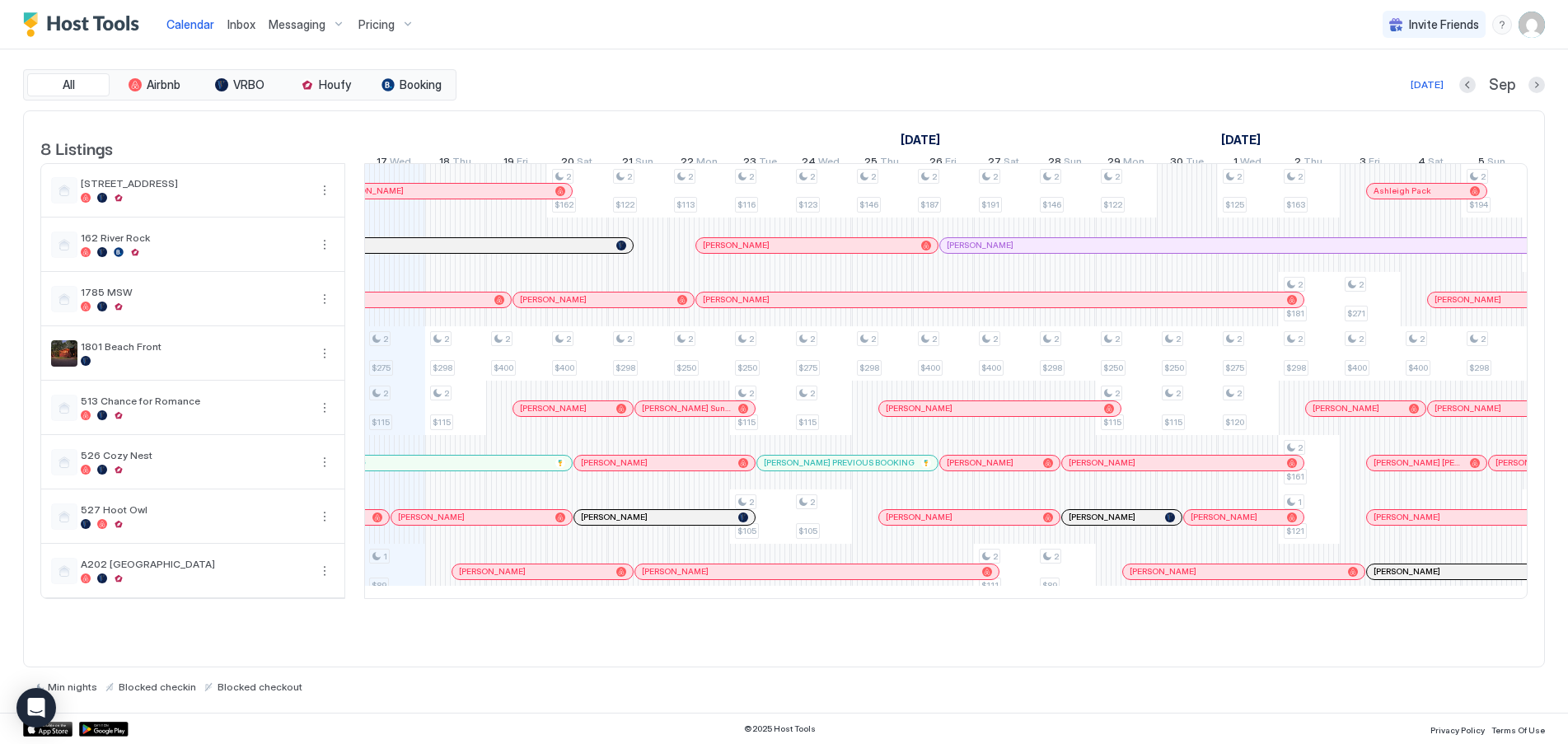
click at [240, 23] on span "Inbox" at bounding box center [241, 24] width 28 height 14
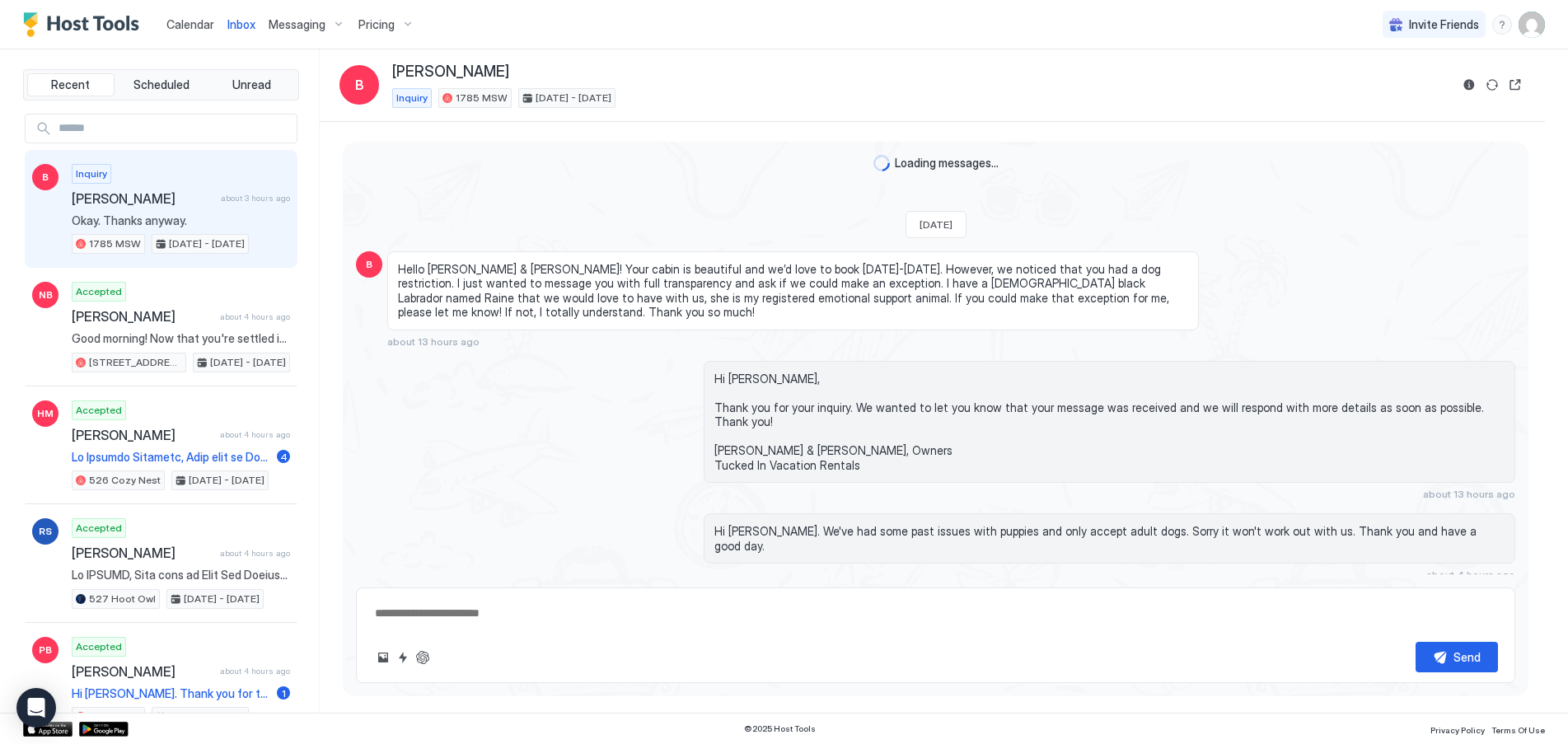
type textarea "*"
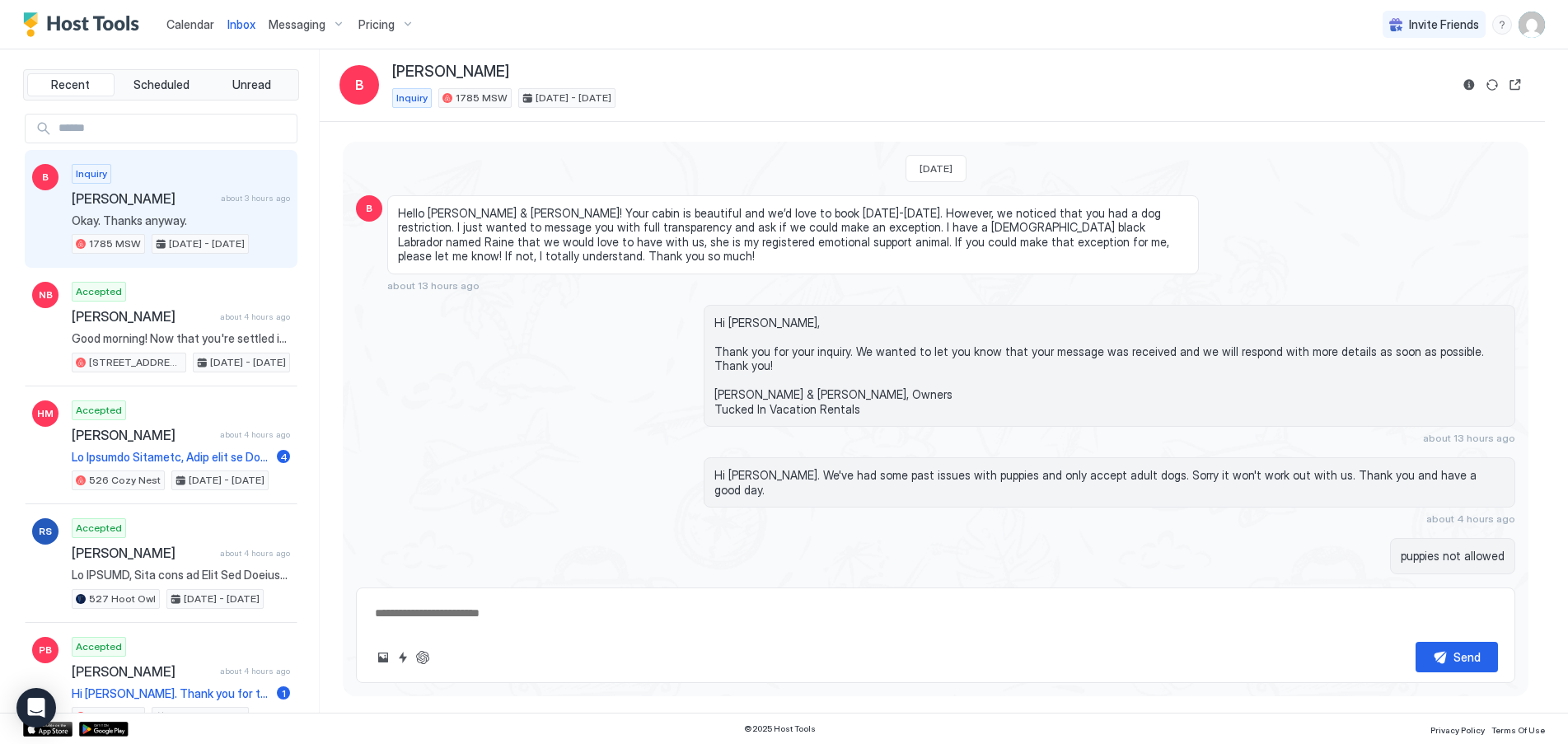
click at [296, 19] on span "Messaging" at bounding box center [296, 25] width 56 height 15
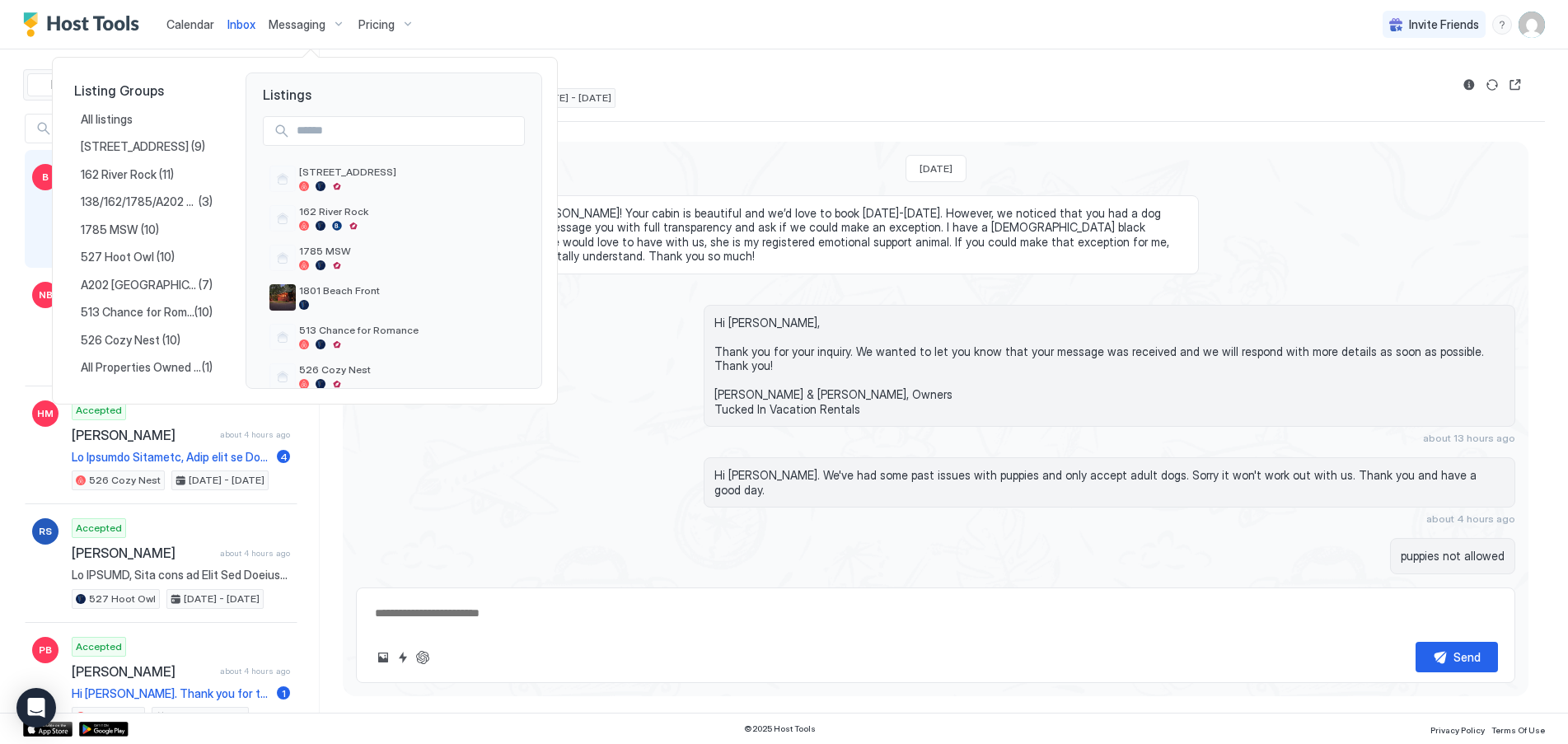
click at [403, 24] on div at bounding box center [784, 372] width 1568 height 744
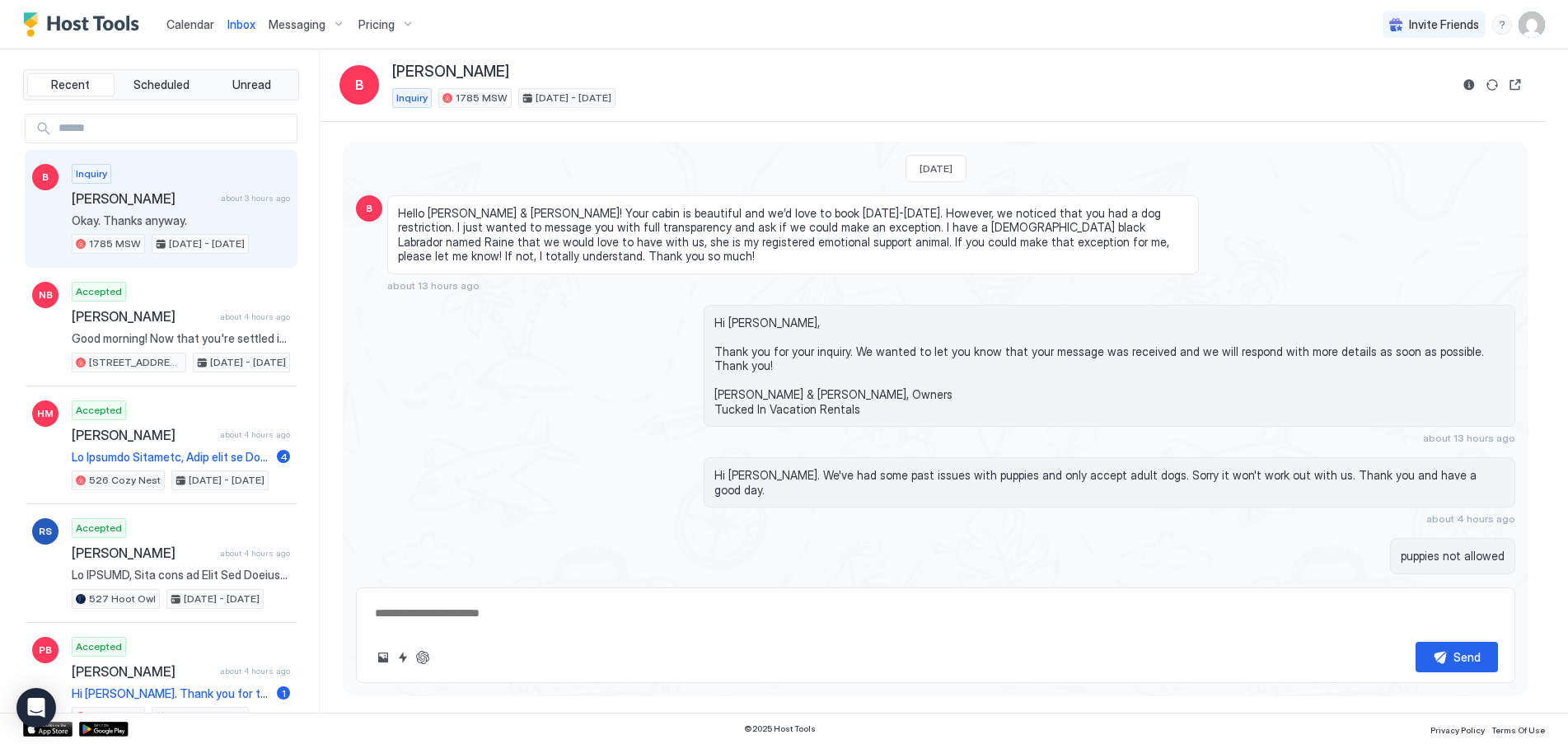
click at [401, 24] on div "Pricing" at bounding box center [386, 24] width 69 height 28
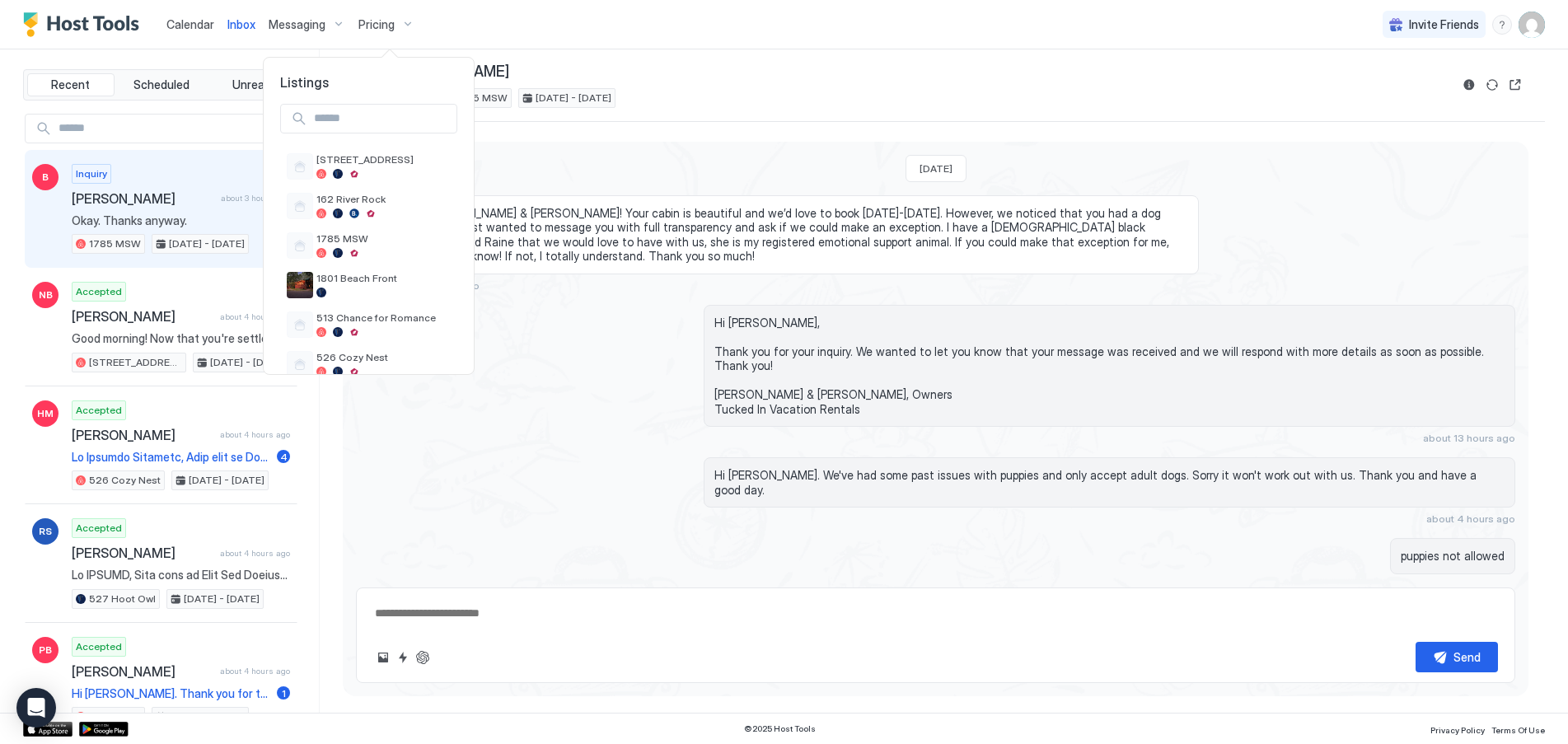
click at [794, 80] on div at bounding box center [784, 372] width 1568 height 744
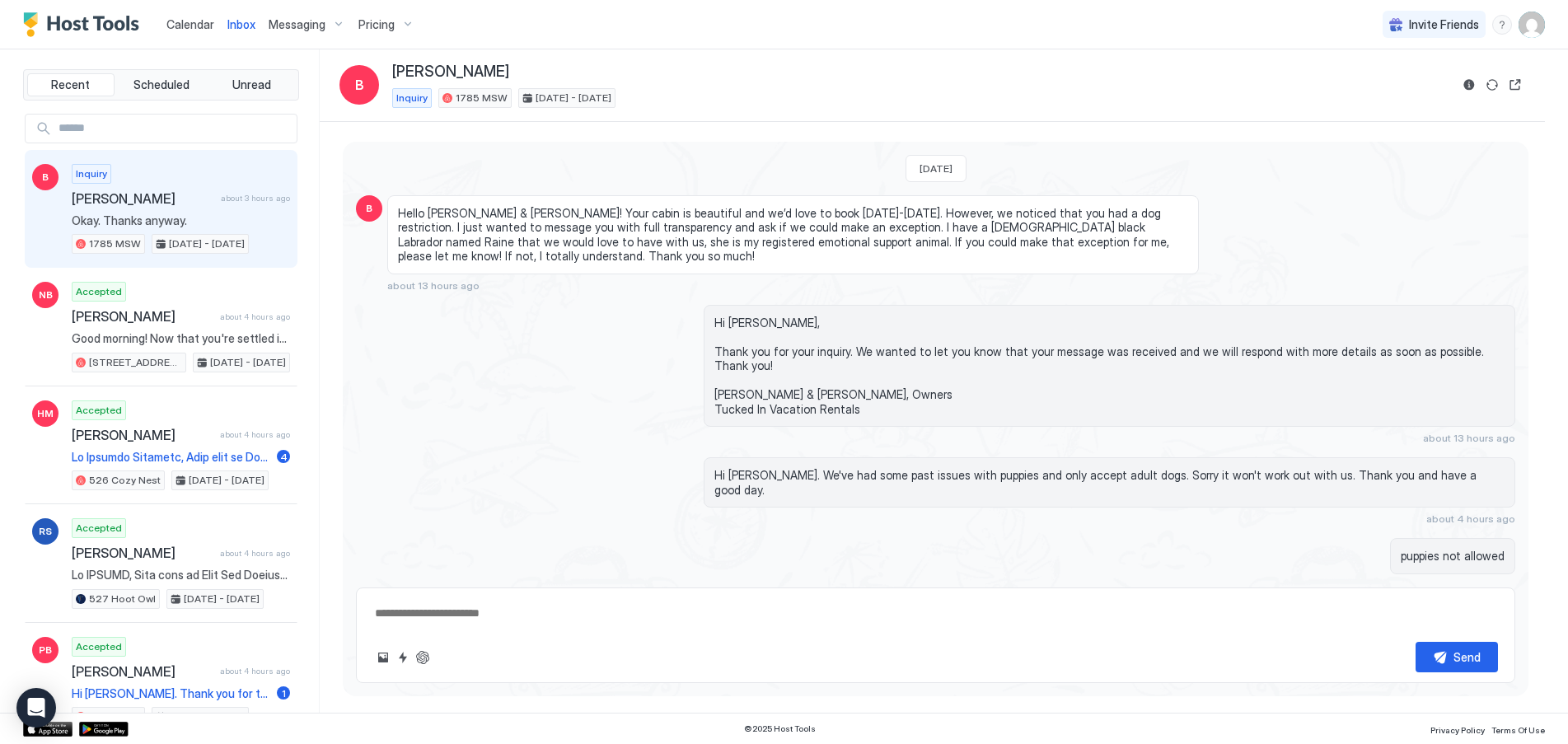
click at [189, 23] on span "Calendar" at bounding box center [190, 24] width 48 height 14
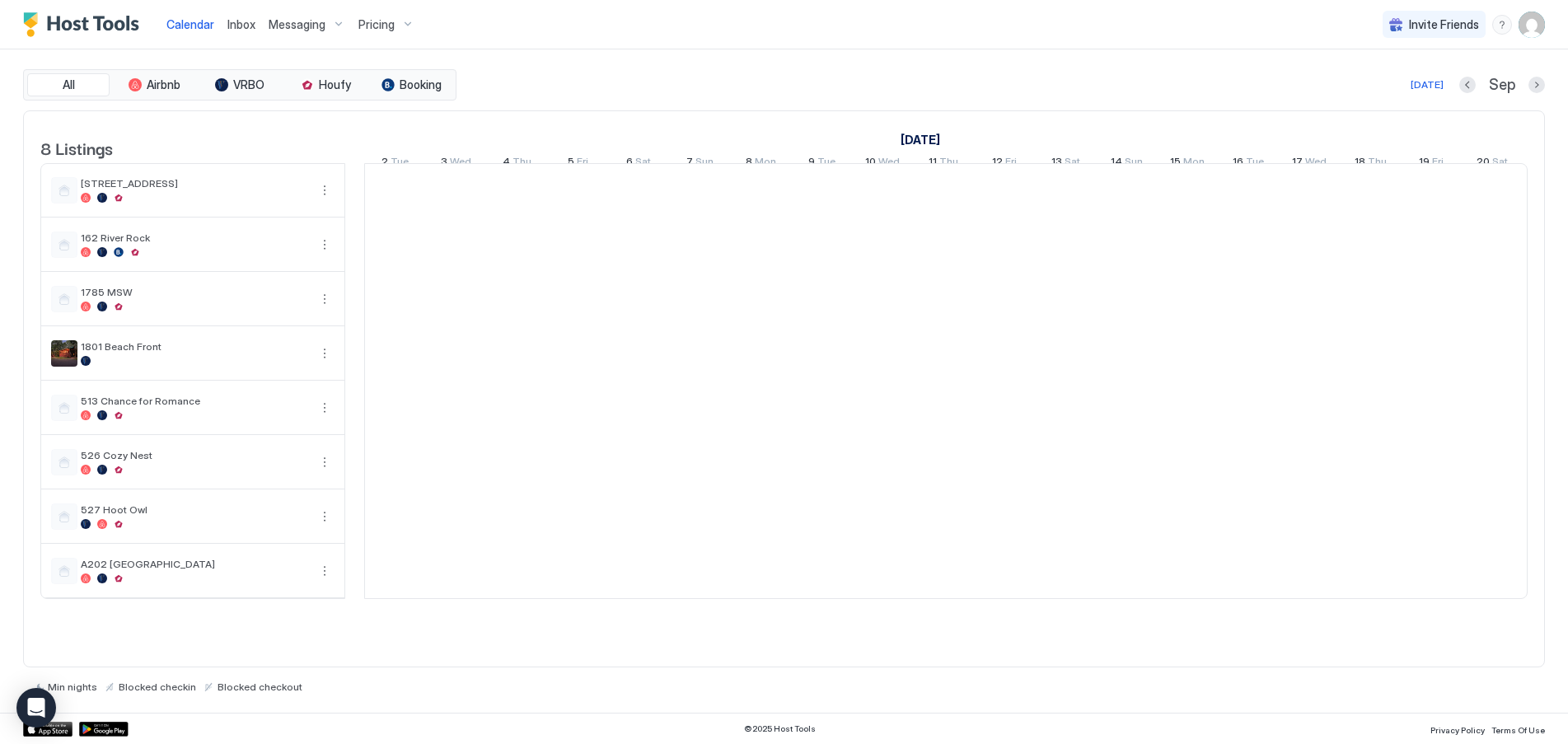
scroll to position [0, 915]
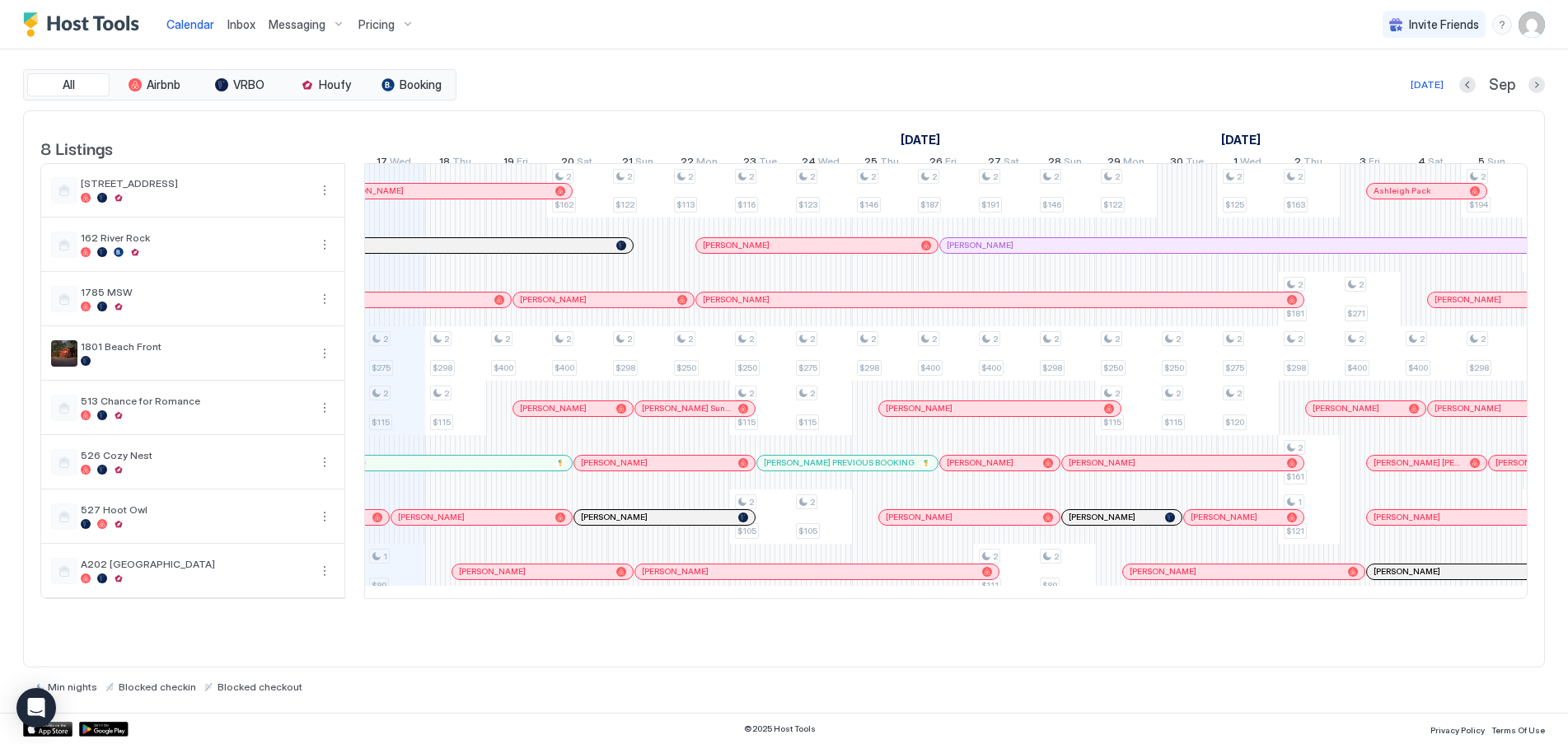
click at [1514, 25] on div "Invite Friends RB" at bounding box center [1464, 24] width 163 height 49
click at [1536, 33] on img "User profile" at bounding box center [1532, 25] width 27 height 27
click at [1405, 94] on div "Settings" at bounding box center [1439, 93] width 209 height 29
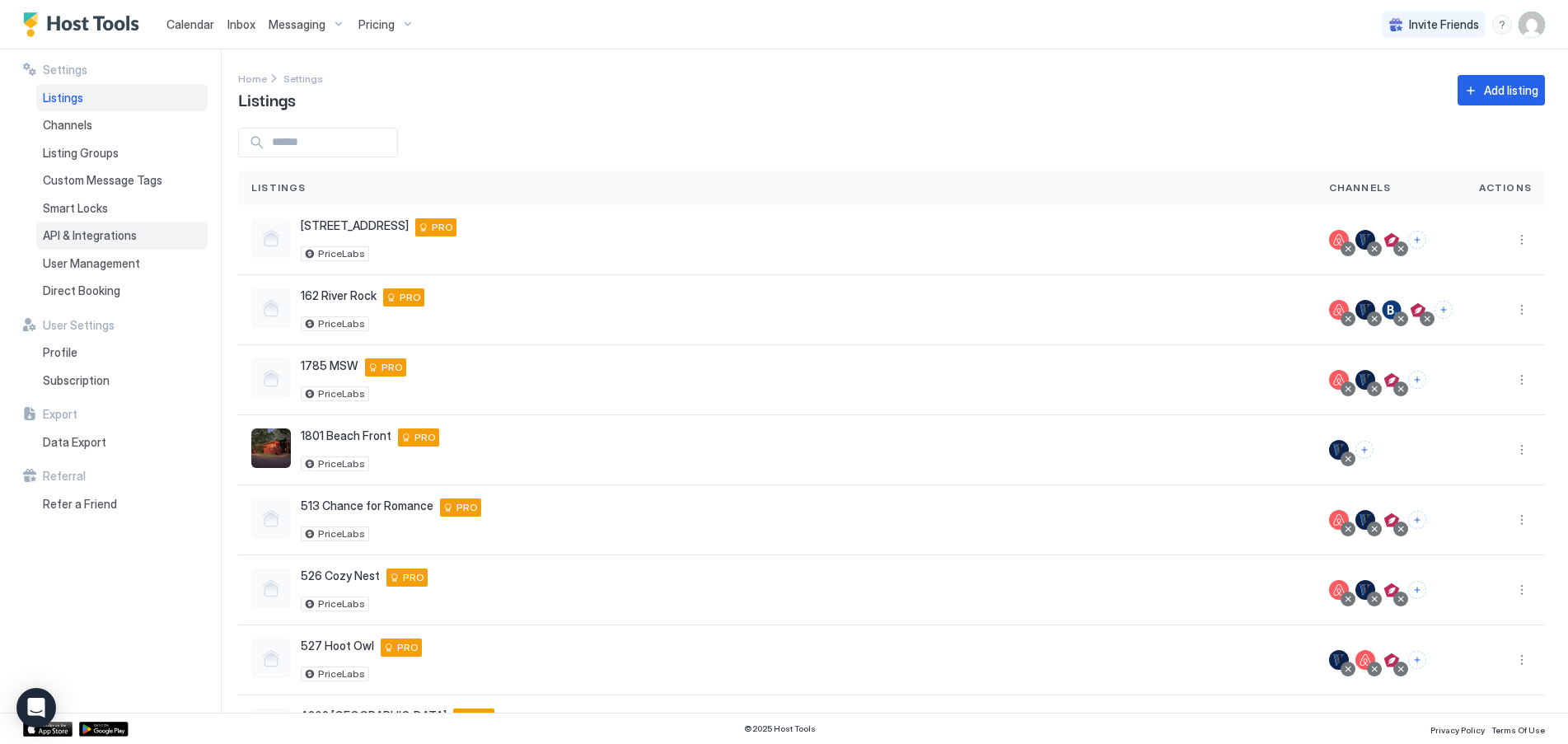
click at [104, 234] on span "API & Integrations" at bounding box center [90, 236] width 94 height 15
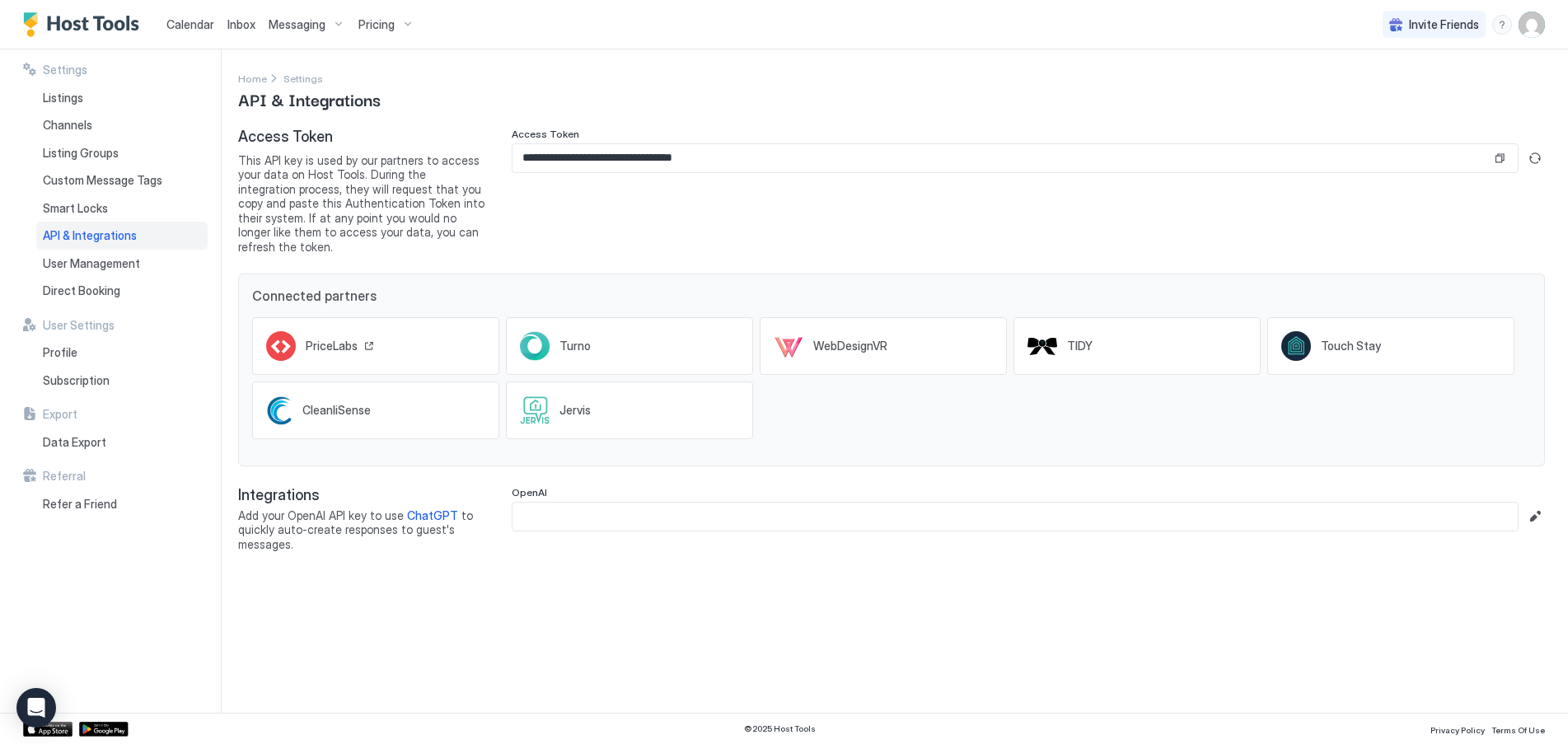
click at [424, 322] on div "PriceLabs" at bounding box center [376, 346] width 248 height 57
drag, startPoint x: 748, startPoint y: 157, endPoint x: 499, endPoint y: 163, distance: 249.1
click at [499, 163] on div "**********" at bounding box center [891, 191] width 1307 height 126
click at [1503, 159] on button "Copy" at bounding box center [1499, 158] width 16 height 16
click at [78, 93] on span "Listings" at bounding box center [63, 98] width 40 height 15
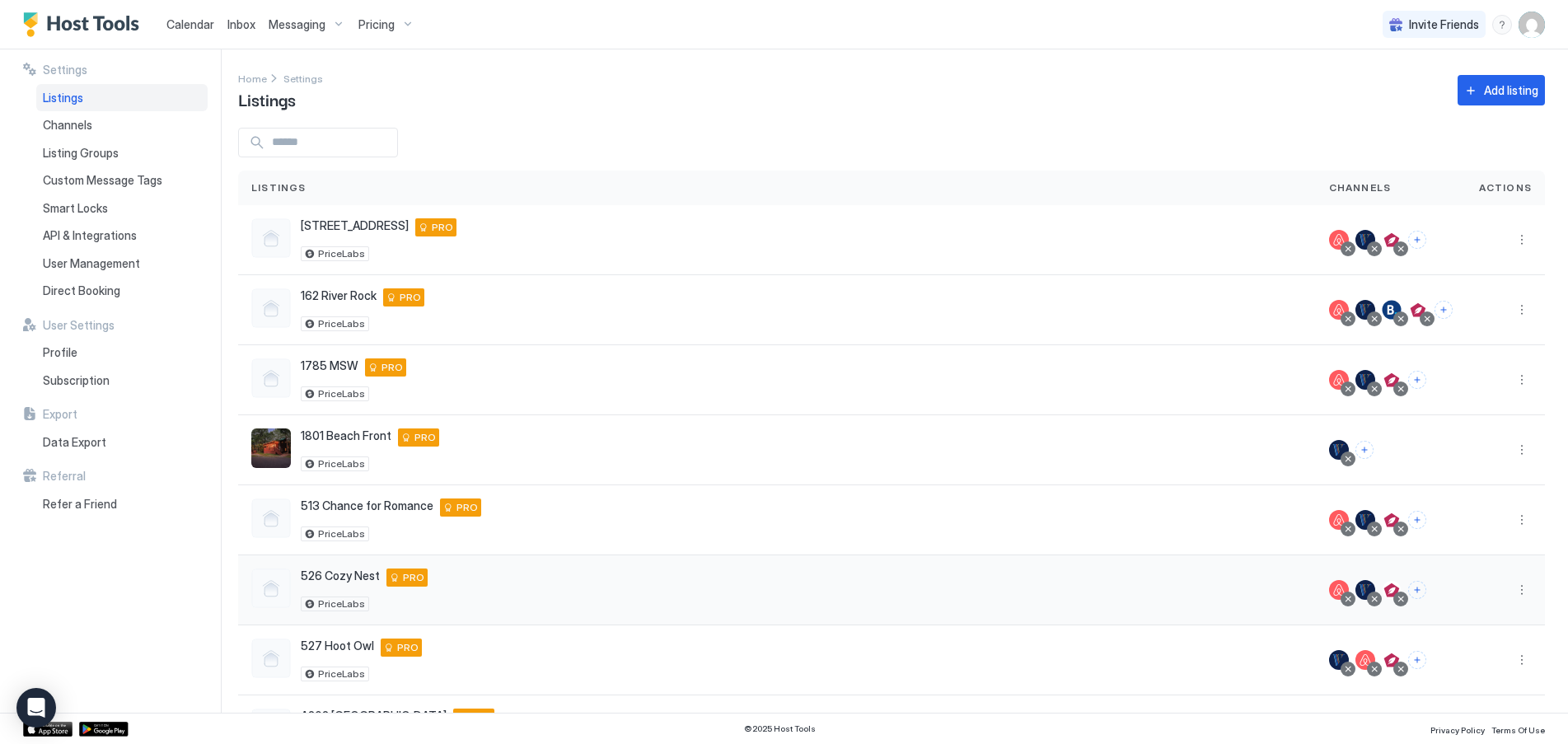
scroll to position [73, 0]
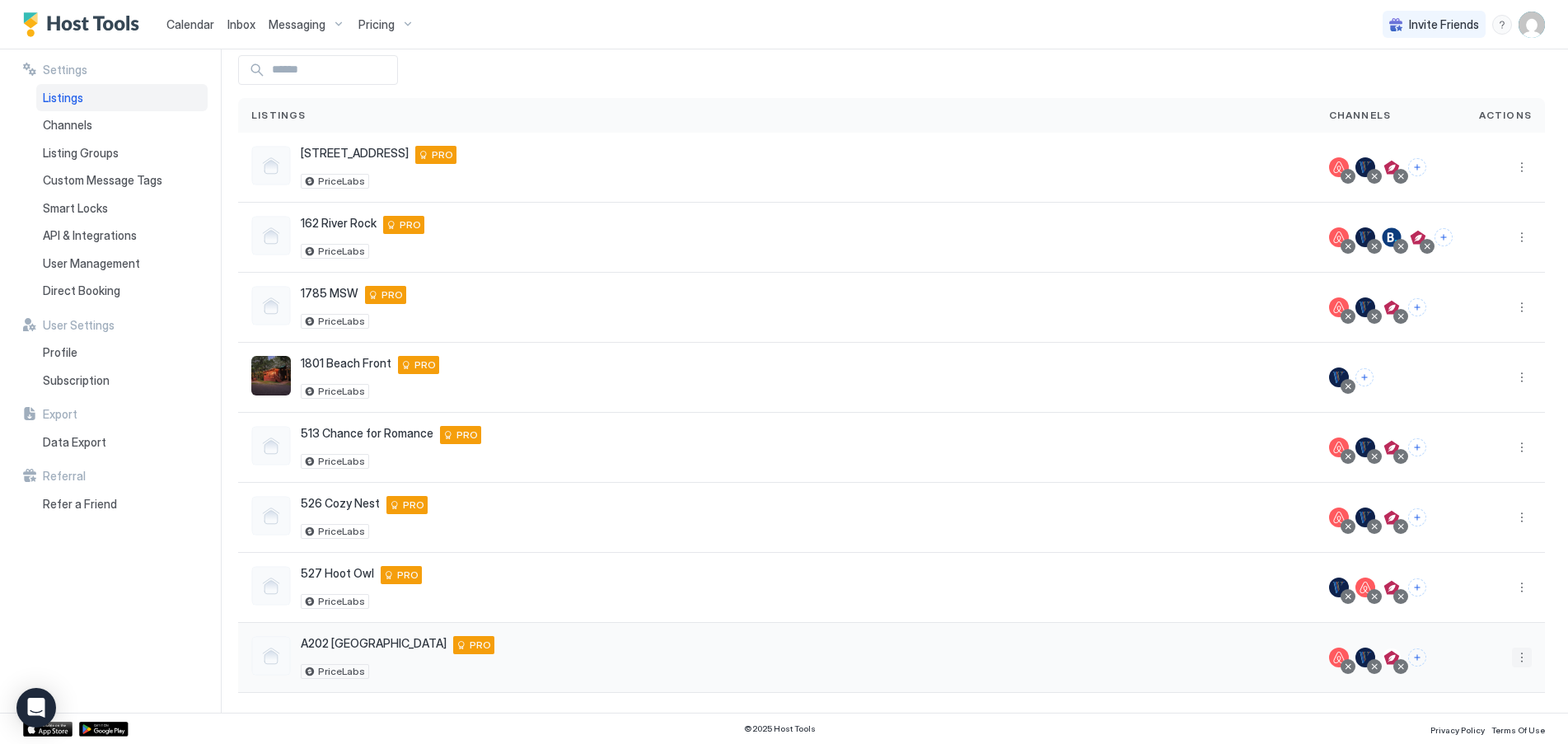
click at [1514, 656] on button "More options" at bounding box center [1521, 657] width 20 height 20
click at [1492, 548] on span "Listing Settings" at bounding box center [1471, 554] width 74 height 12
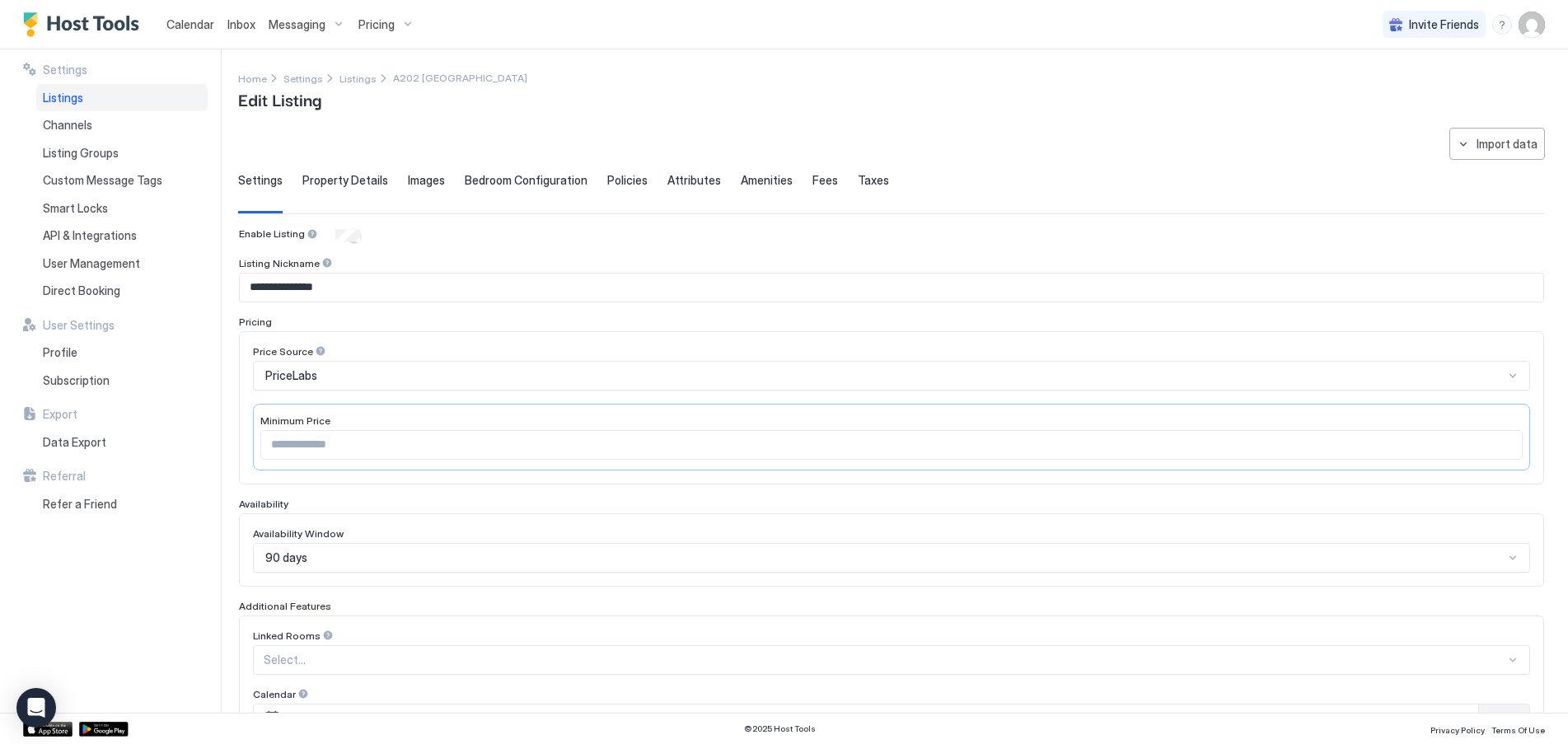
click at [361, 179] on span "Property Details" at bounding box center [345, 181] width 86 height 15
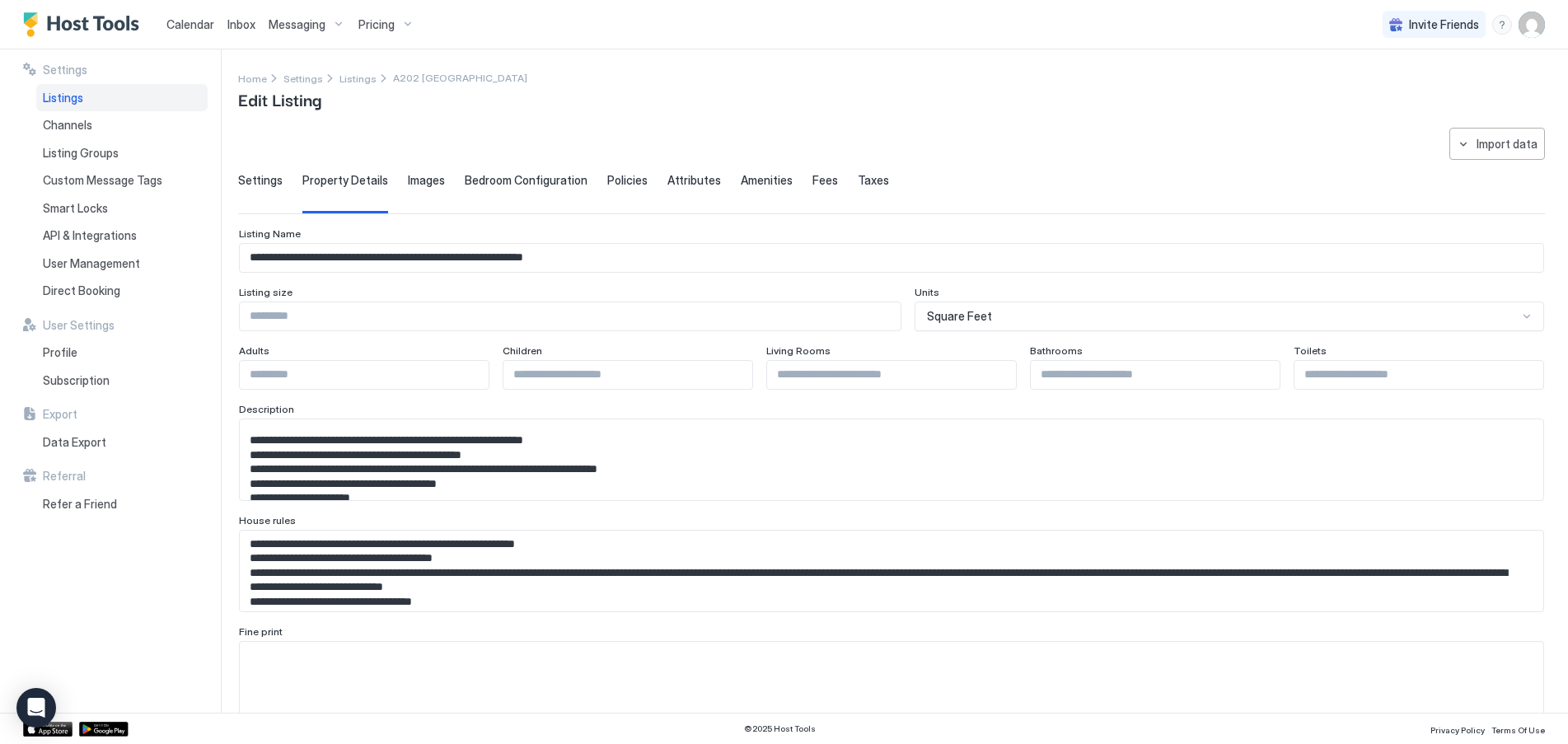
scroll to position [412, 0]
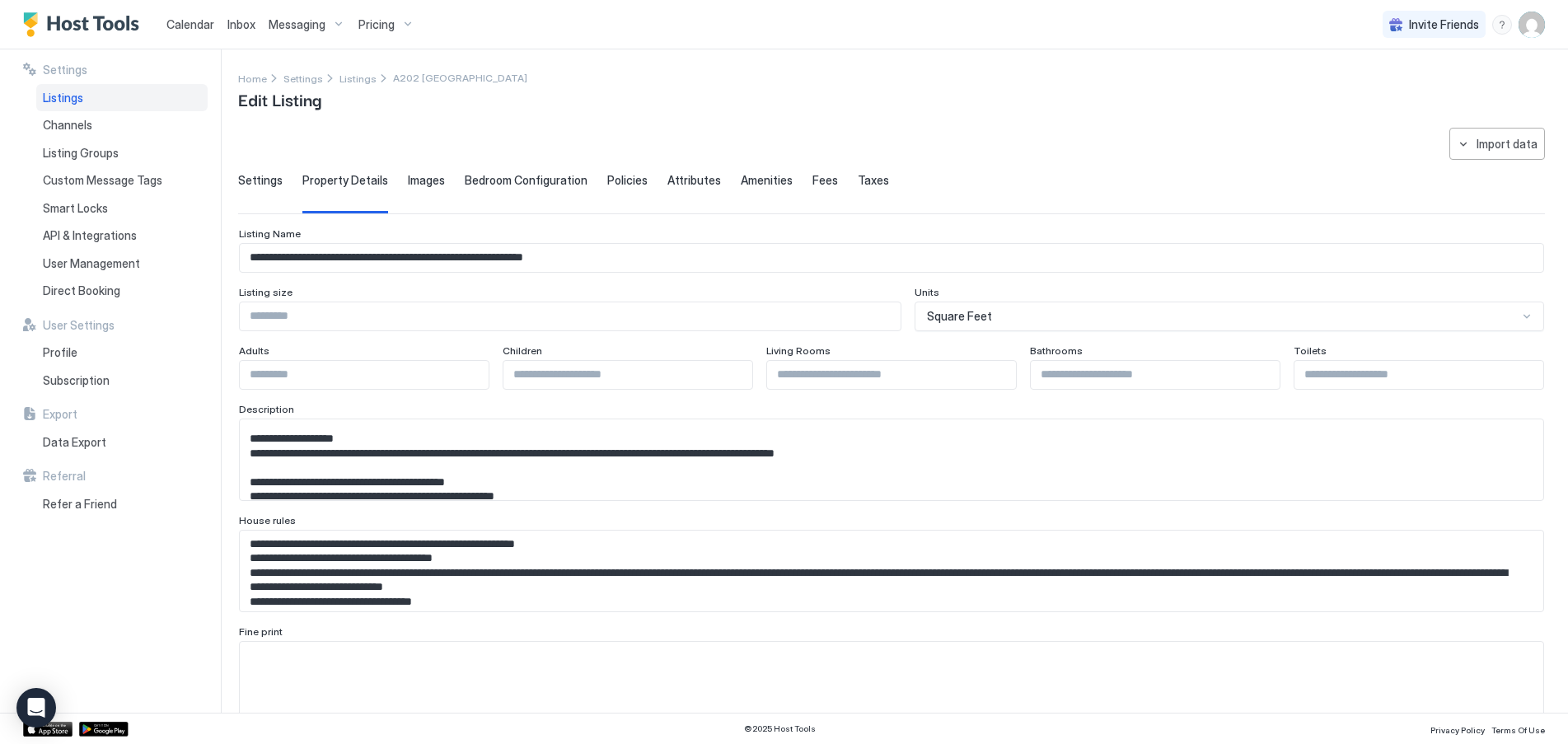
click at [419, 176] on span "Images" at bounding box center [426, 181] width 37 height 15
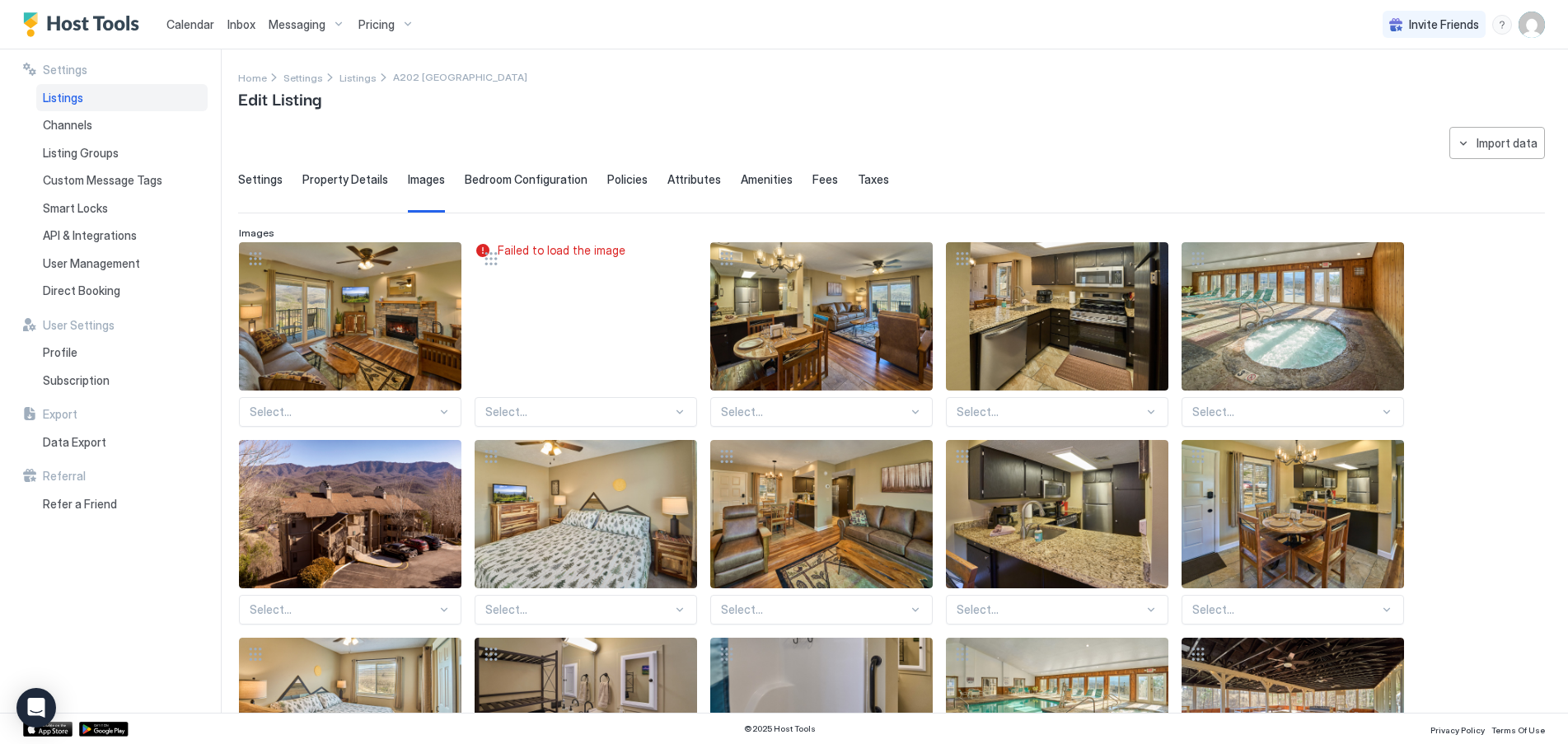
scroll to position [0, 0]
click at [514, 183] on span "Bedroom Configuration" at bounding box center [526, 181] width 122 height 15
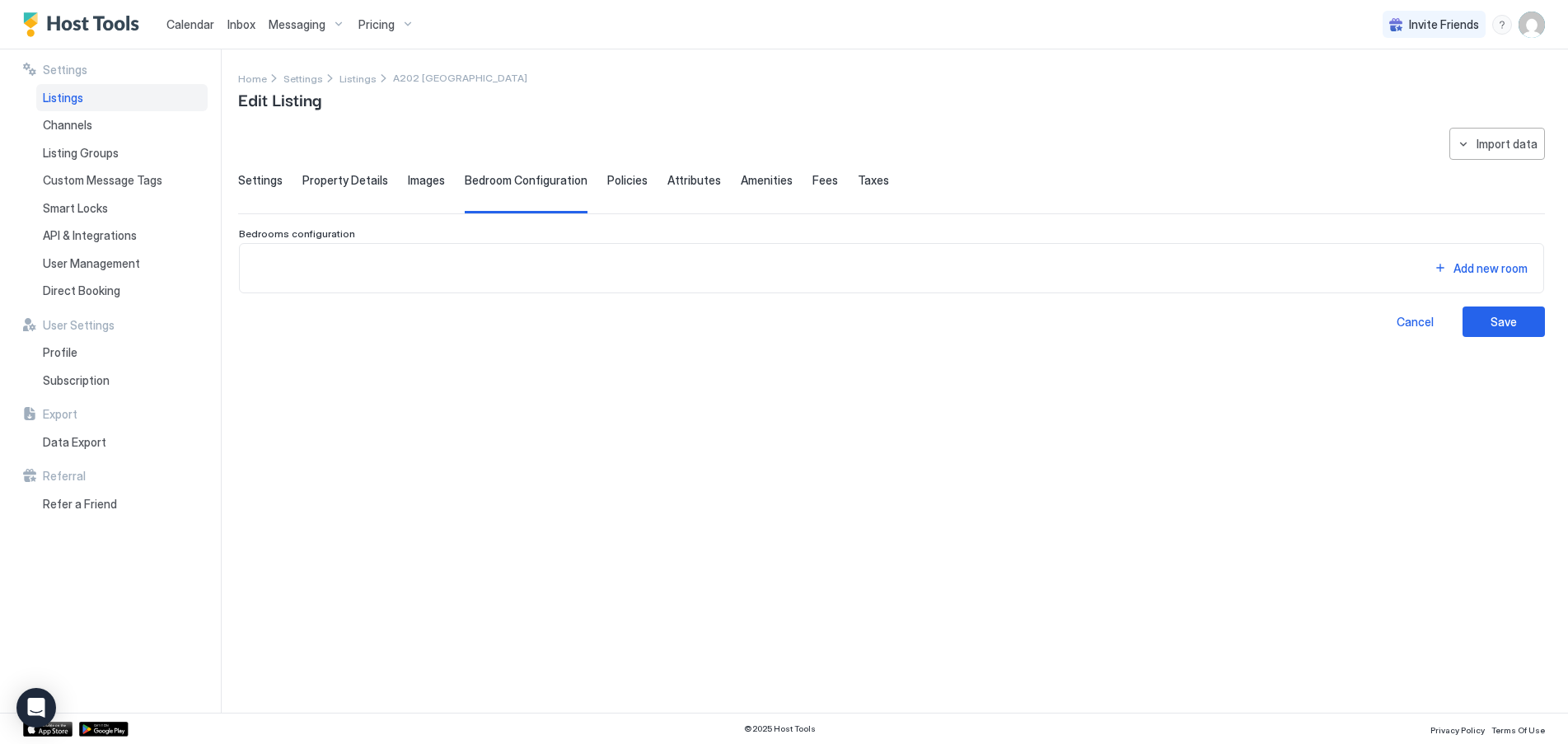
click at [623, 177] on span "Policies" at bounding box center [627, 181] width 40 height 15
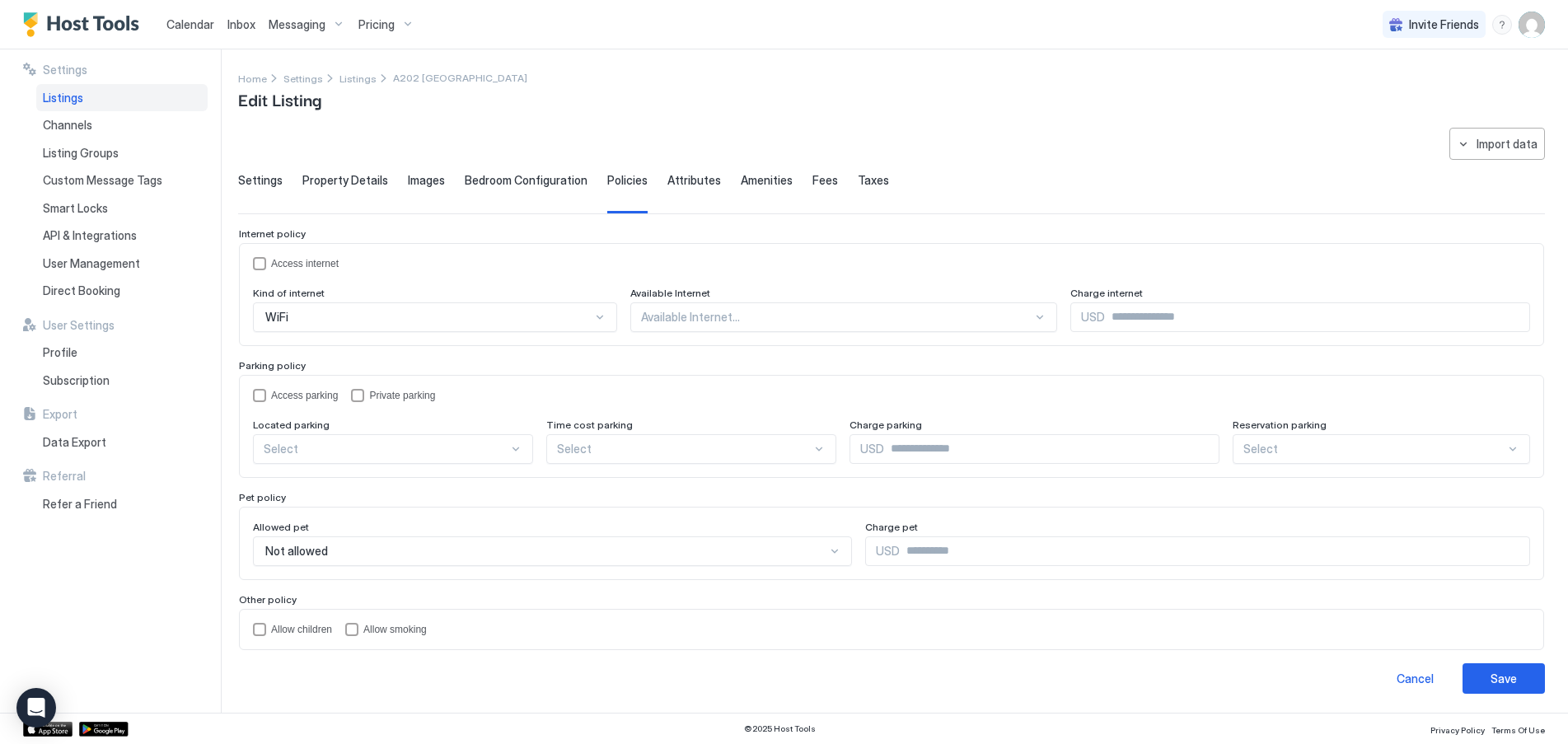
click at [683, 178] on span "Attributes" at bounding box center [694, 181] width 54 height 15
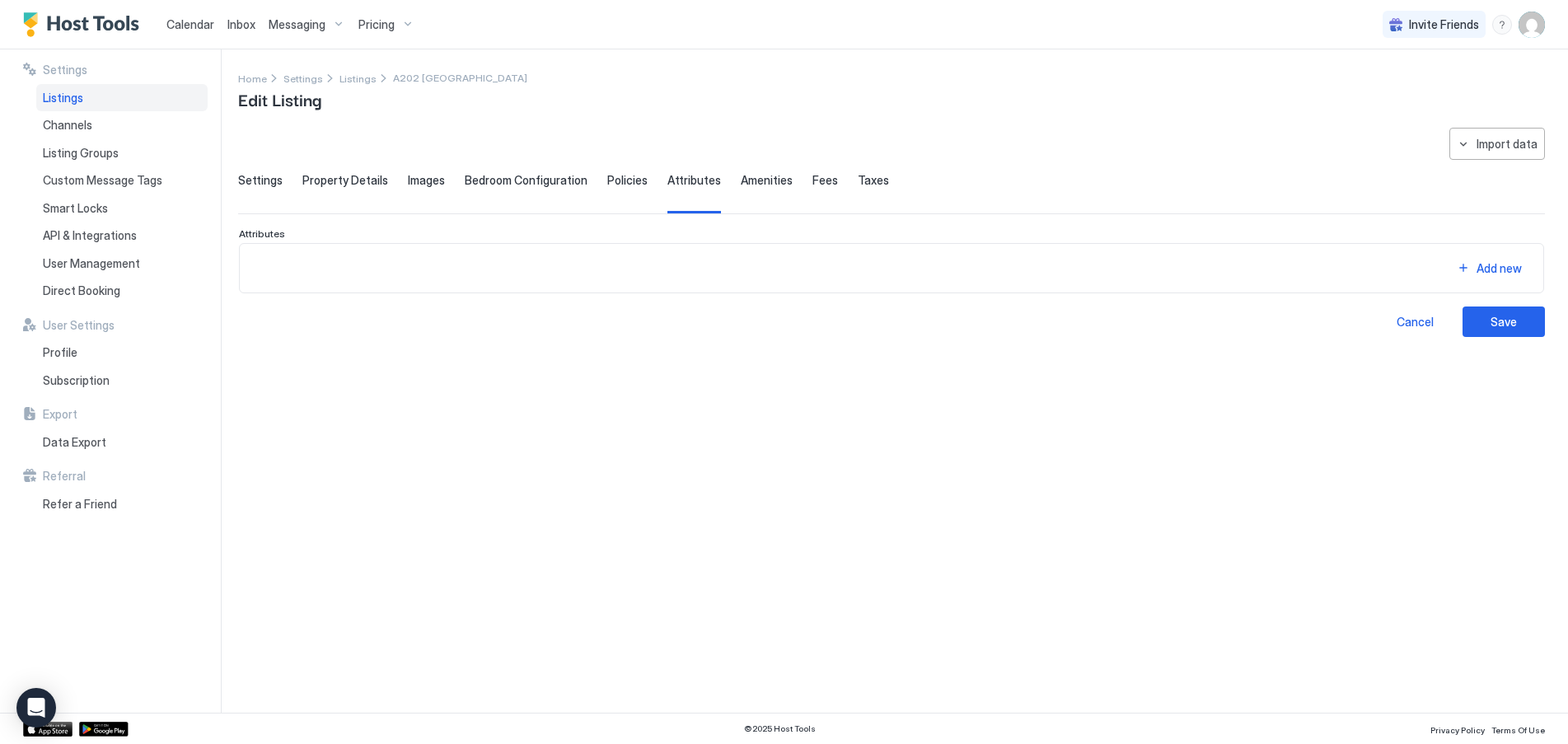
click at [753, 179] on span "Amenities" at bounding box center [767, 181] width 52 height 15
click at [813, 180] on span "Fees" at bounding box center [825, 181] width 26 height 15
click at [88, 147] on span "Listing Groups" at bounding box center [80, 154] width 76 height 15
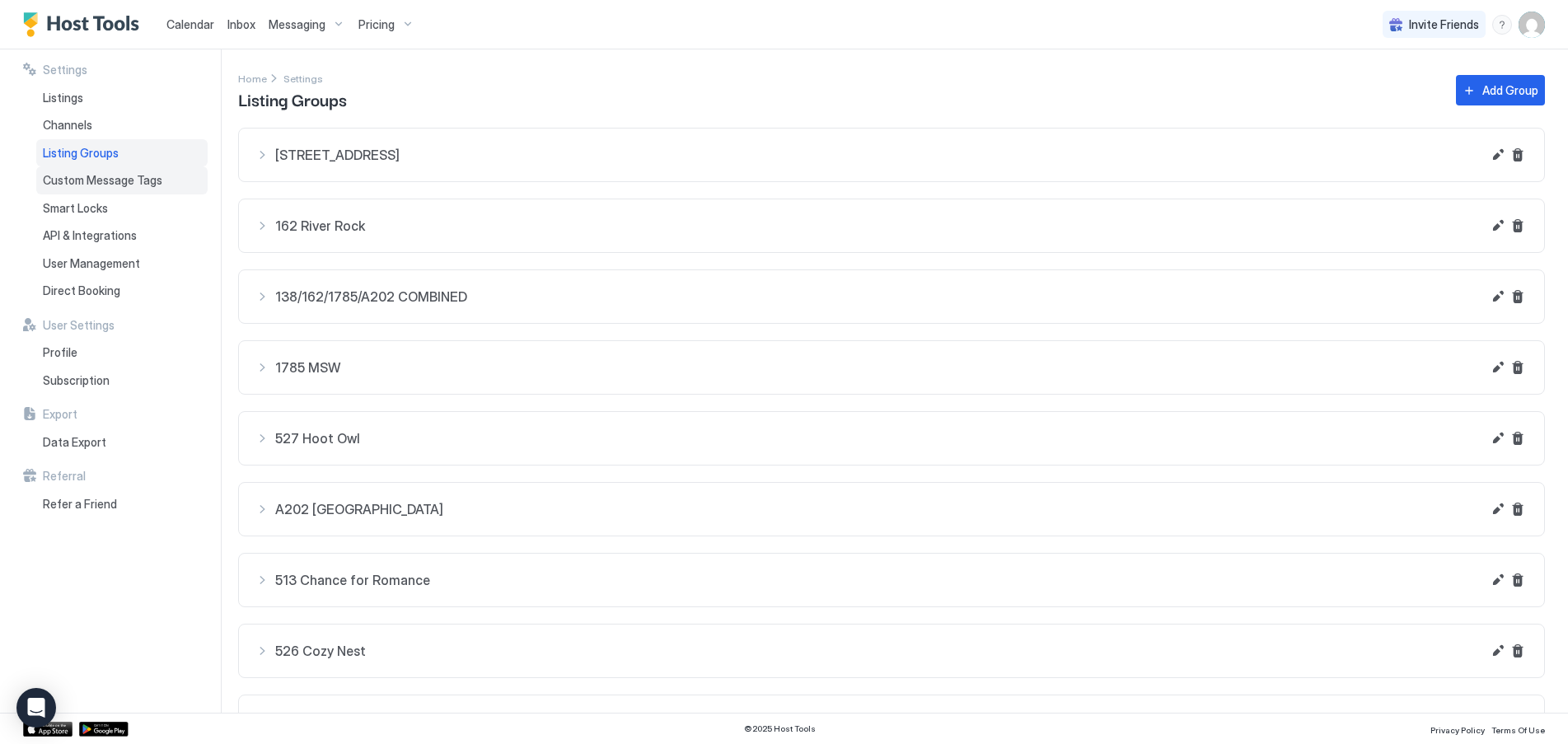
click at [86, 182] on span "Custom Message Tags" at bounding box center [102, 181] width 120 height 15
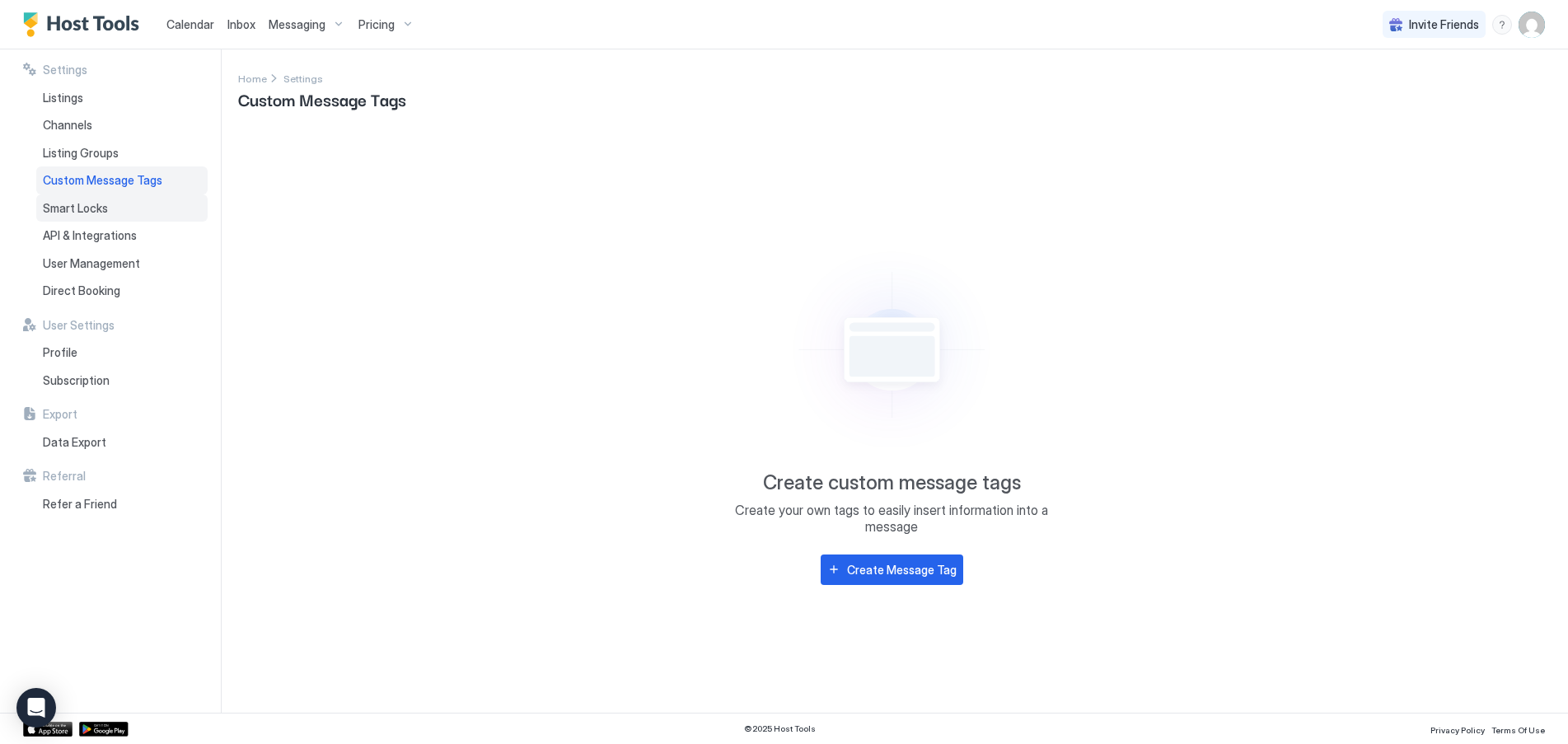
click at [85, 207] on span "Smart Locks" at bounding box center [76, 208] width 65 height 15
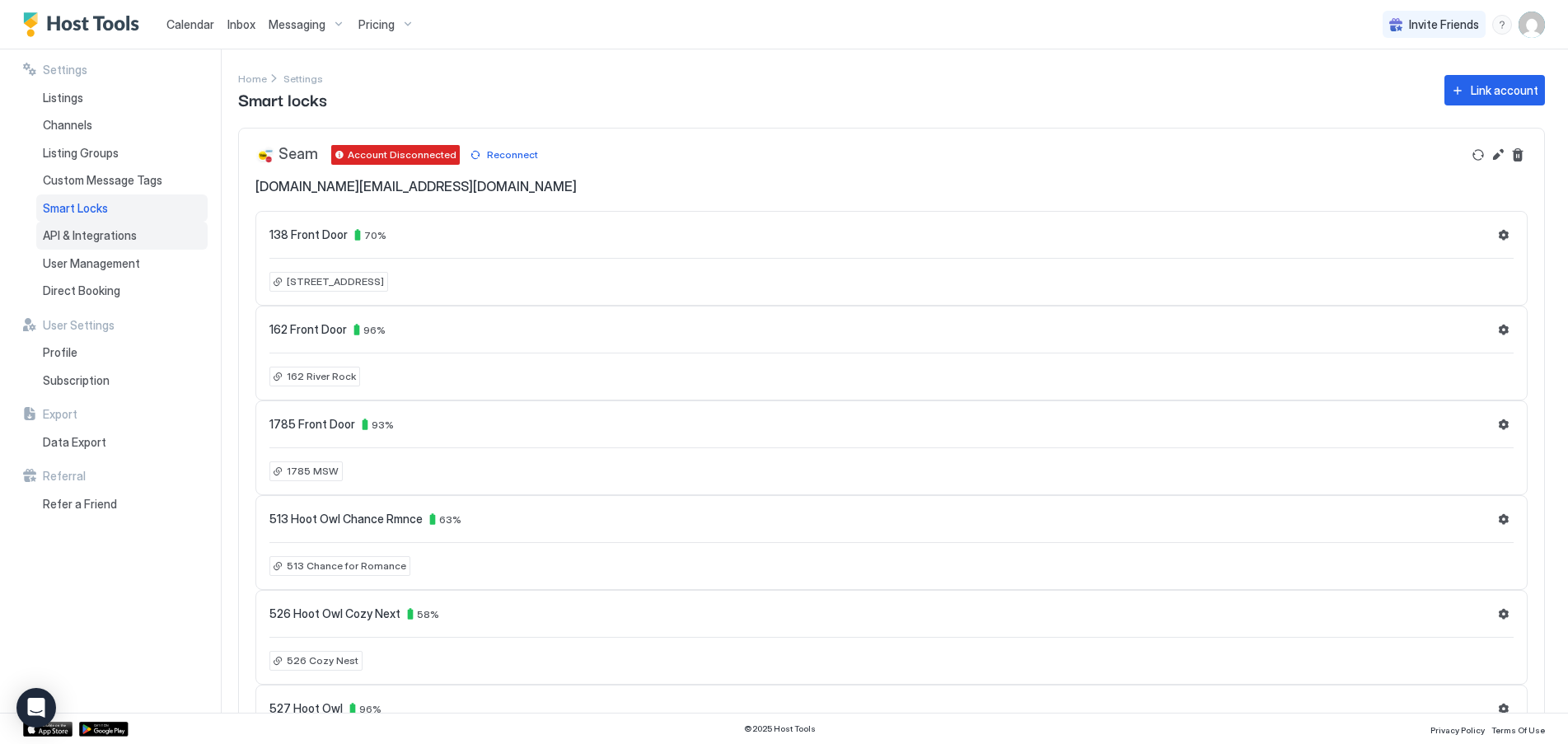
click at [83, 232] on span "API & Integrations" at bounding box center [90, 236] width 94 height 15
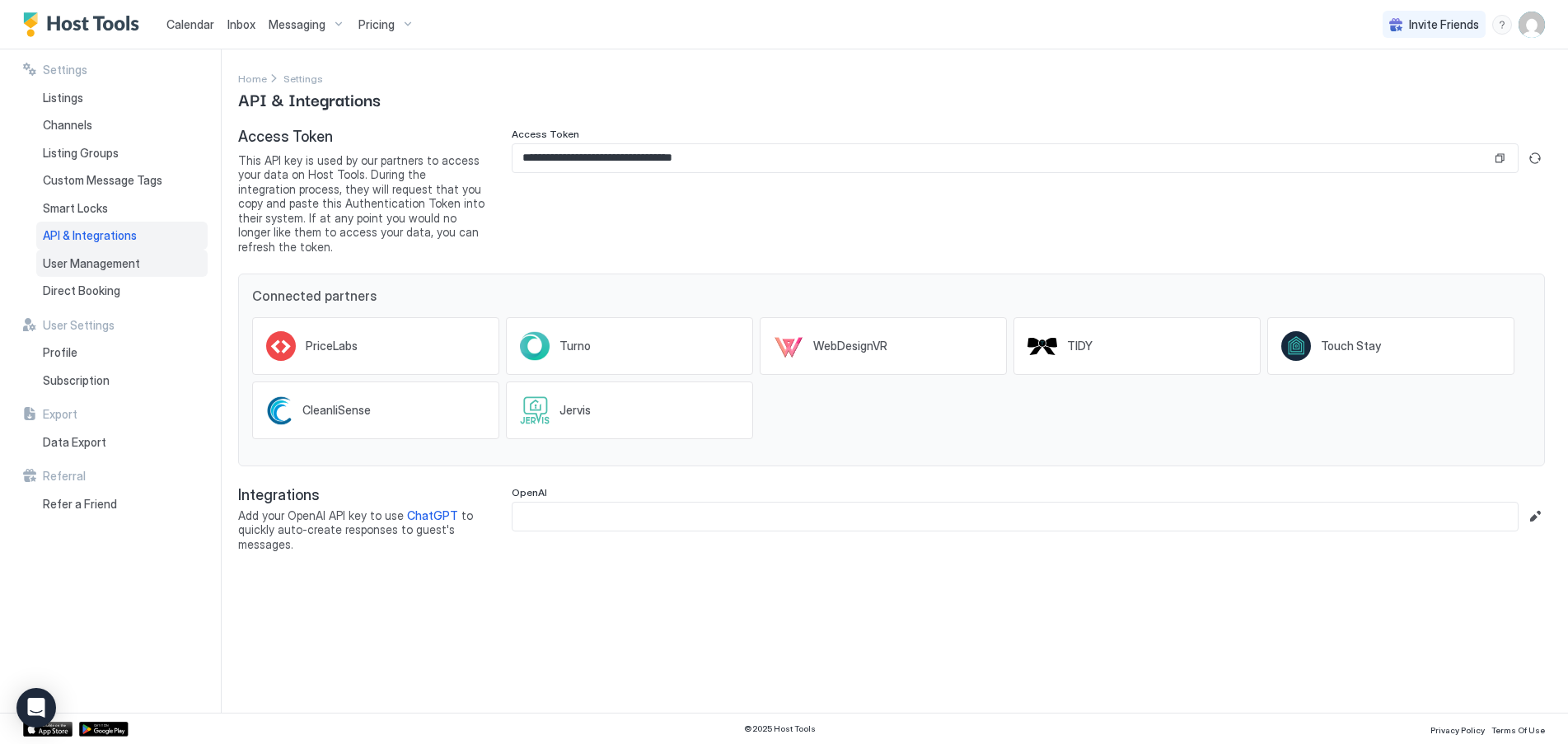
click at [75, 259] on span "User Management" at bounding box center [92, 264] width 98 height 15
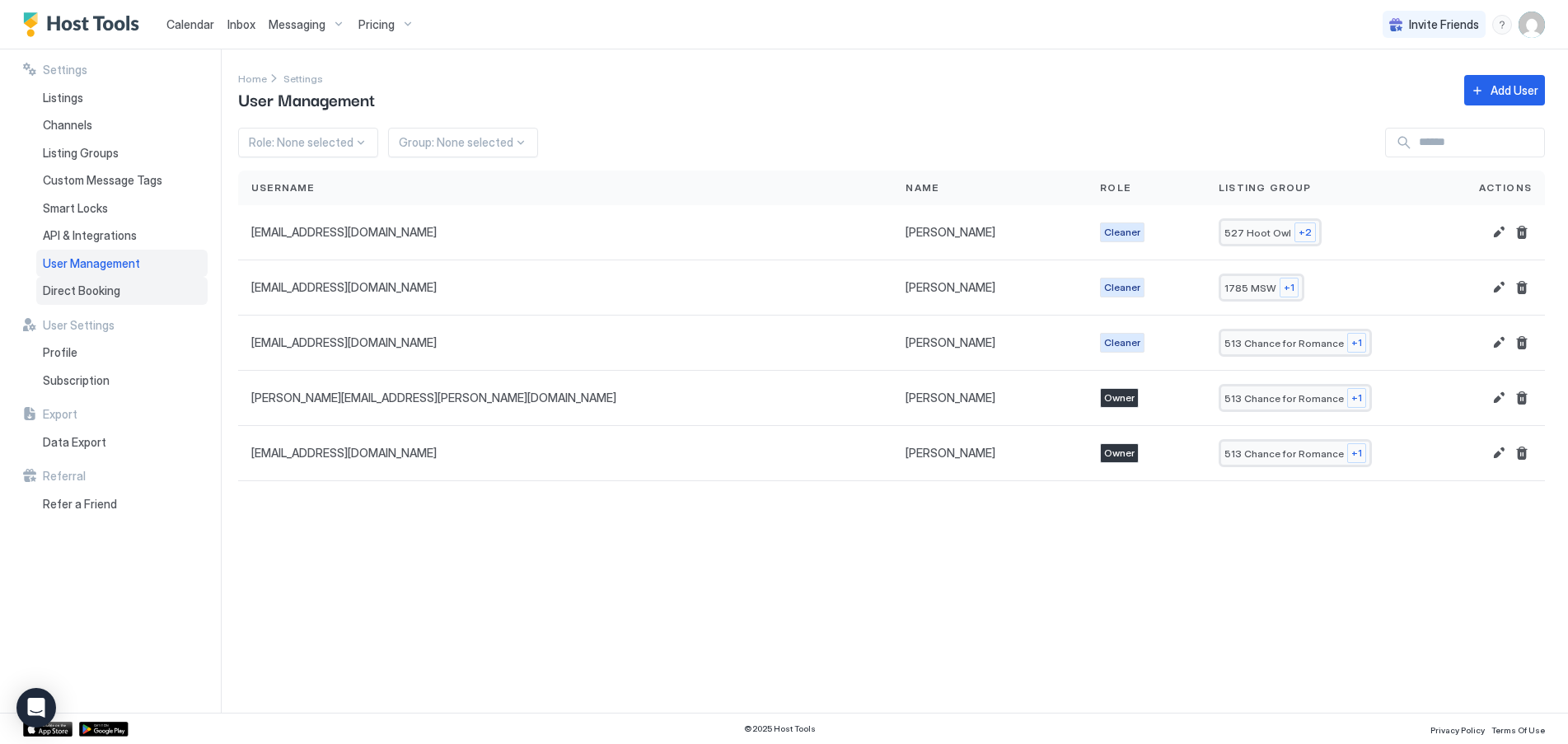
click at [71, 284] on span "Direct Booking" at bounding box center [81, 291] width 77 height 15
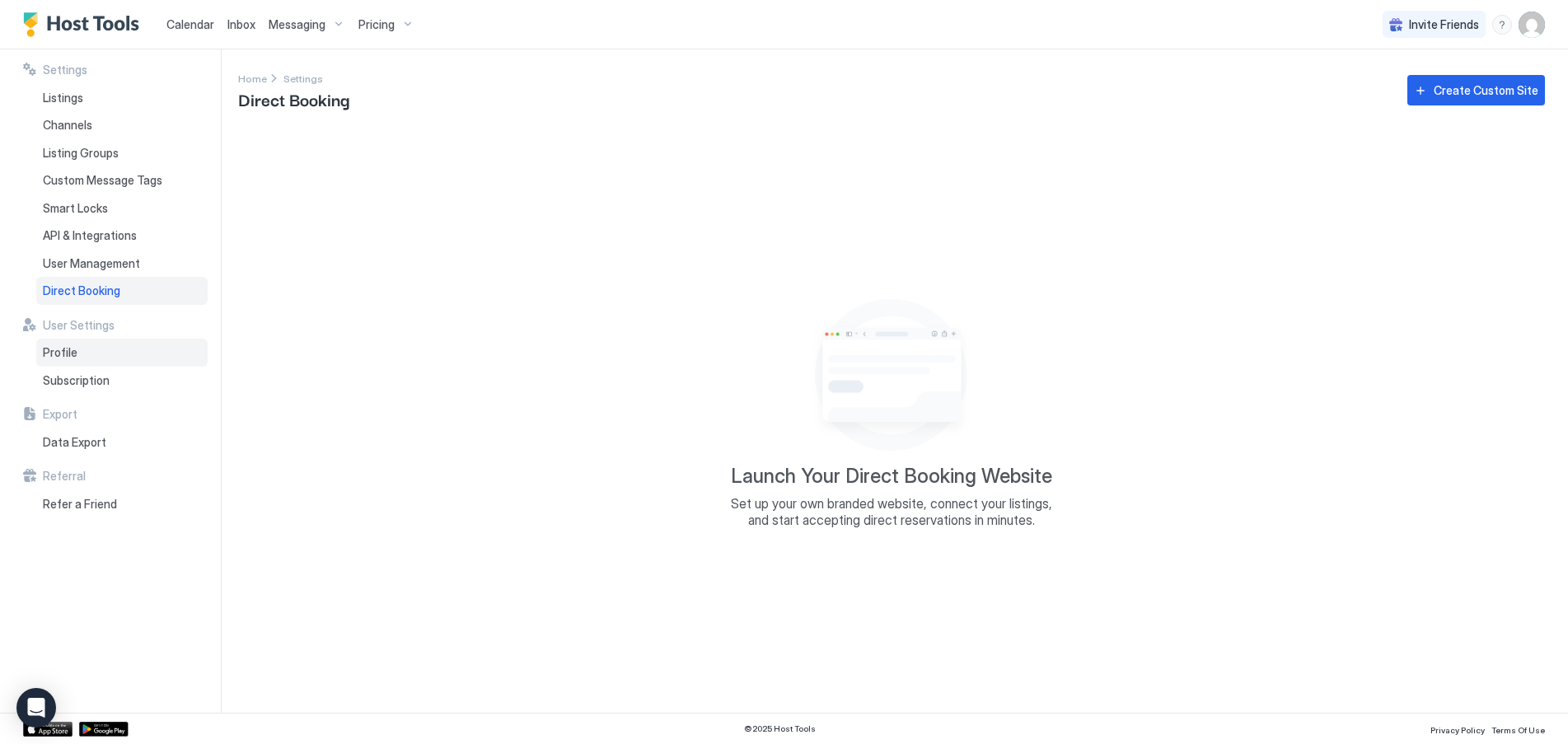
click at [81, 355] on div "Profile" at bounding box center [121, 352] width 171 height 28
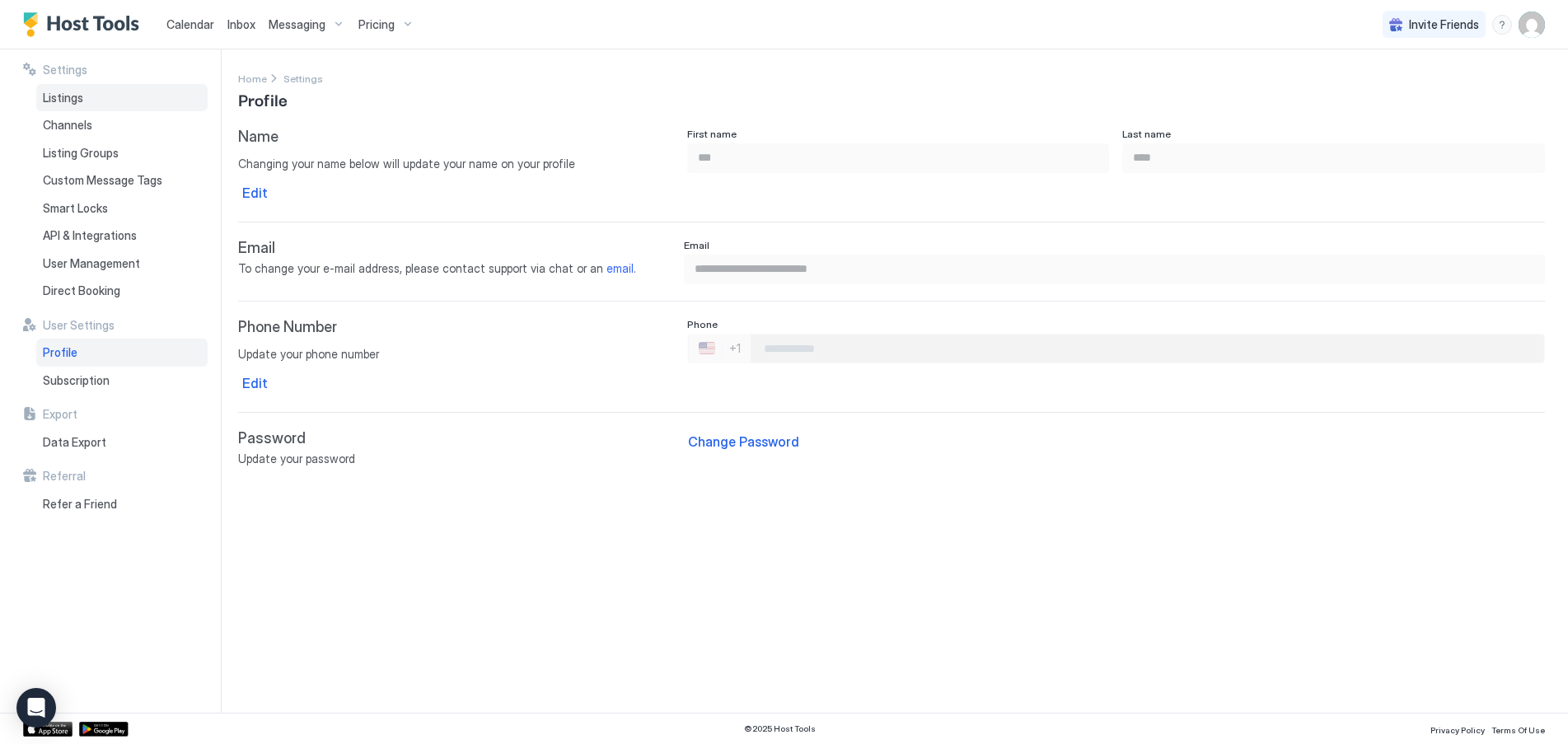
click at [71, 101] on span "Listings" at bounding box center [63, 98] width 40 height 15
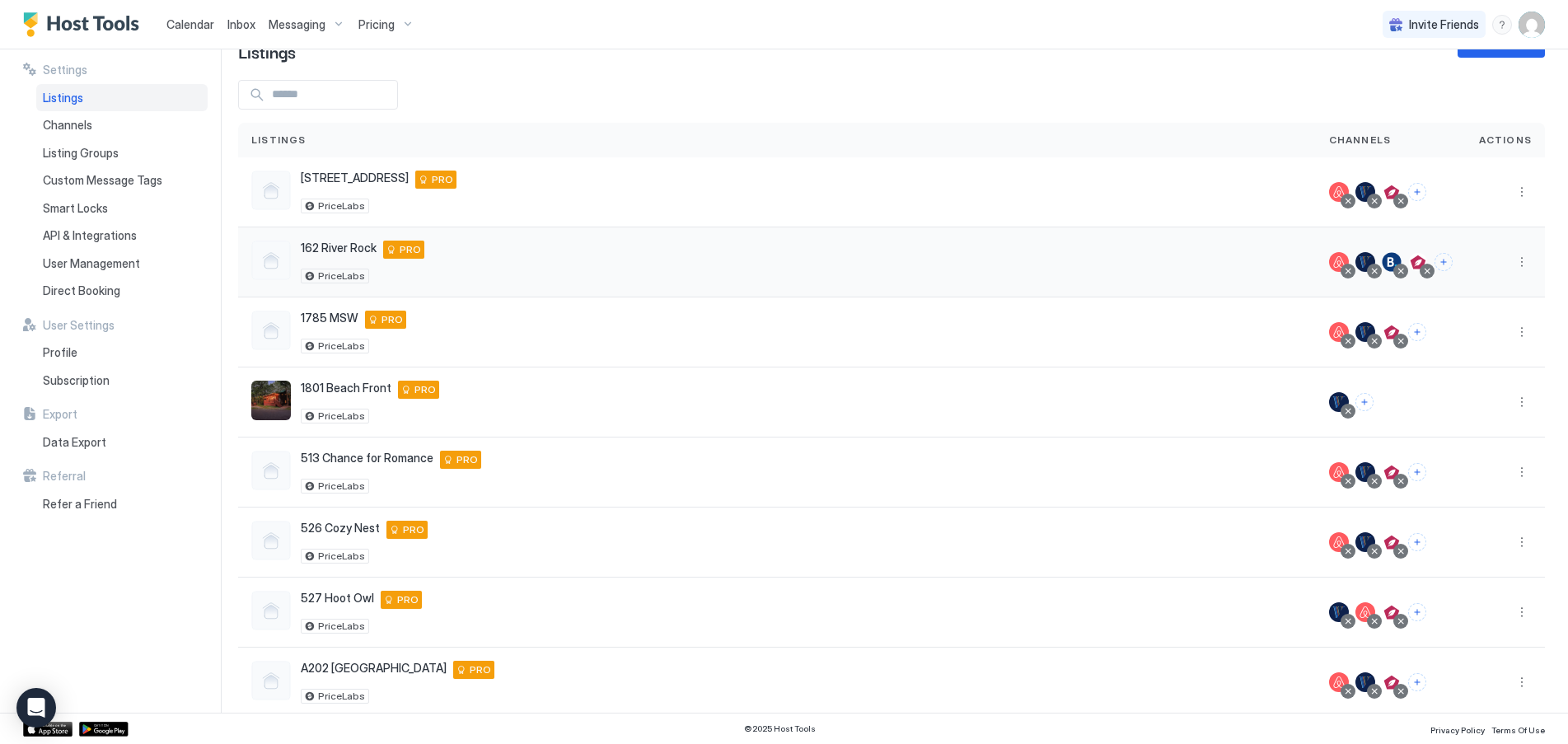
scroll to position [73, 0]
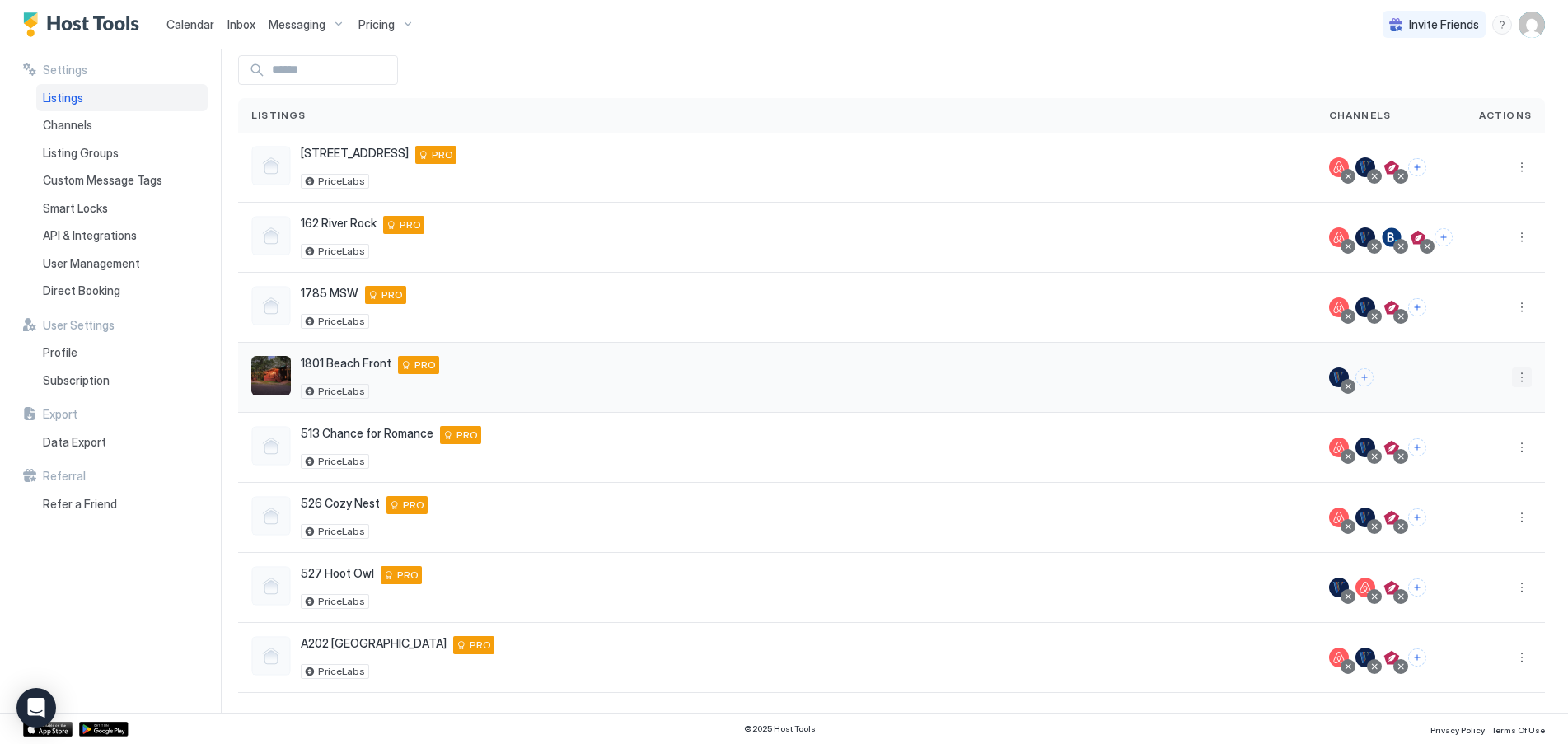
click at [1512, 377] on button "More options" at bounding box center [1521, 377] width 20 height 20
click at [1463, 455] on span "Listing Settings" at bounding box center [1471, 453] width 74 height 12
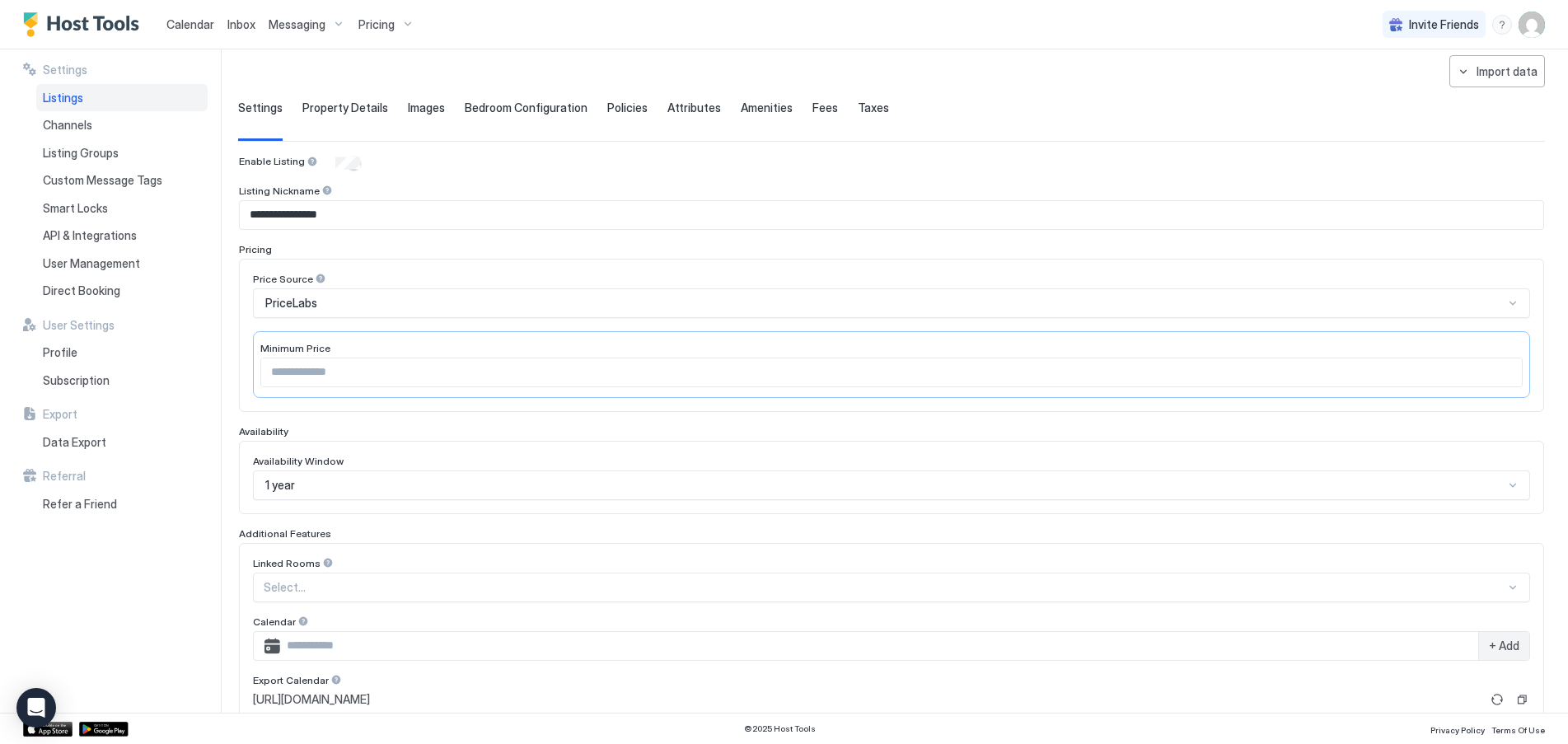
type input "**********"
click at [338, 112] on span "Property Details" at bounding box center [345, 108] width 86 height 15
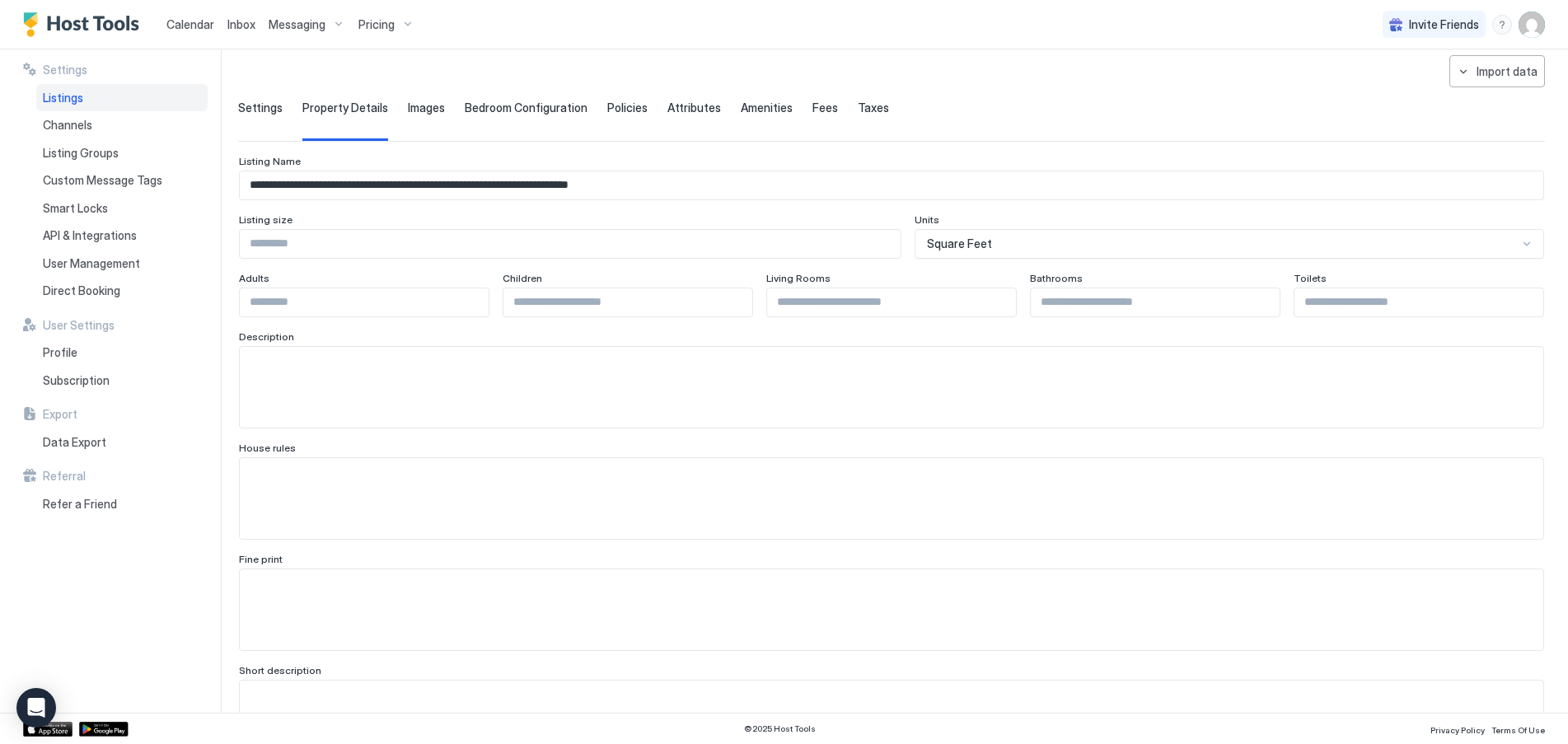
click at [264, 108] on span "Settings" at bounding box center [260, 108] width 45 height 15
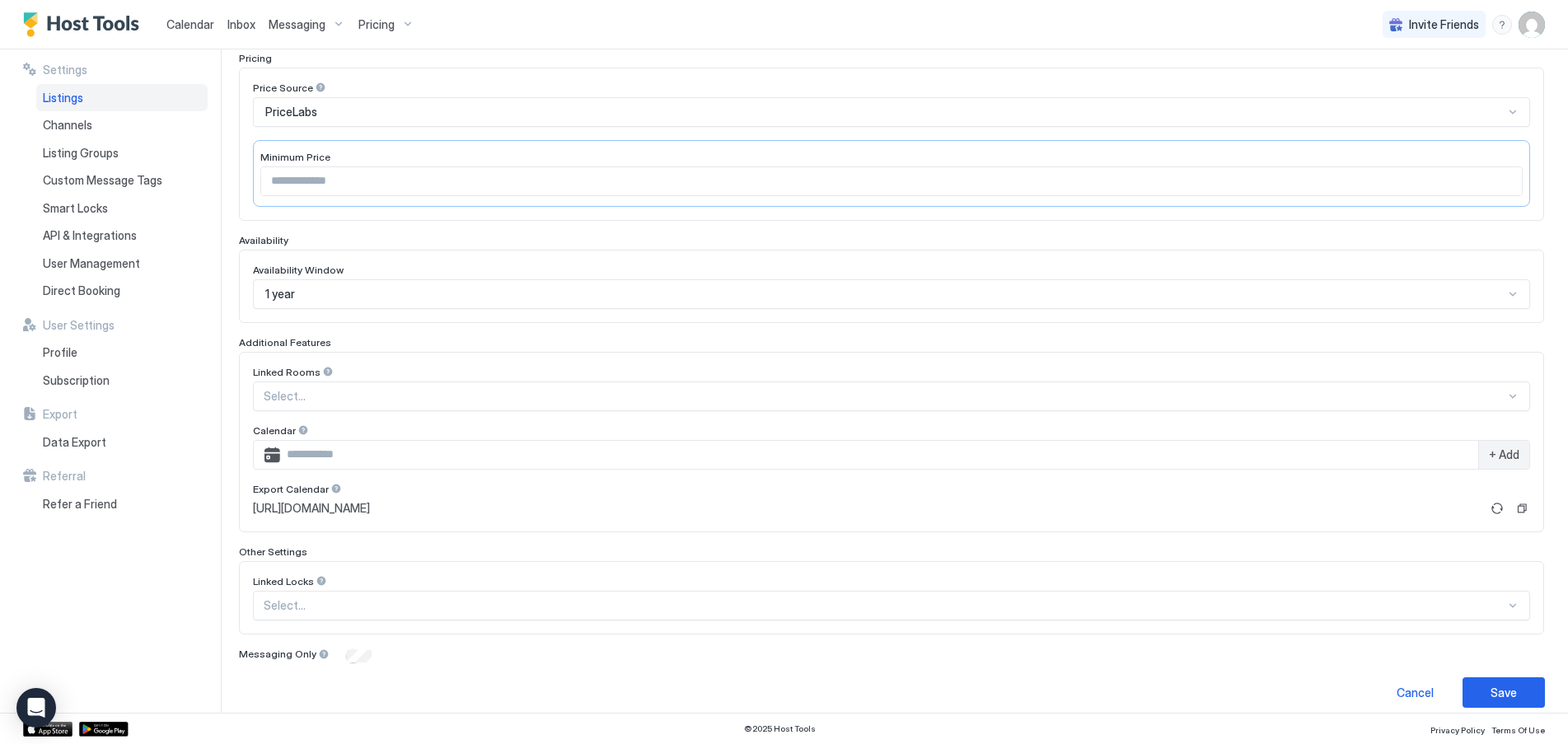
scroll to position [278, 0]
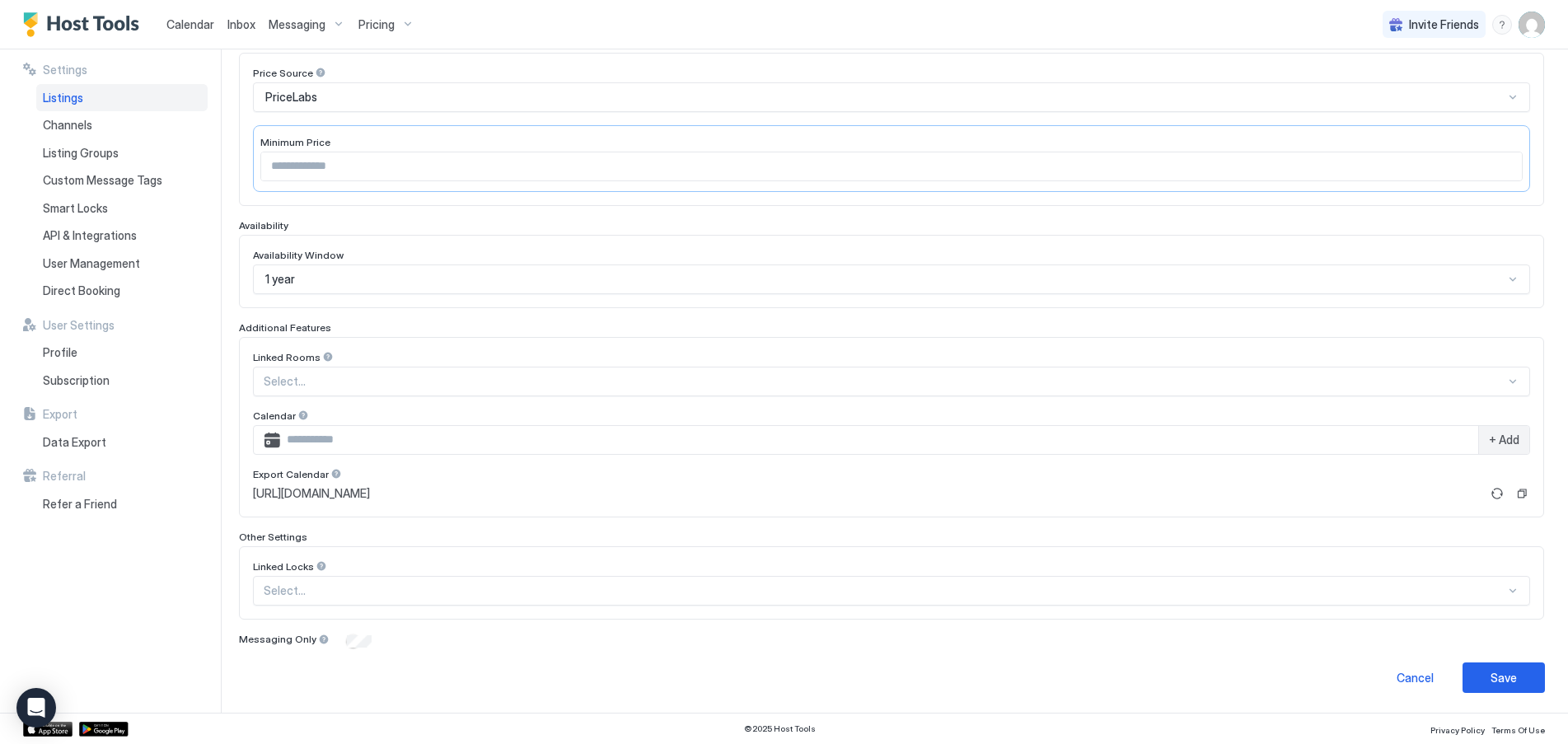
click at [86, 99] on div "Listings" at bounding box center [121, 98] width 171 height 28
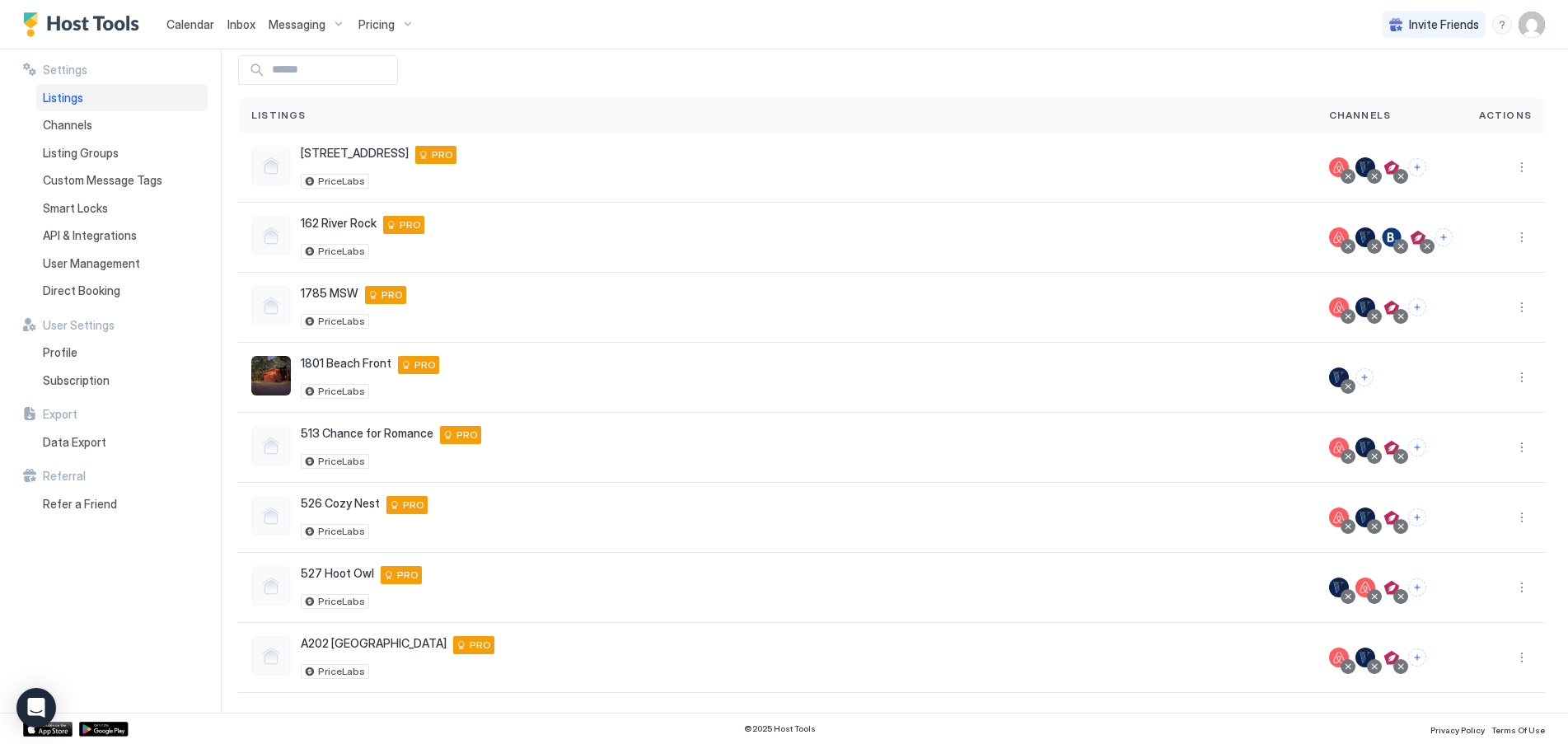
scroll to position [73, 0]
click at [1512, 164] on button "More options" at bounding box center [1521, 167] width 20 height 20
click at [1456, 295] on span "Airbnb Settings" at bounding box center [1470, 295] width 74 height 12
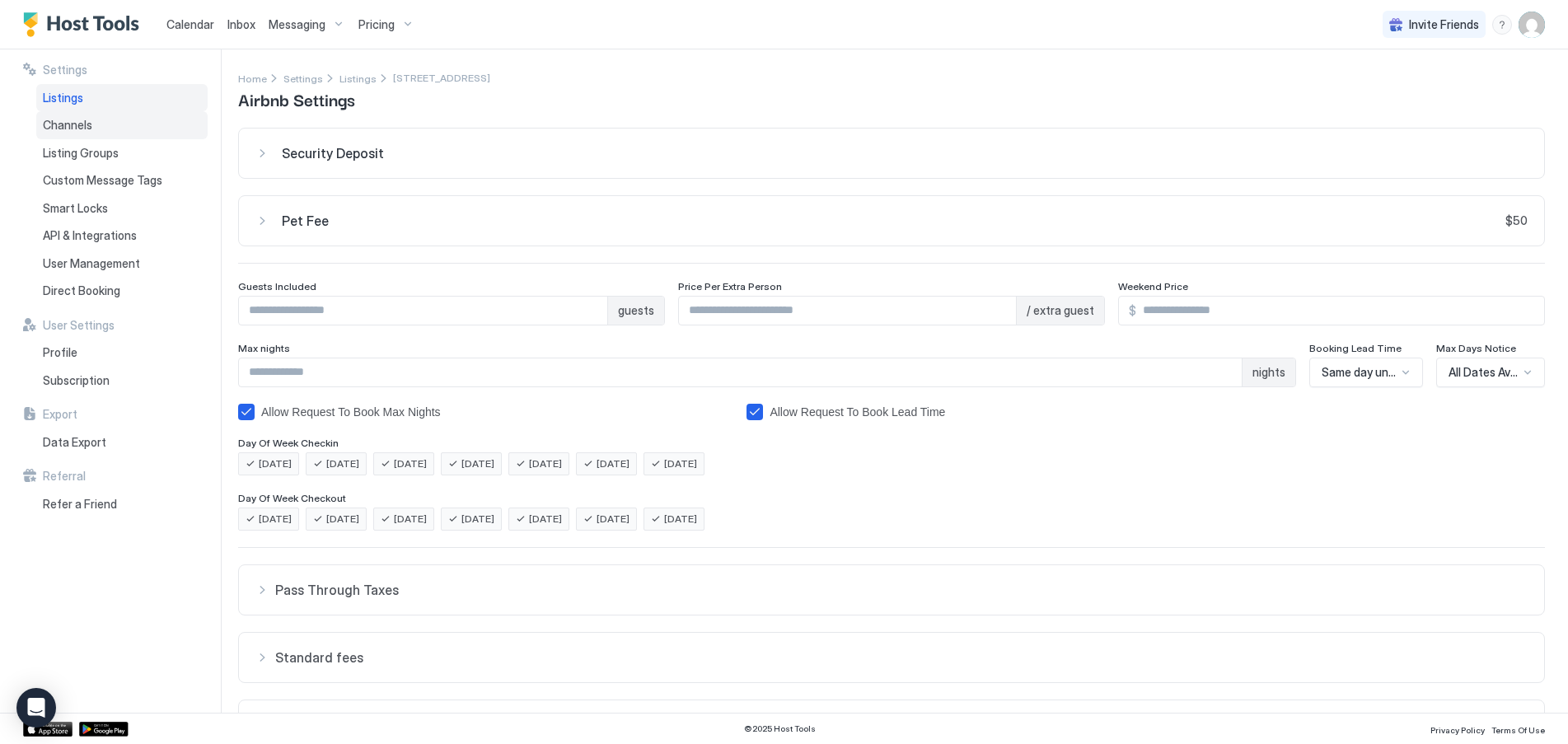
click at [85, 125] on span "Channels" at bounding box center [68, 125] width 50 height 15
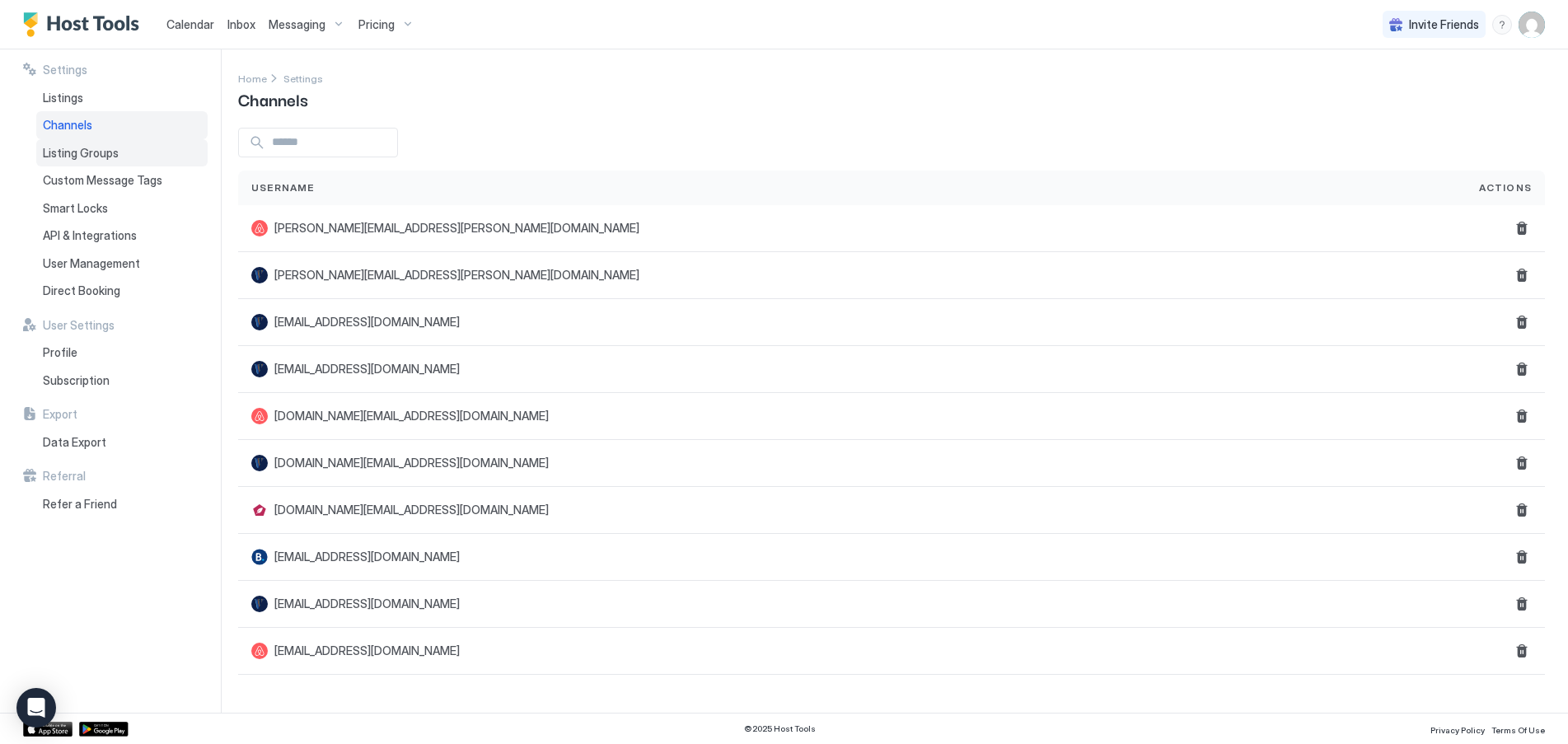
click at [86, 151] on span "Listing Groups" at bounding box center [80, 154] width 76 height 15
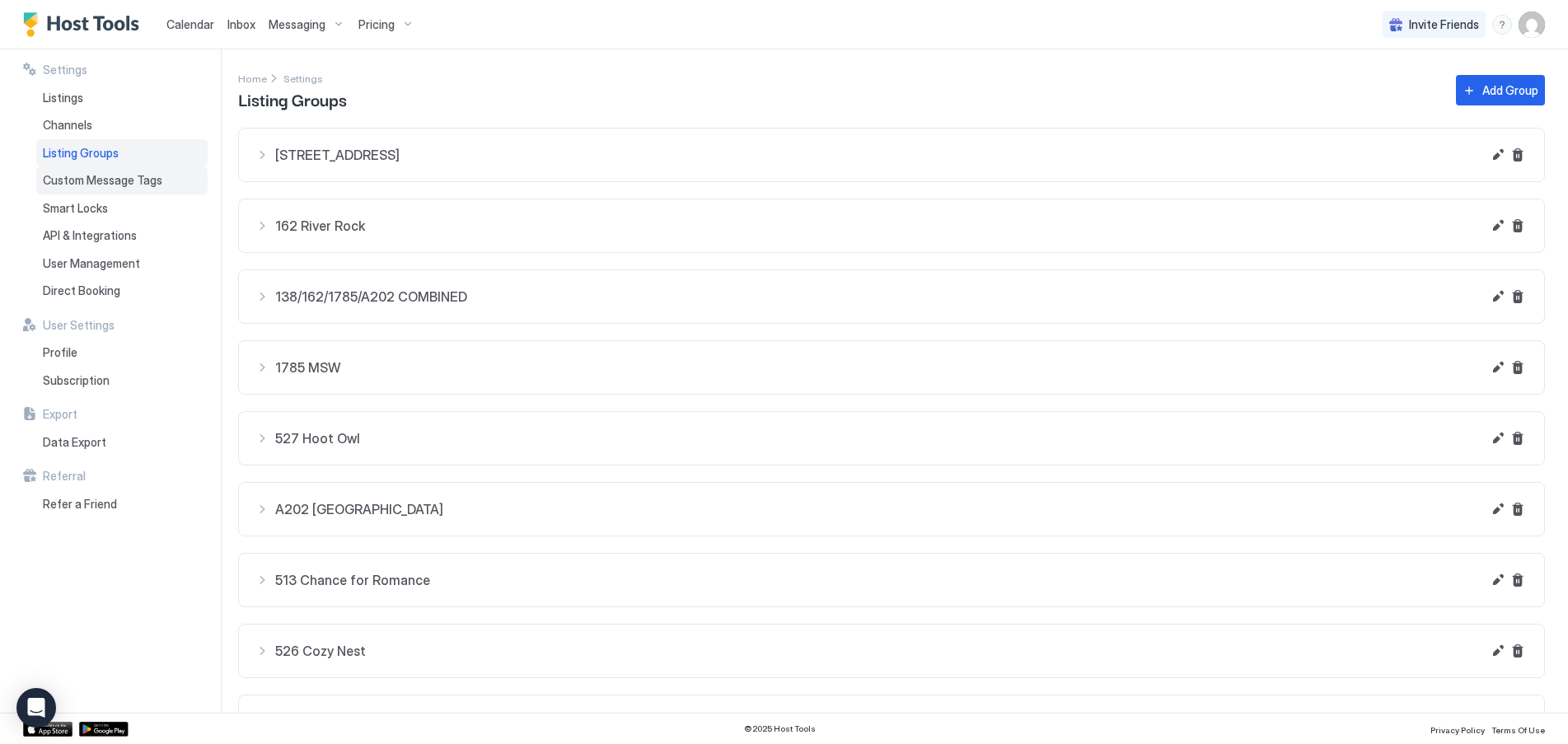
click at [76, 178] on span "Custom Message Tags" at bounding box center [102, 181] width 120 height 15
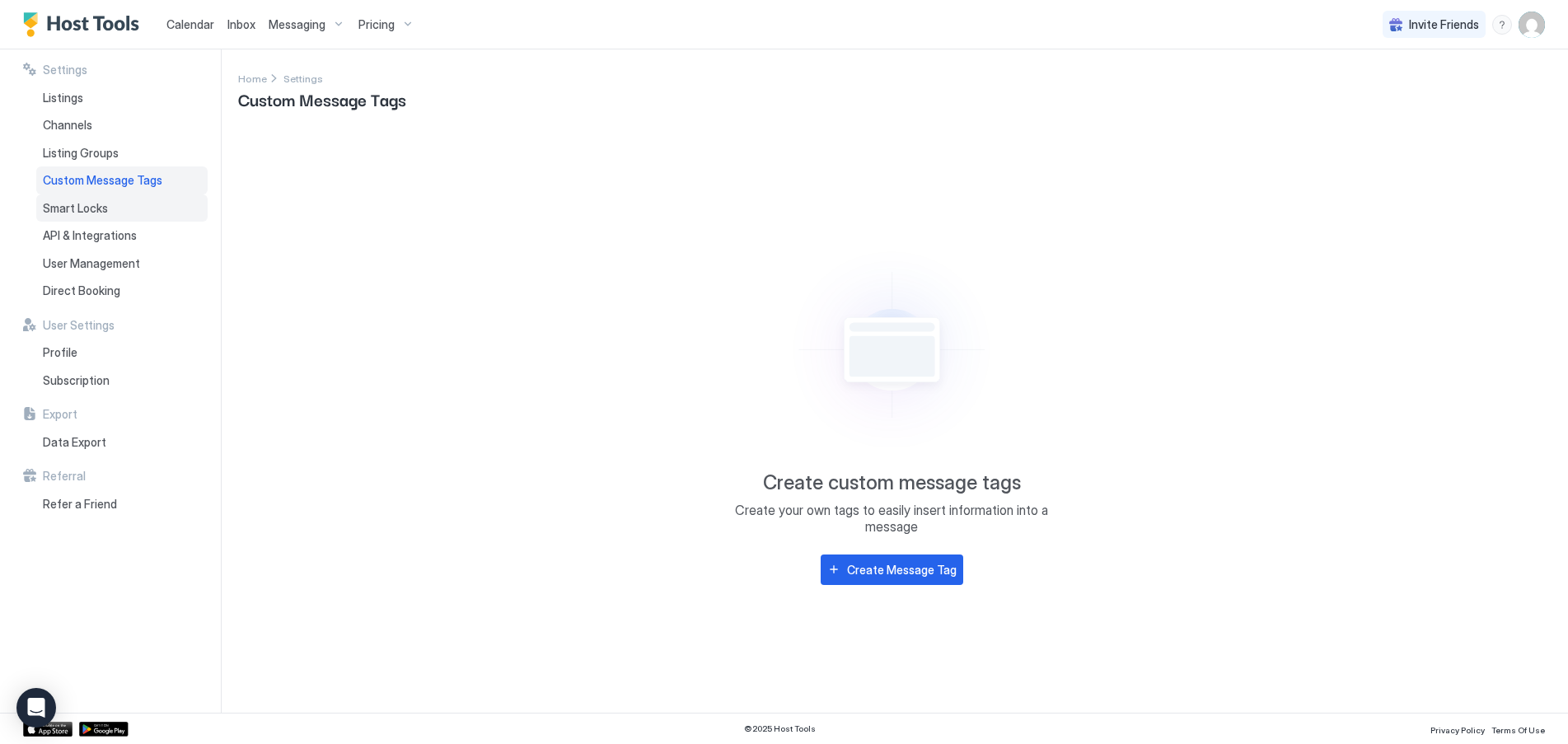
click at [81, 214] on div "Smart Locks" at bounding box center [121, 208] width 171 height 28
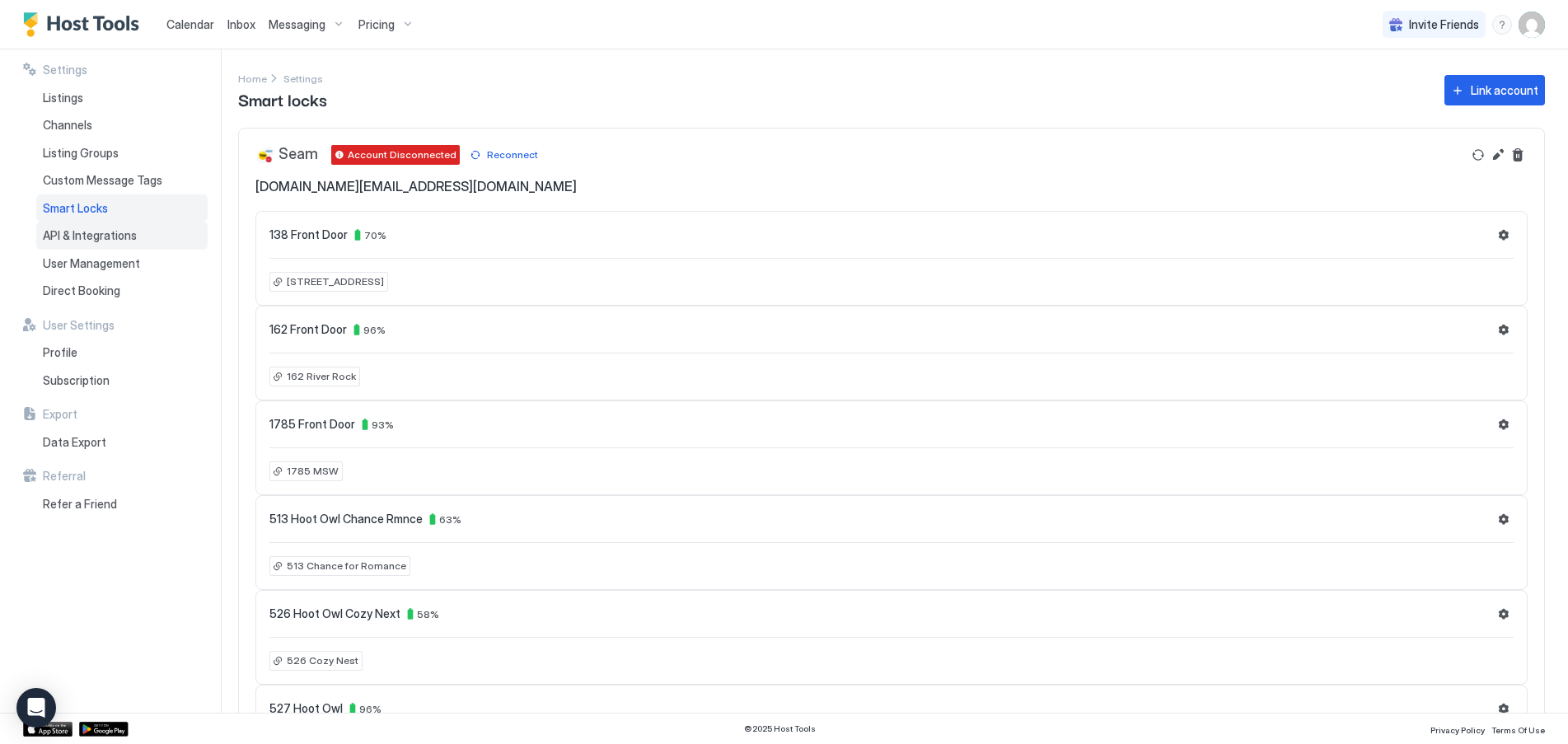
click at [102, 235] on span "API & Integrations" at bounding box center [90, 236] width 94 height 15
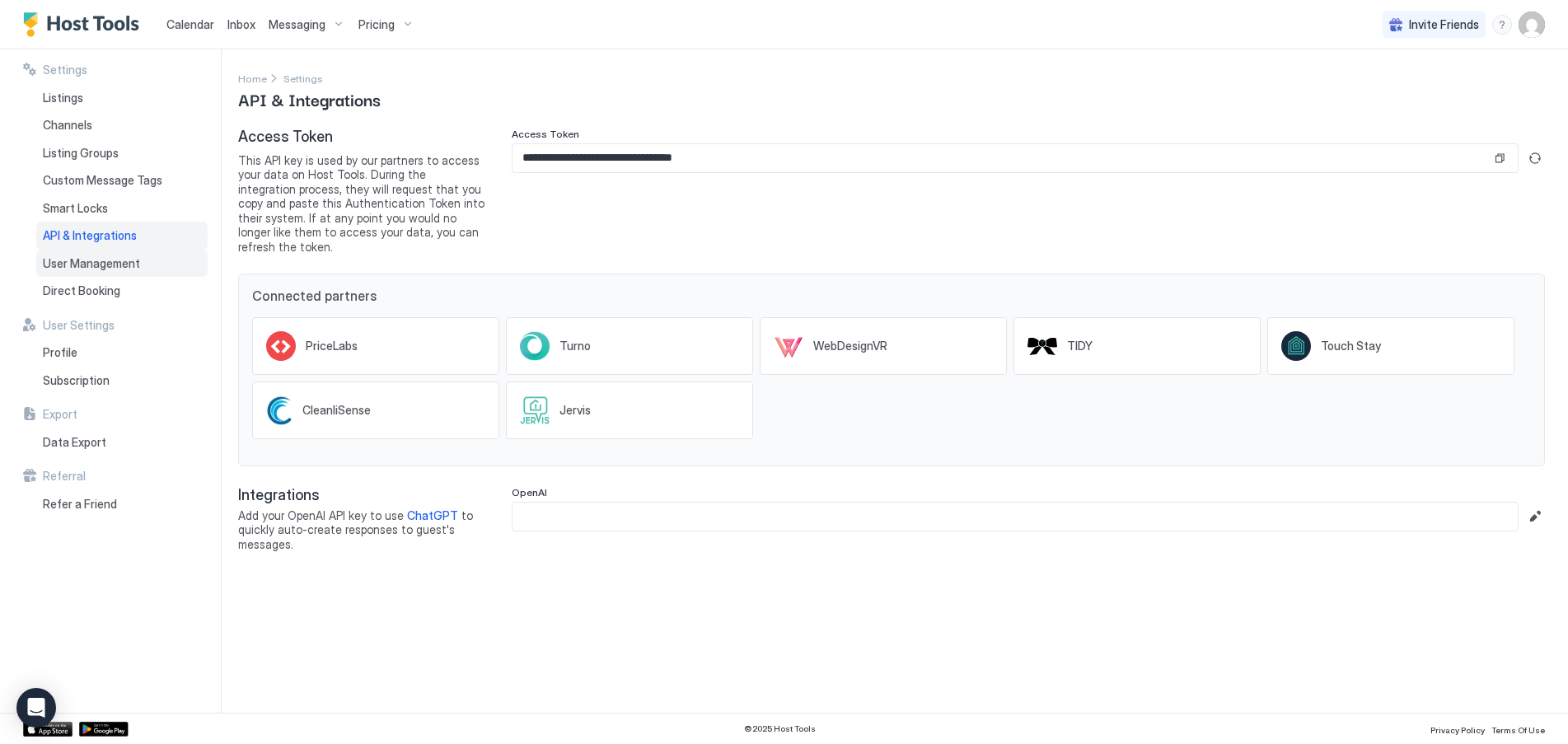
click at [88, 264] on span "User Management" at bounding box center [92, 264] width 98 height 15
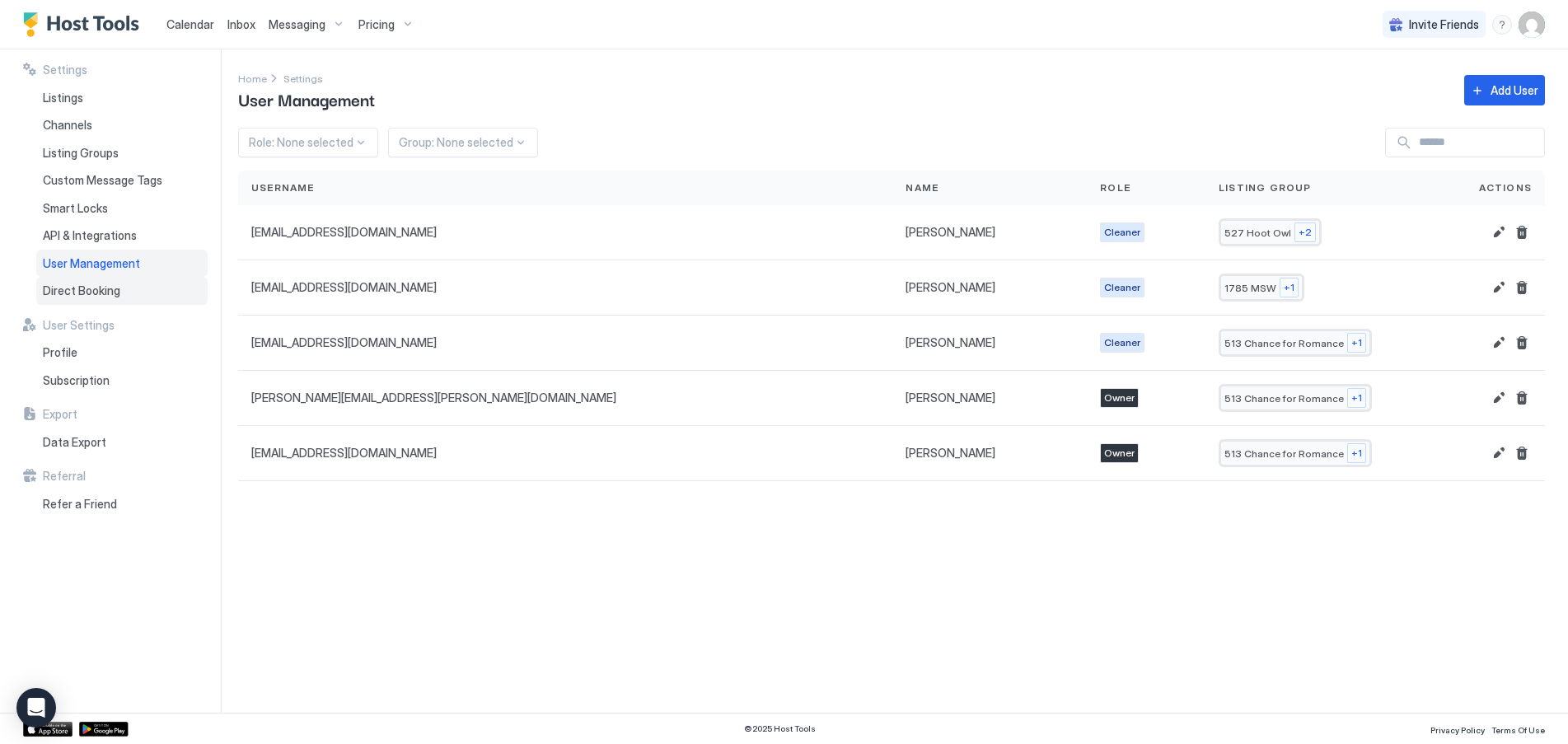
click at [88, 290] on span "Direct Booking" at bounding box center [81, 291] width 77 height 15
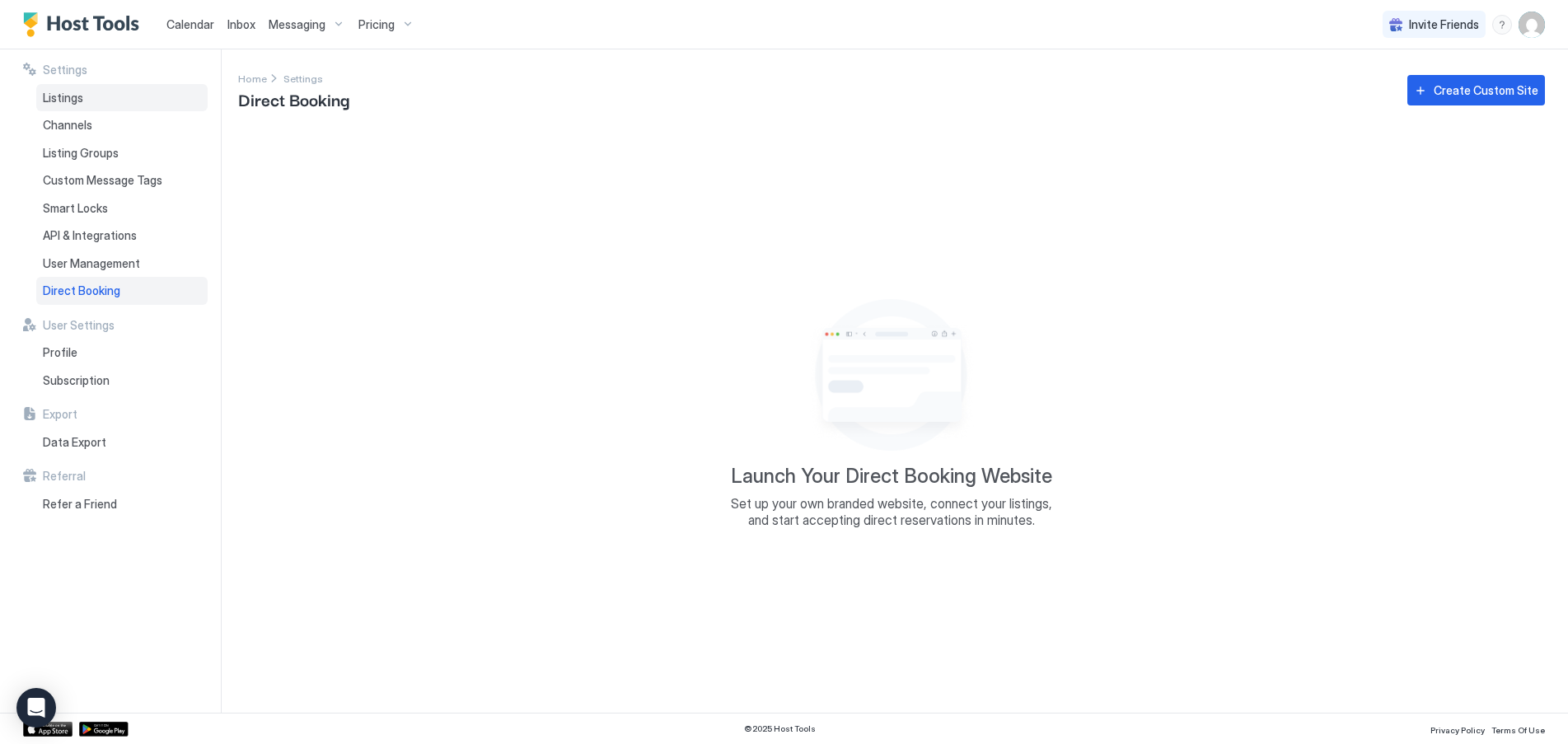
click at [82, 104] on div "Listings" at bounding box center [121, 98] width 171 height 28
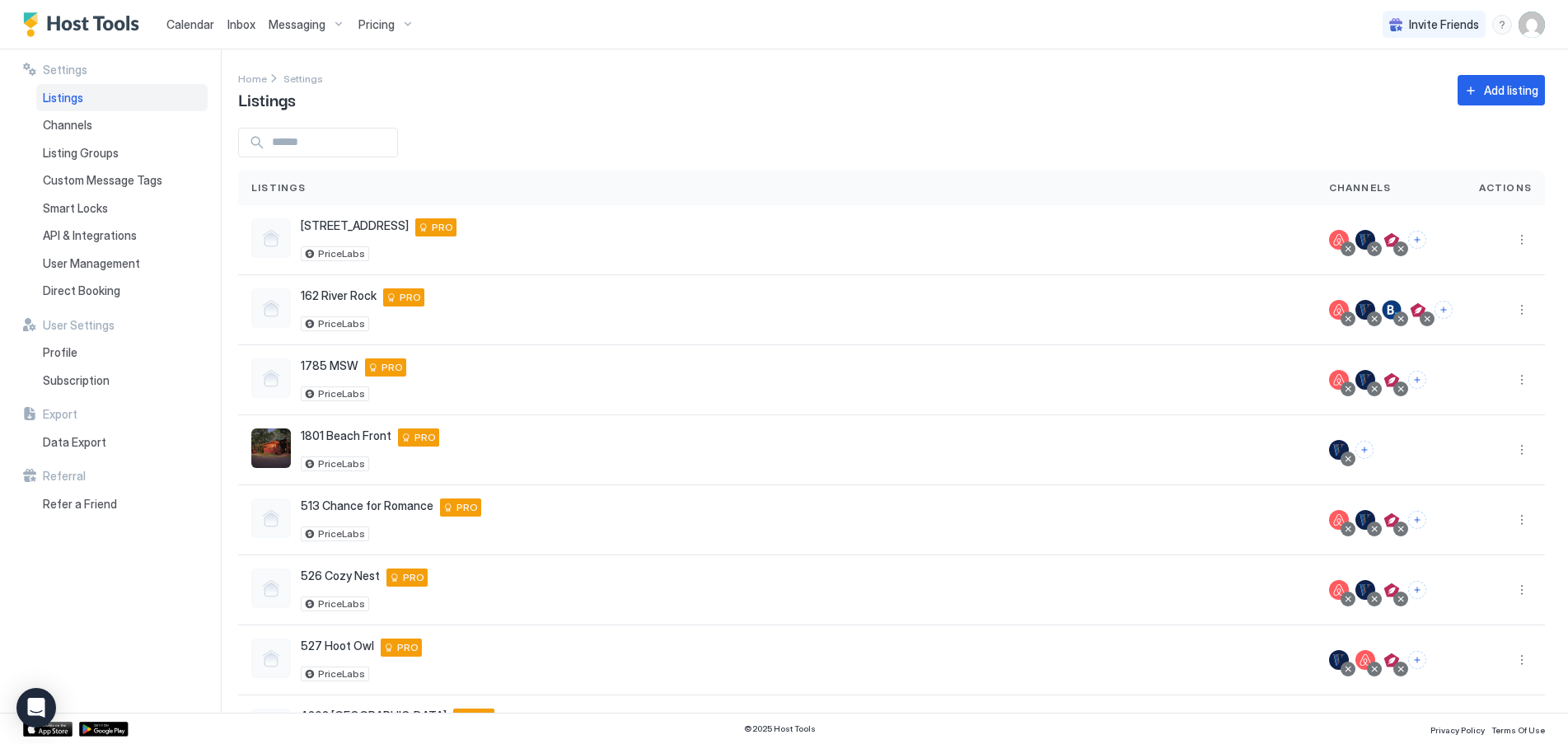
click at [172, 22] on span "Calendar" at bounding box center [190, 24] width 48 height 14
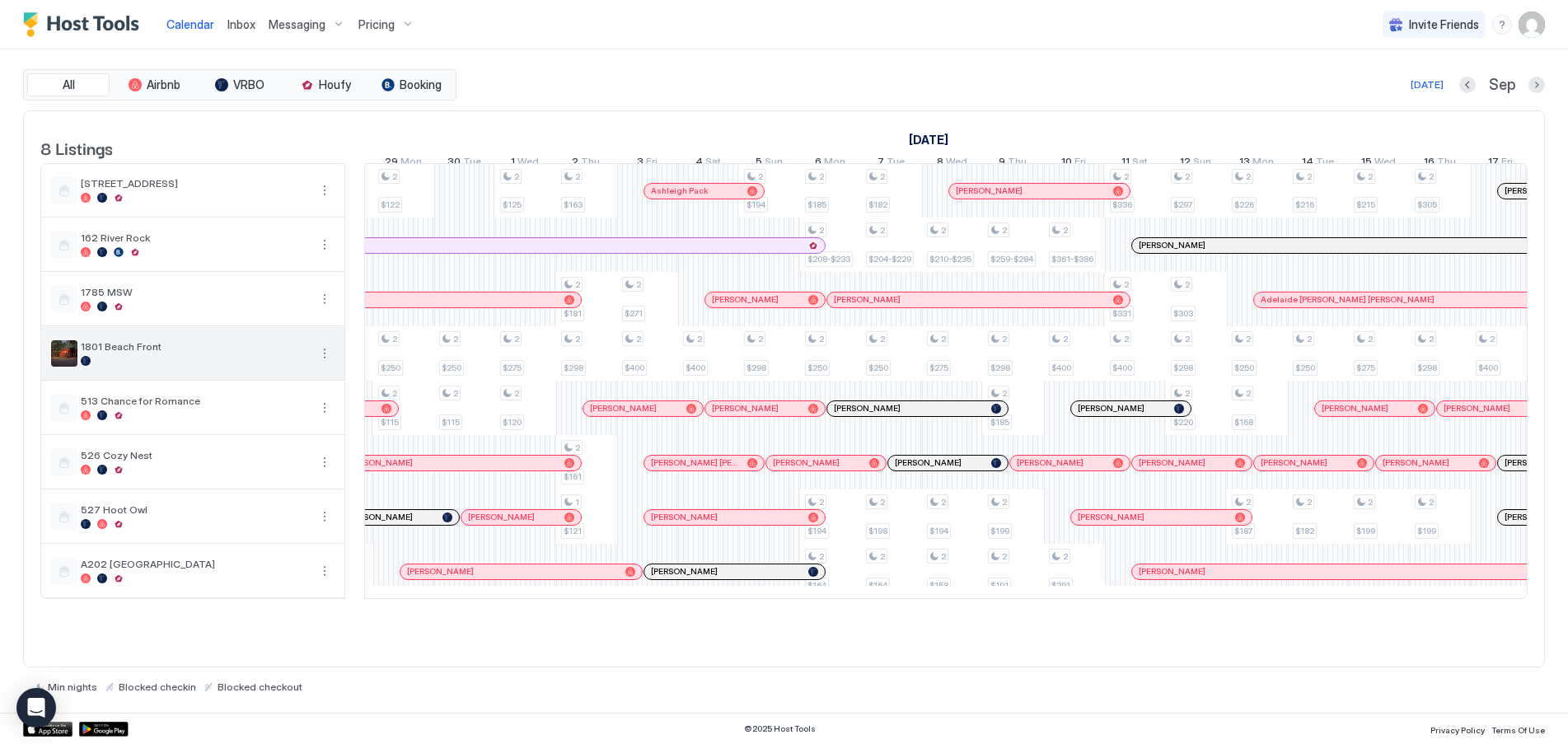
click at [329, 362] on button "More options" at bounding box center [324, 353] width 20 height 20
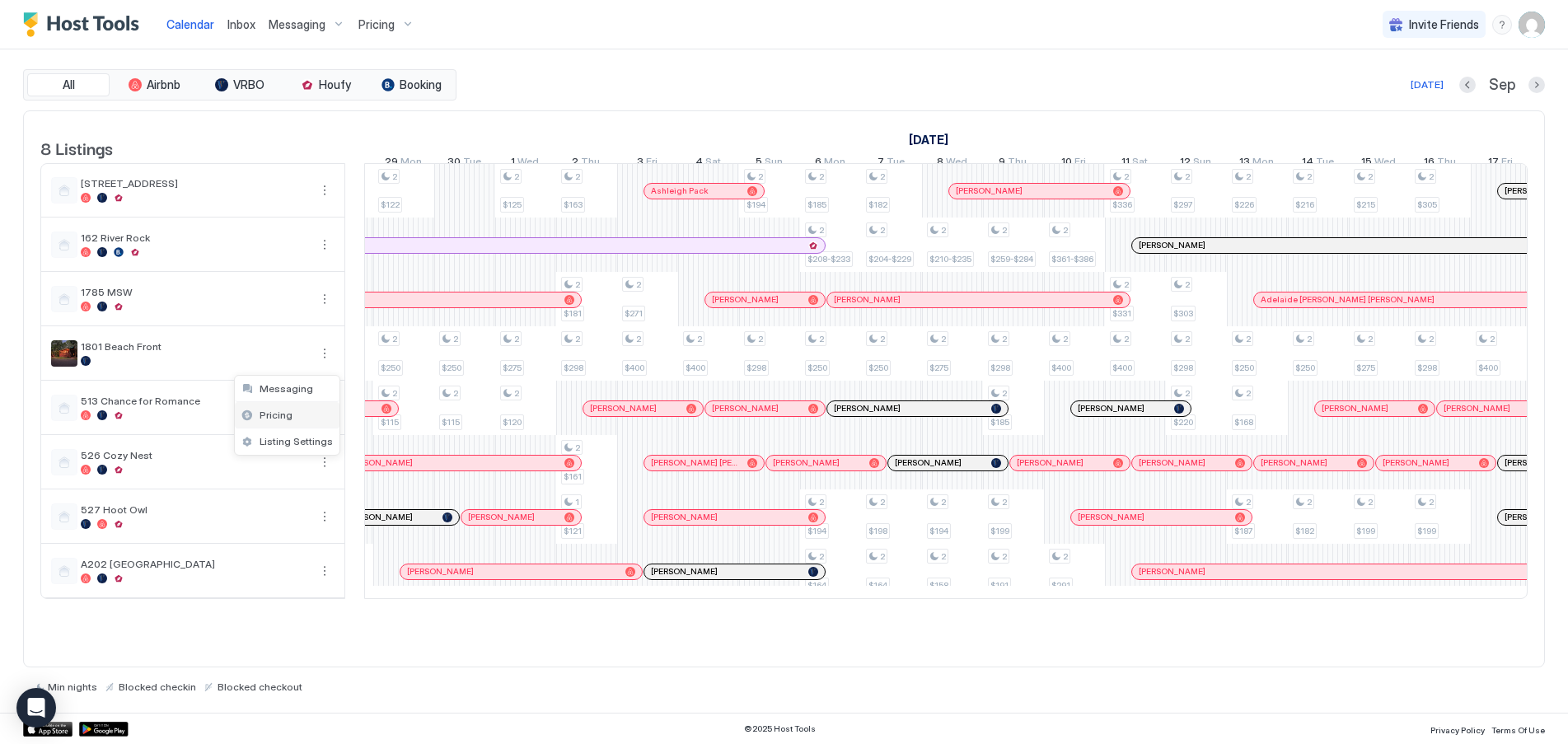
click at [285, 411] on span "Pricing" at bounding box center [275, 414] width 33 height 12
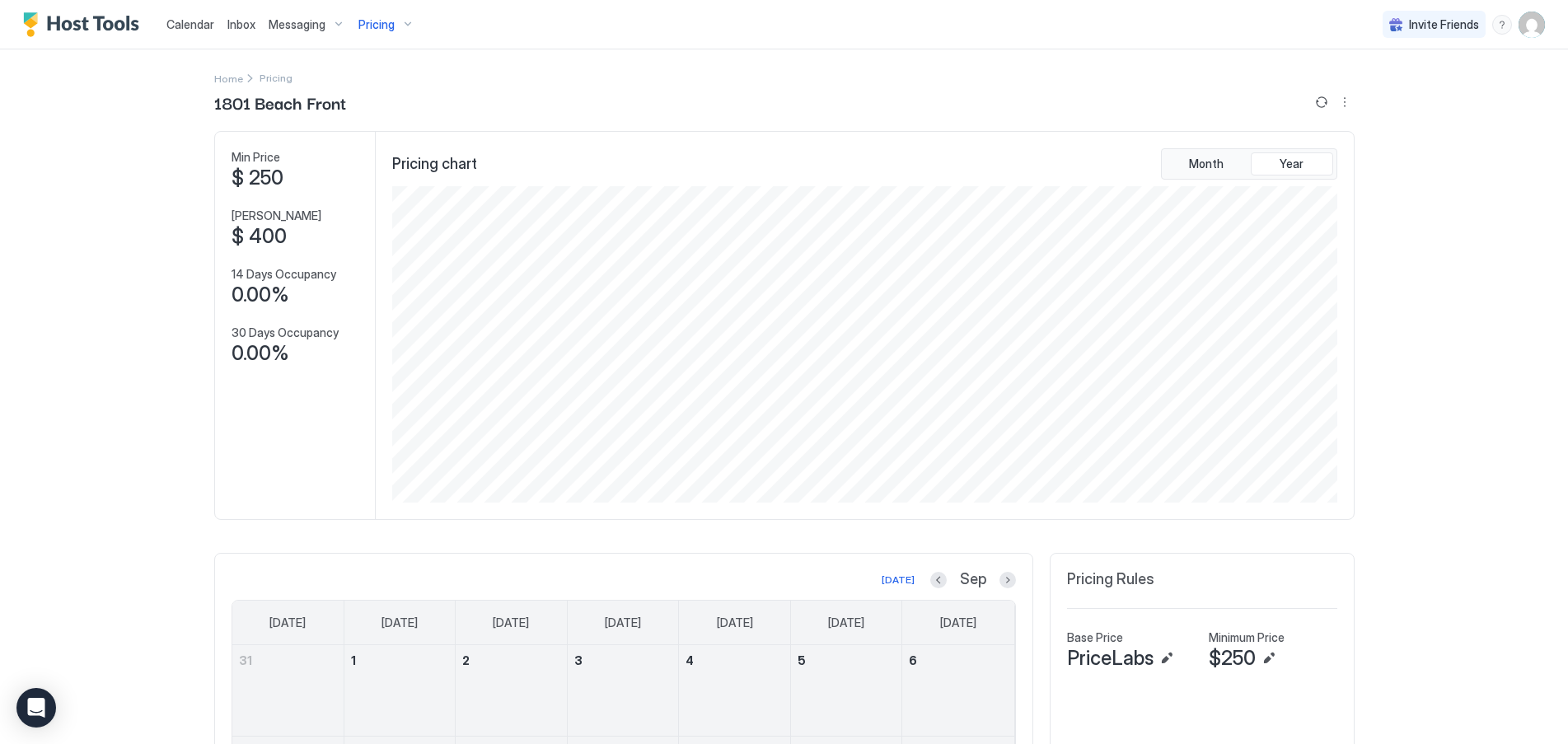
click at [334, 24] on div "Messaging" at bounding box center [307, 24] width 90 height 28
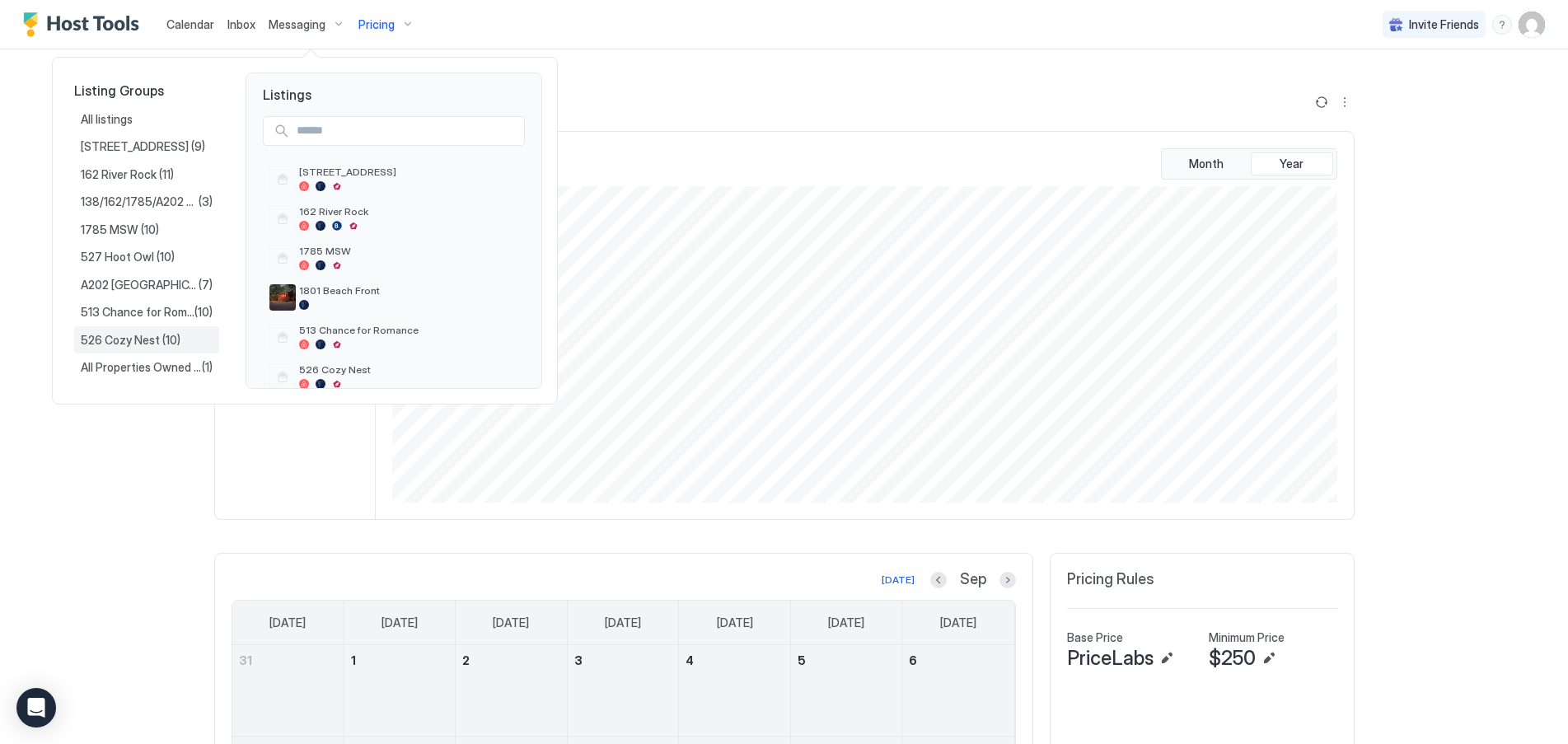
scroll to position [20, 0]
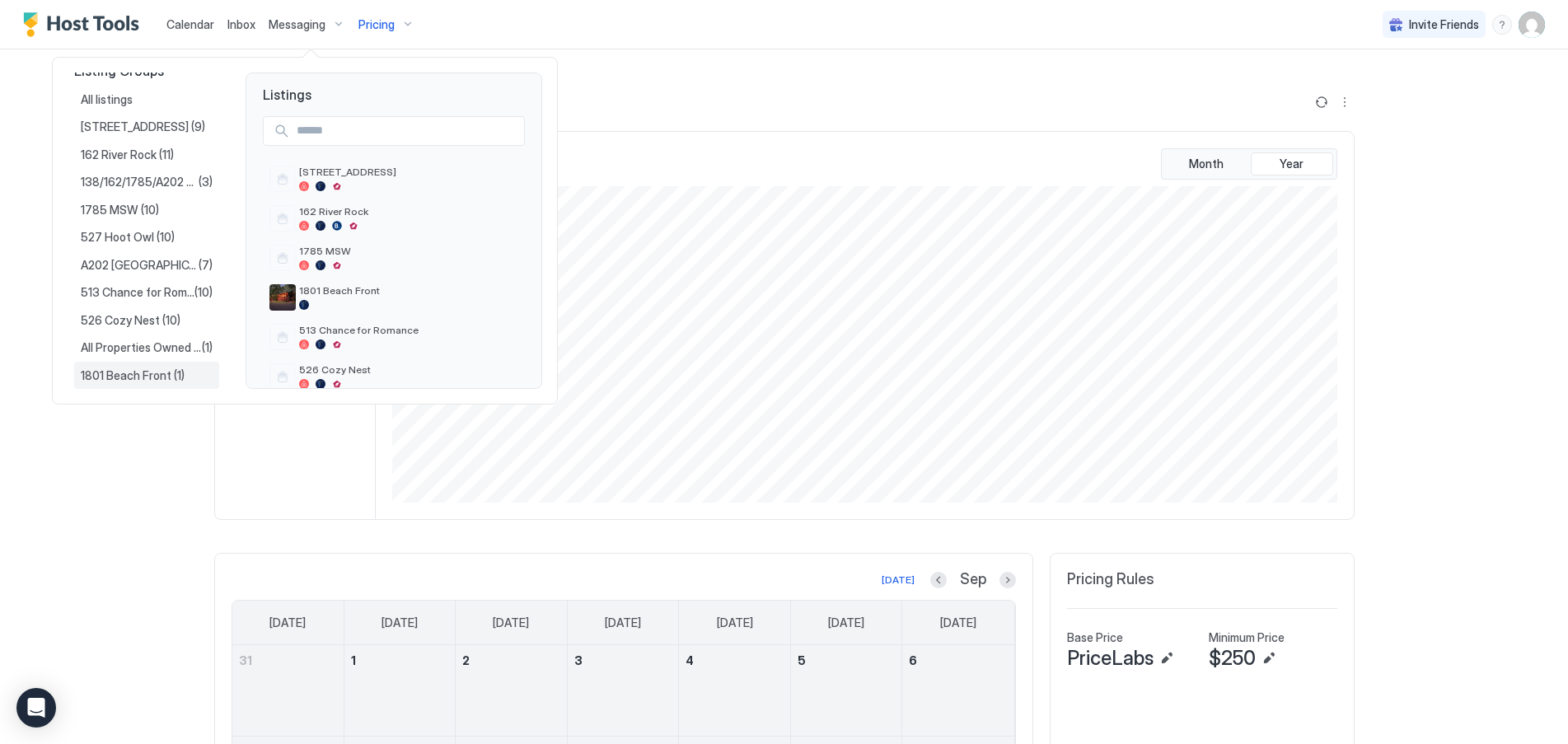
click at [142, 374] on span "1801 Beach Front" at bounding box center [126, 376] width 93 height 15
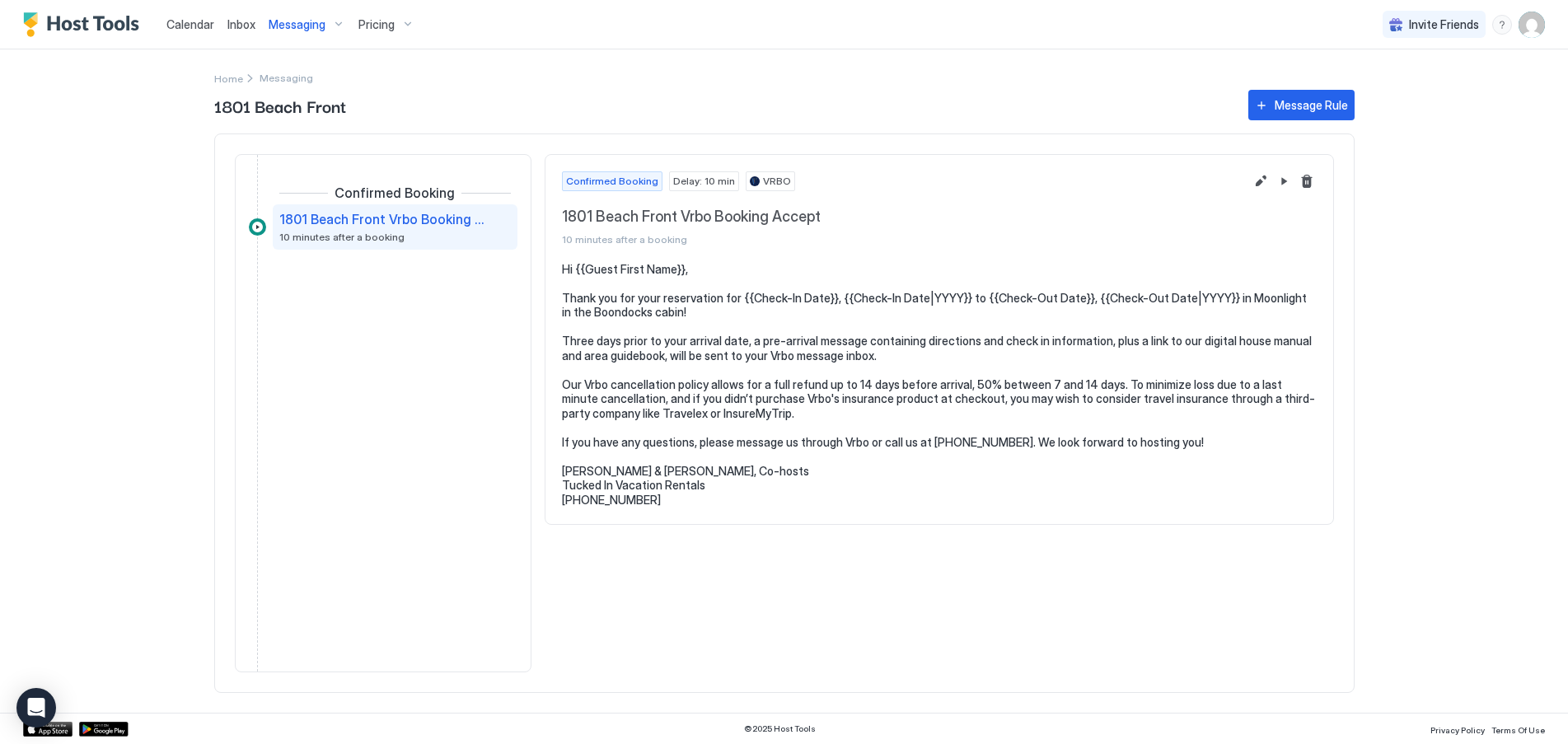
click at [166, 21] on span "Calendar" at bounding box center [190, 24] width 48 height 14
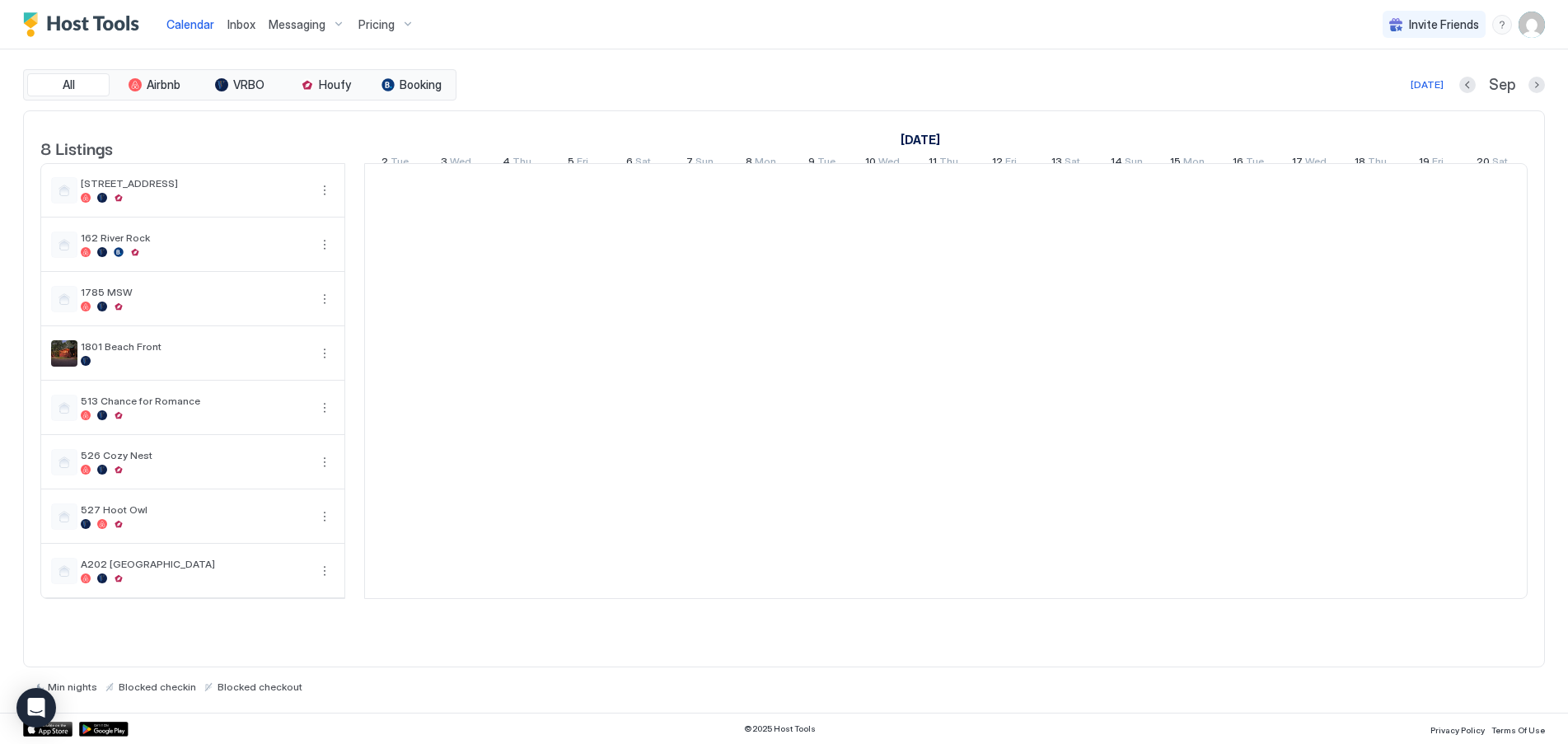
scroll to position [0, 915]
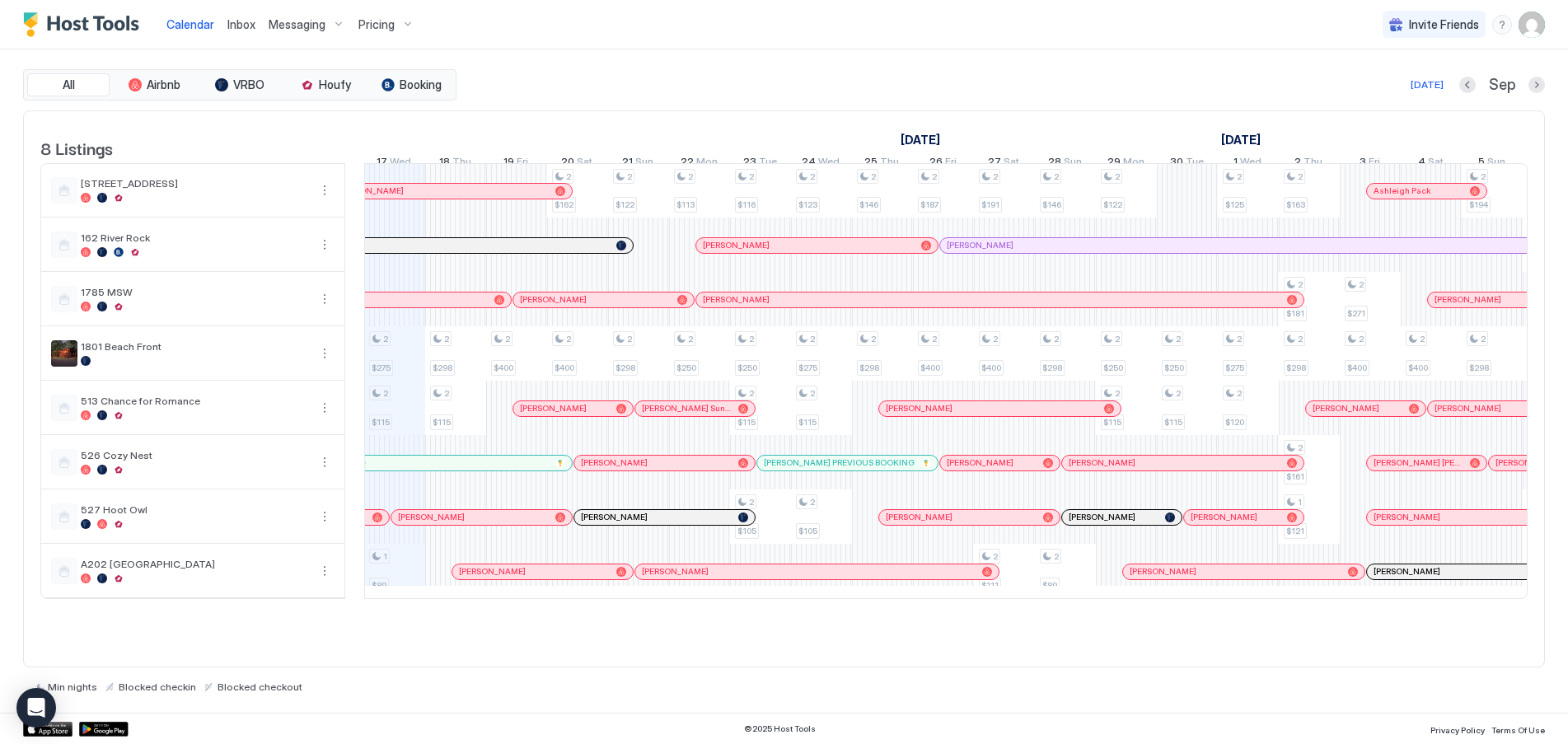
click at [1530, 28] on img "User profile" at bounding box center [1532, 25] width 27 height 27
click at [1404, 93] on div "Settings" at bounding box center [1439, 93] width 209 height 29
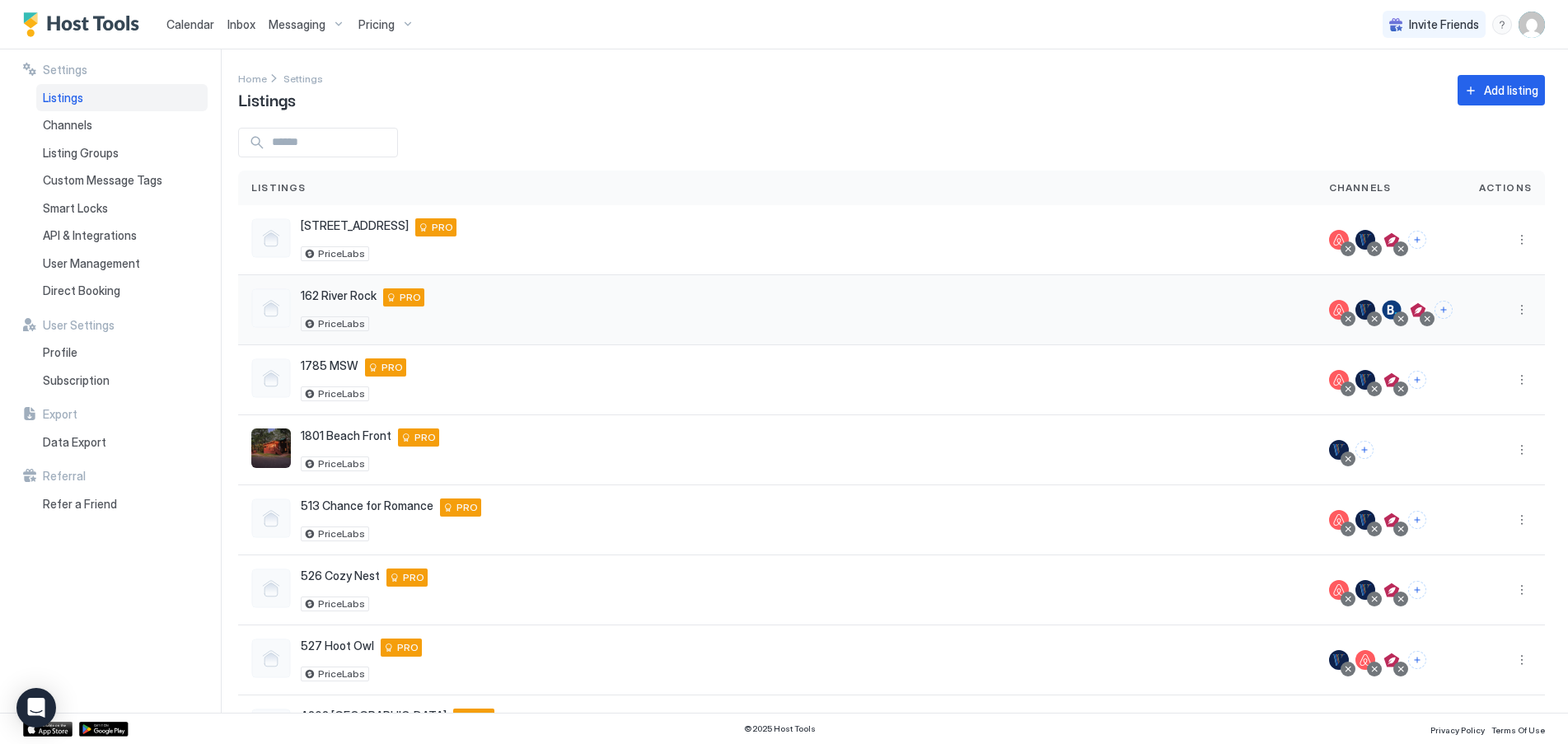
scroll to position [73, 0]
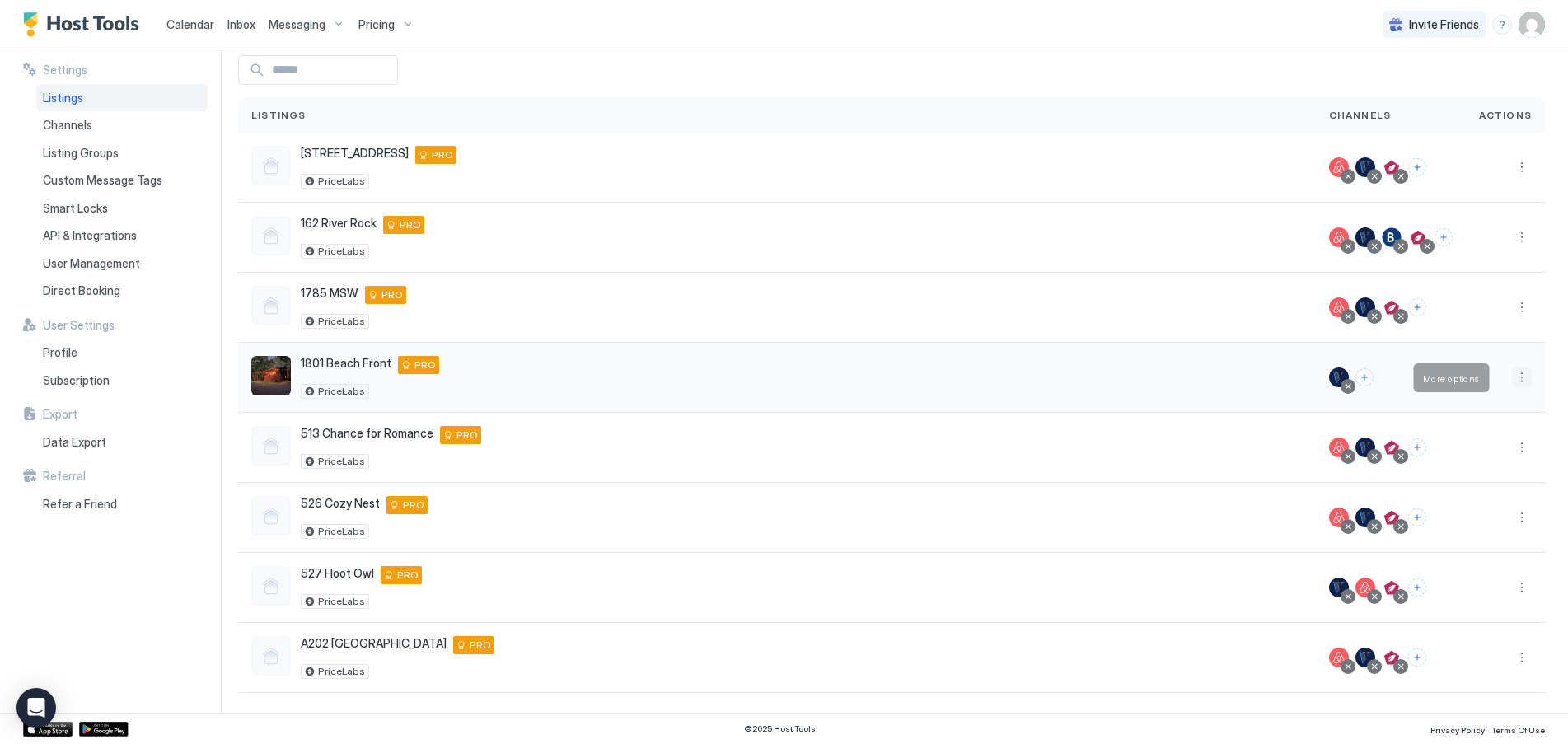
click at [1512, 370] on button "More options" at bounding box center [1521, 377] width 20 height 20
click at [1469, 451] on span "Listing Settings" at bounding box center [1471, 453] width 74 height 12
click at [1452, 451] on span "Listing Settings" at bounding box center [1471, 453] width 74 height 12
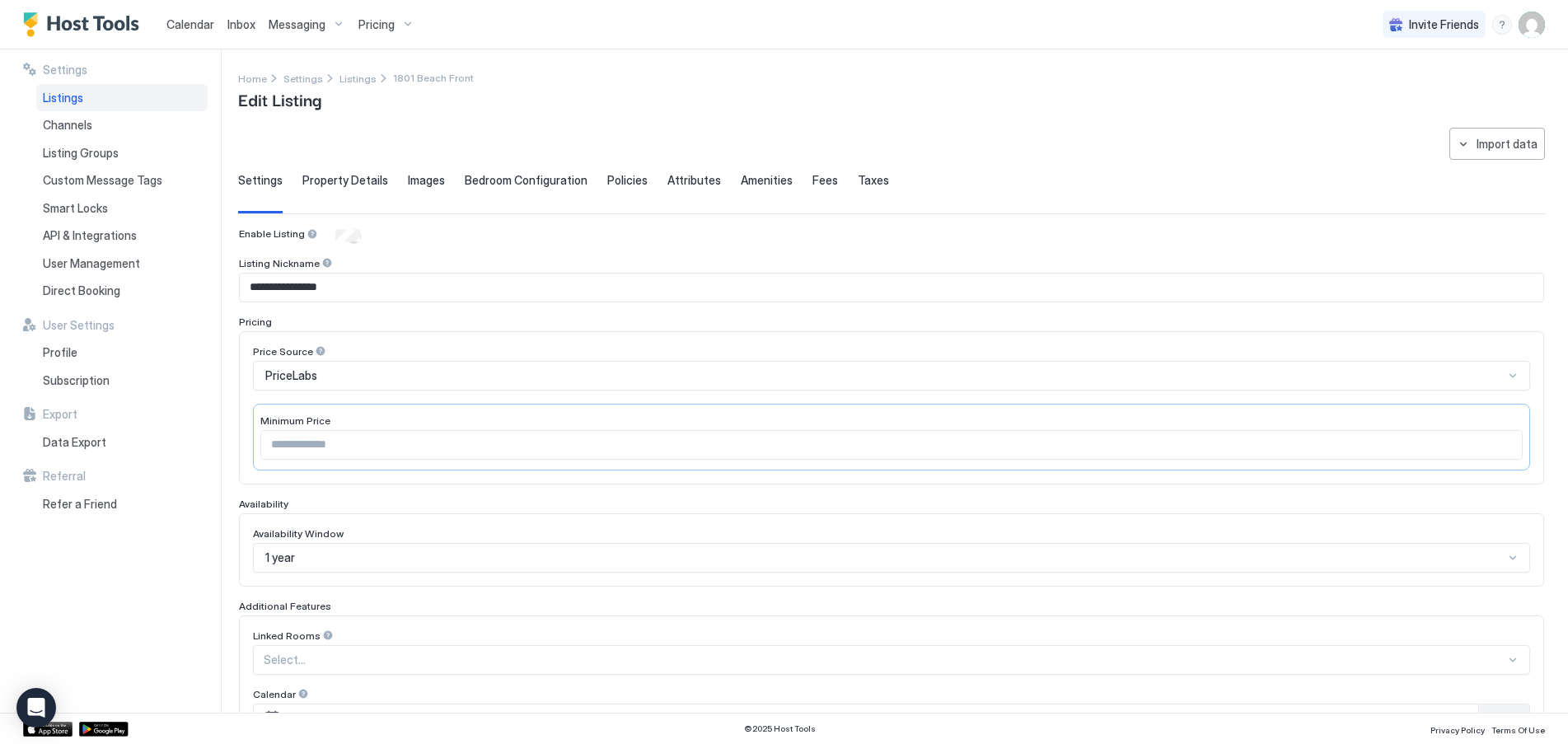
click at [346, 182] on span "Property Details" at bounding box center [345, 181] width 86 height 15
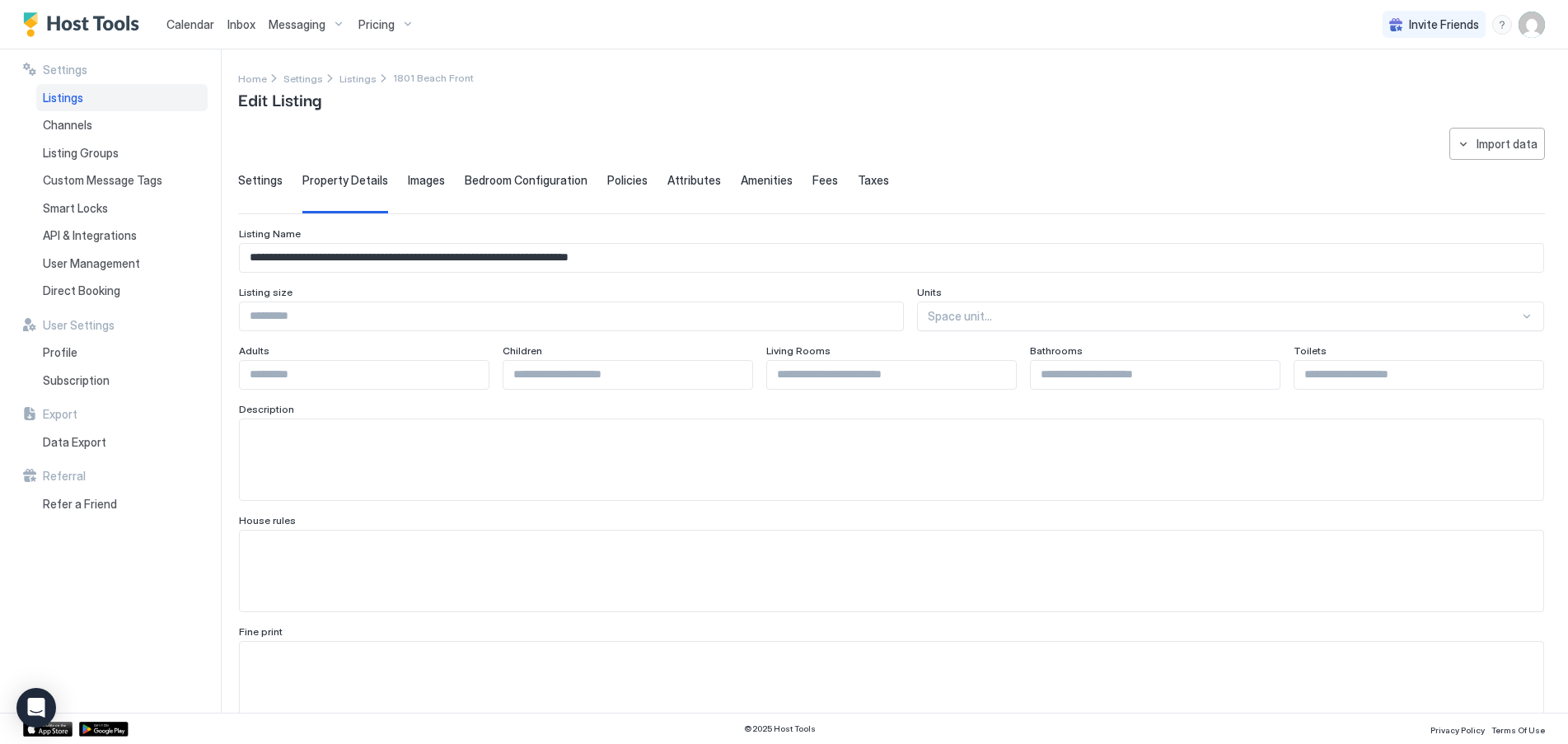
click at [431, 181] on span "Images" at bounding box center [426, 181] width 37 height 15
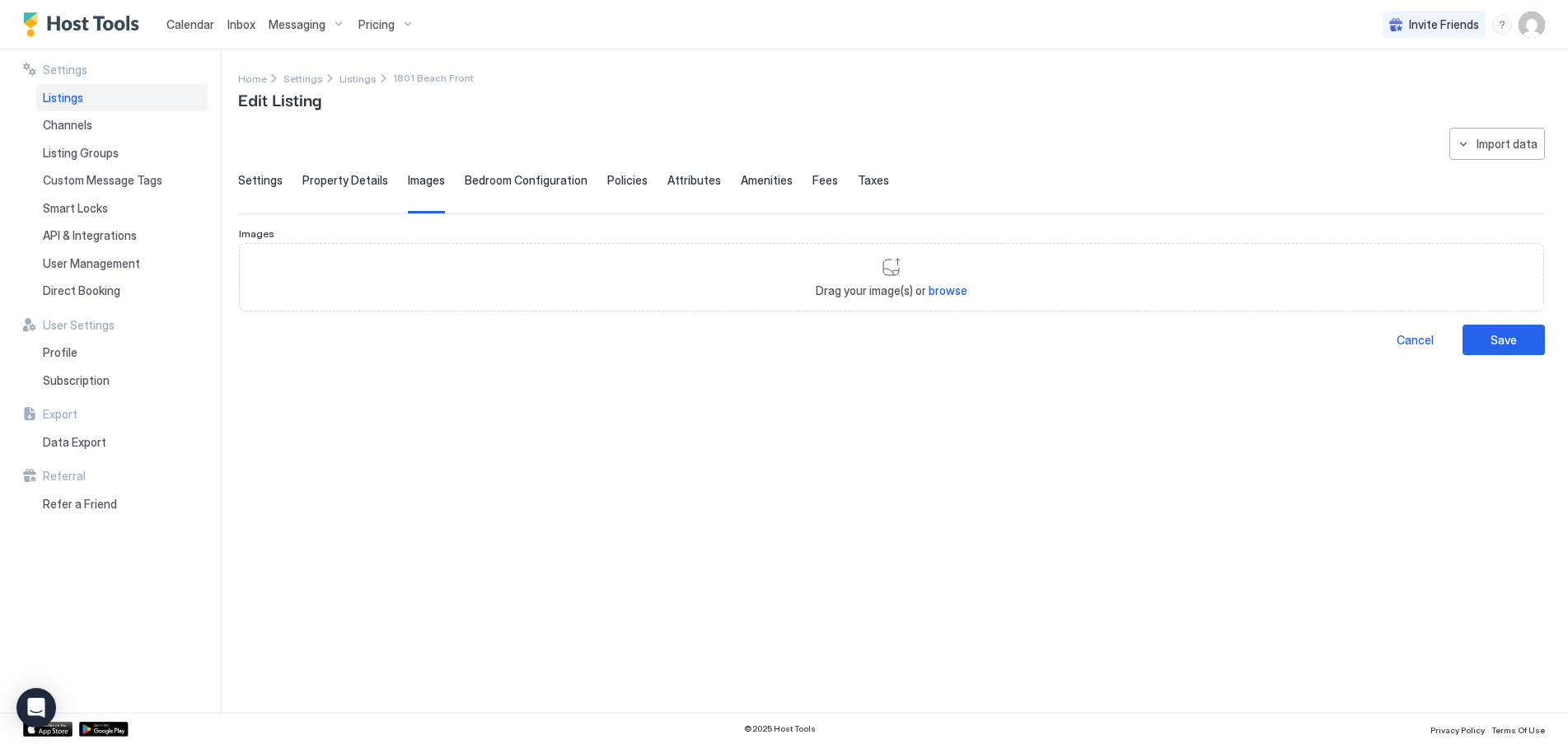
click at [517, 186] on span "Bedroom Configuration" at bounding box center [526, 181] width 122 height 15
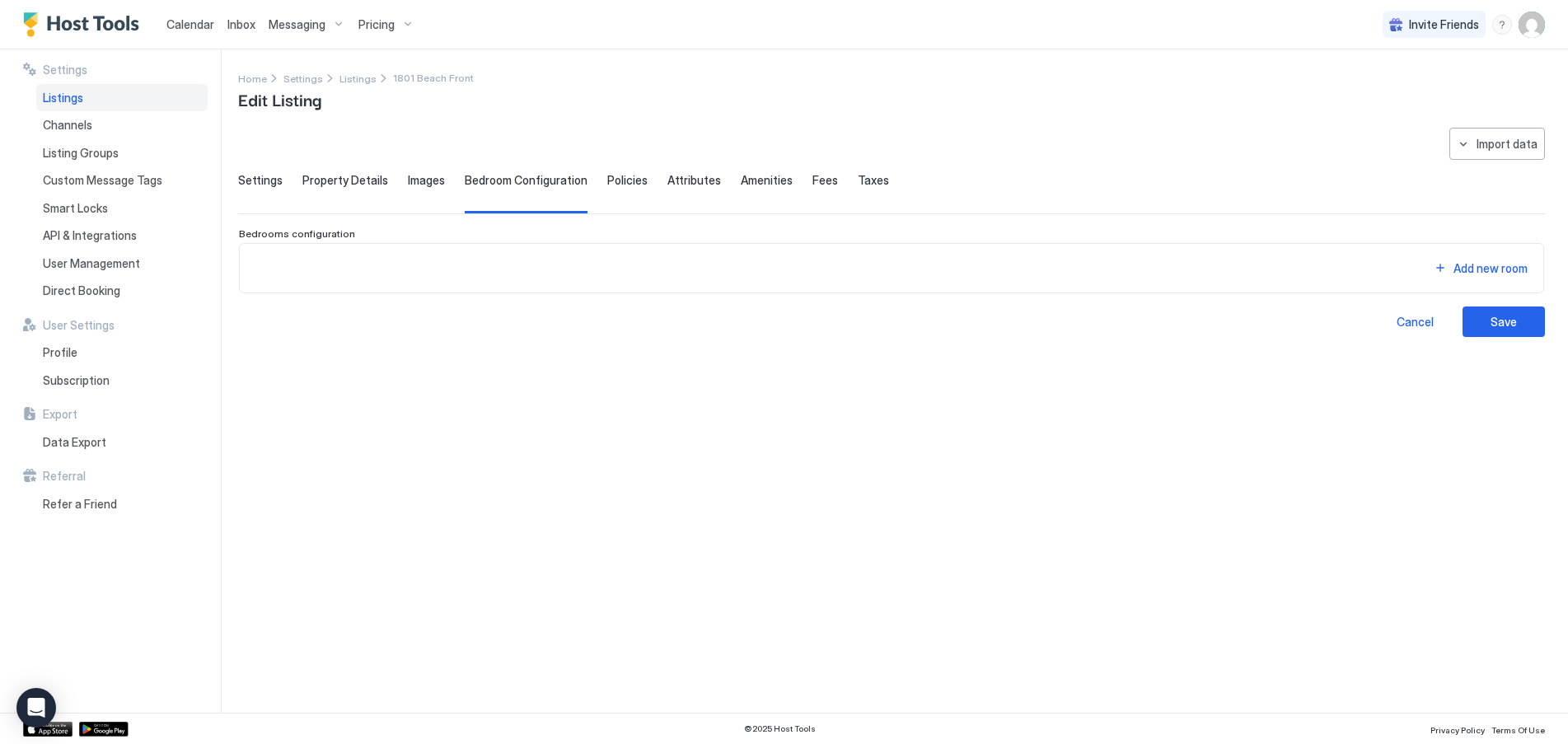
click at [620, 185] on span "Policies" at bounding box center [627, 181] width 40 height 15
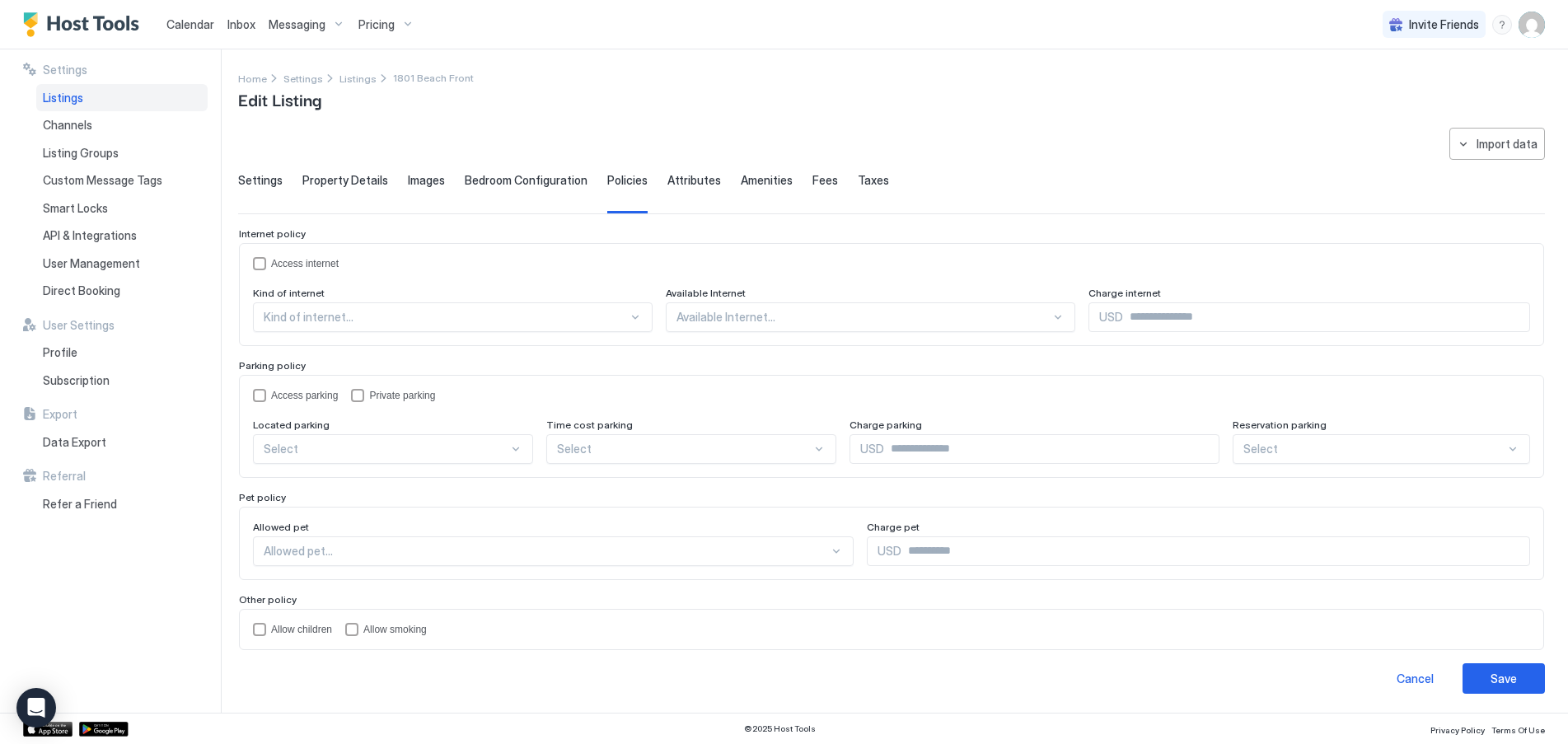
click at [345, 184] on span "Property Details" at bounding box center [345, 181] width 86 height 15
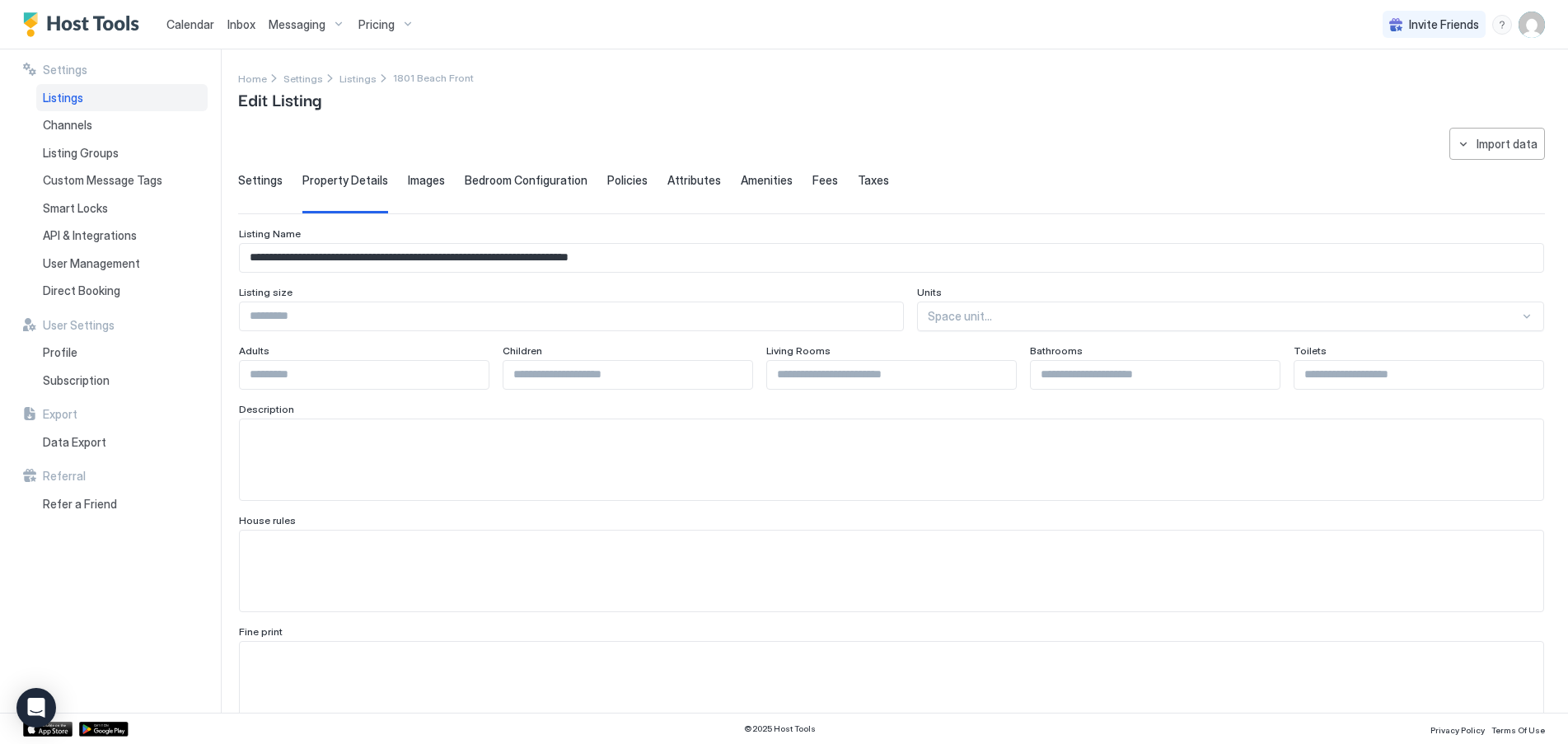
click at [252, 180] on span "Settings" at bounding box center [260, 181] width 45 height 15
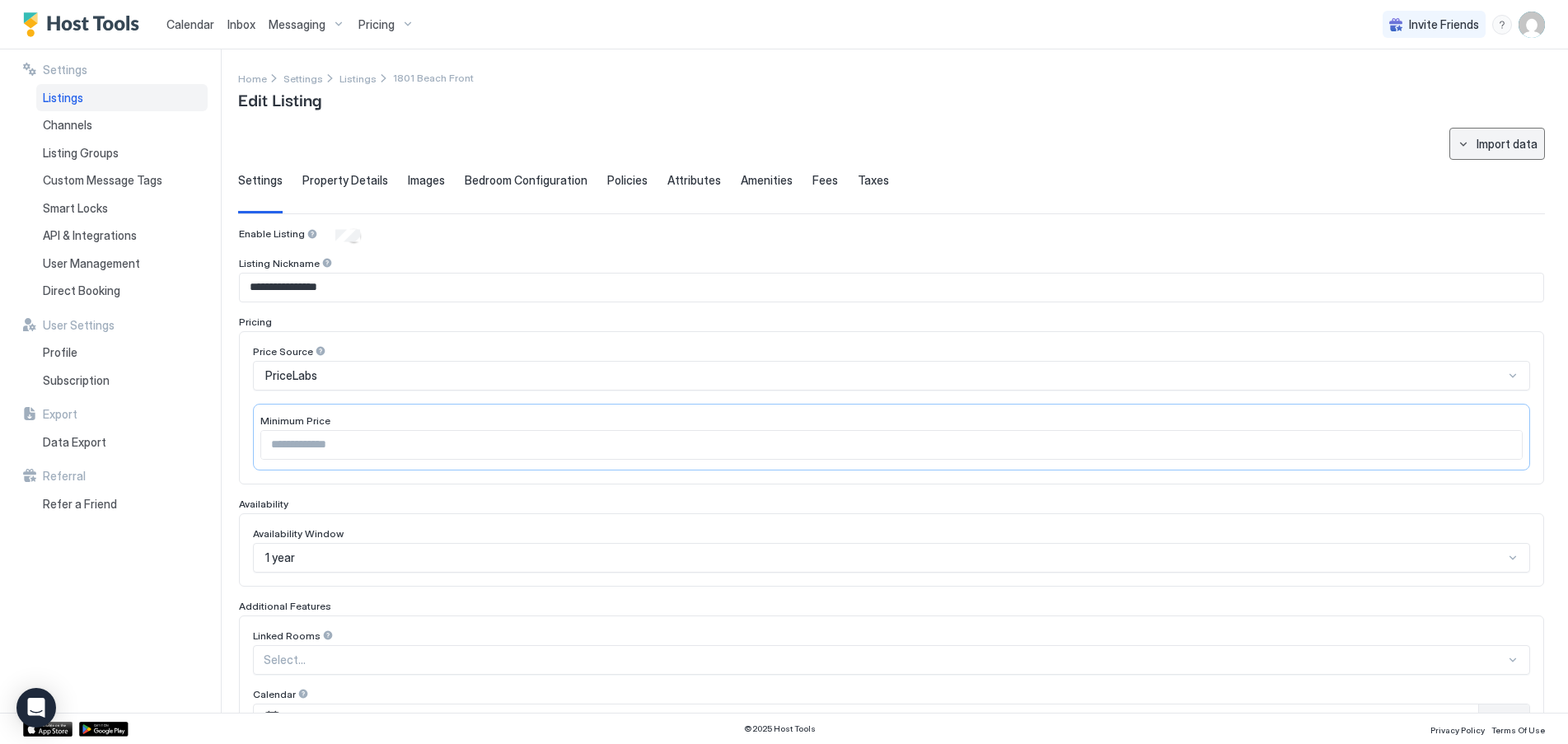
click at [1487, 142] on div "Import data" at bounding box center [1507, 143] width 61 height 17
click at [1517, 166] on div "VRBO" at bounding box center [1501, 175] width 61 height 29
click at [1507, 176] on div "VRBO" at bounding box center [1501, 175] width 48 height 15
type input "*"
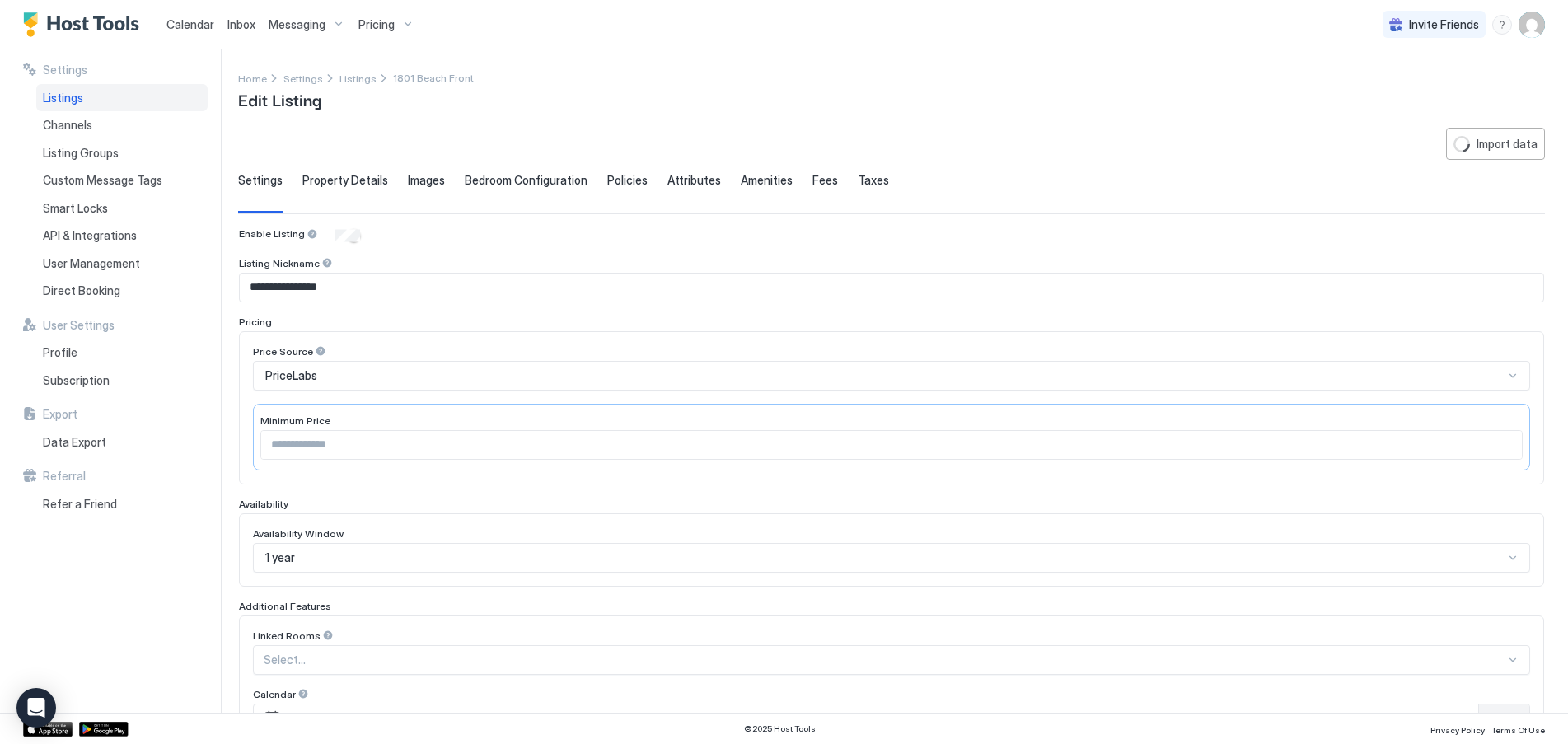
type input "****"
type input "**********"
type input "*********"
type input "*****"
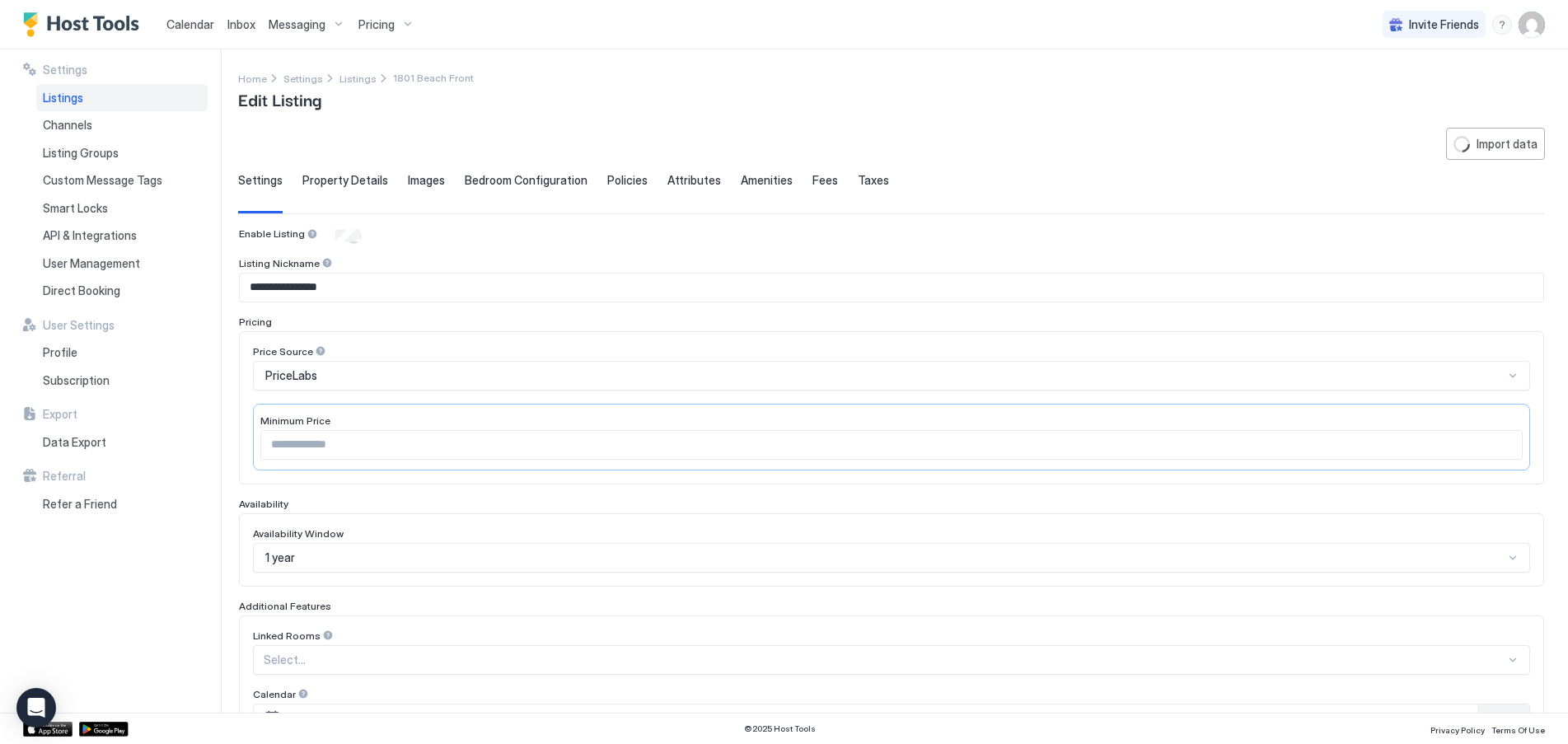
type input "**********"
